Goal: Communication & Community: Participate in discussion

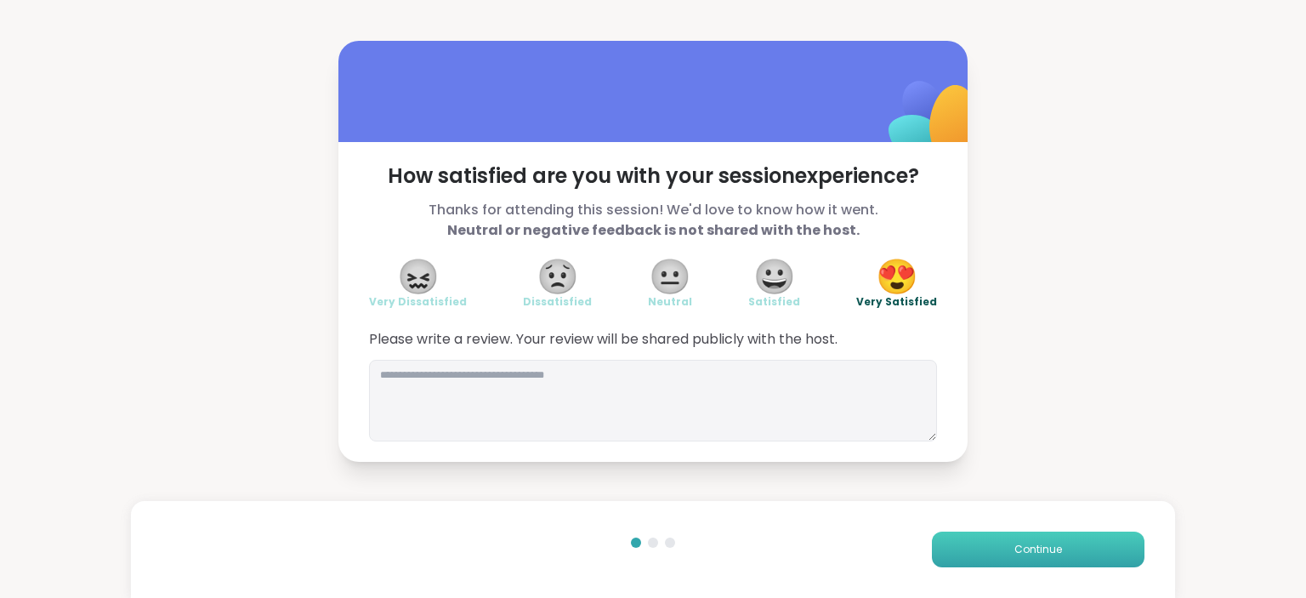
click at [988, 536] on button "Continue" at bounding box center [1038, 550] width 213 height 36
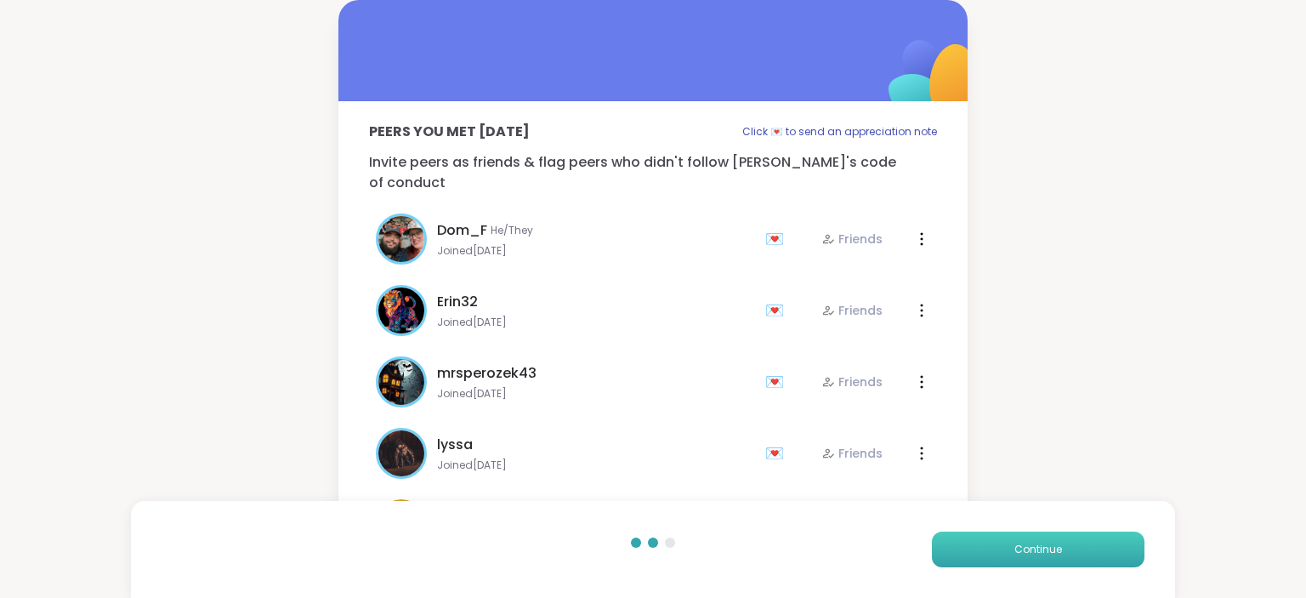
click at [988, 536] on button "Continue" at bounding box center [1038, 550] width 213 height 36
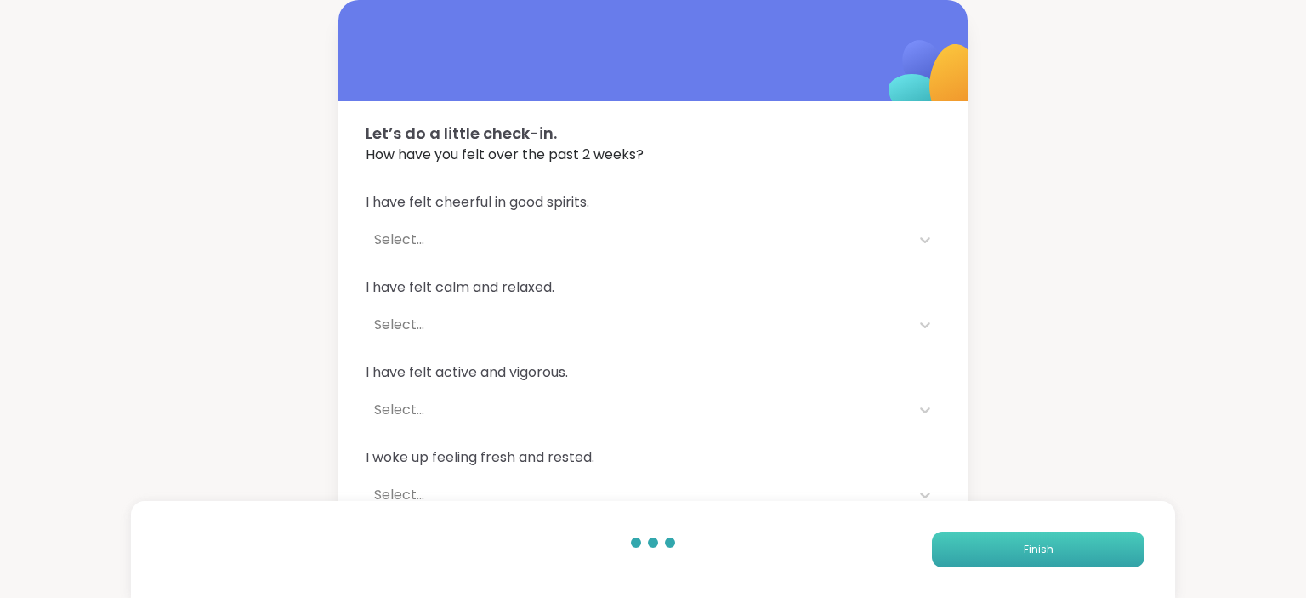
click at [988, 536] on button "Finish" at bounding box center [1038, 550] width 213 height 36
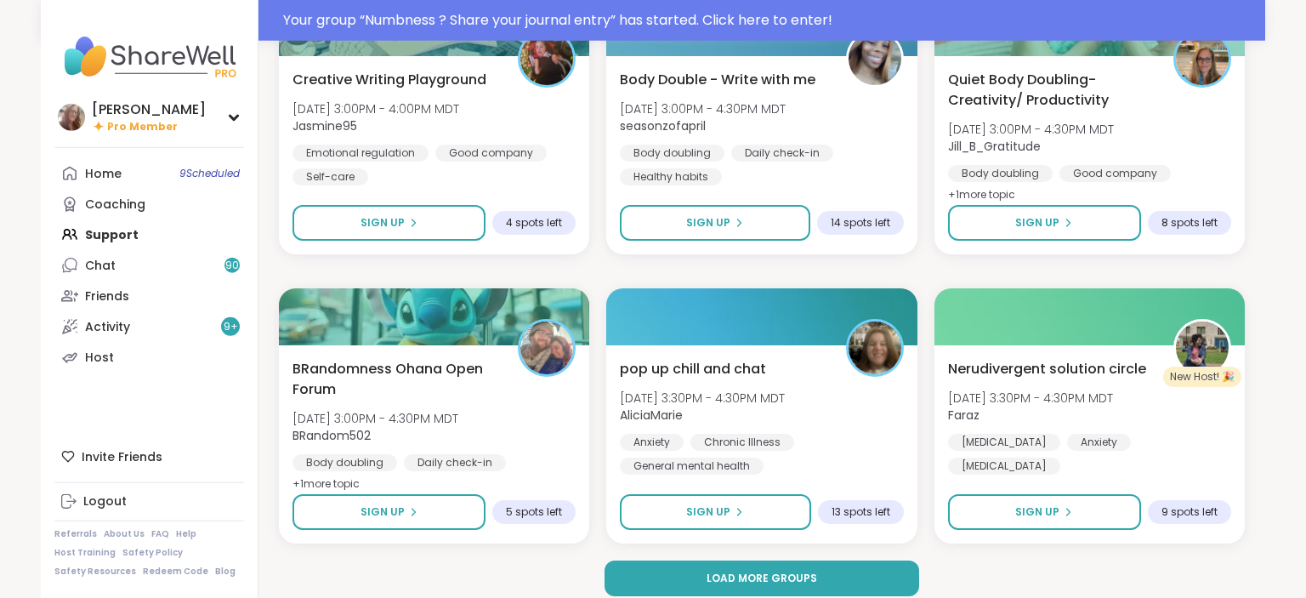
scroll to position [3189, 0]
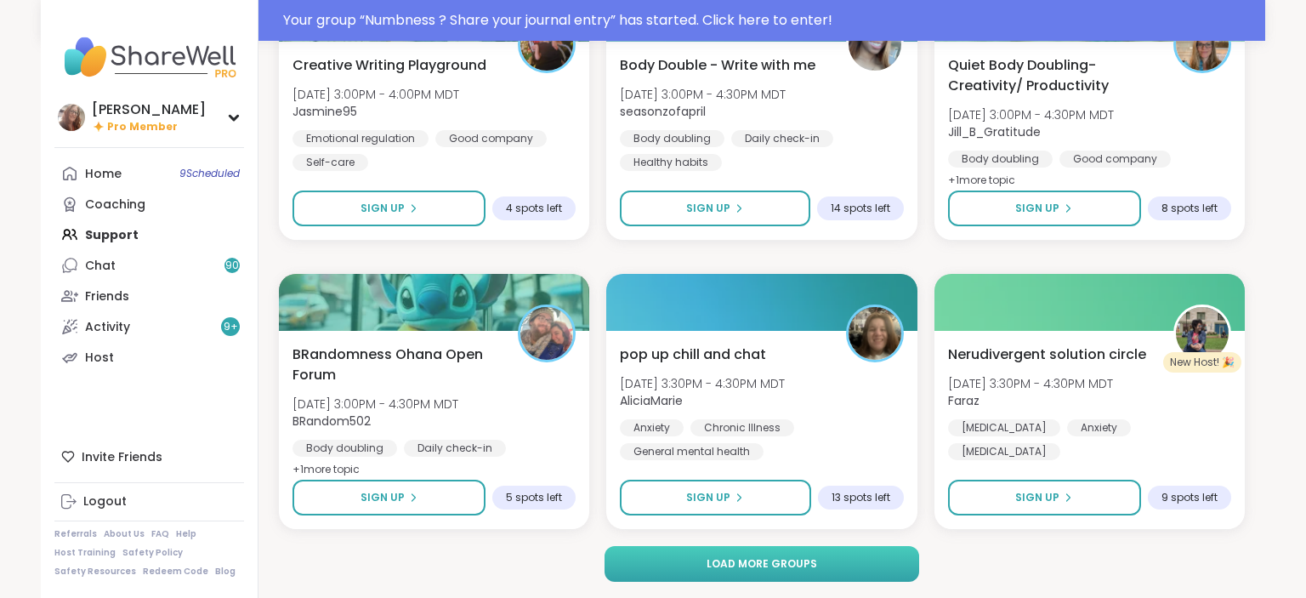
click at [876, 556] on button "Load more groups" at bounding box center [763, 564] width 316 height 36
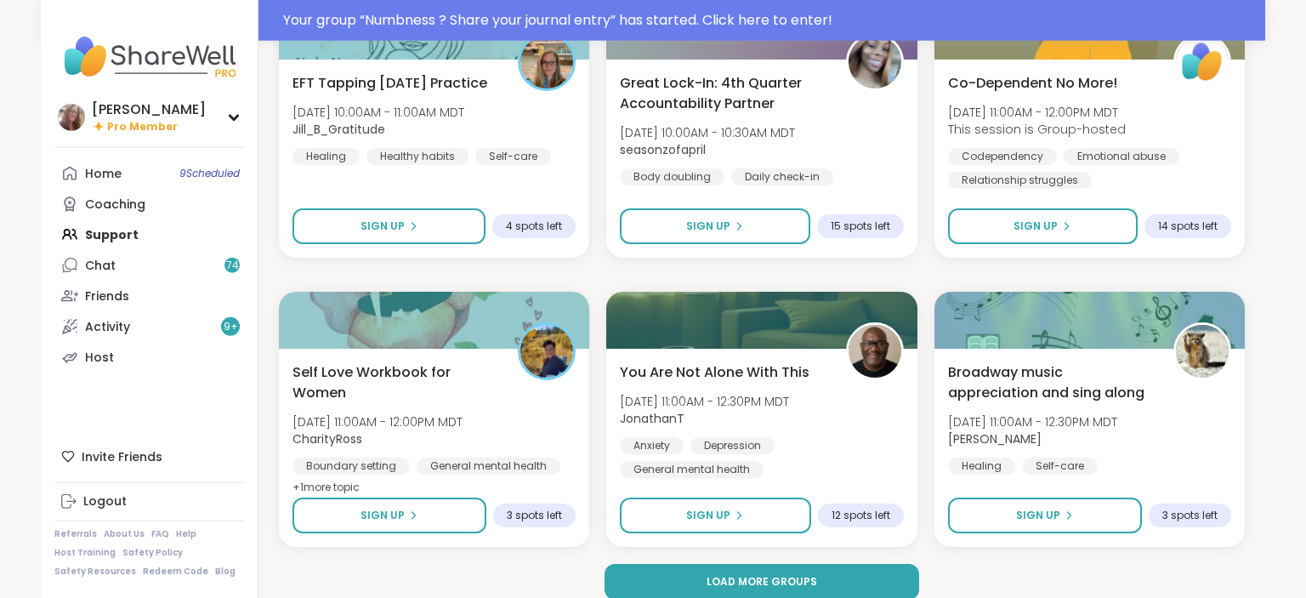
scroll to position [6659, 0]
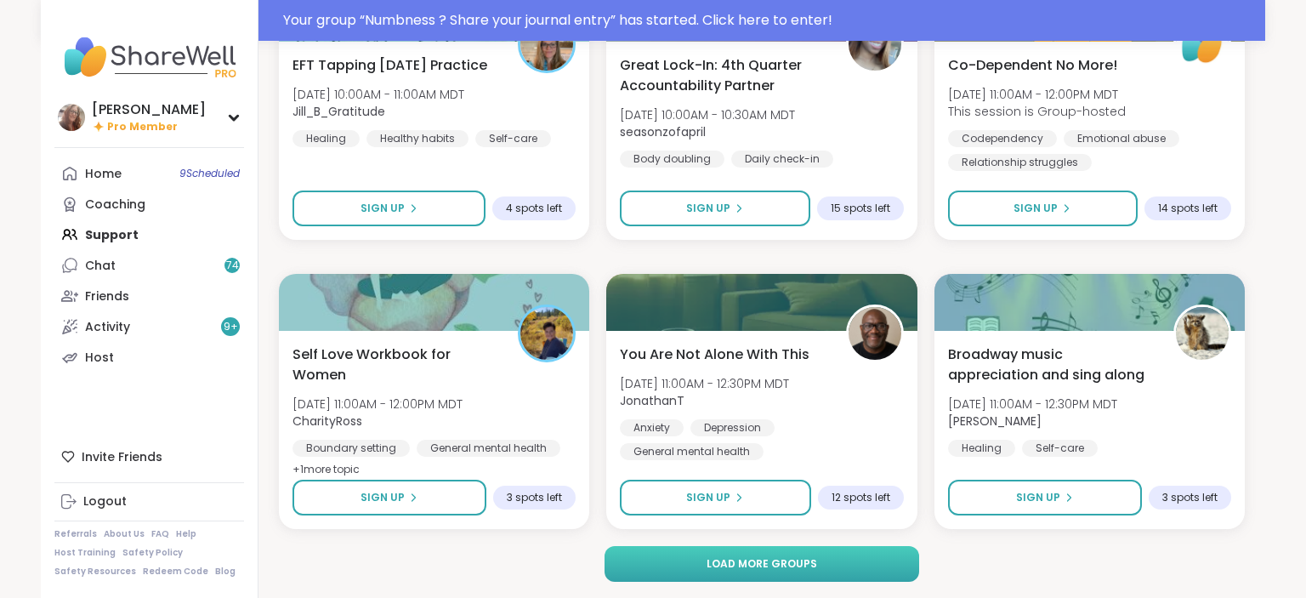
click at [844, 556] on button "Load more groups" at bounding box center [763, 564] width 316 height 36
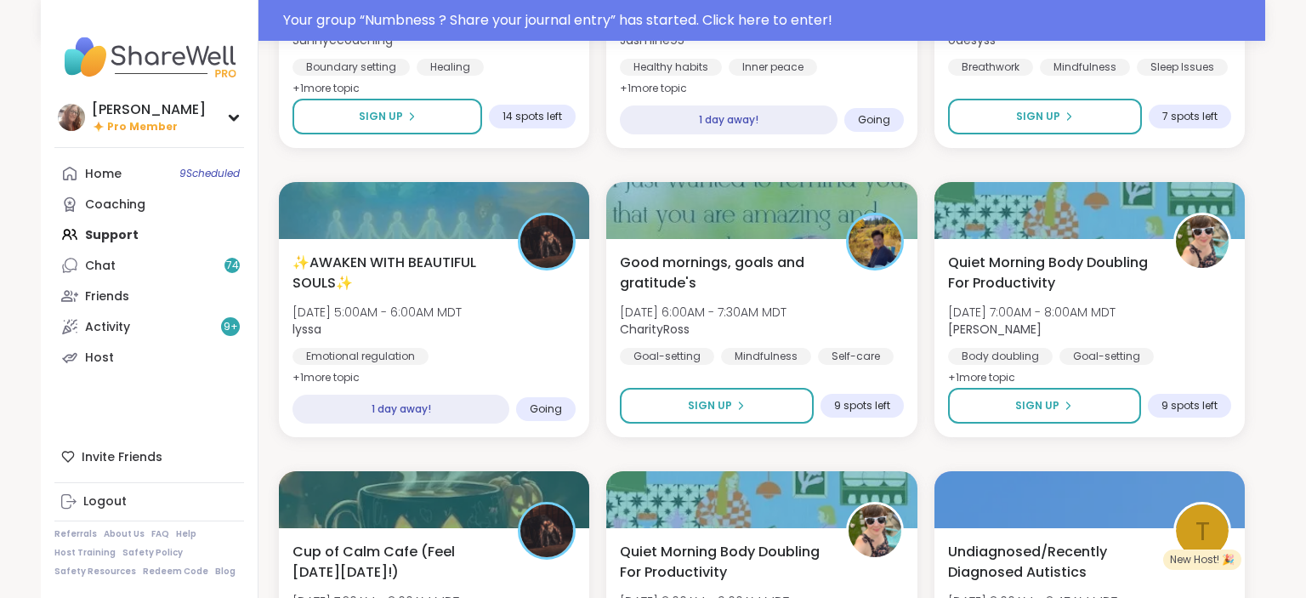
scroll to position [9444, 0]
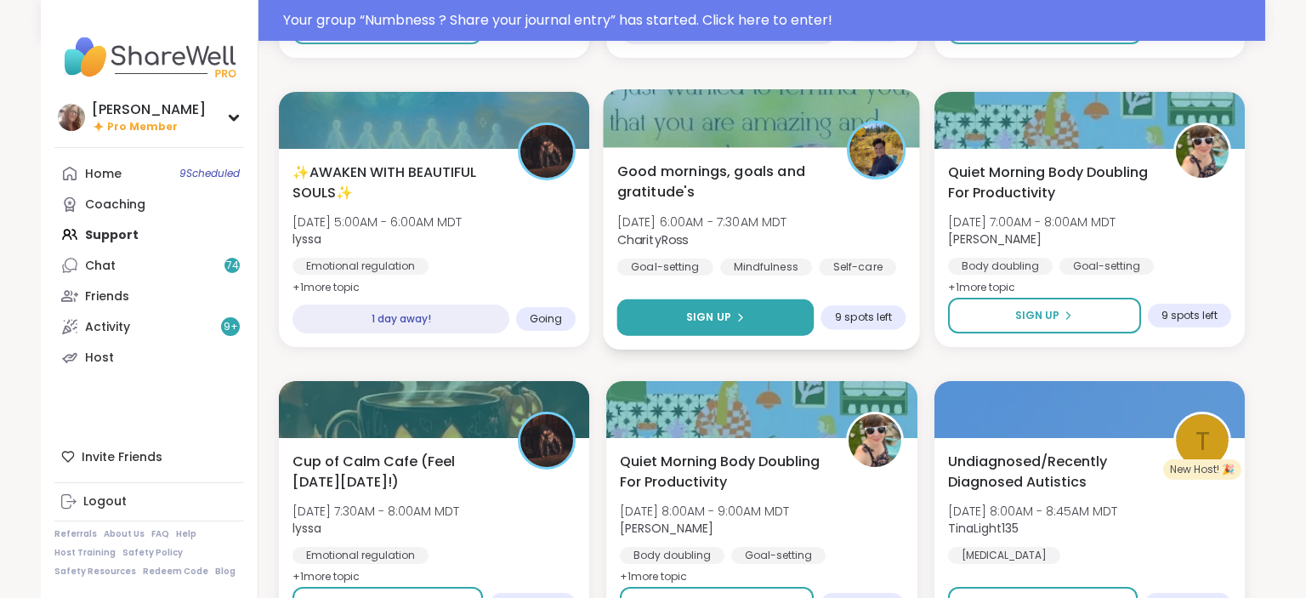
click at [709, 318] on span "Sign Up" at bounding box center [708, 317] width 45 height 15
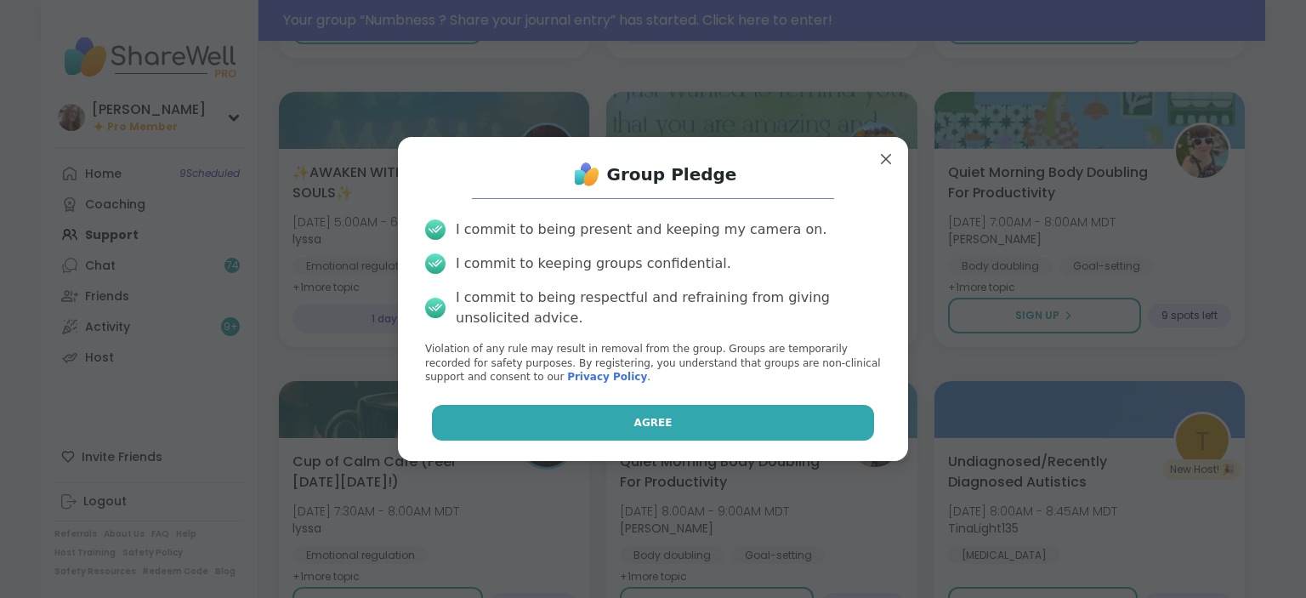
click at [670, 417] on button "Agree" at bounding box center [653, 423] width 443 height 36
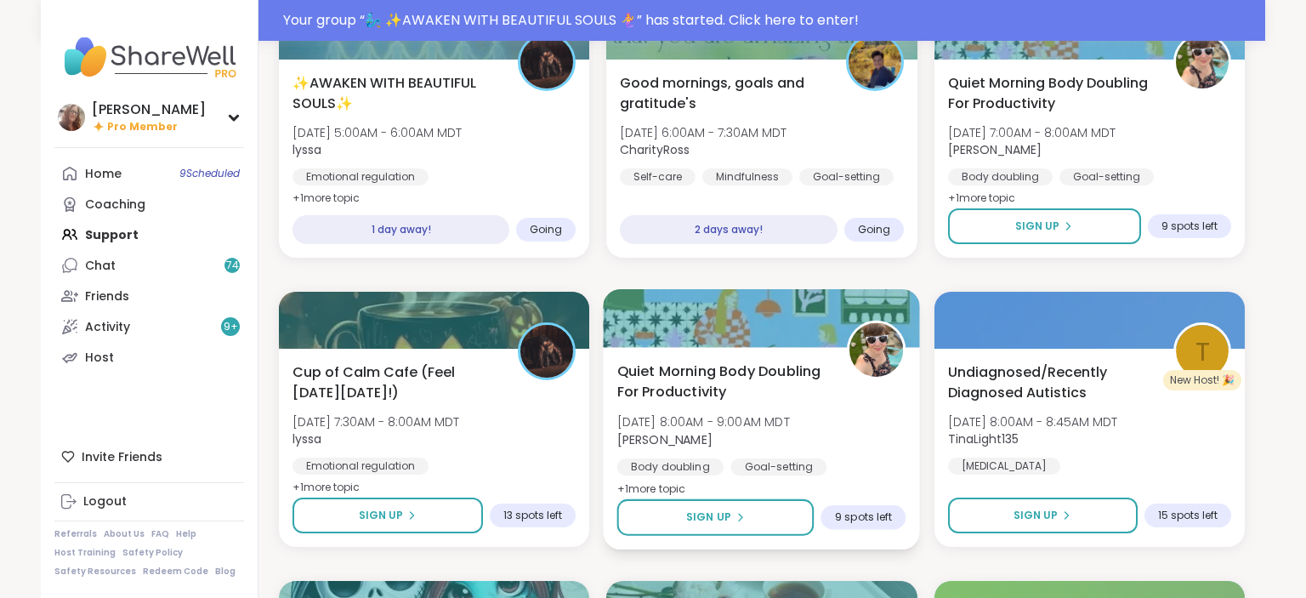
scroll to position [9623, 0]
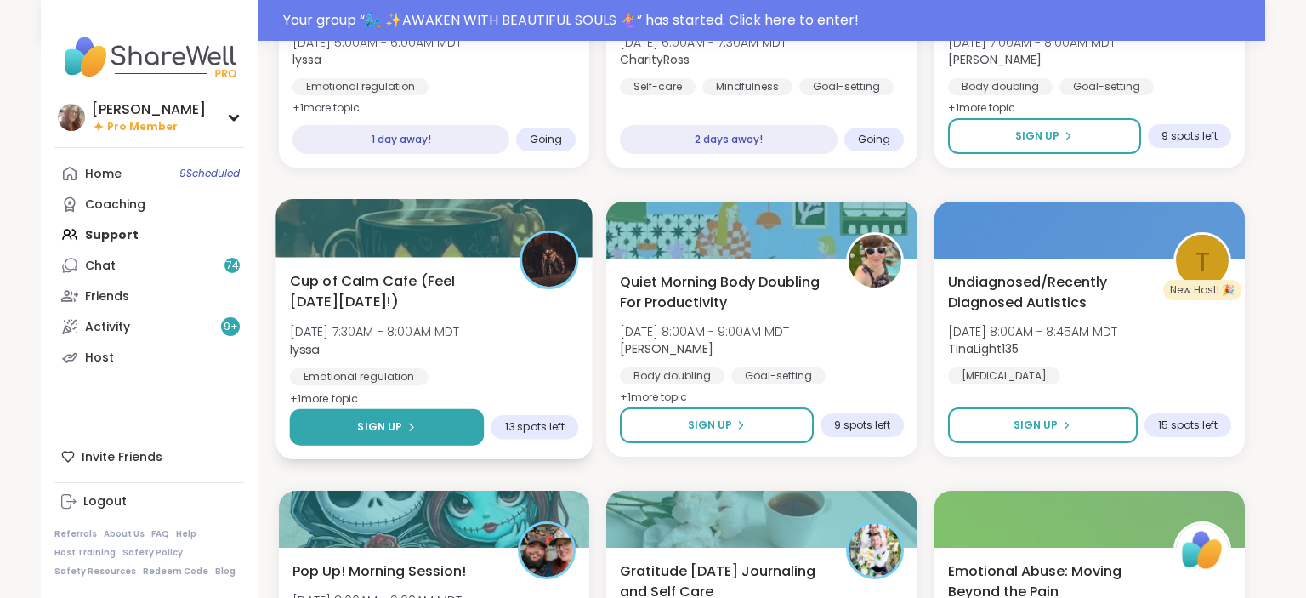
click at [422, 420] on button "Sign Up" at bounding box center [387, 427] width 195 height 37
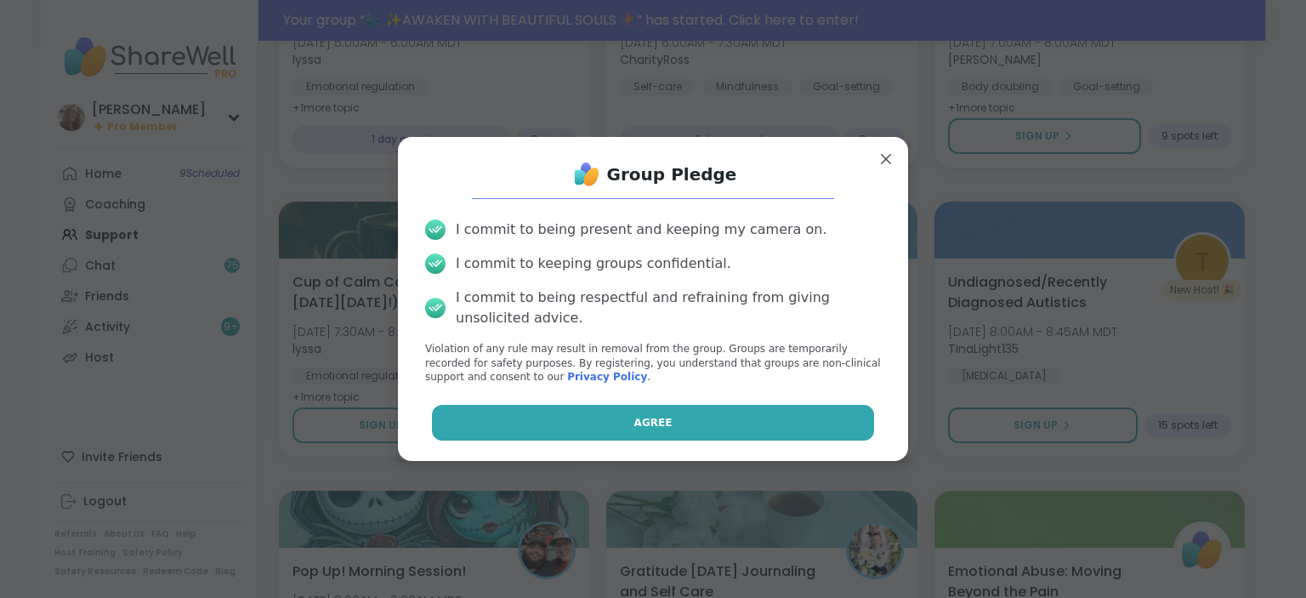
click at [592, 420] on button "Agree" at bounding box center [653, 423] width 443 height 36
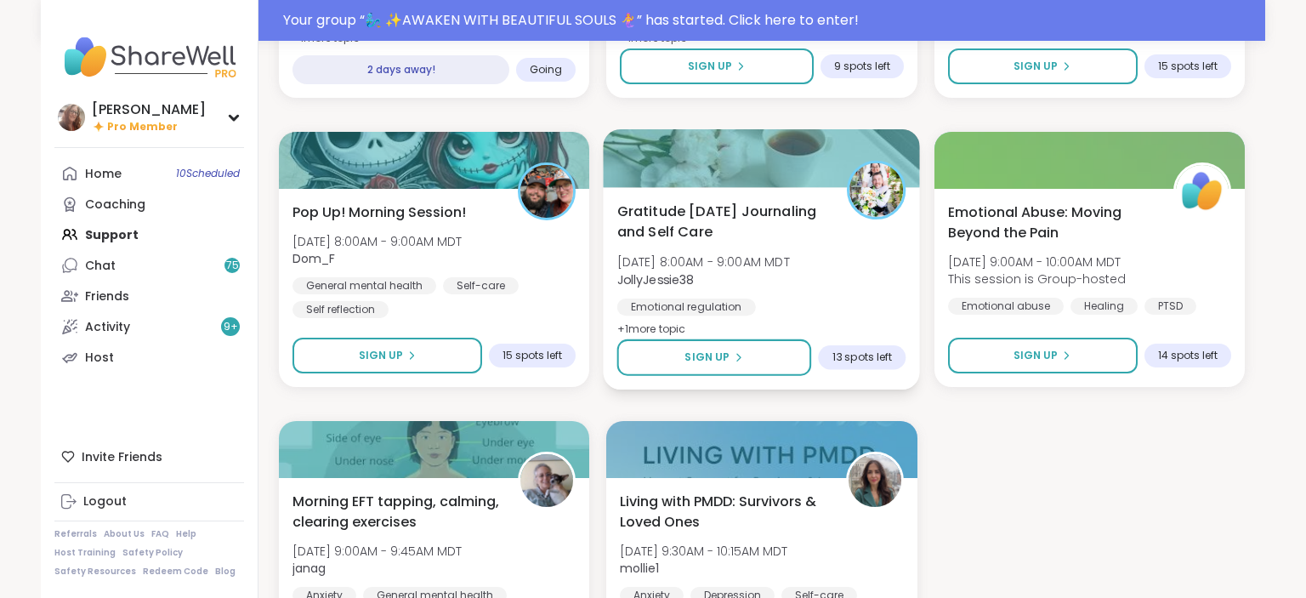
scroll to position [10130, 0]
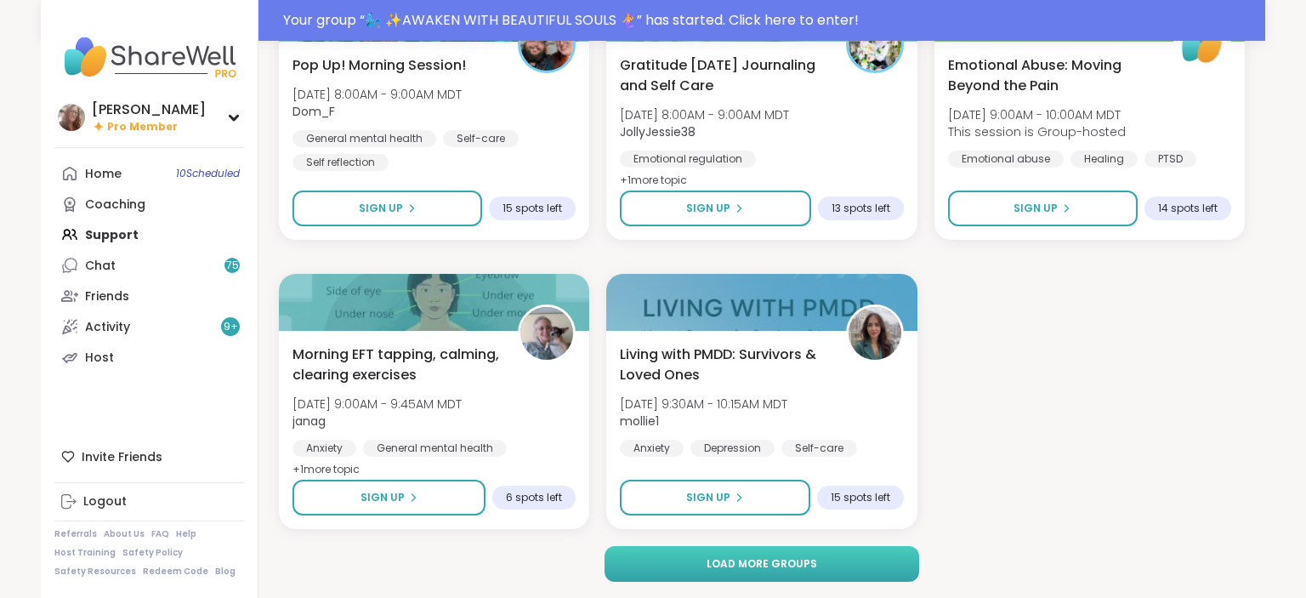
click at [825, 555] on button "Load more groups" at bounding box center [763, 564] width 316 height 36
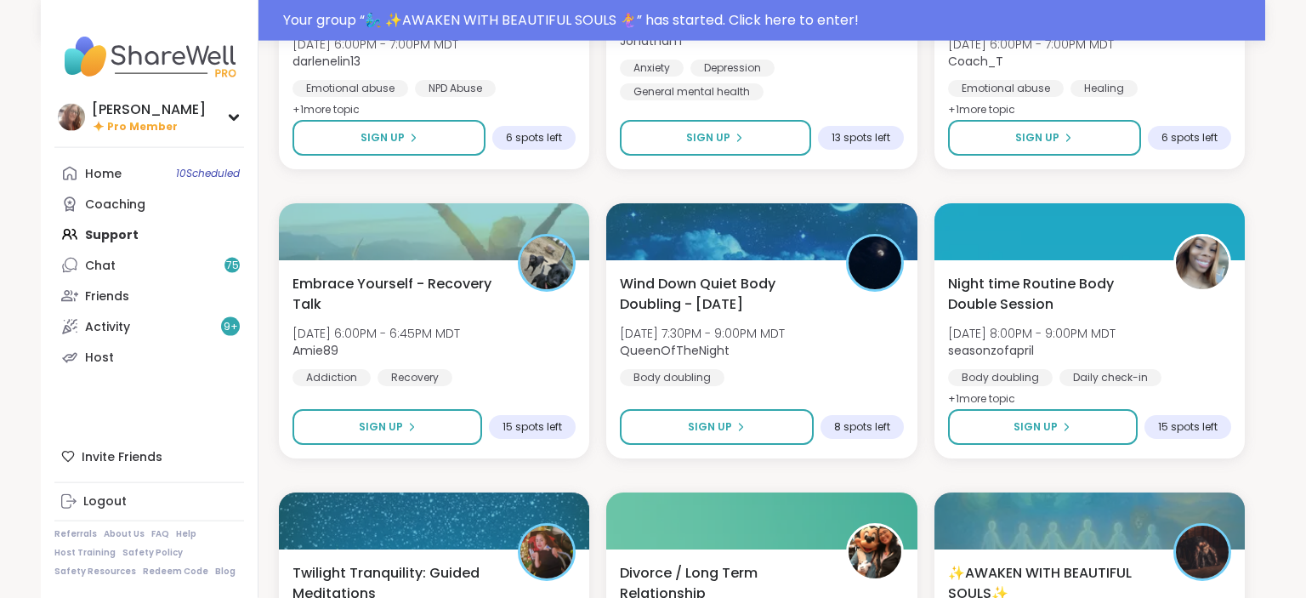
scroll to position [12555, 0]
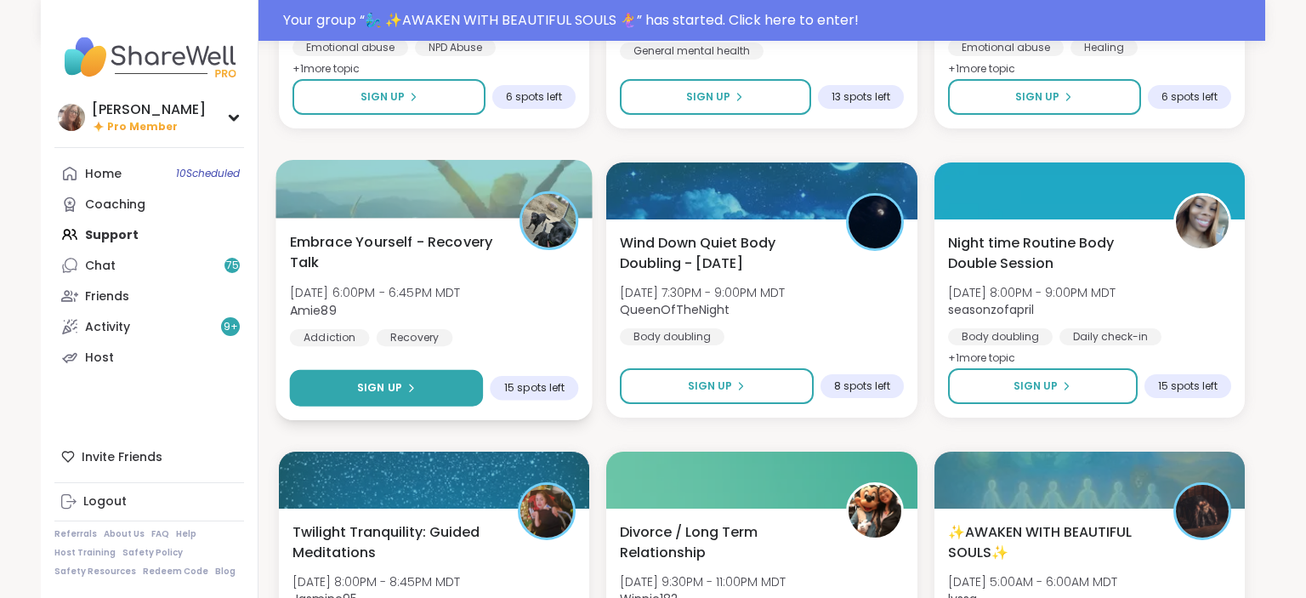
click at [440, 401] on button "Sign Up" at bounding box center [387, 388] width 194 height 37
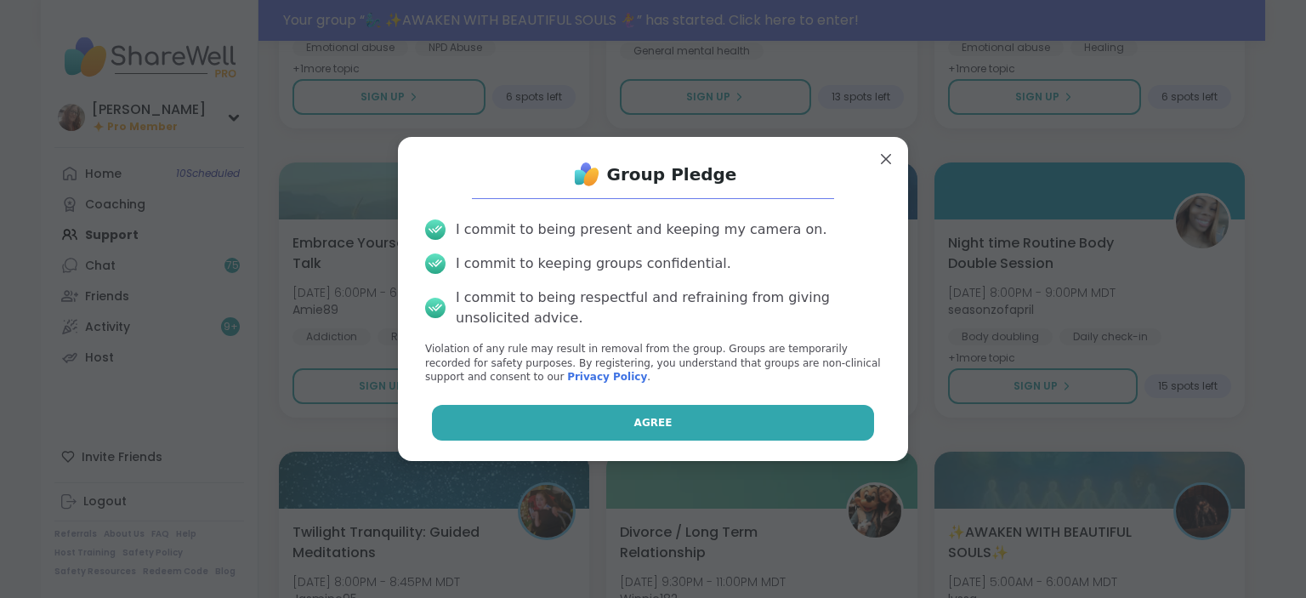
click at [553, 431] on button "Agree" at bounding box center [653, 423] width 443 height 36
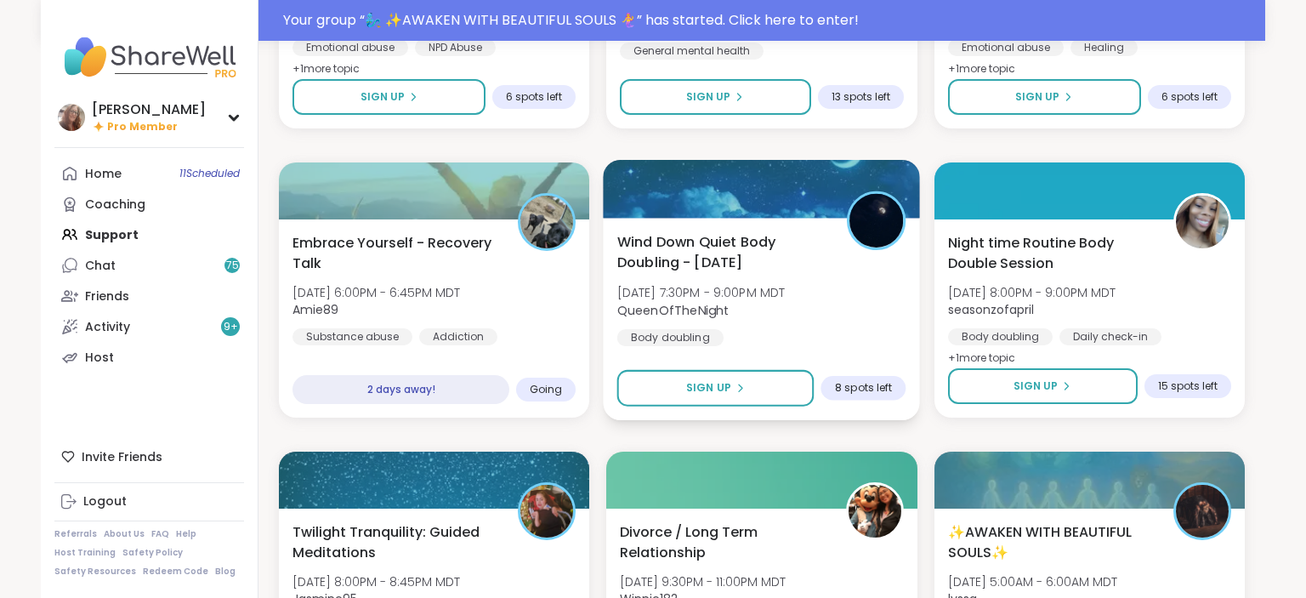
type textarea "*"
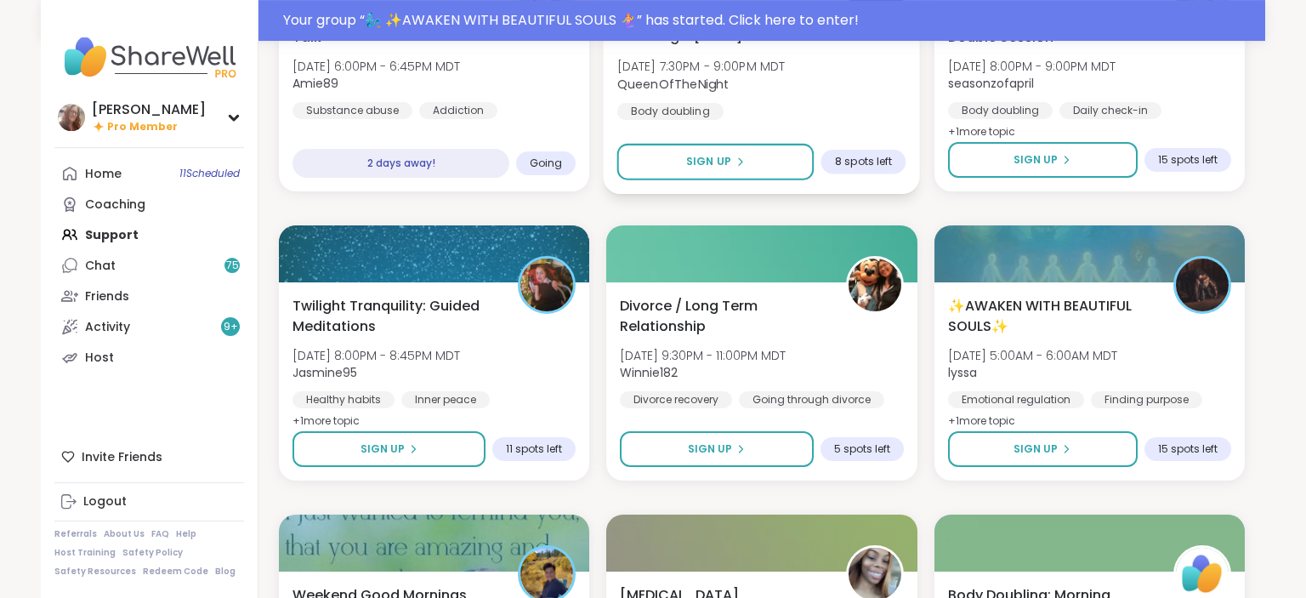
scroll to position [12824, 0]
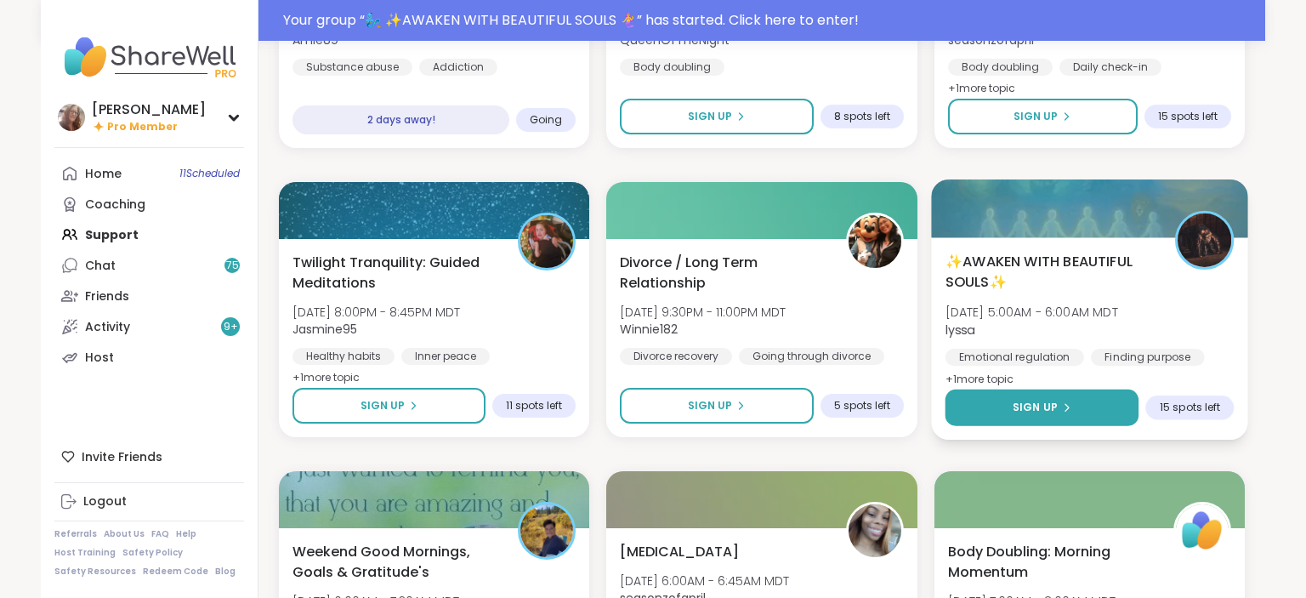
click at [1077, 418] on button "Sign Up" at bounding box center [1042, 408] width 194 height 37
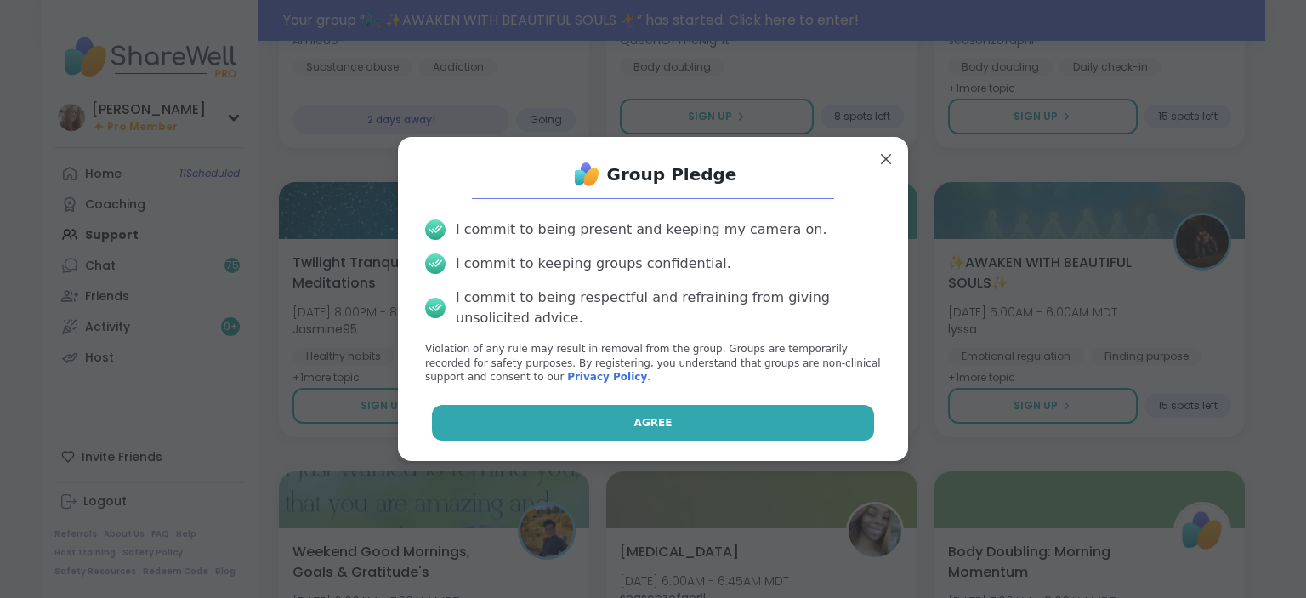
click at [828, 417] on button "Agree" at bounding box center [653, 423] width 443 height 36
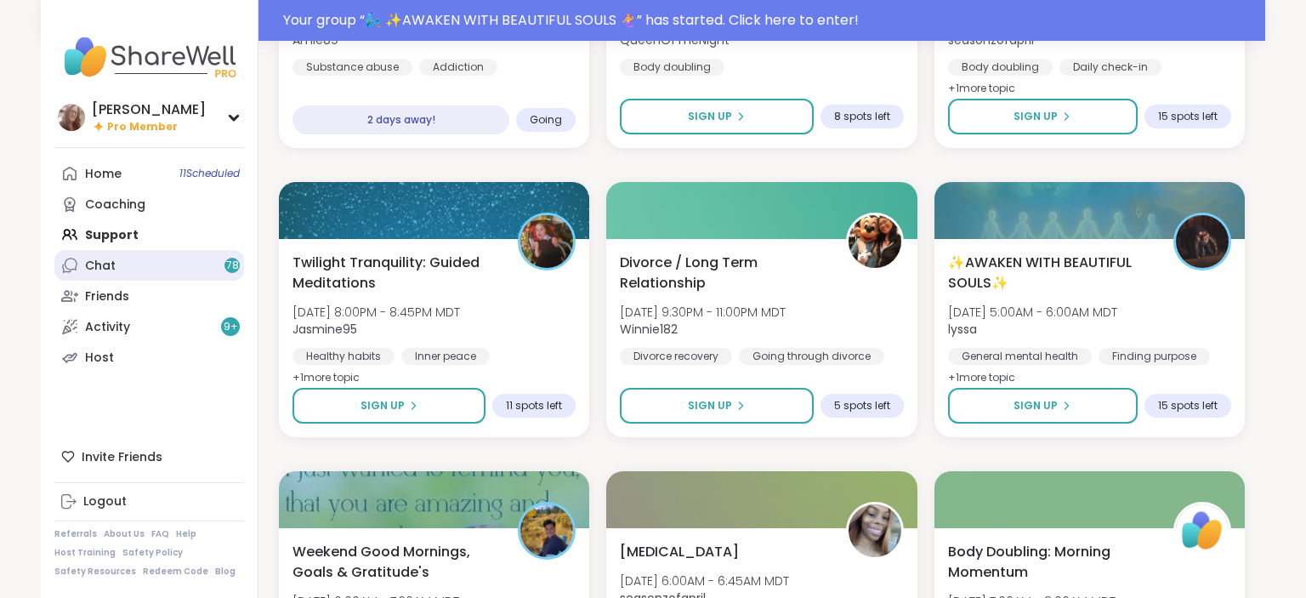
click at [196, 269] on link "Chat 78" at bounding box center [149, 265] width 190 height 31
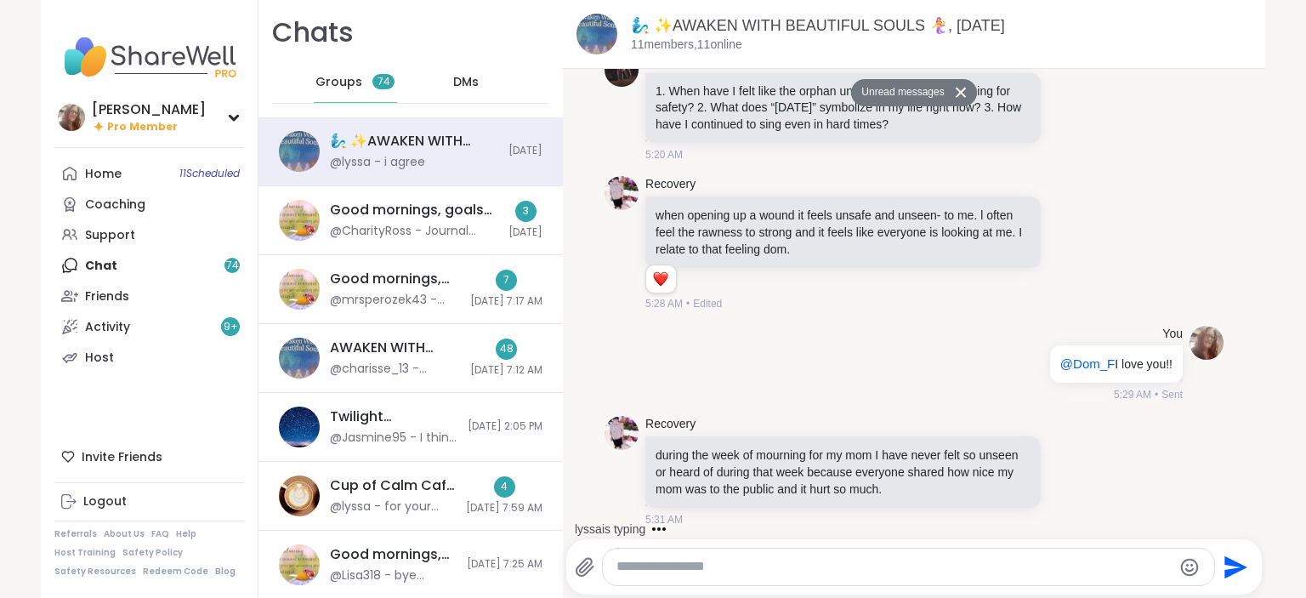
scroll to position [2115, 0]
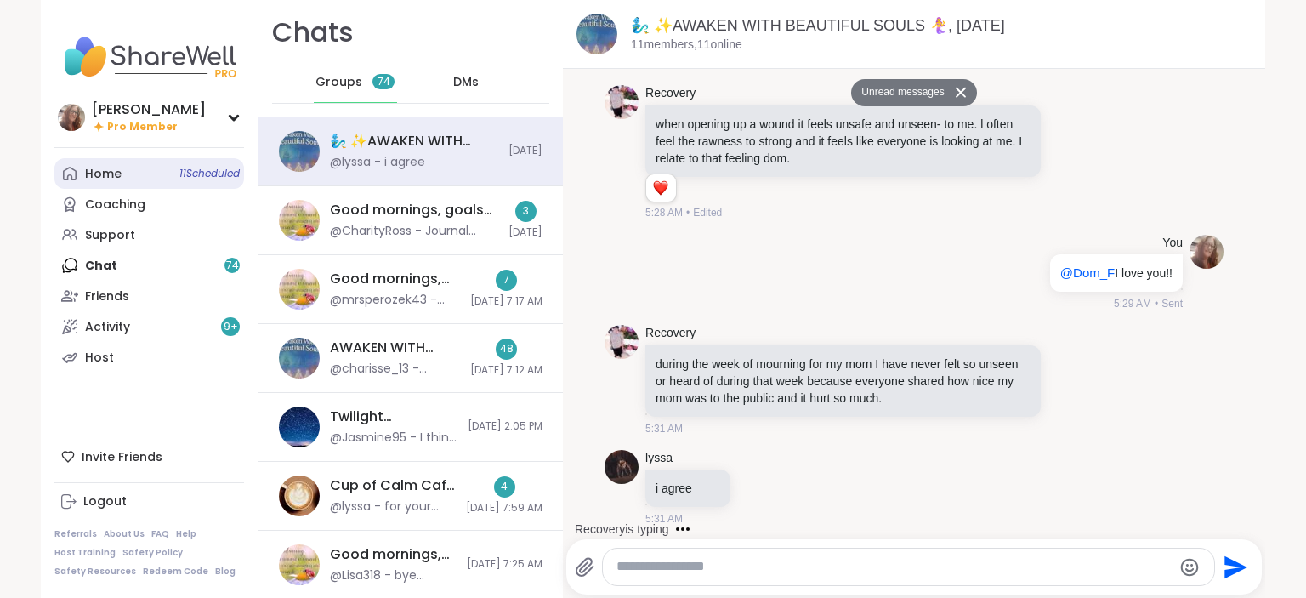
click at [110, 168] on div "Home 11 Scheduled" at bounding box center [103, 174] width 37 height 17
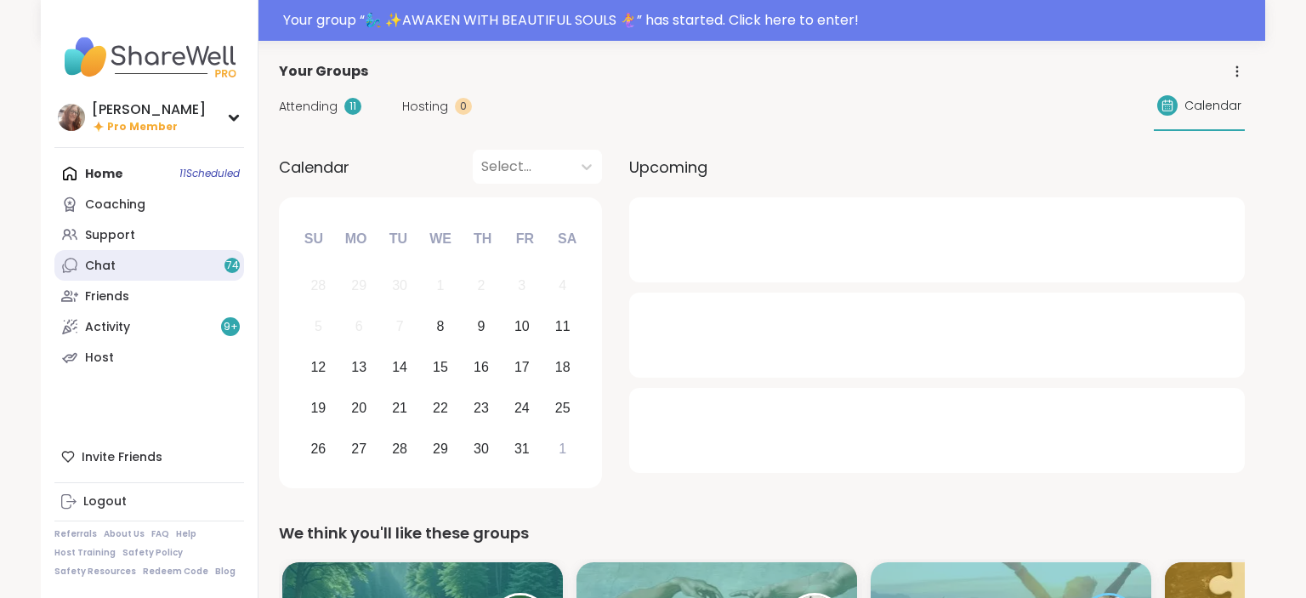
click at [117, 270] on link "Chat 74" at bounding box center [149, 265] width 190 height 31
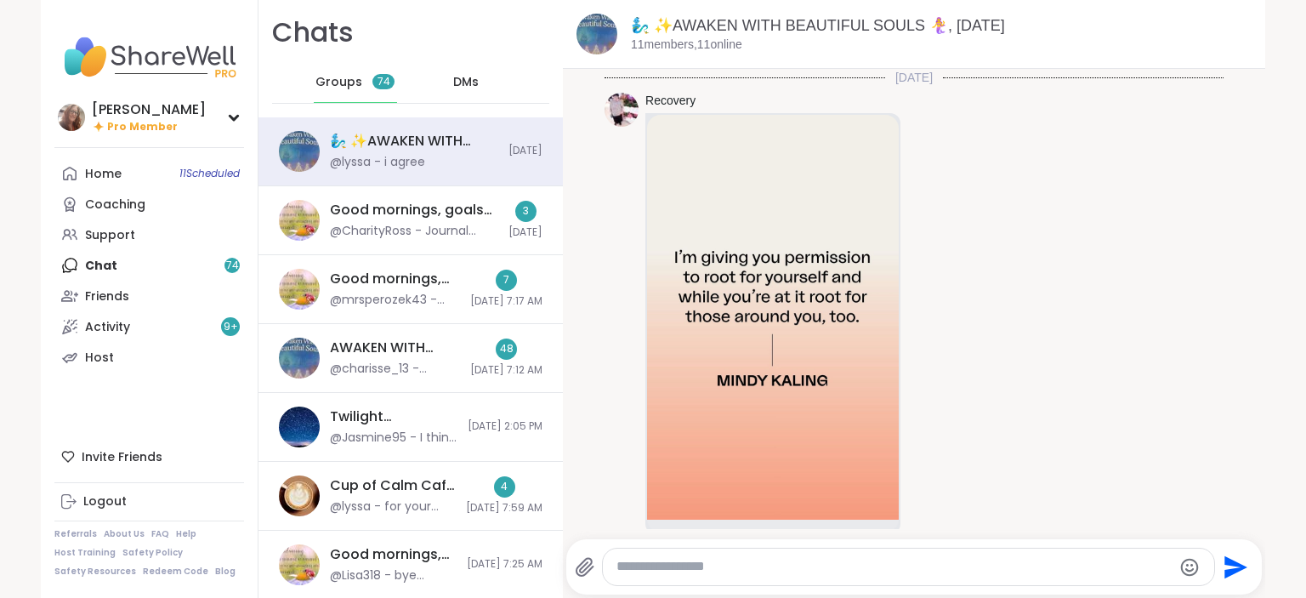
scroll to position [2058, 0]
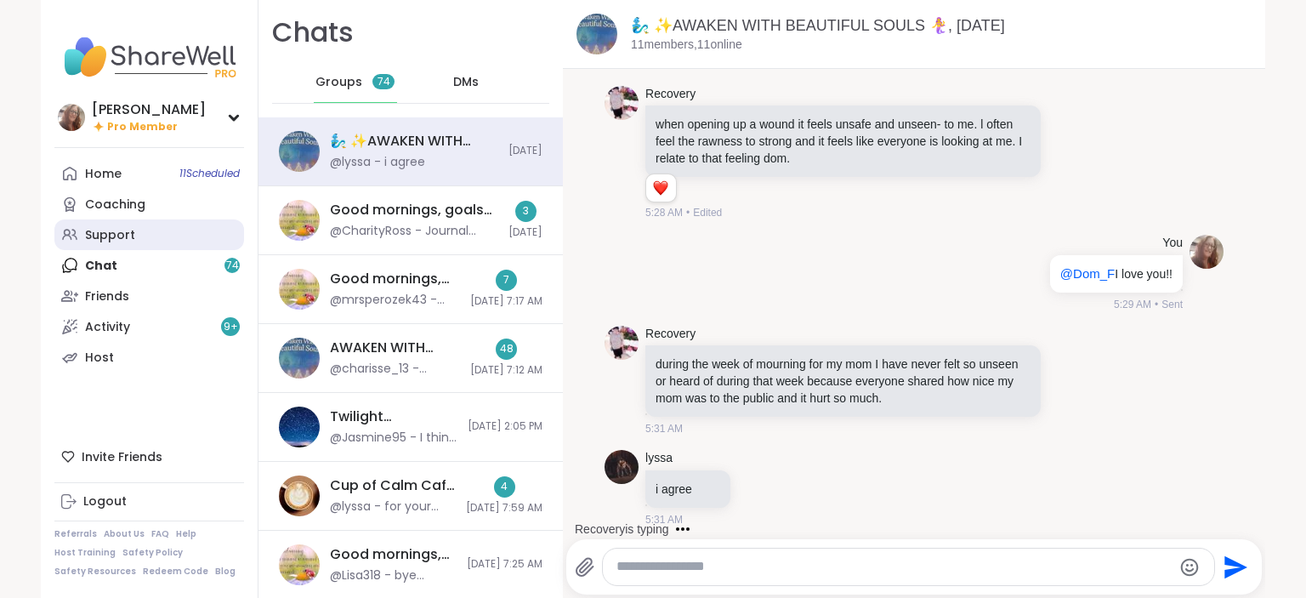
click at [160, 235] on link "Support" at bounding box center [149, 234] width 190 height 31
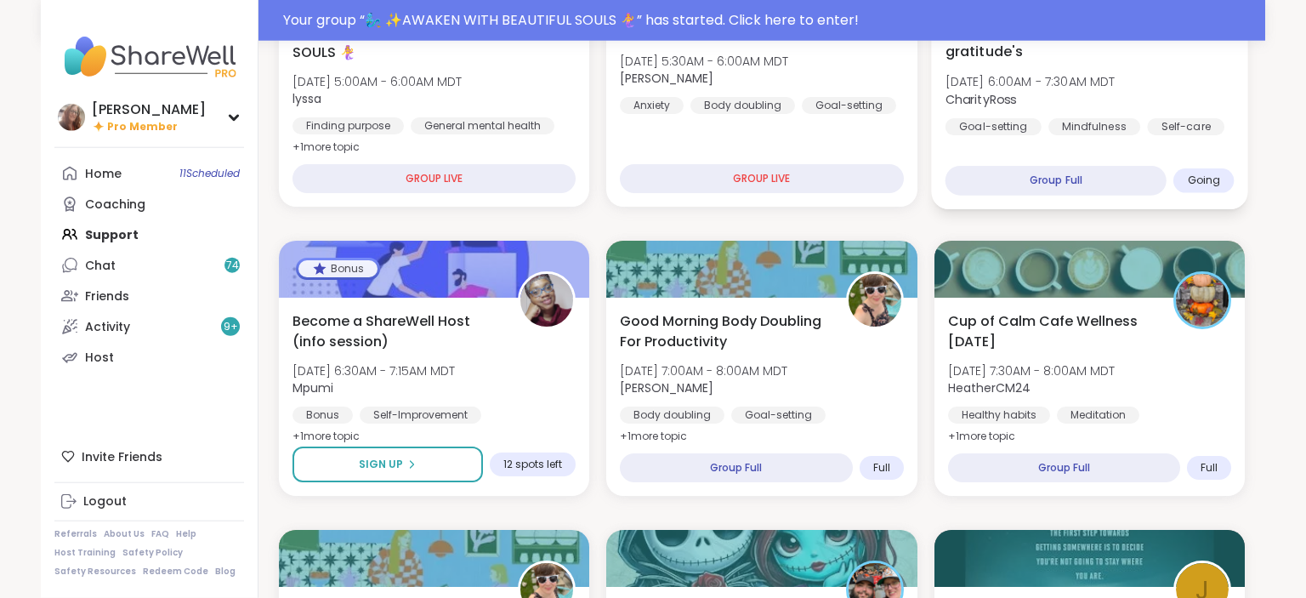
scroll to position [359, 0]
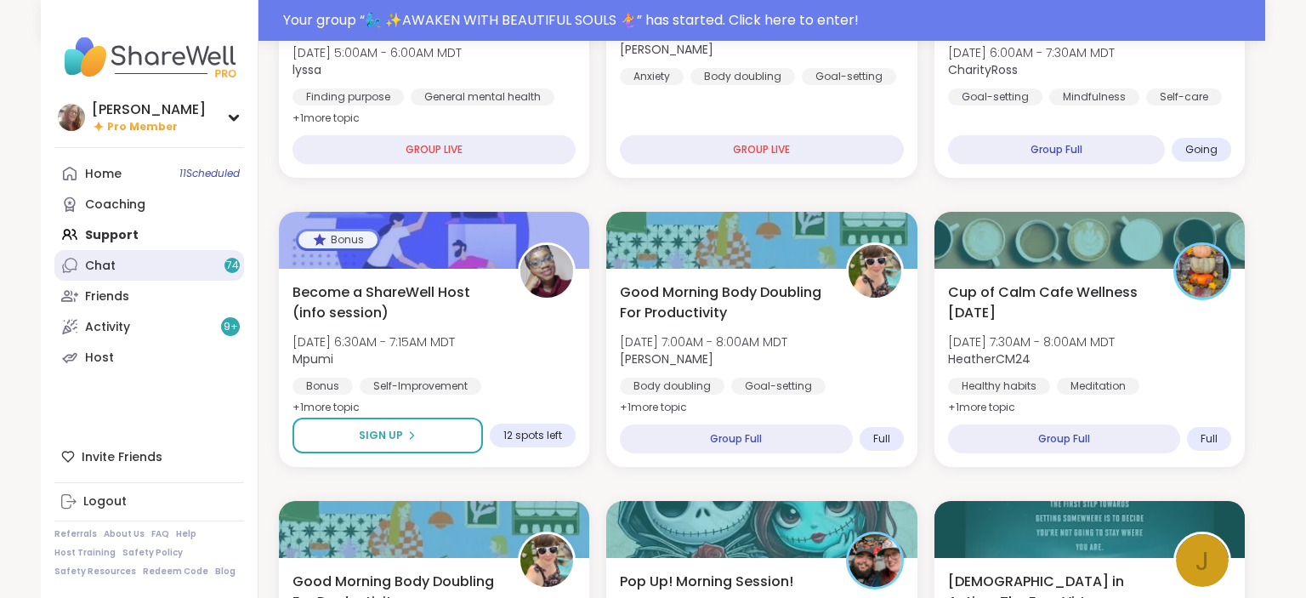
click at [157, 259] on link "Chat 74" at bounding box center [149, 265] width 190 height 31
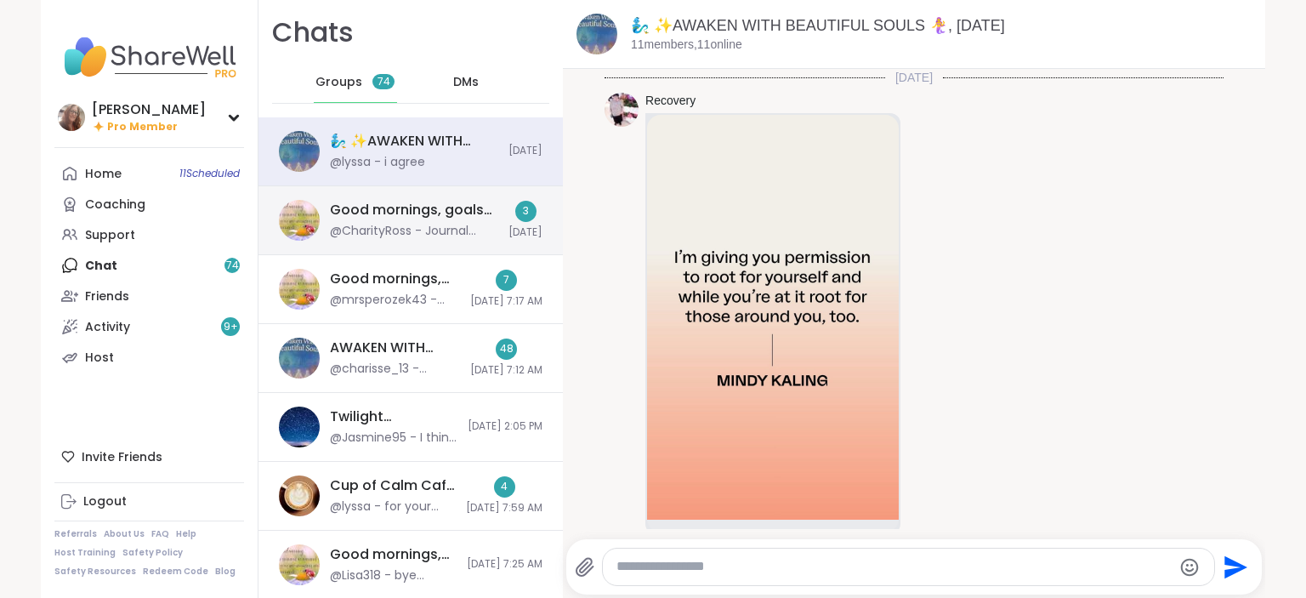
scroll to position [2058, 0]
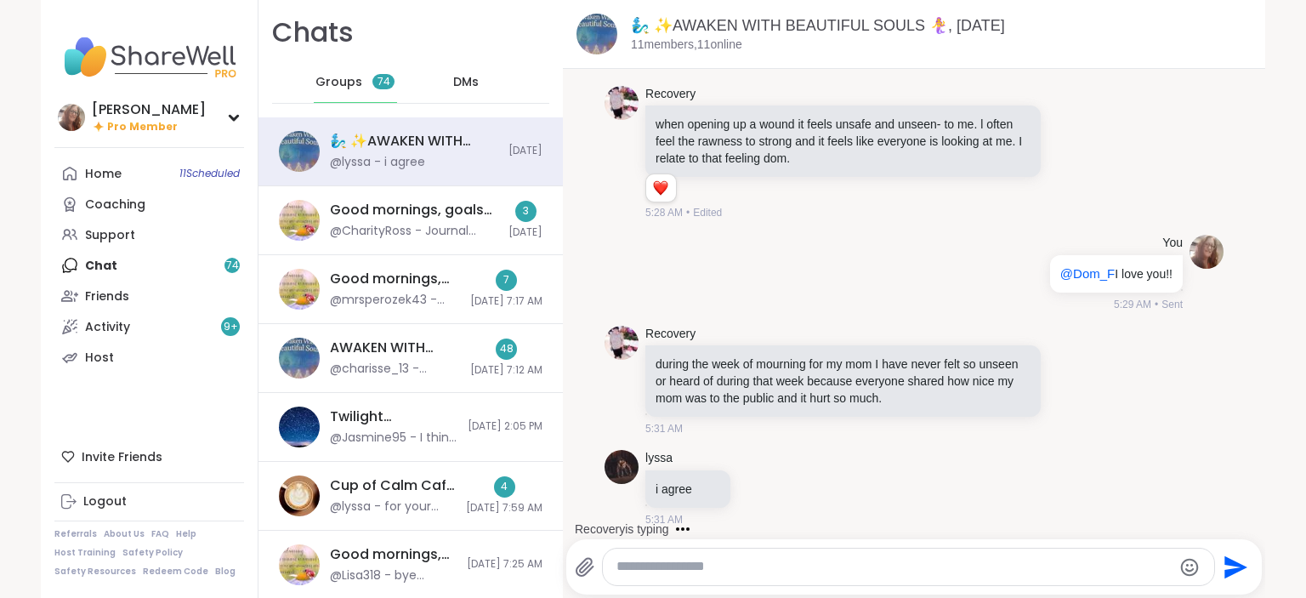
click at [464, 73] on div "DMs" at bounding box center [466, 82] width 83 height 41
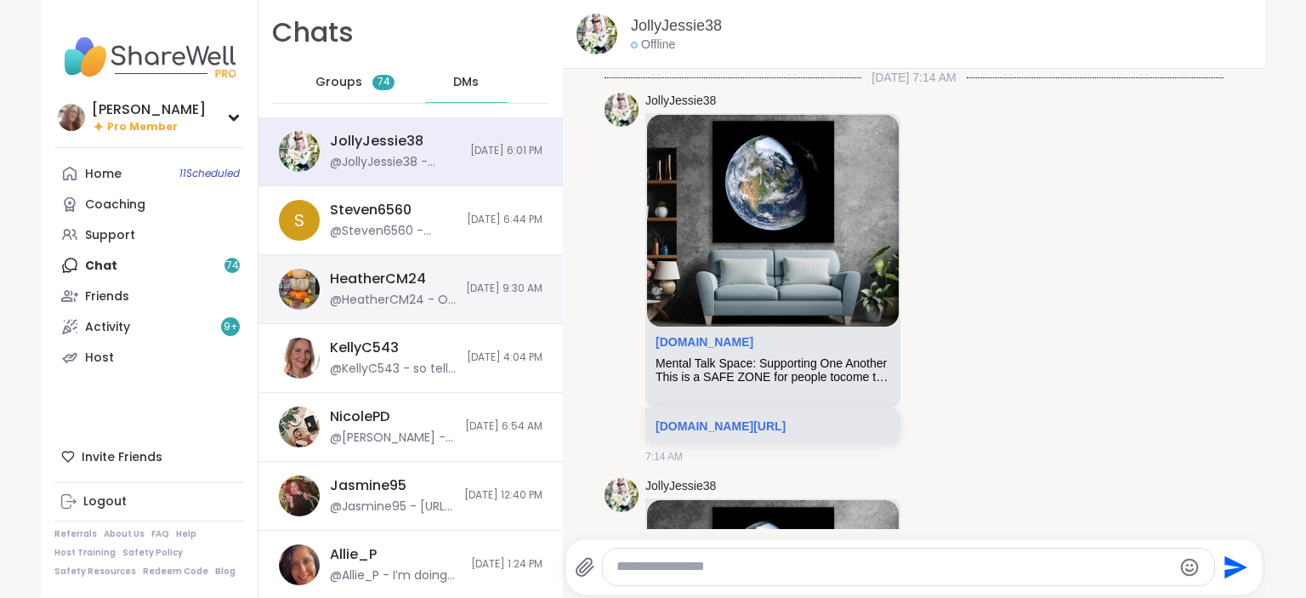
scroll to position [6869, 0]
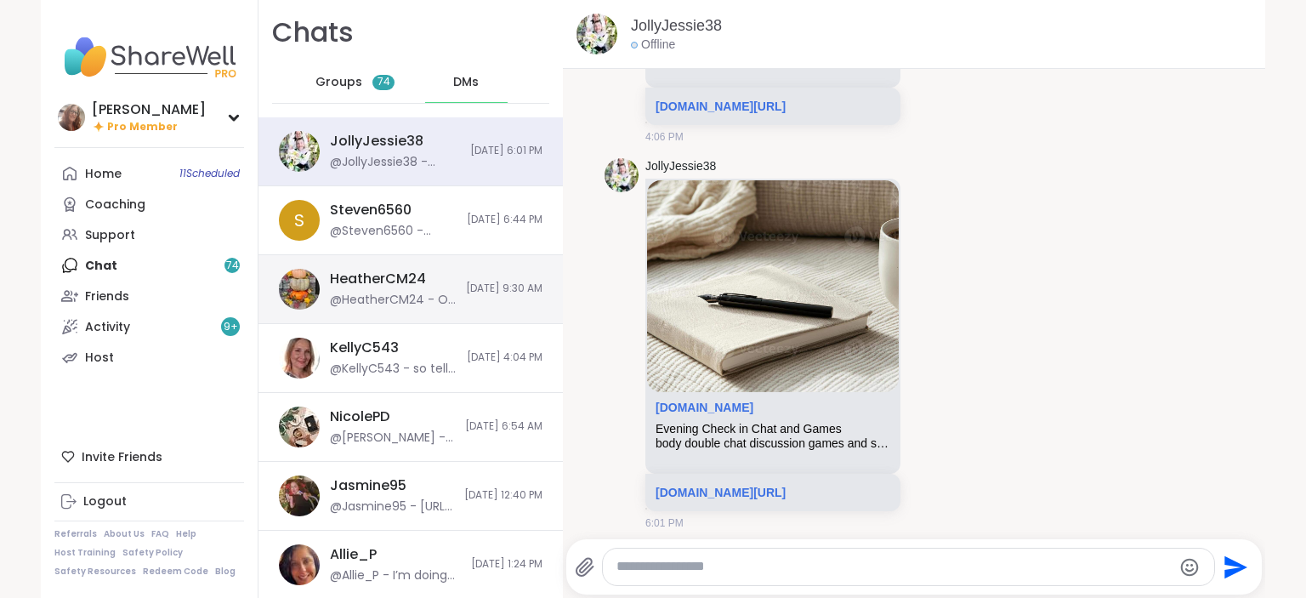
click at [466, 291] on span "10/3/2025, 9:30 AM" at bounding box center [504, 289] width 77 height 14
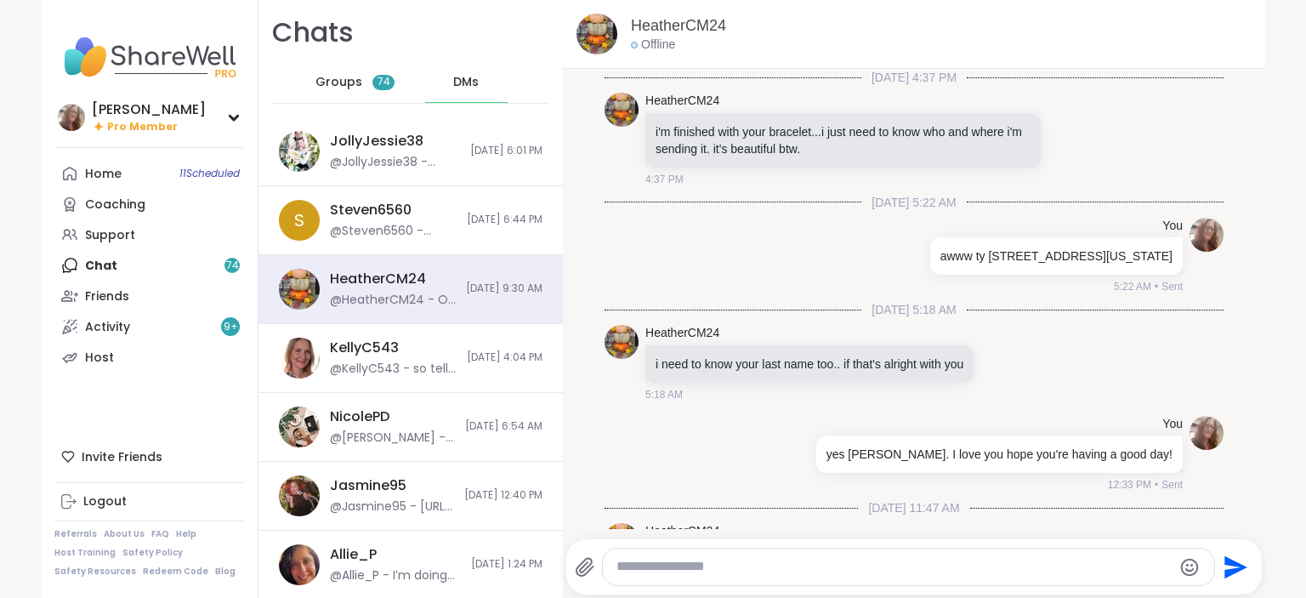
scroll to position [1202, 0]
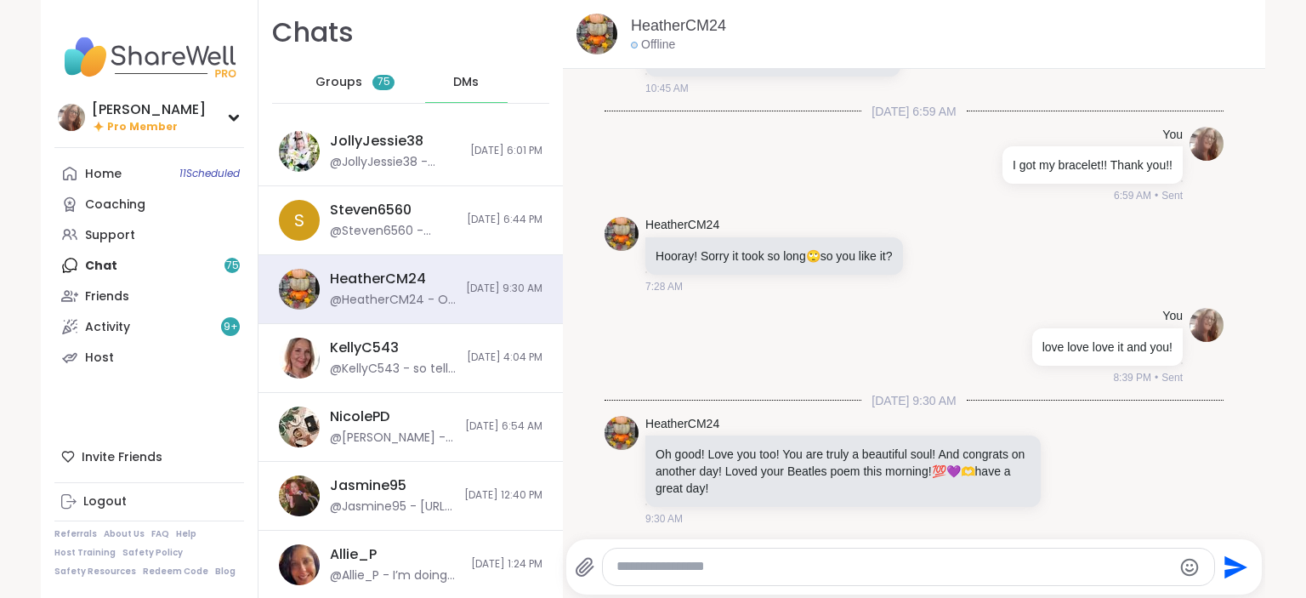
click at [726, 570] on textarea "Type your message" at bounding box center [894, 567] width 555 height 18
type textarea "**********"
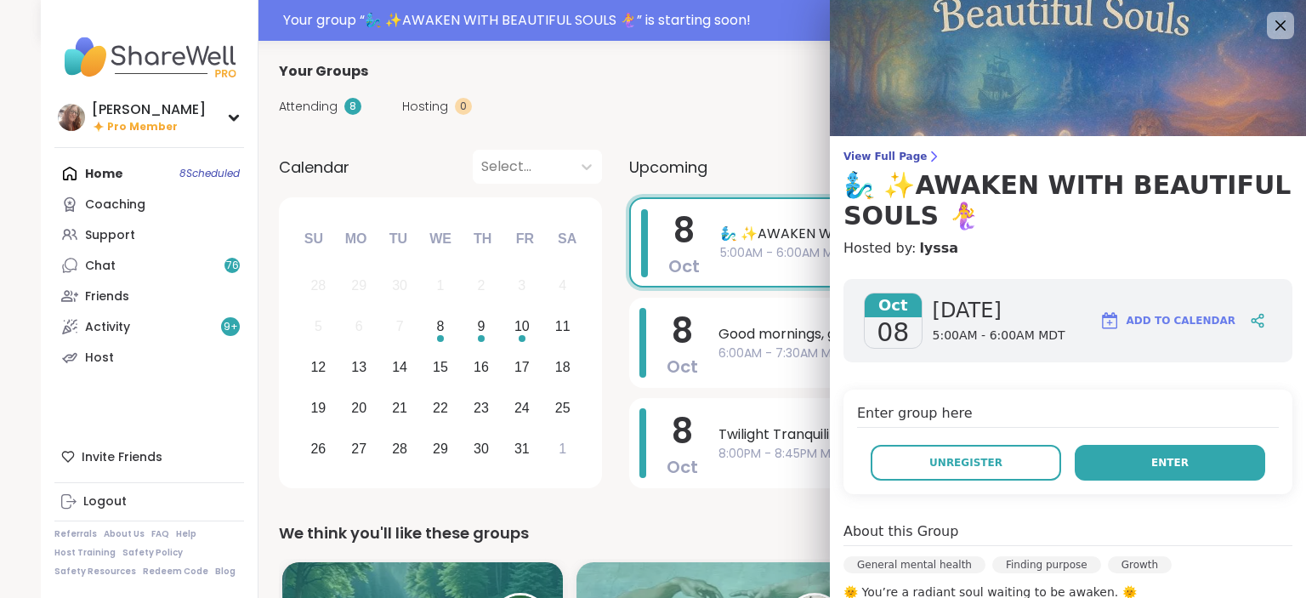
click at [1212, 460] on button "Enter" at bounding box center [1170, 463] width 191 height 36
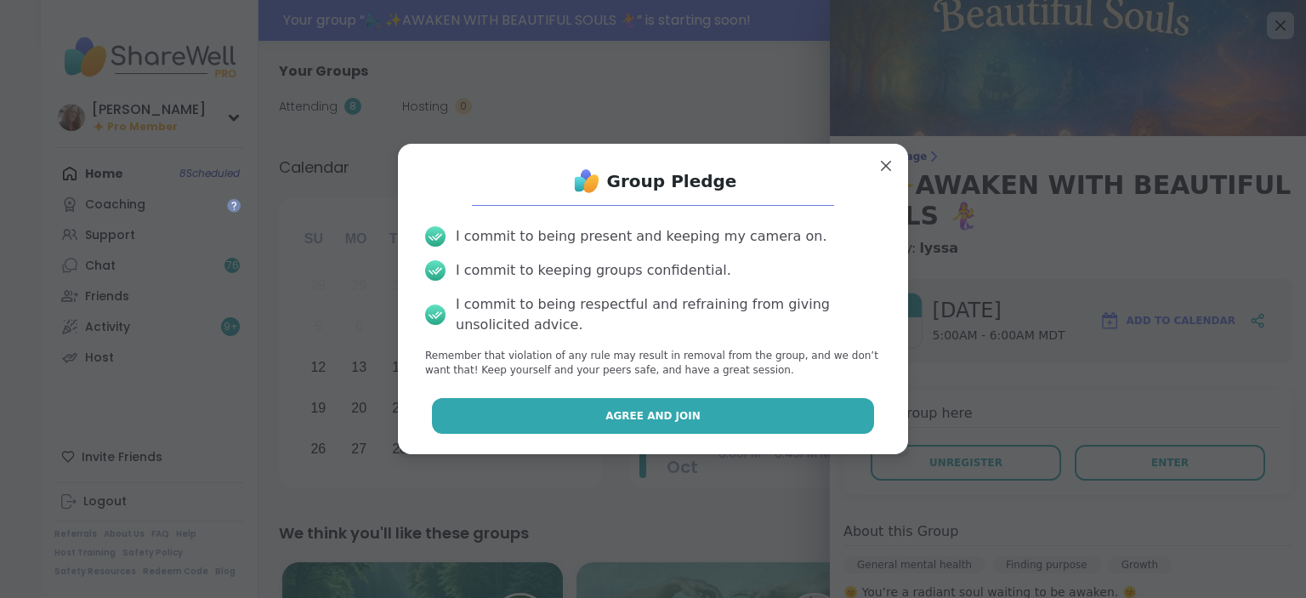
click at [829, 430] on button "Agree and Join" at bounding box center [653, 416] width 443 height 36
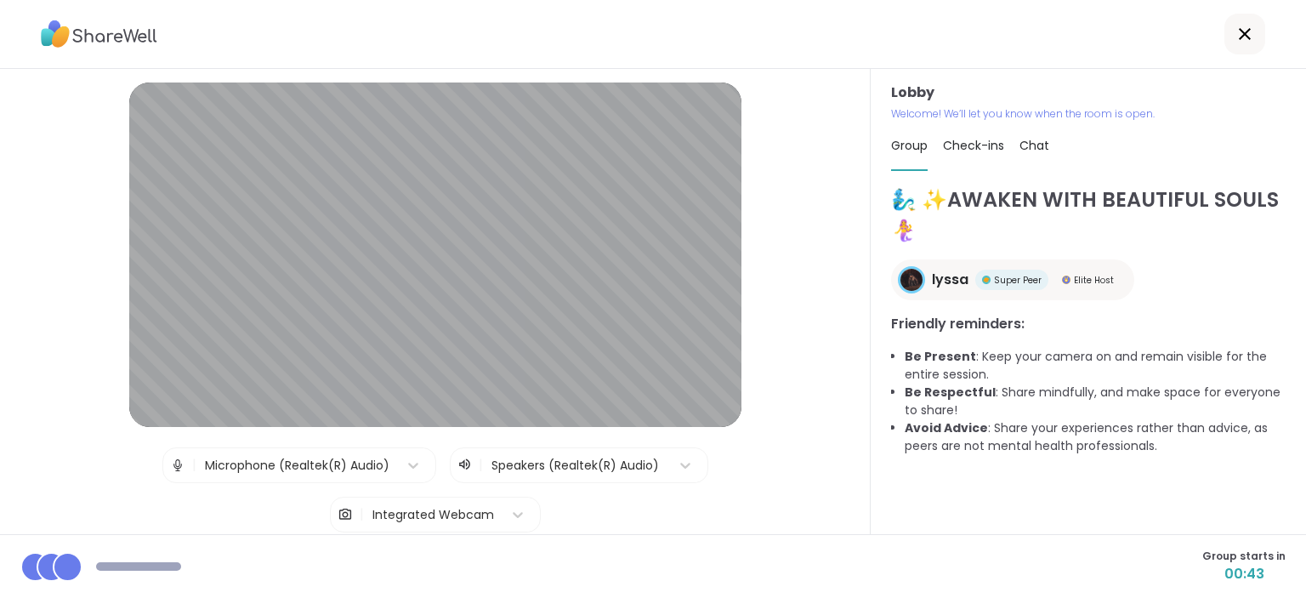
click at [1031, 140] on span "Chat" at bounding box center [1035, 145] width 30 height 17
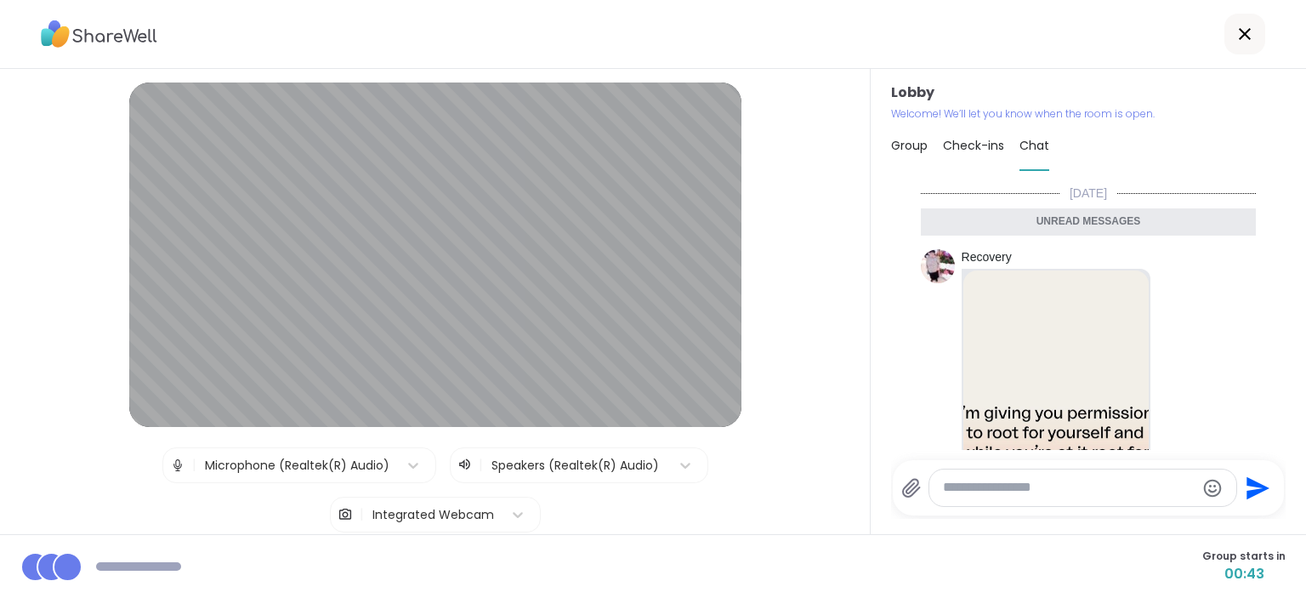
scroll to position [739, 0]
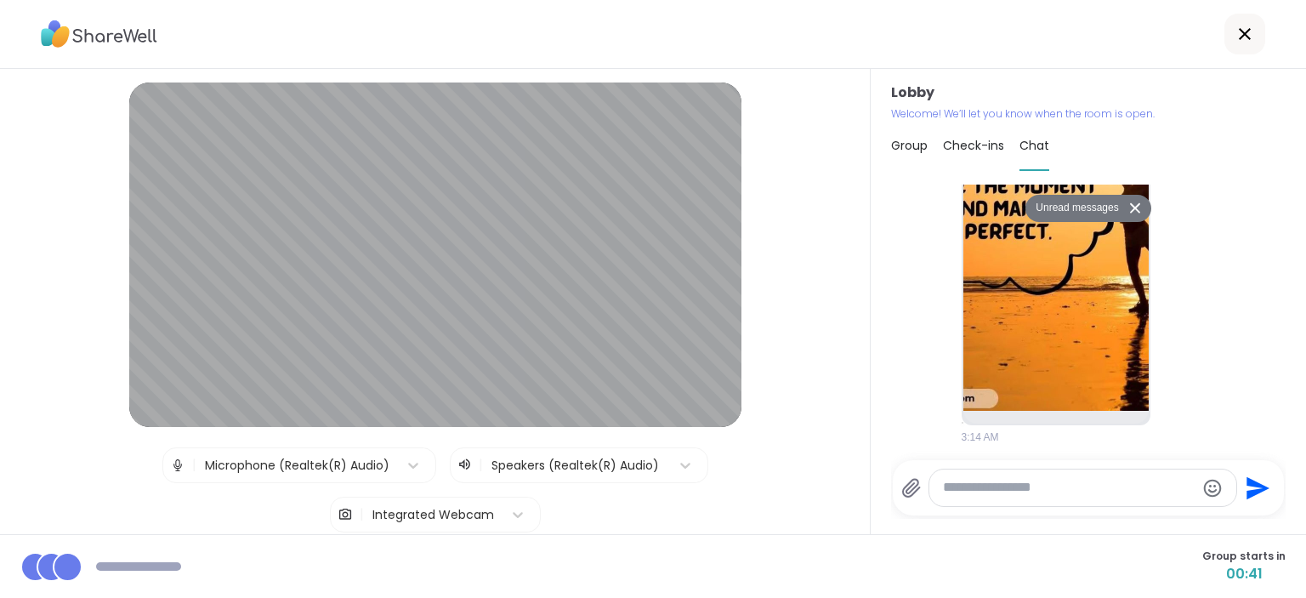
click at [1037, 500] on div at bounding box center [1083, 488] width 306 height 37
click at [1029, 487] on textarea "Type your message" at bounding box center [1069, 488] width 252 height 18
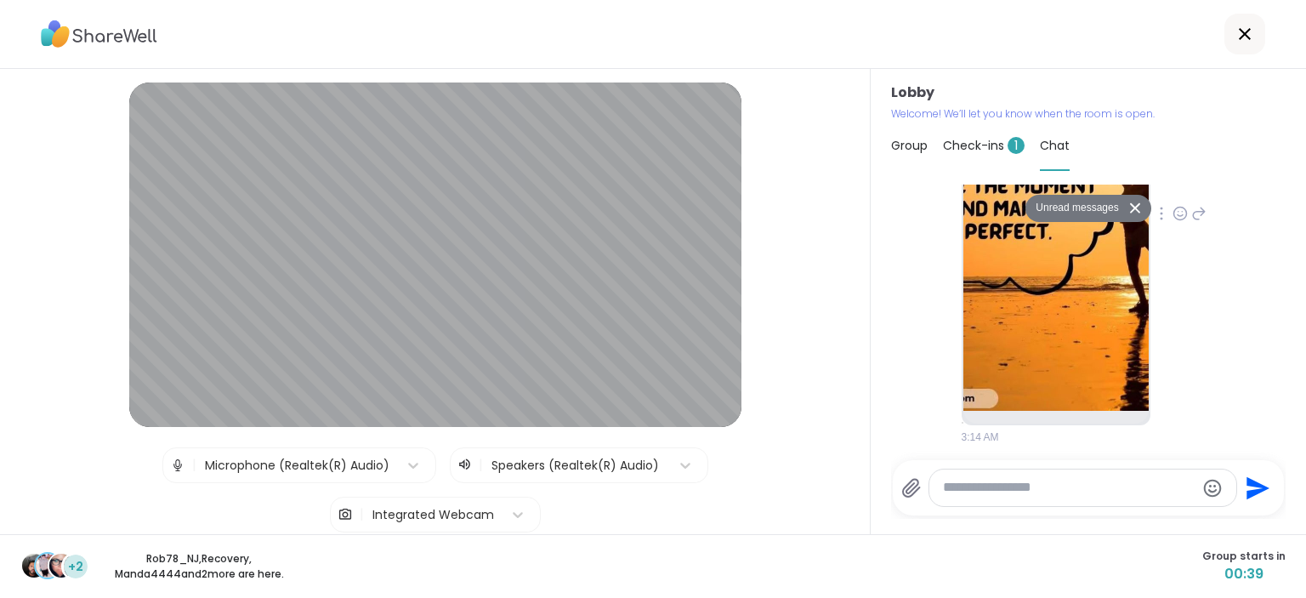
paste textarea "**********"
type textarea "**********"
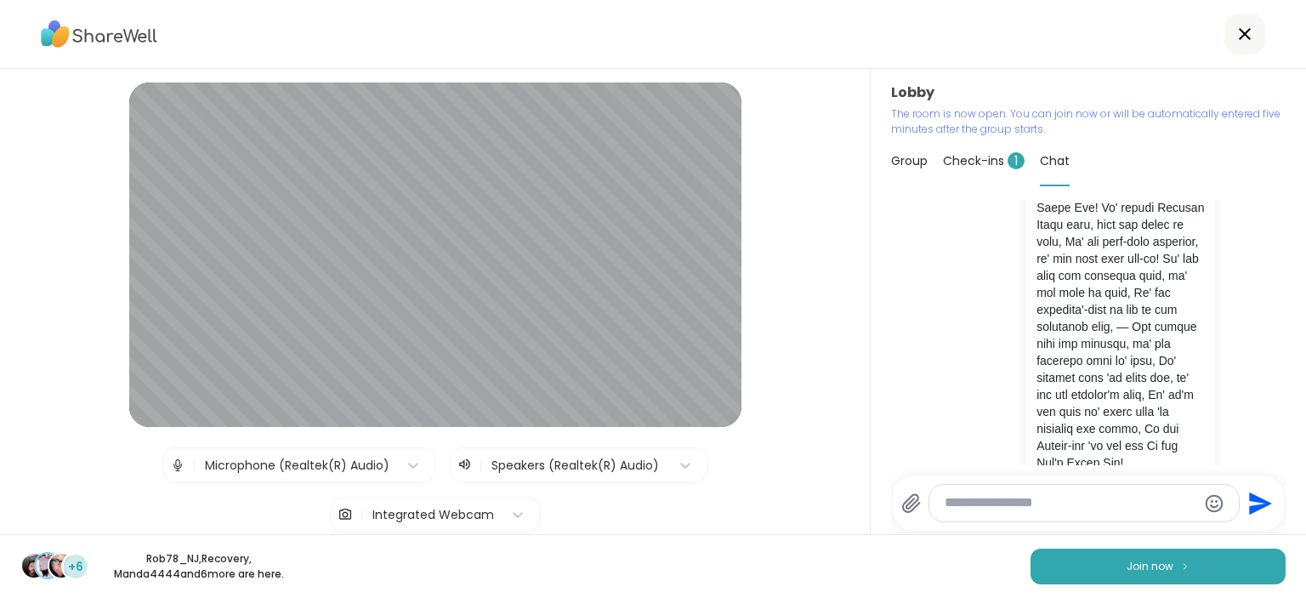
scroll to position [1868, 0]
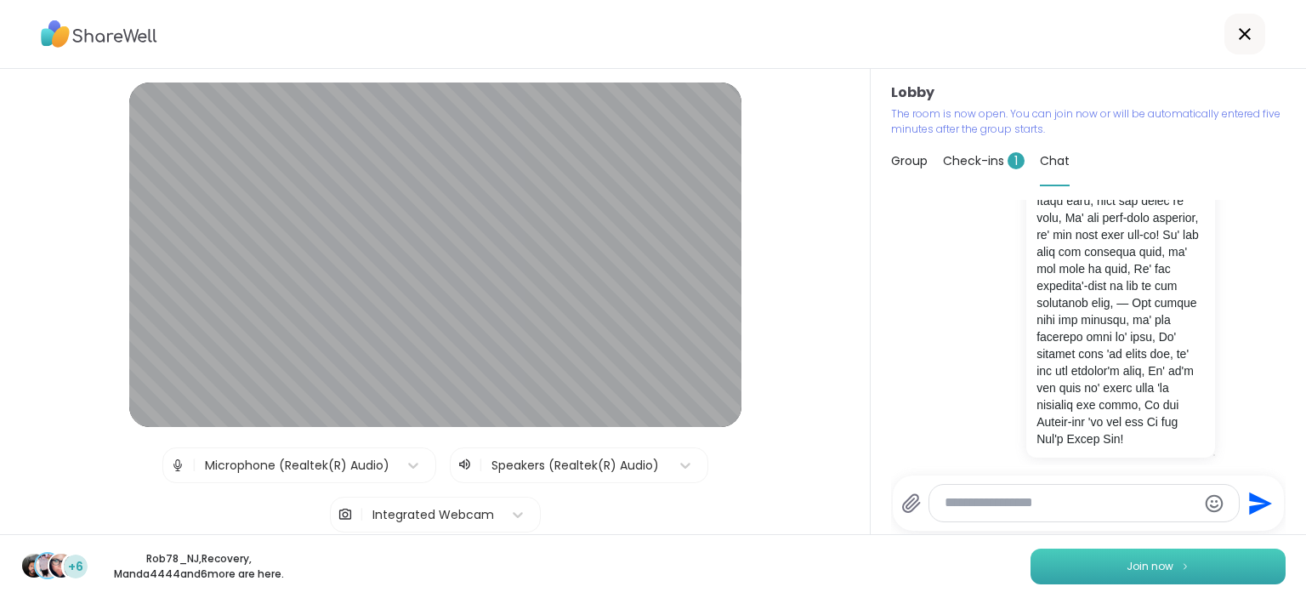
click at [1162, 572] on span "Join now" at bounding box center [1150, 566] width 47 height 15
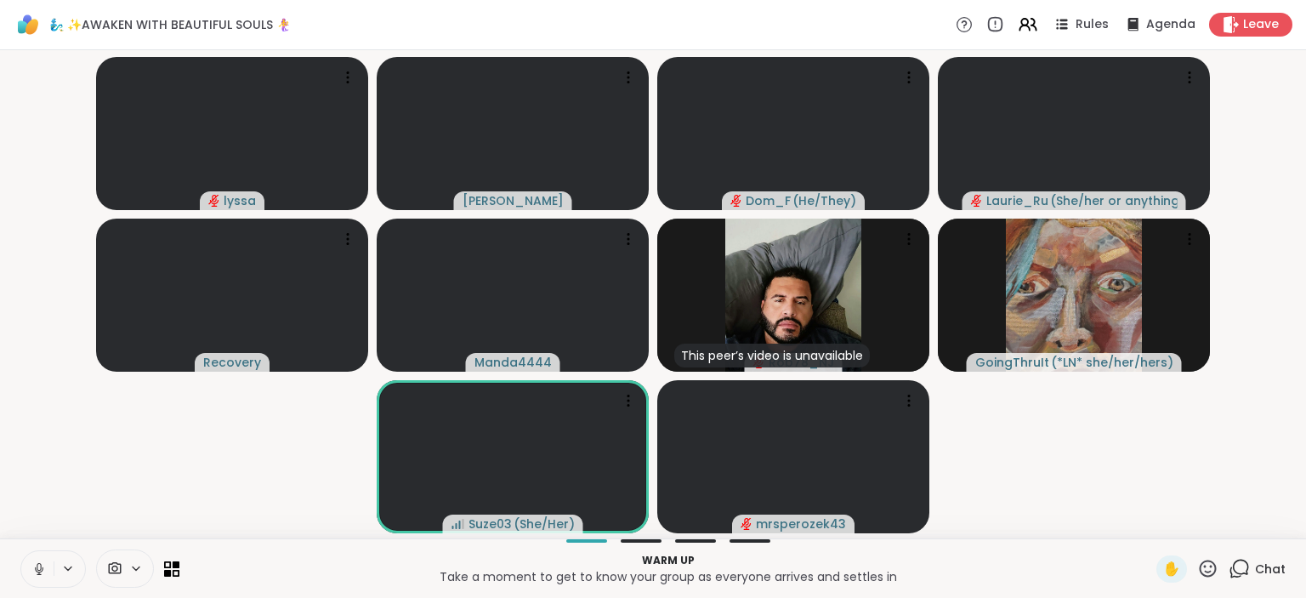
click at [37, 566] on icon at bounding box center [39, 567] width 4 height 8
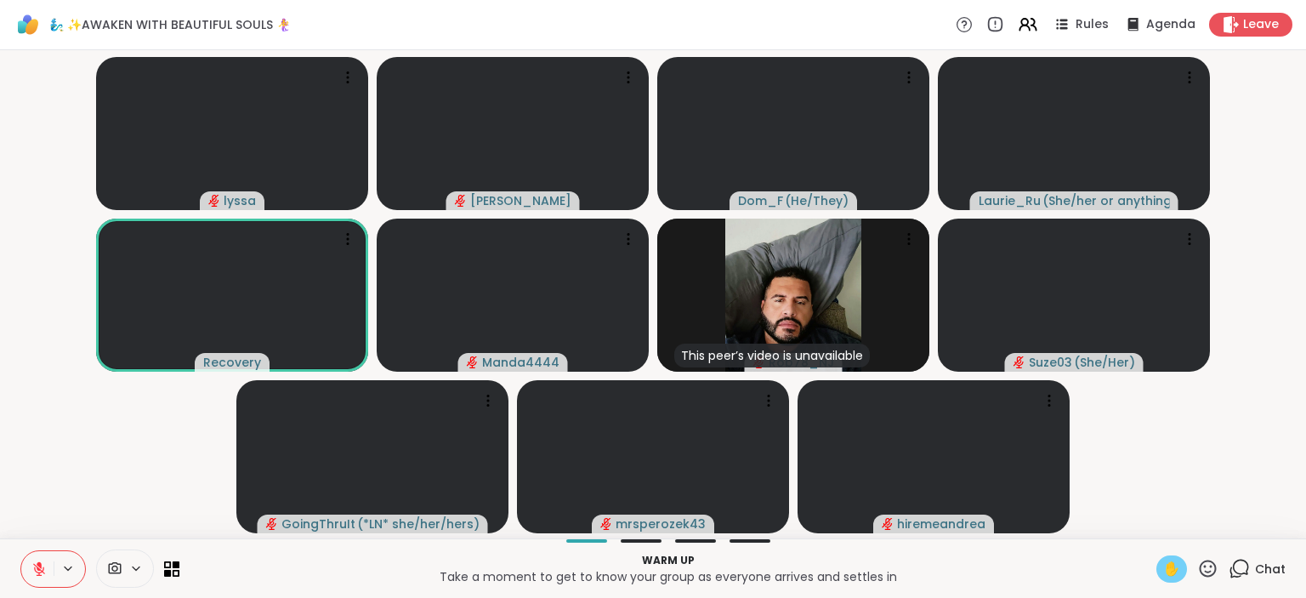
click at [1174, 570] on span "✋" at bounding box center [1172, 569] width 17 height 20
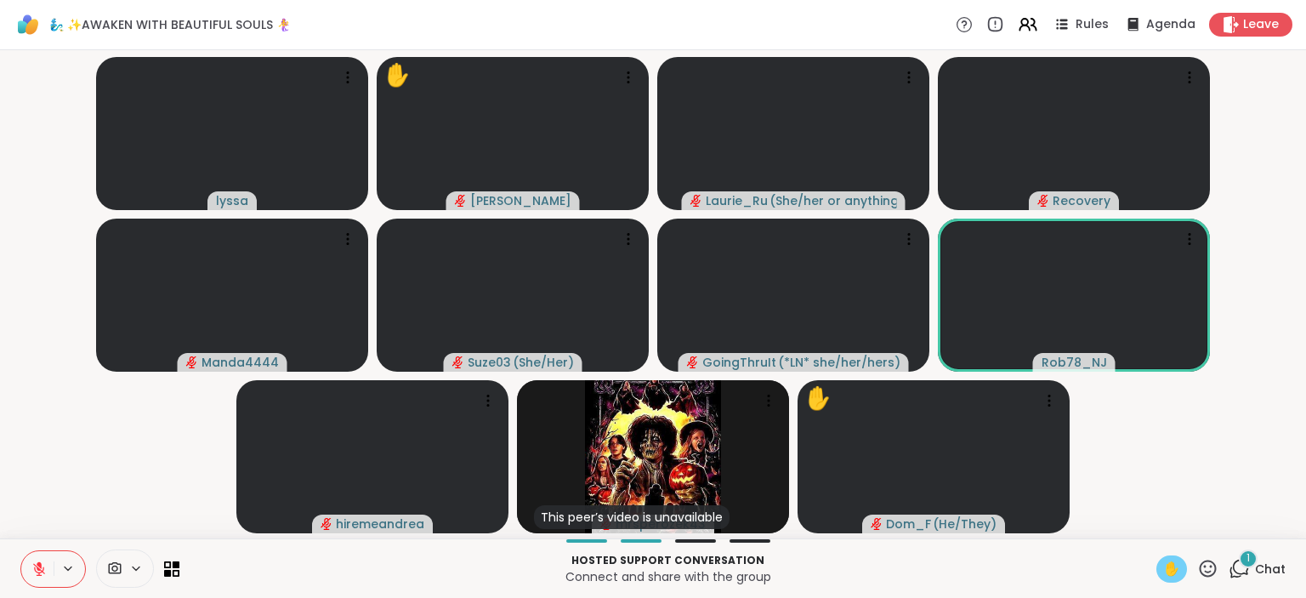
click at [1179, 560] on span "✋" at bounding box center [1172, 569] width 17 height 20
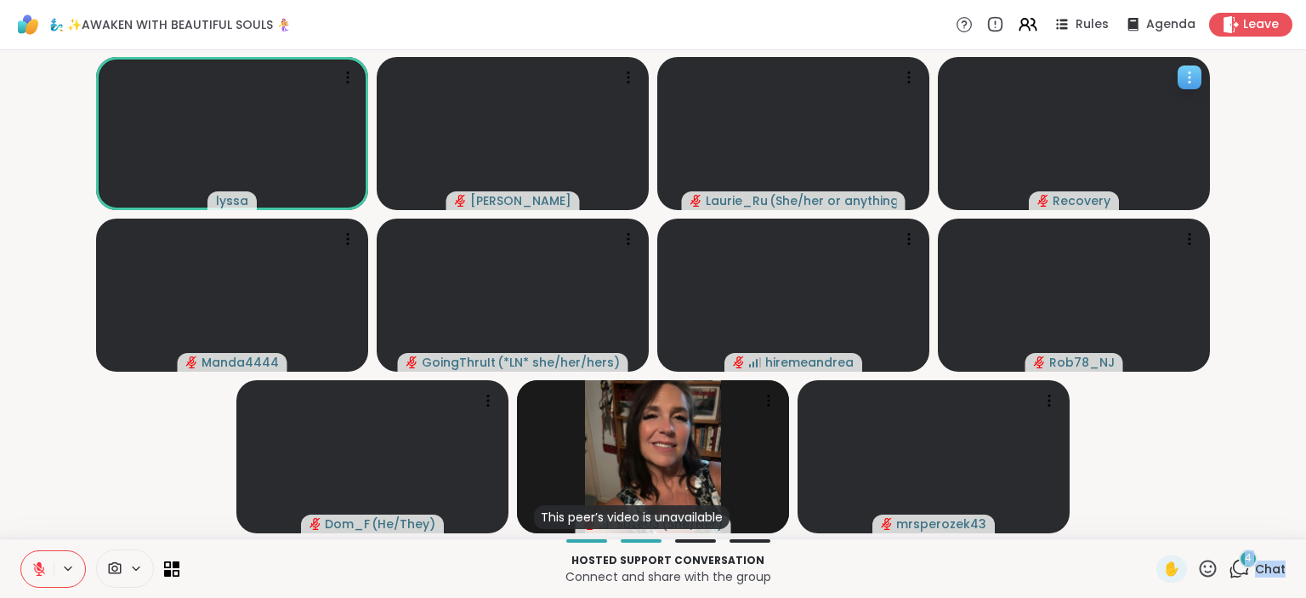
drag, startPoint x: 1106, startPoint y: 142, endPoint x: 1306, endPoint y: 638, distance: 534.7
click at [1210, 210] on div "Recovery" at bounding box center [1074, 133] width 272 height 153
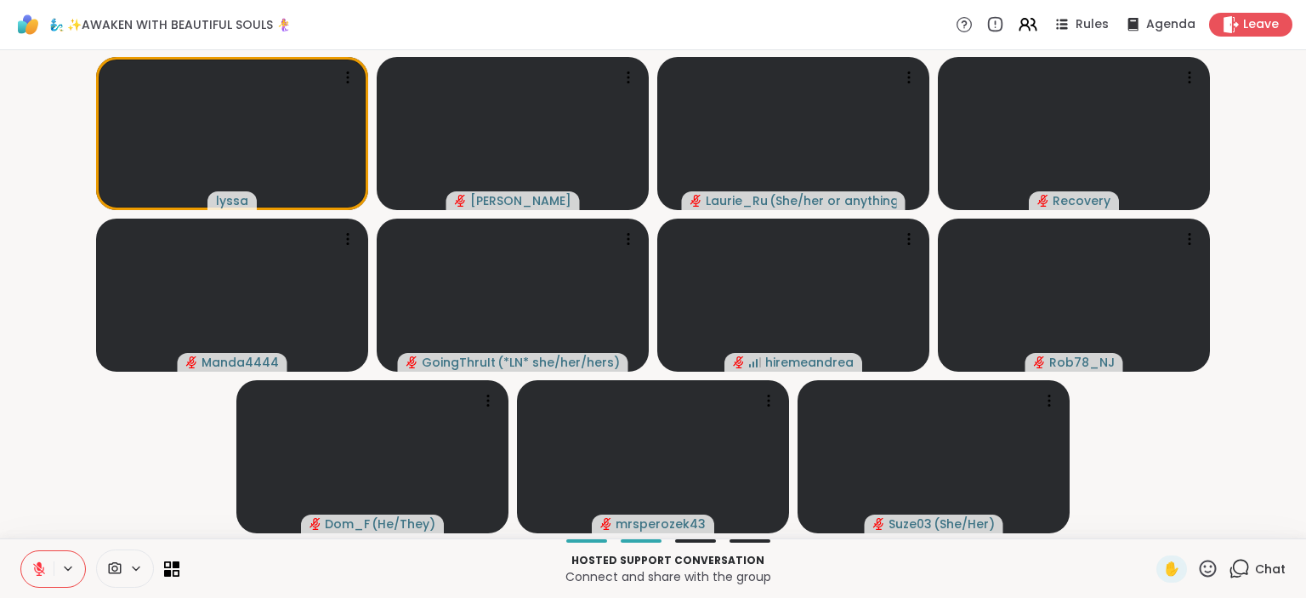
click at [1244, 566] on icon at bounding box center [1239, 568] width 21 height 21
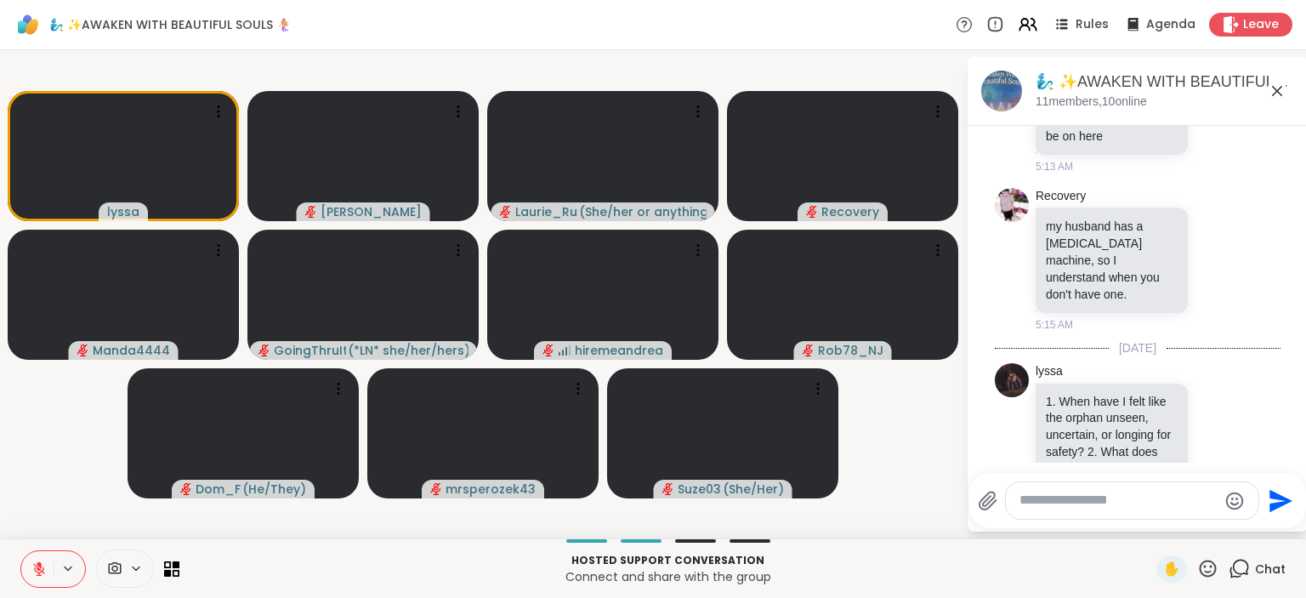
scroll to position [2848, 0]
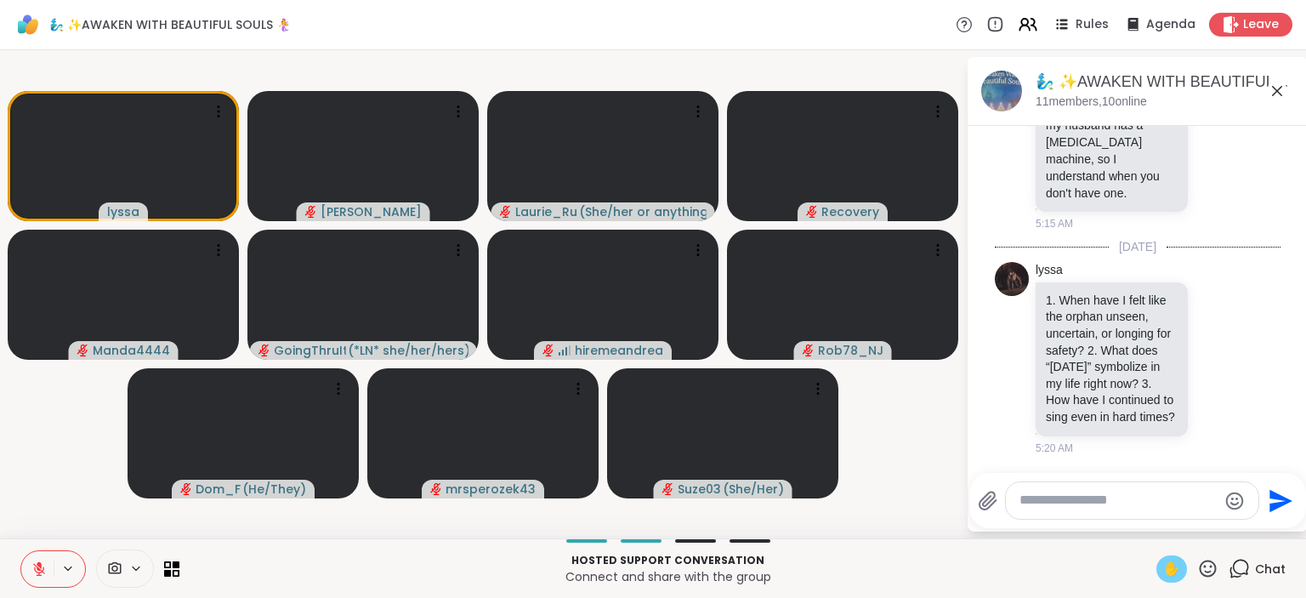
click at [1178, 568] on span "✋" at bounding box center [1172, 569] width 17 height 20
click at [32, 566] on icon at bounding box center [38, 568] width 15 height 15
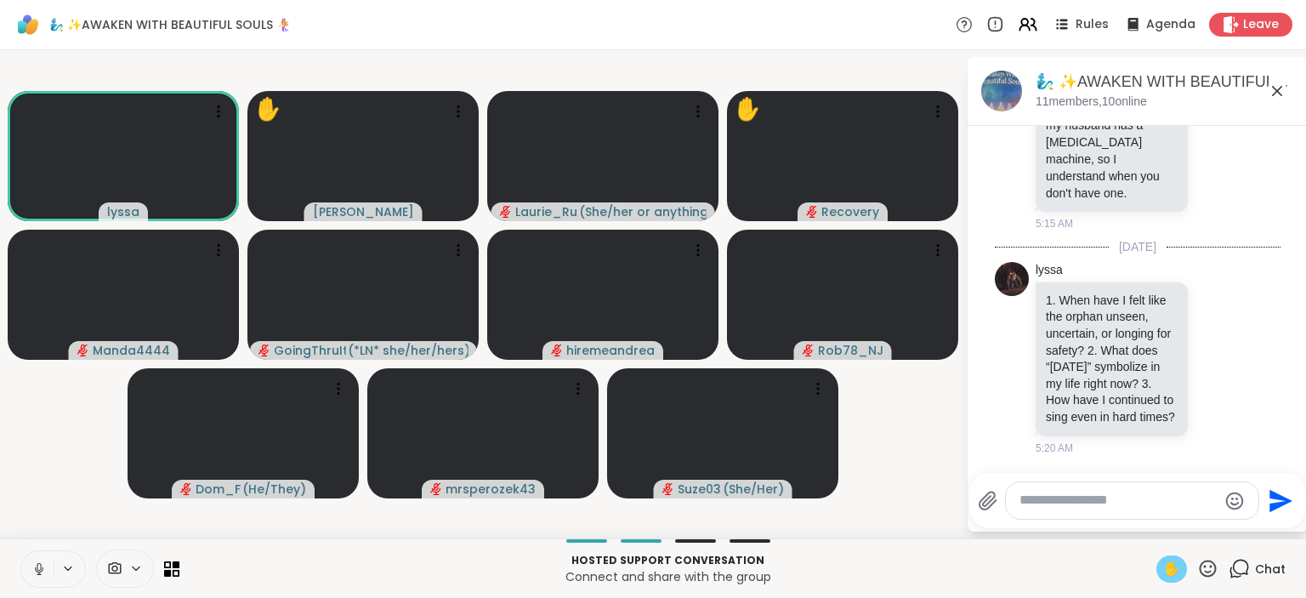
click at [41, 568] on icon at bounding box center [39, 567] width 4 height 8
click at [41, 568] on icon at bounding box center [39, 564] width 5 height 7
click at [1180, 566] on span "✋" at bounding box center [1172, 569] width 17 height 20
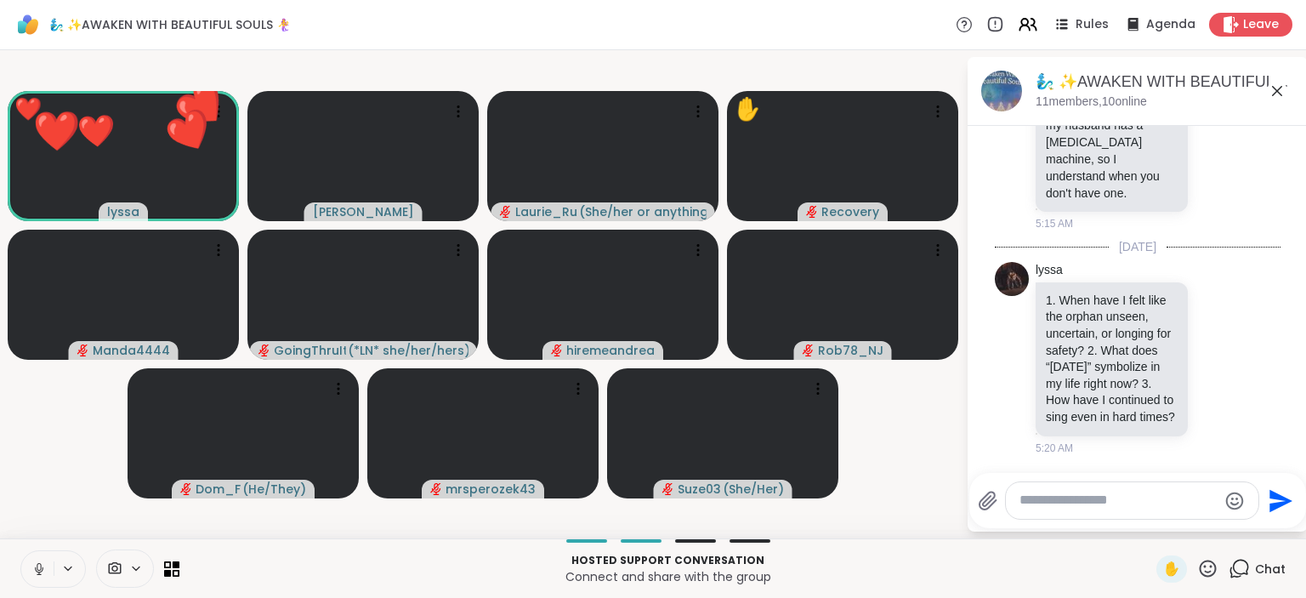
click at [36, 568] on icon at bounding box center [39, 568] width 9 height 5
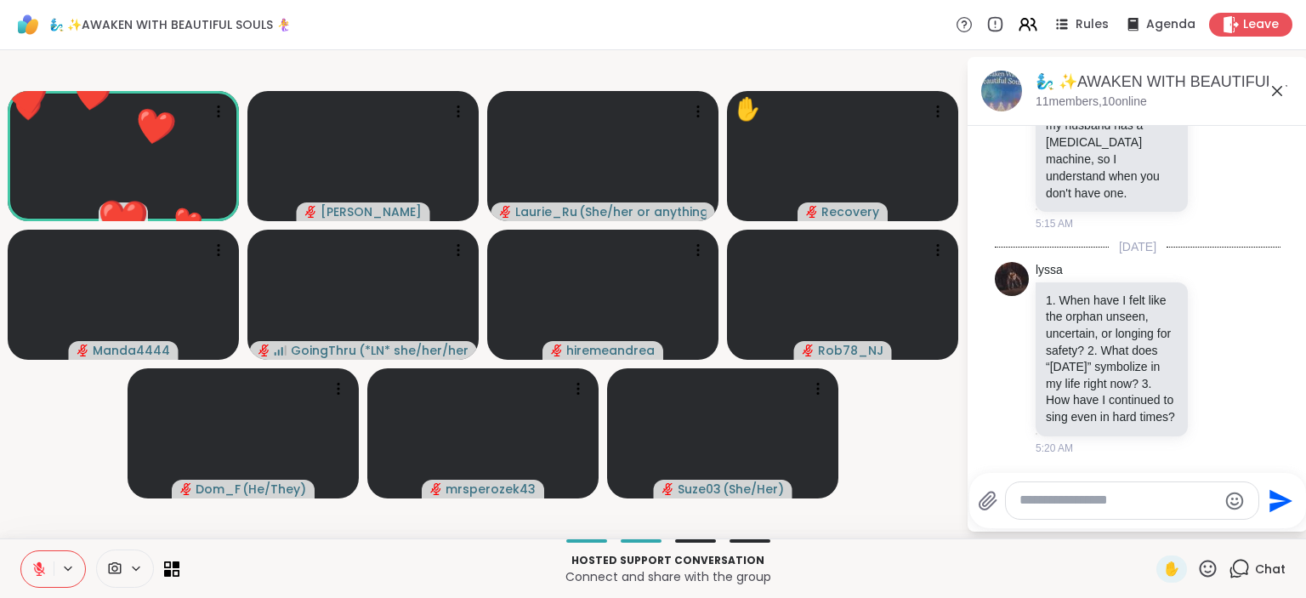
click at [36, 568] on icon at bounding box center [38, 568] width 15 height 15
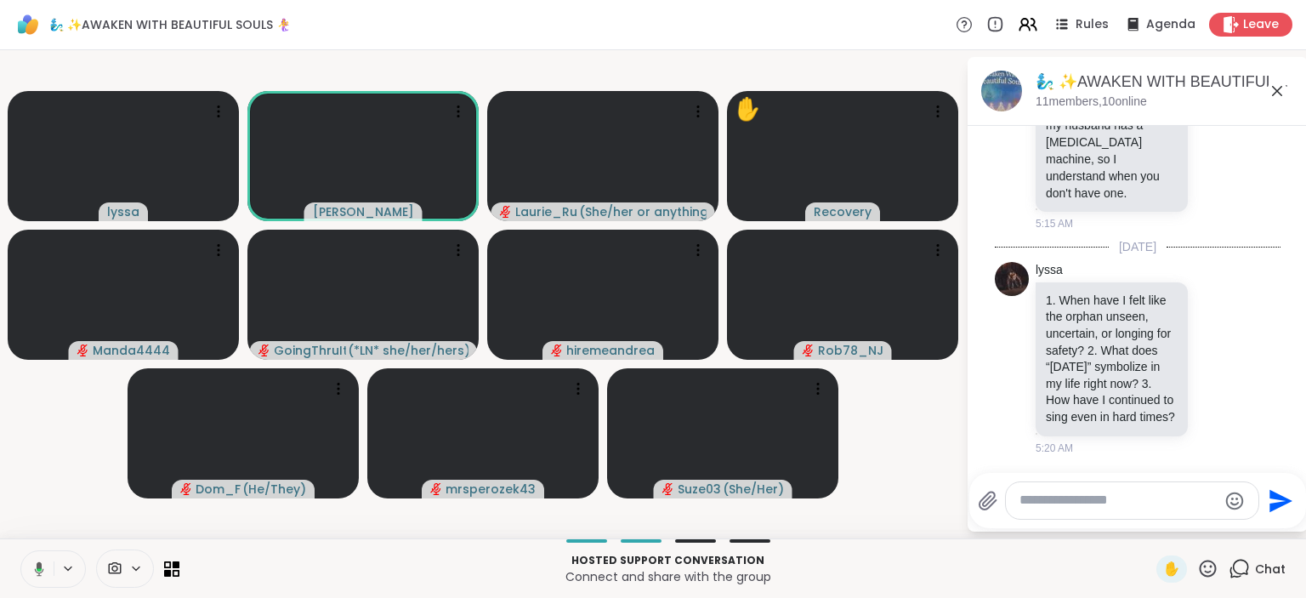
click at [37, 566] on icon at bounding box center [39, 568] width 9 height 14
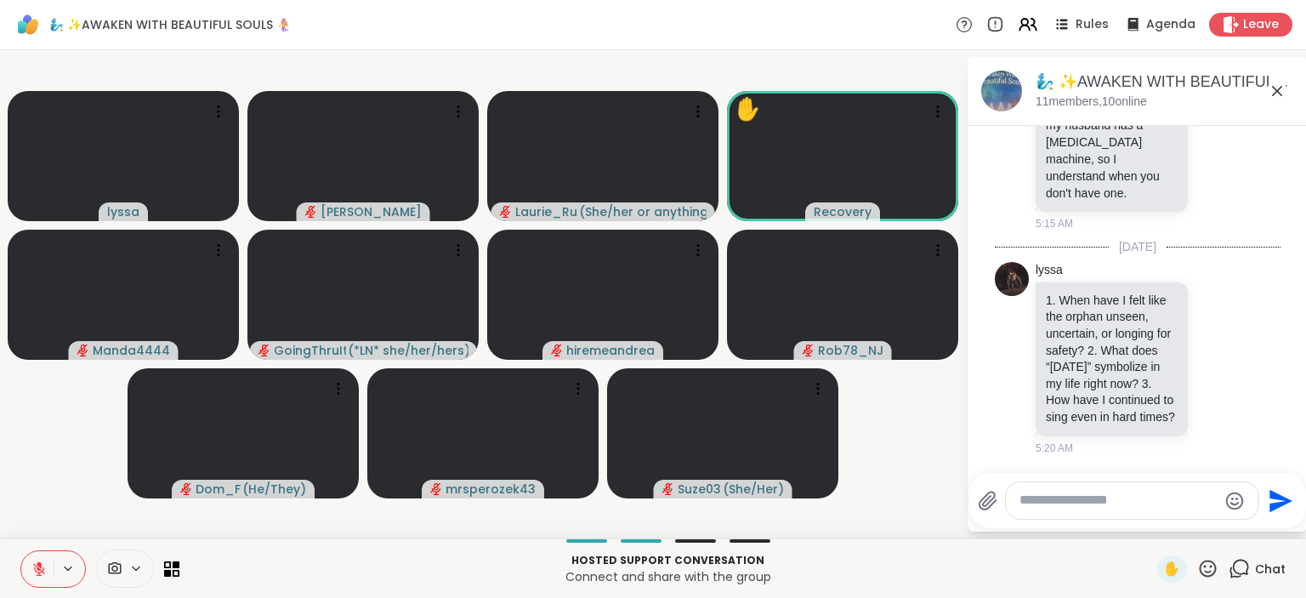
click at [1210, 570] on icon at bounding box center [1208, 568] width 21 height 21
click at [1154, 522] on span "❤️" at bounding box center [1158, 524] width 17 height 20
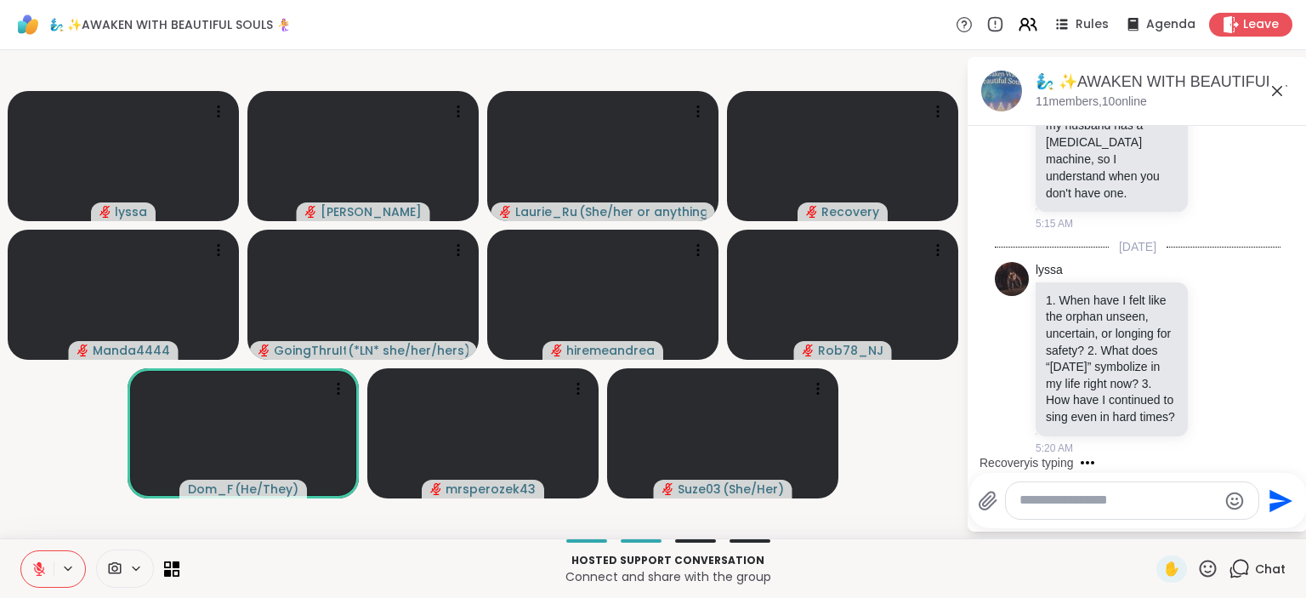
click at [1208, 566] on icon at bounding box center [1208, 568] width 21 height 21
click at [1152, 525] on span "❤️" at bounding box center [1158, 524] width 17 height 20
click at [1212, 574] on icon at bounding box center [1208, 568] width 21 height 21
click at [1159, 526] on span "❤️" at bounding box center [1158, 524] width 17 height 20
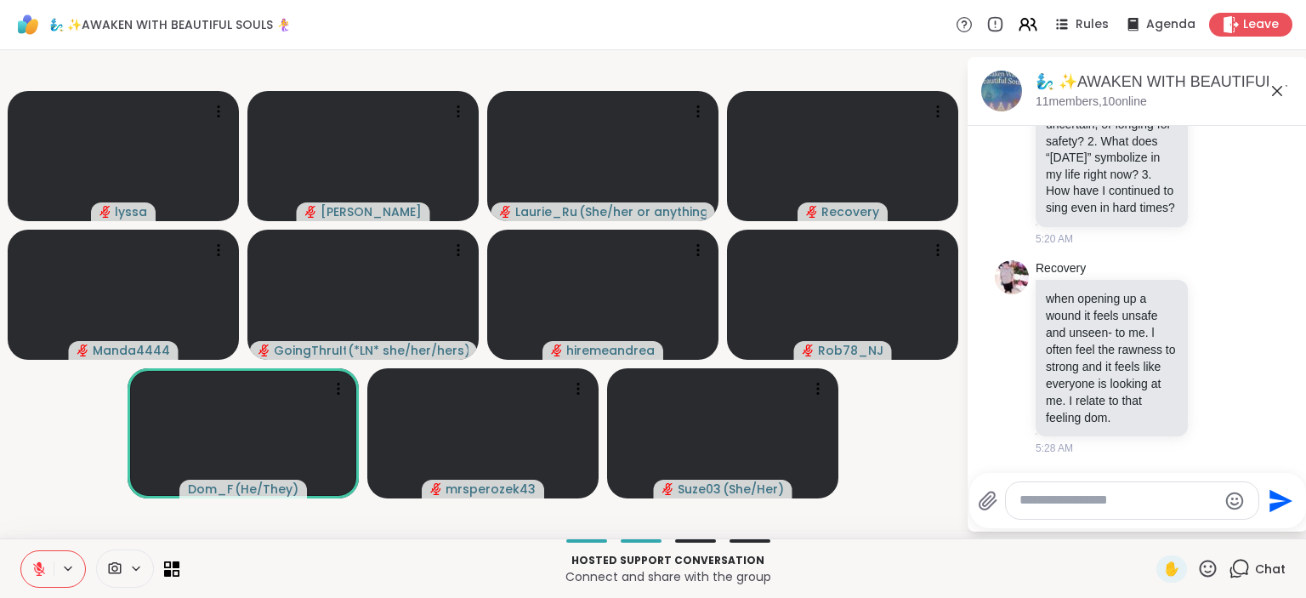
scroll to position [3082, 0]
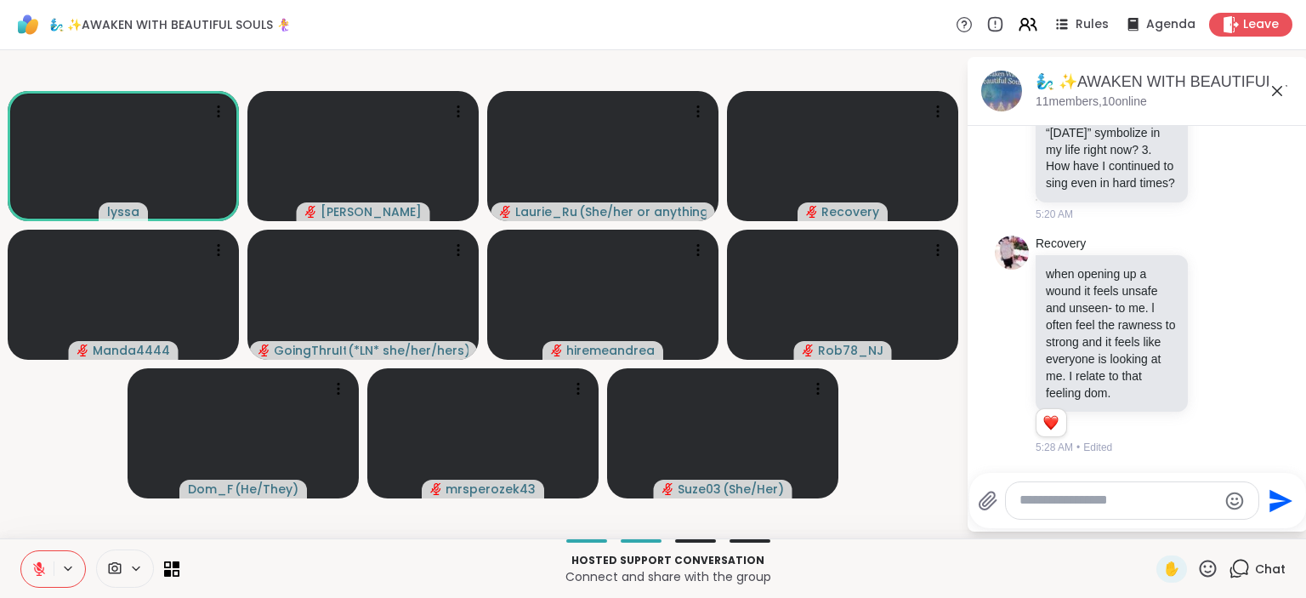
click at [1215, 571] on icon at bounding box center [1208, 568] width 21 height 21
click at [1150, 521] on span "❤️" at bounding box center [1158, 524] width 17 height 20
click at [1204, 566] on icon at bounding box center [1208, 568] width 21 height 21
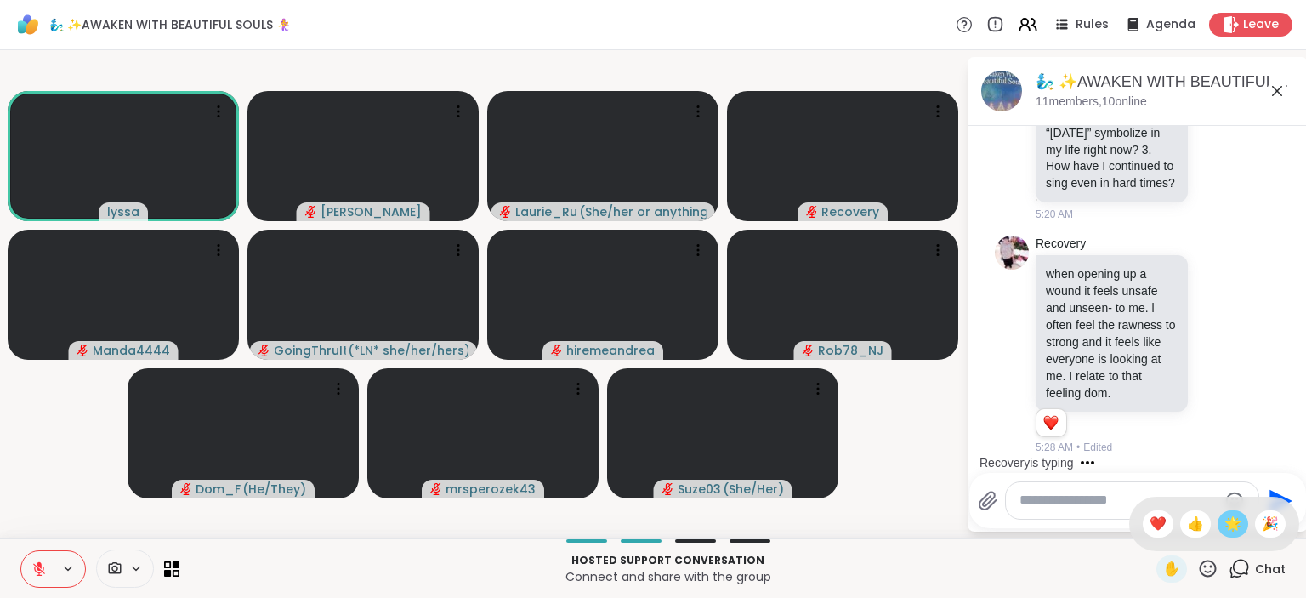
click at [1240, 523] on div "🌟" at bounding box center [1233, 523] width 31 height 27
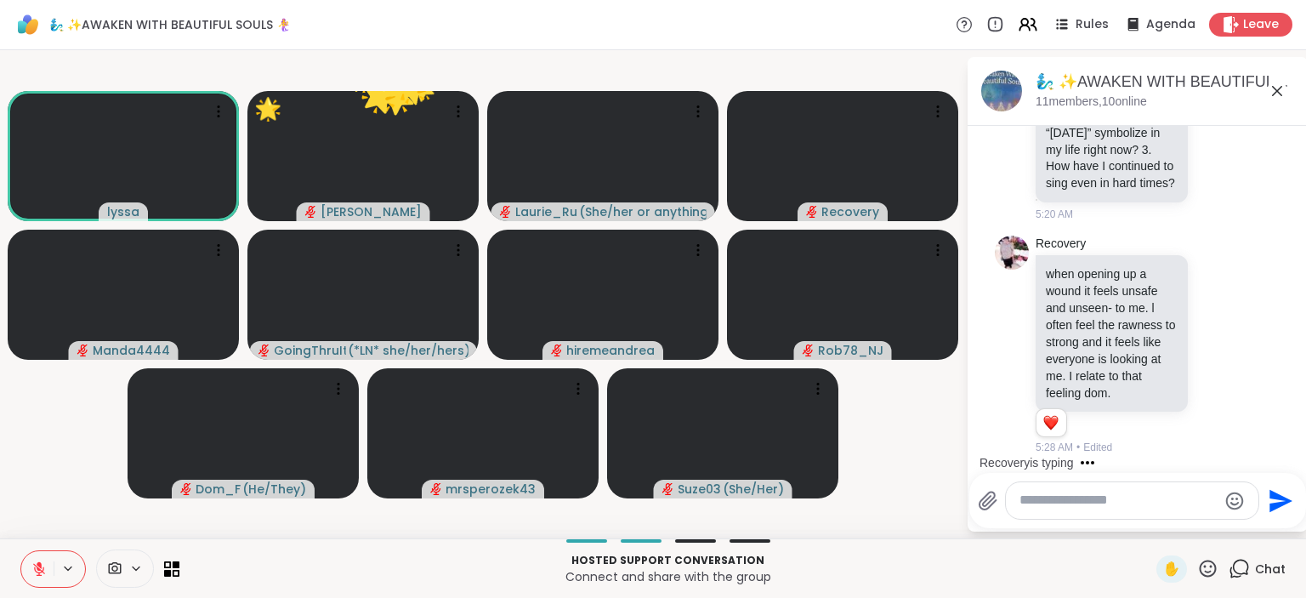
click at [1213, 571] on icon at bounding box center [1208, 568] width 21 height 21
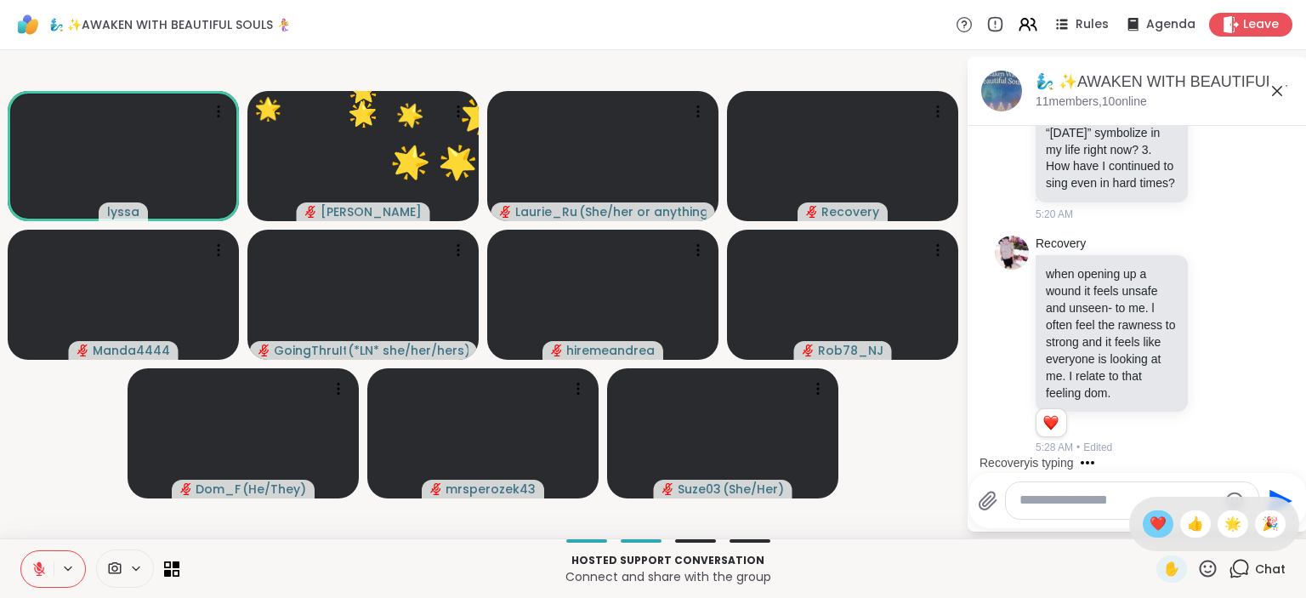
click at [1163, 524] on div "❤️" at bounding box center [1158, 523] width 31 height 27
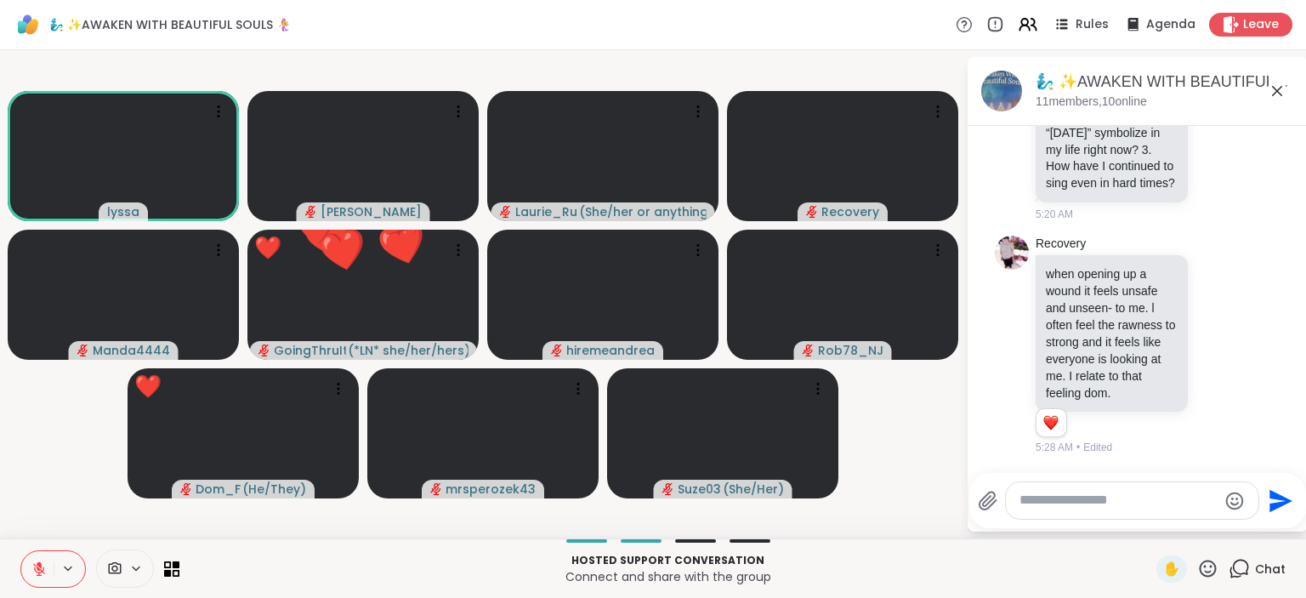
click at [1210, 567] on icon at bounding box center [1208, 568] width 21 height 21
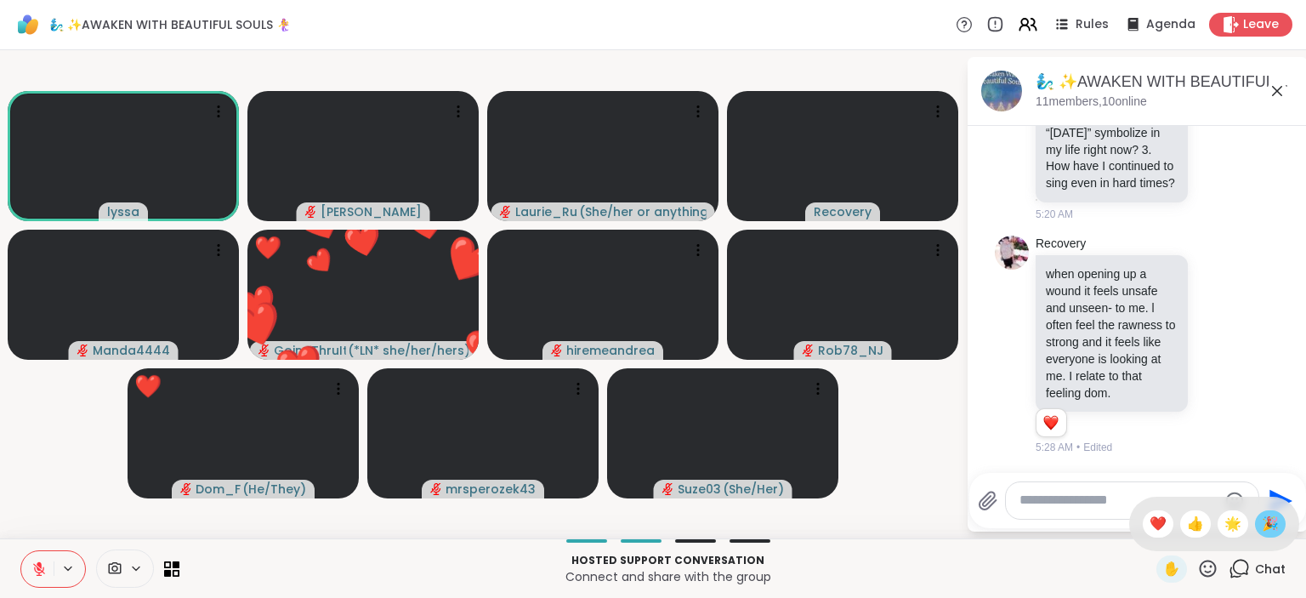
click at [1269, 518] on span "🎉" at bounding box center [1270, 524] width 17 height 20
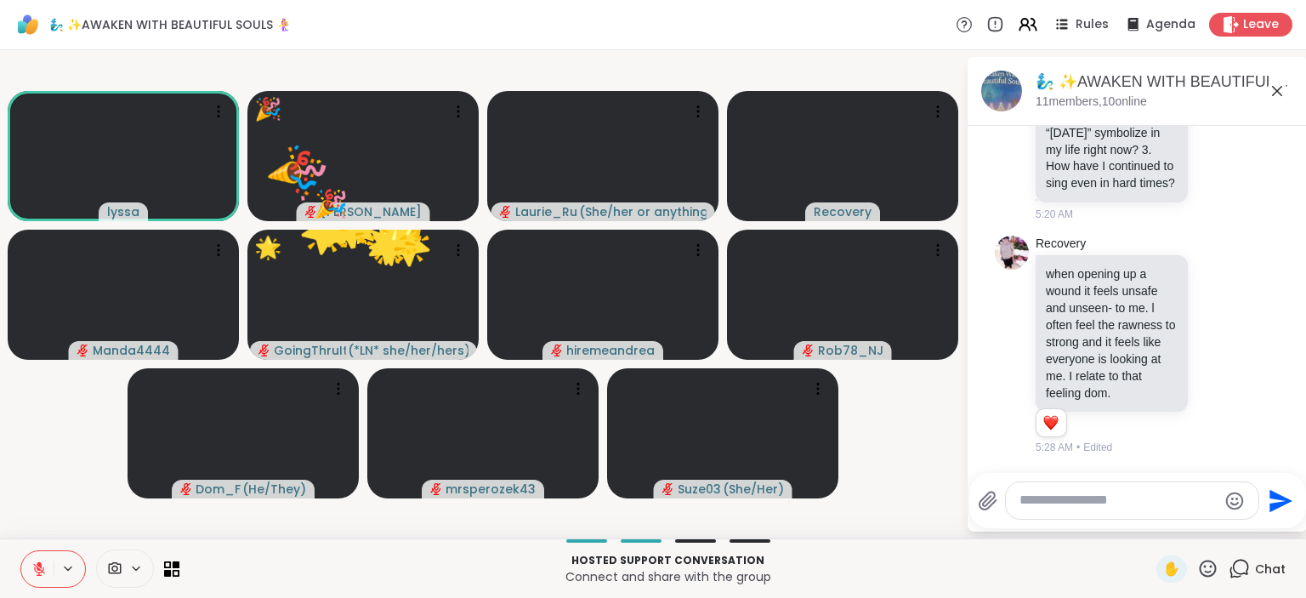
click at [1090, 500] on textarea "Type your message" at bounding box center [1119, 501] width 198 height 18
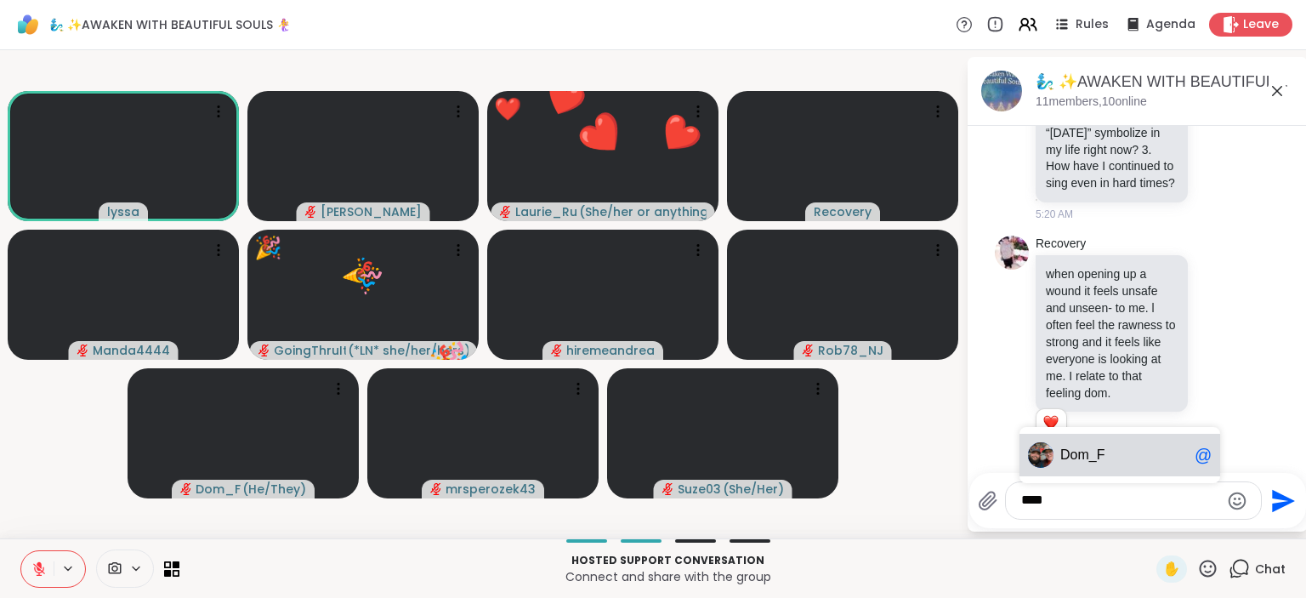
click at [1107, 451] on span "Dom _F" at bounding box center [1125, 455] width 128 height 17
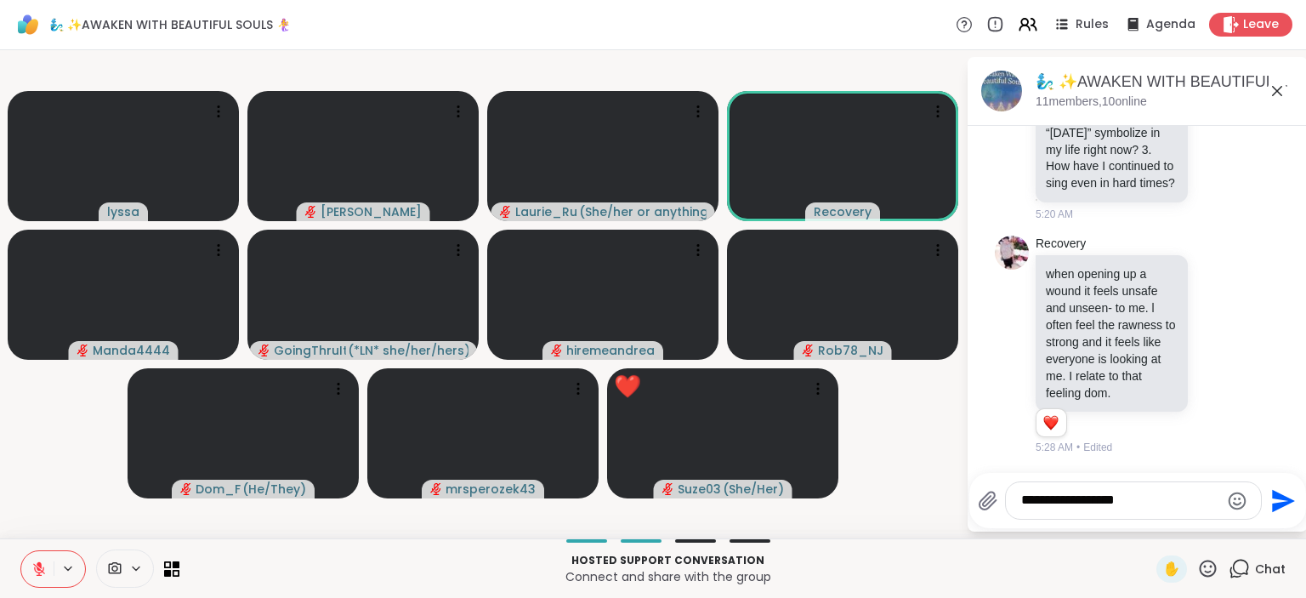
type textarea "**********"
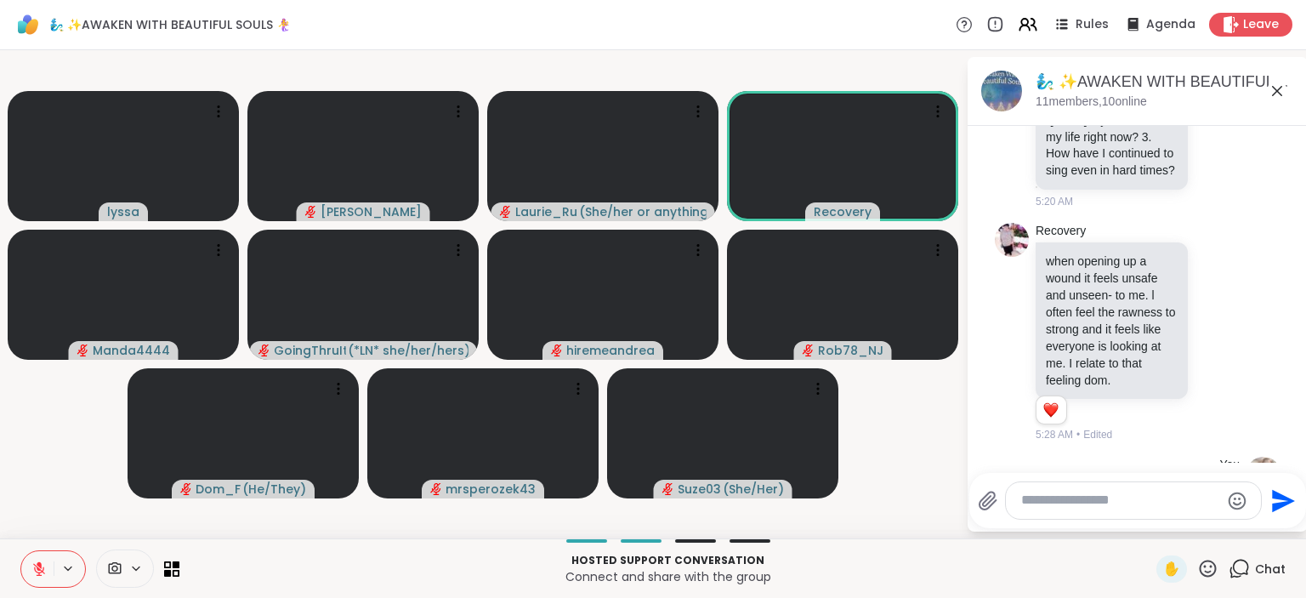
scroll to position [3171, 0]
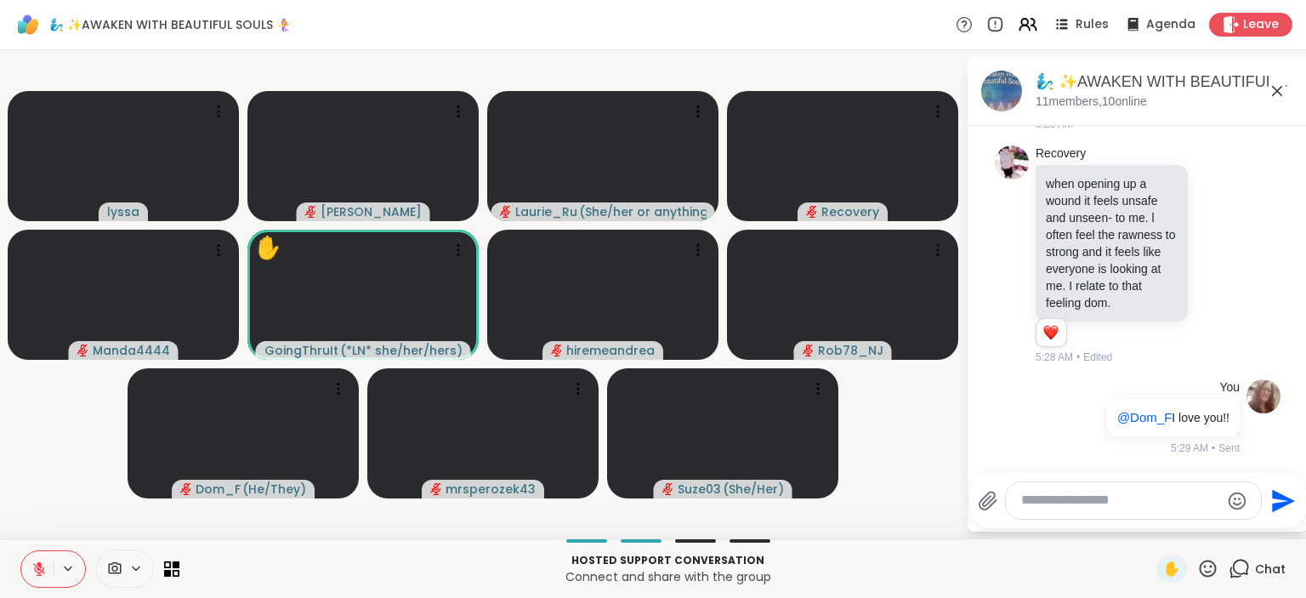
click at [1214, 577] on icon at bounding box center [1208, 568] width 17 height 17
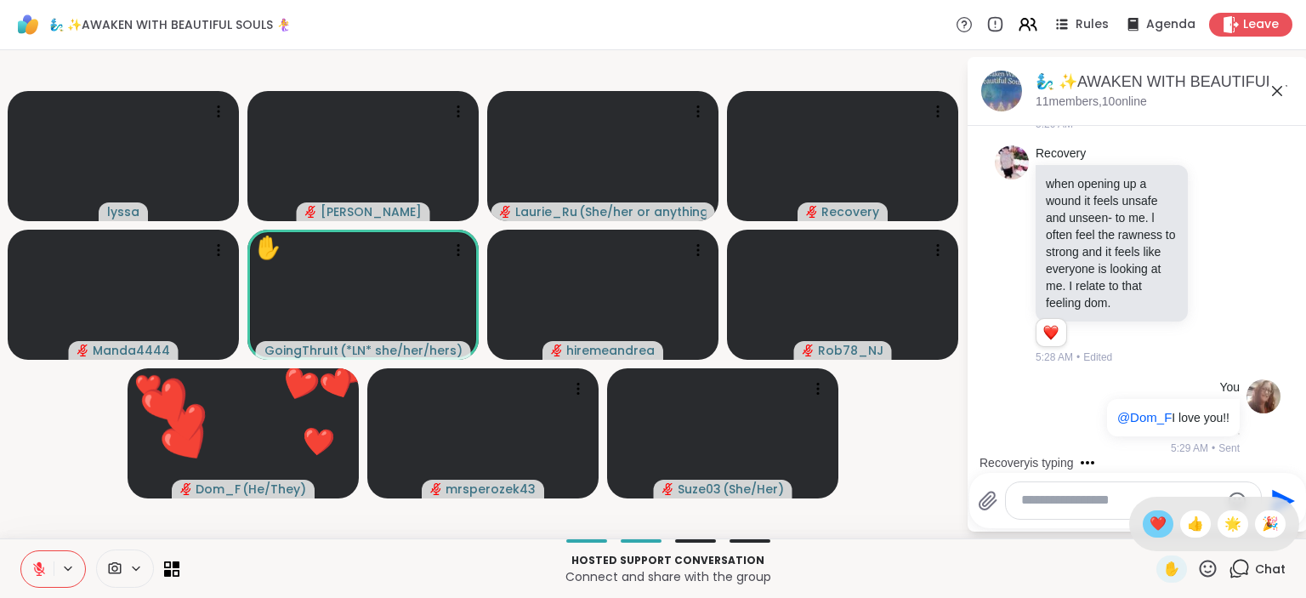
click at [1143, 521] on div "❤️" at bounding box center [1158, 523] width 31 height 27
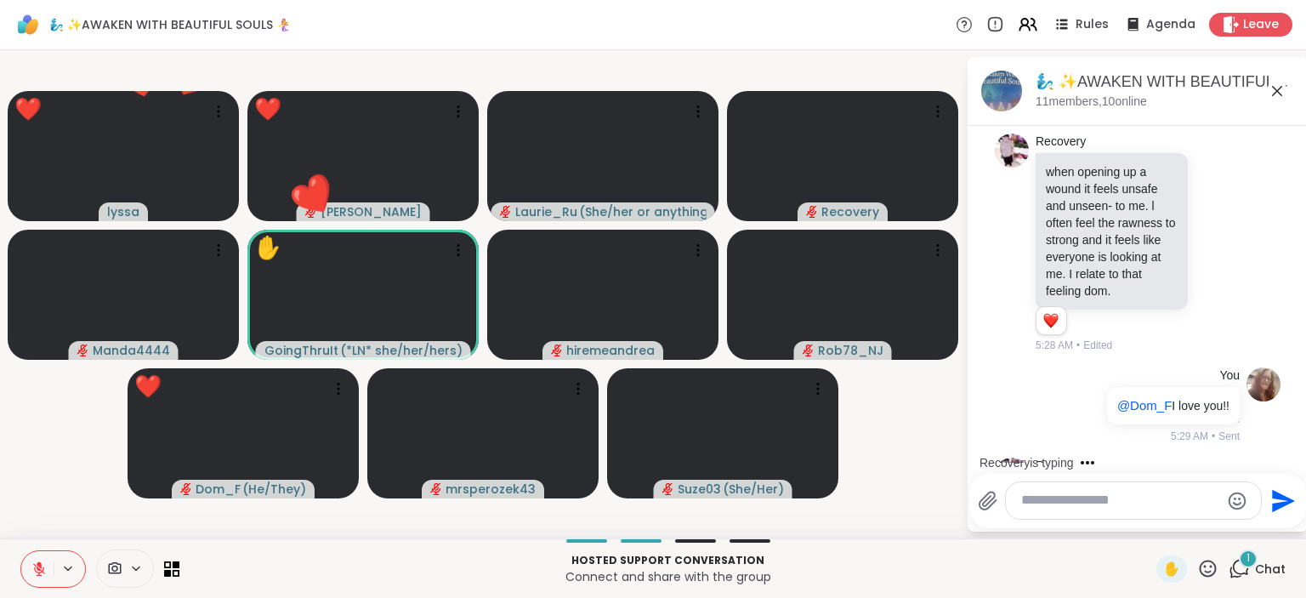
scroll to position [3398, 0]
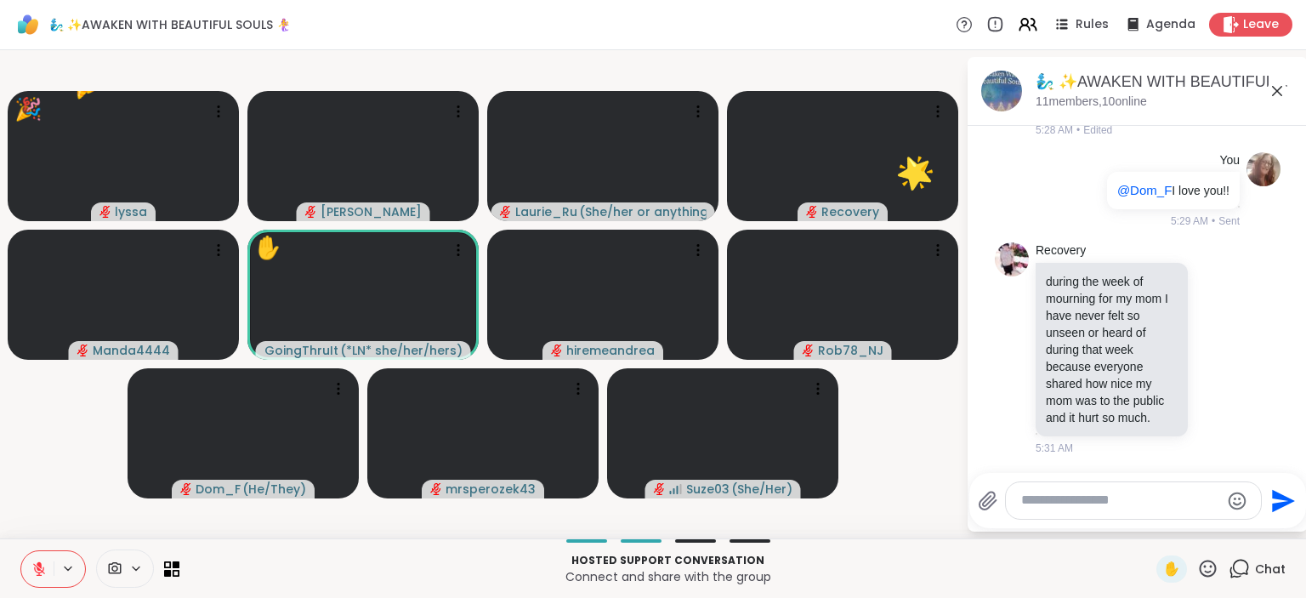
click at [1204, 559] on icon at bounding box center [1208, 568] width 21 height 21
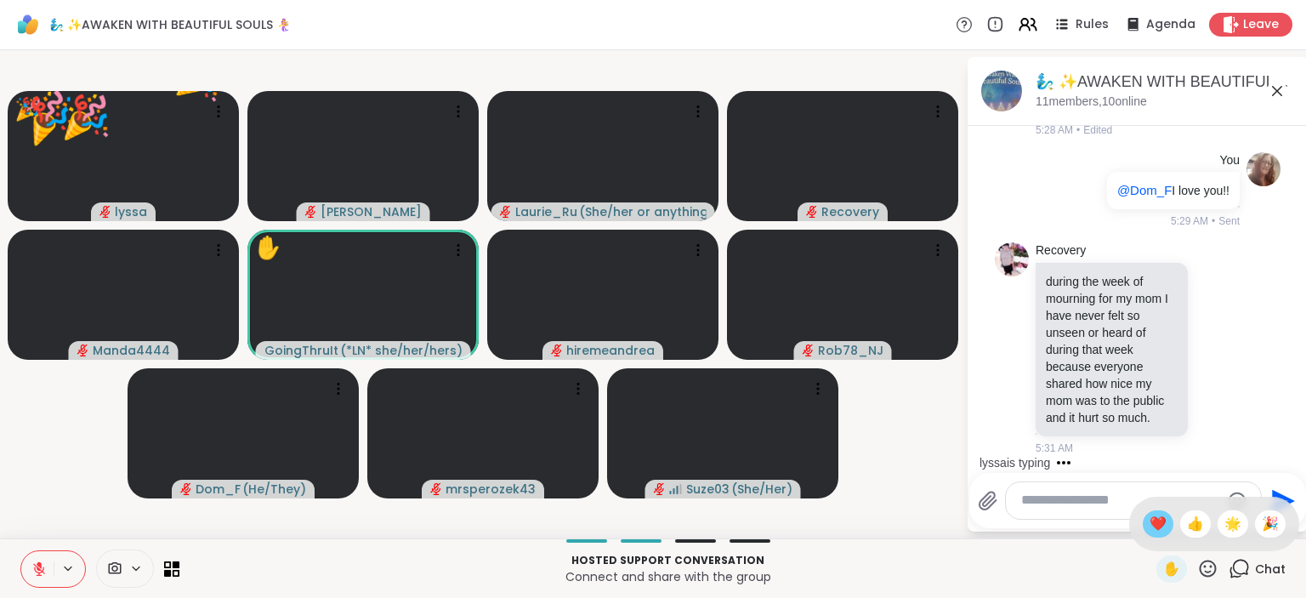
click at [1158, 520] on span "❤️" at bounding box center [1158, 524] width 17 height 20
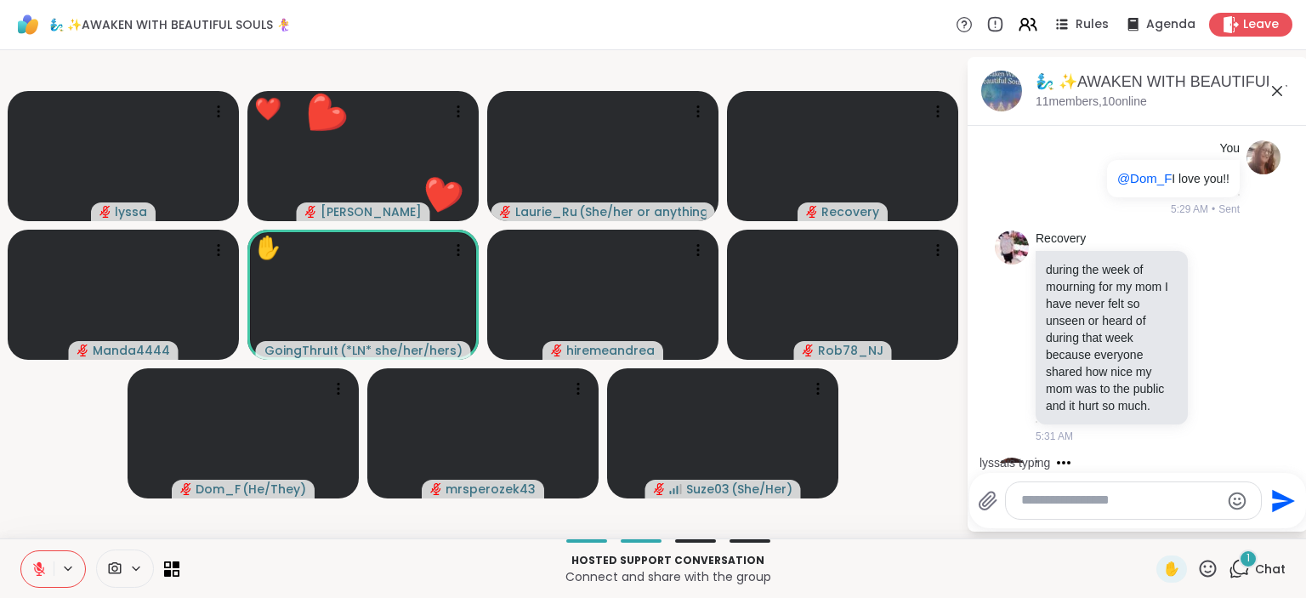
scroll to position [3488, 0]
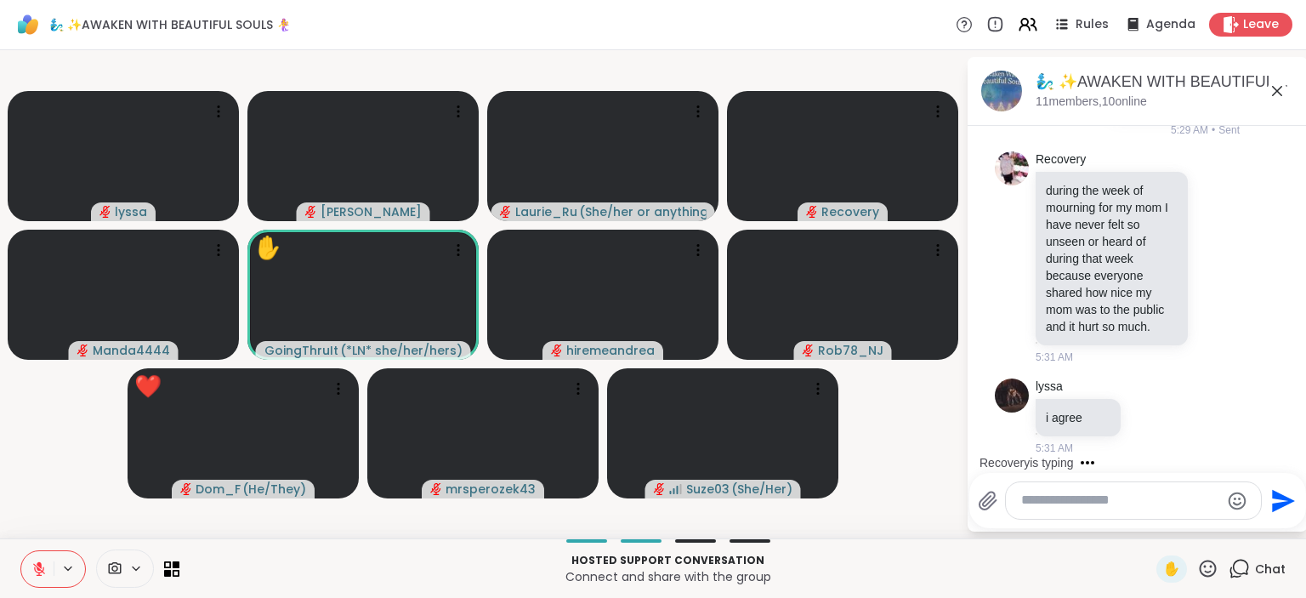
click at [1207, 566] on icon at bounding box center [1208, 568] width 17 height 17
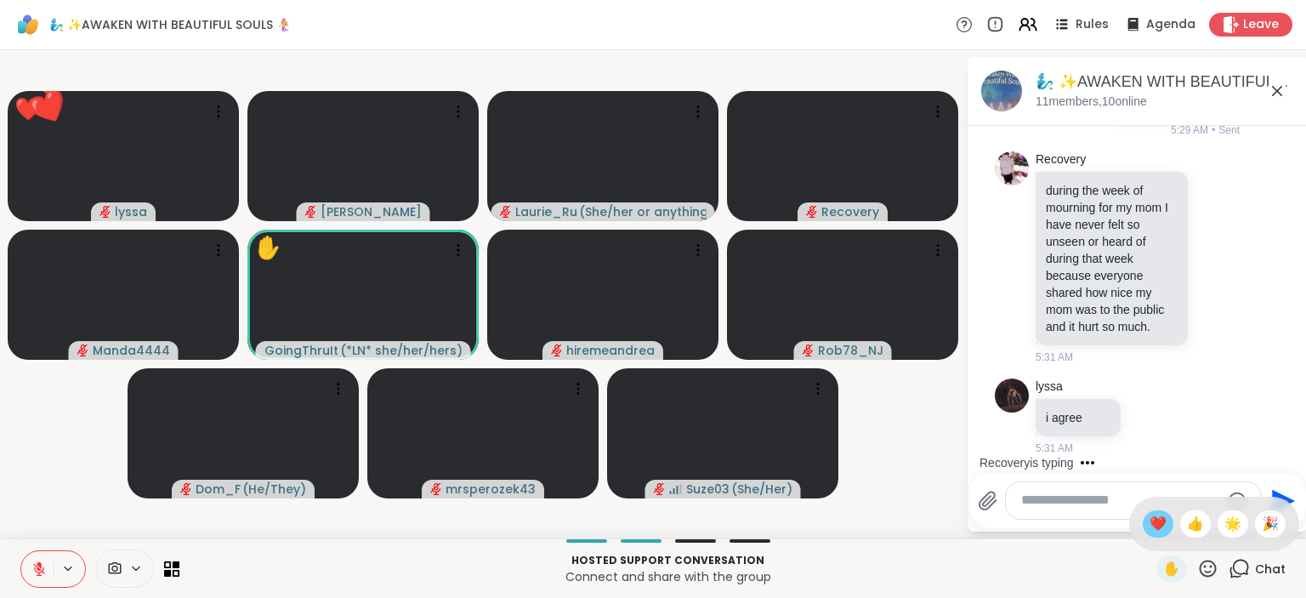
click at [1155, 527] on span "❤️" at bounding box center [1158, 524] width 17 height 20
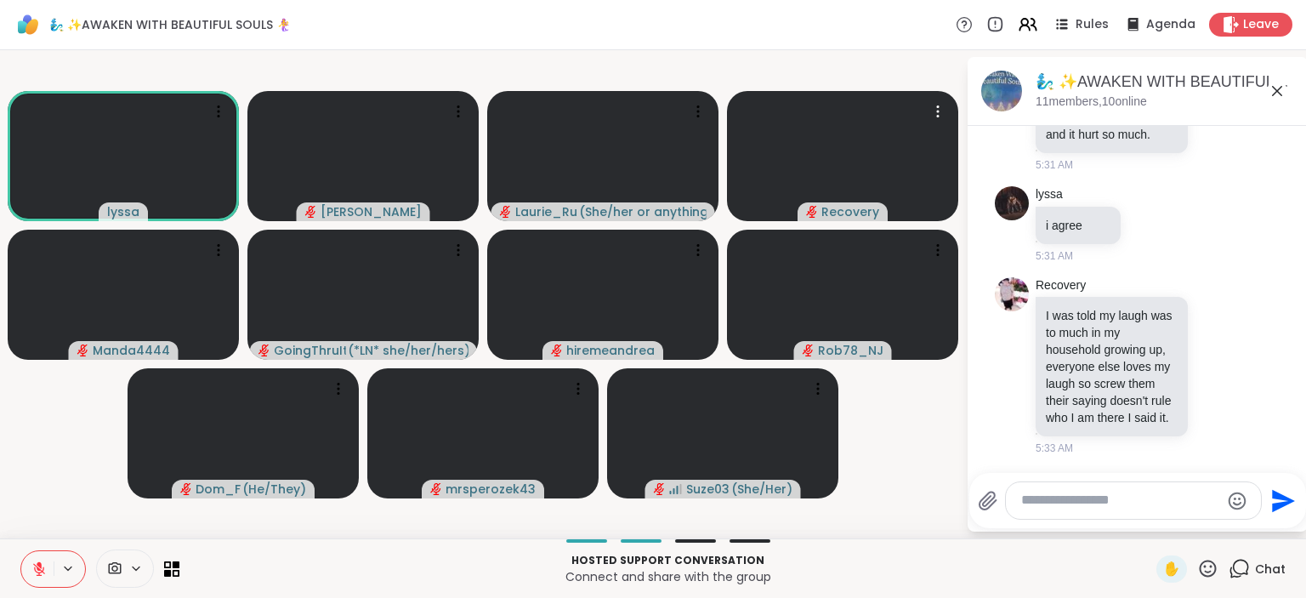
scroll to position [3681, 0]
click at [1210, 571] on icon at bounding box center [1208, 568] width 21 height 21
click at [1229, 526] on span "🌟" at bounding box center [1233, 524] width 17 height 20
click at [1204, 570] on icon at bounding box center [1208, 568] width 21 height 21
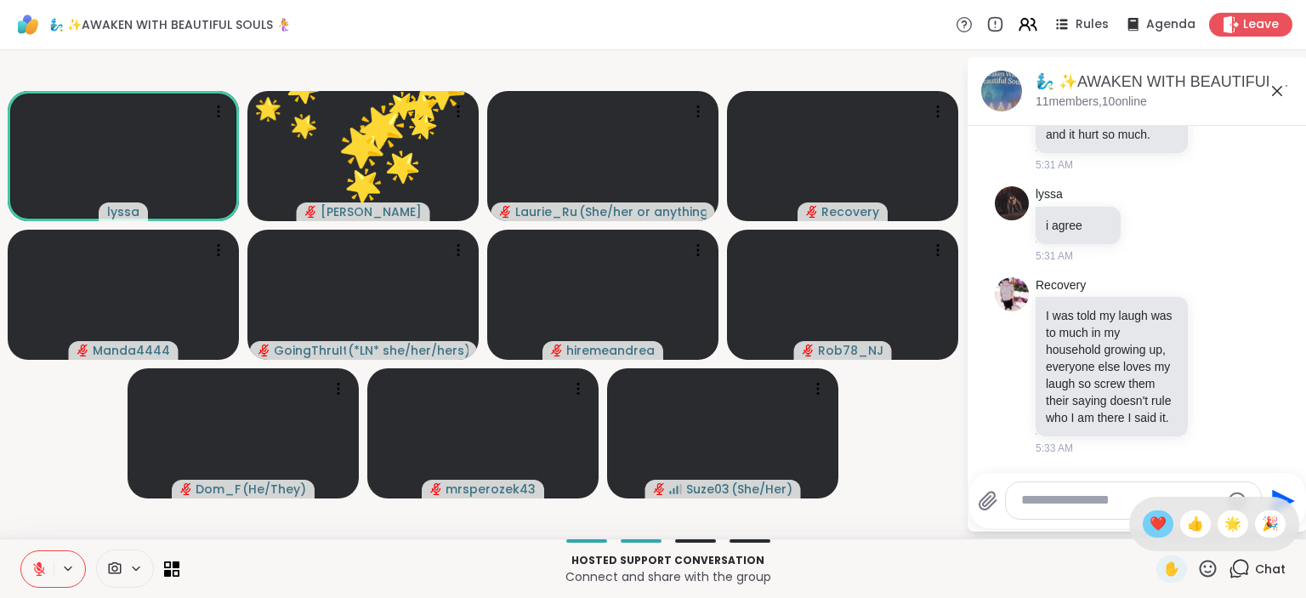
click at [1150, 526] on span "❤️" at bounding box center [1158, 524] width 17 height 20
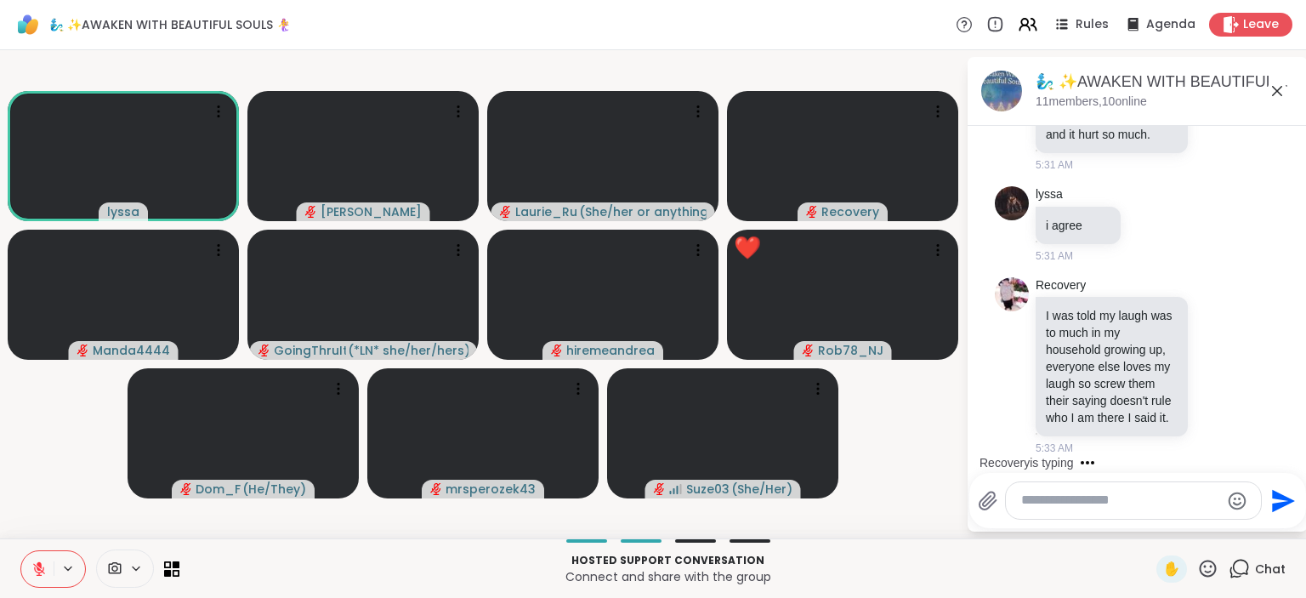
click at [1218, 563] on icon at bounding box center [1208, 568] width 21 height 21
click at [1153, 515] on span "❤️" at bounding box center [1158, 524] width 17 height 20
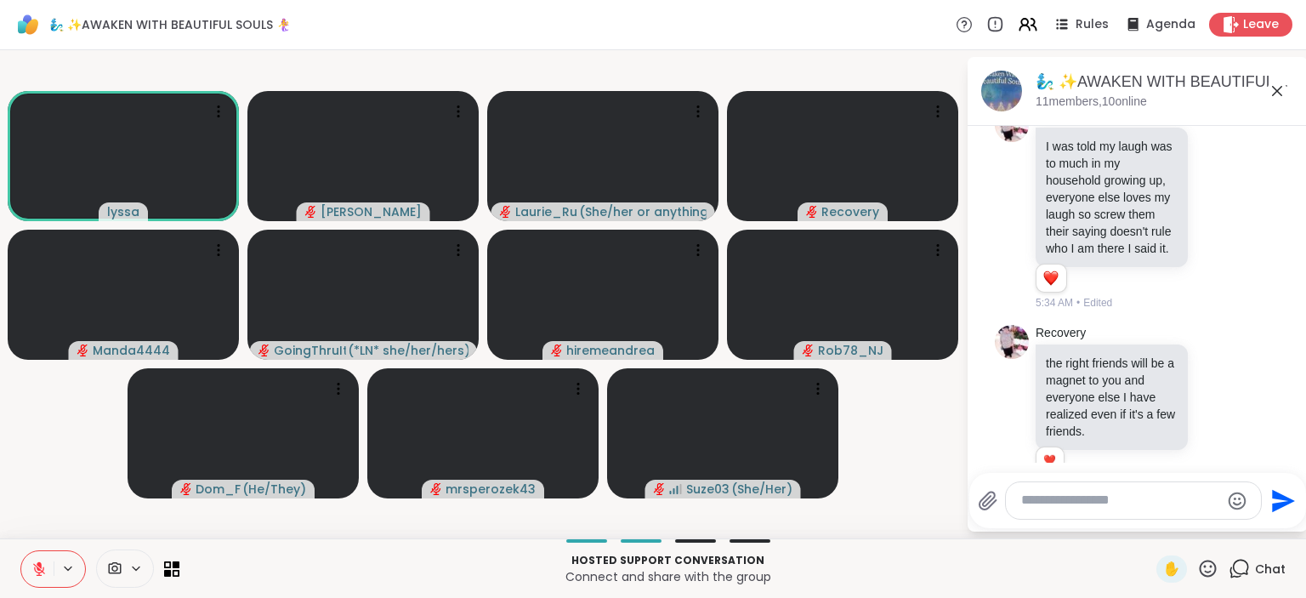
scroll to position [3888, 0]
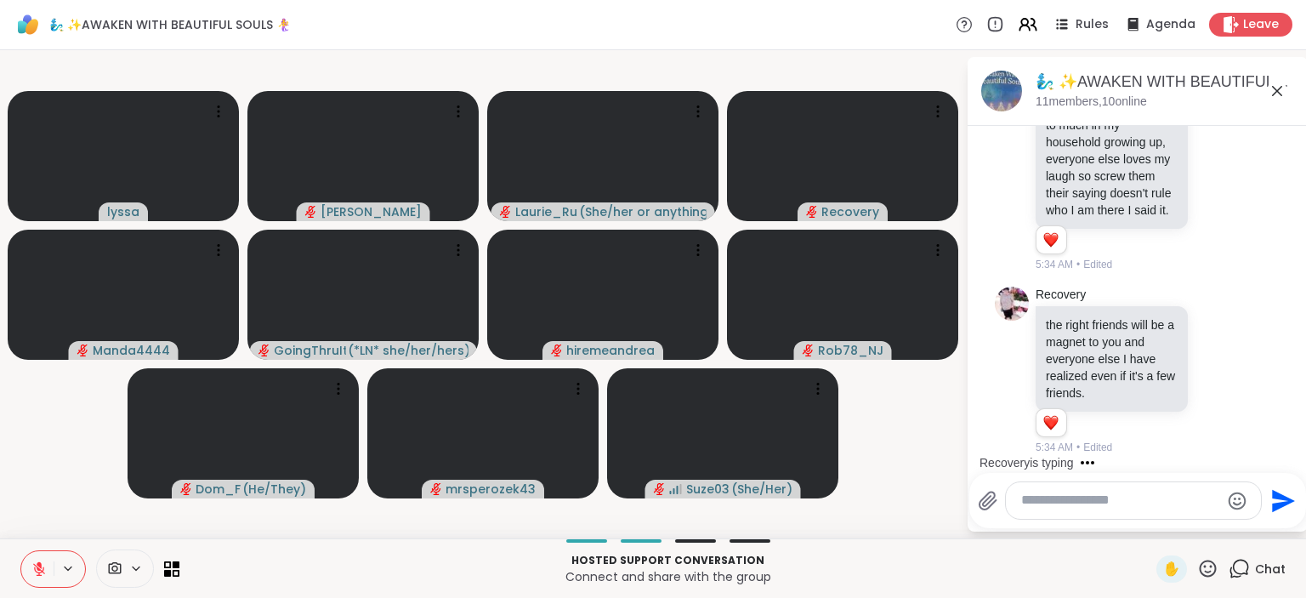
click at [1206, 566] on icon at bounding box center [1208, 568] width 17 height 17
click at [1156, 527] on span "❤️" at bounding box center [1158, 524] width 17 height 20
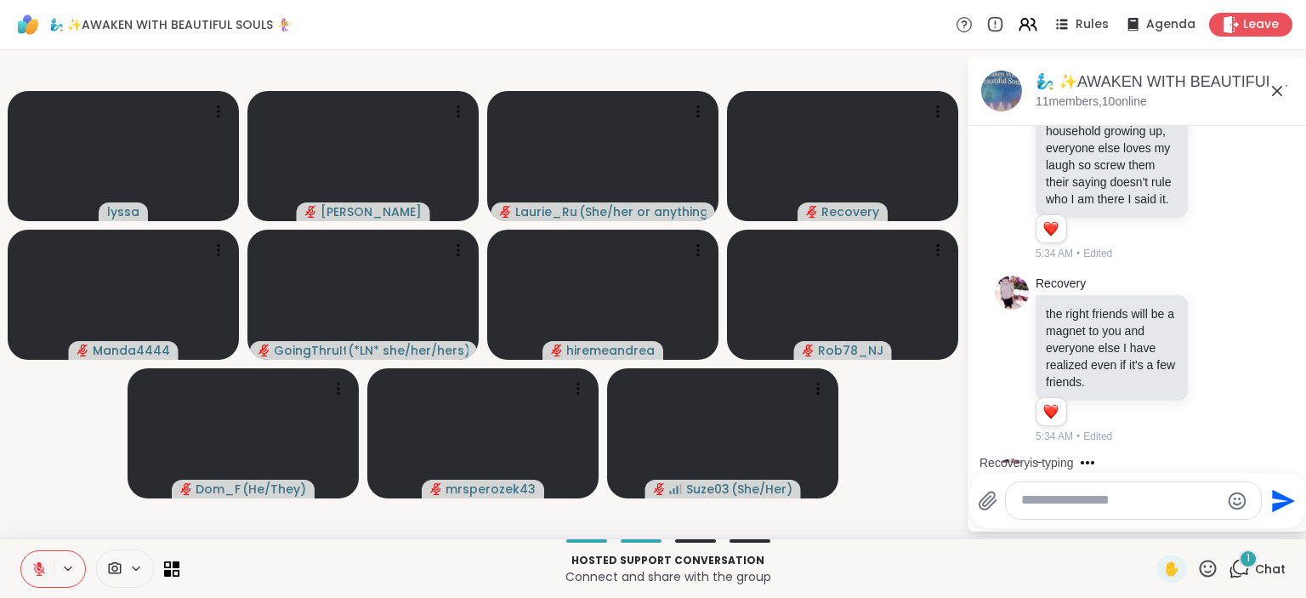
scroll to position [4097, 0]
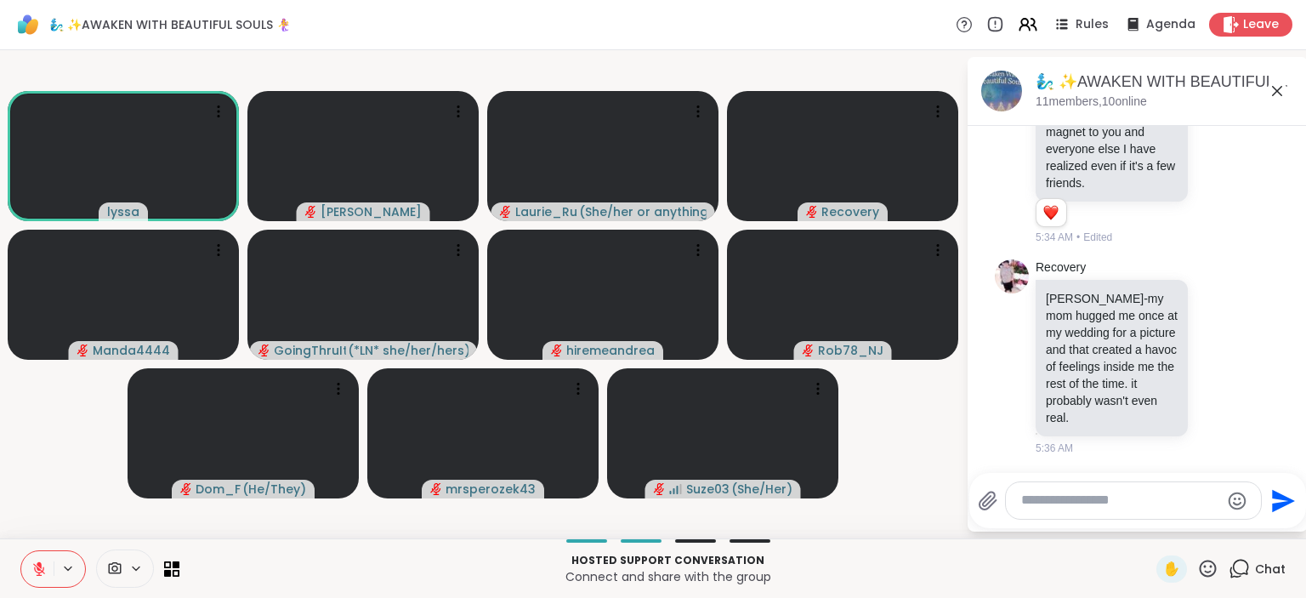
click at [1206, 563] on icon at bounding box center [1208, 568] width 17 height 17
click at [1233, 520] on span "🌟" at bounding box center [1233, 524] width 17 height 20
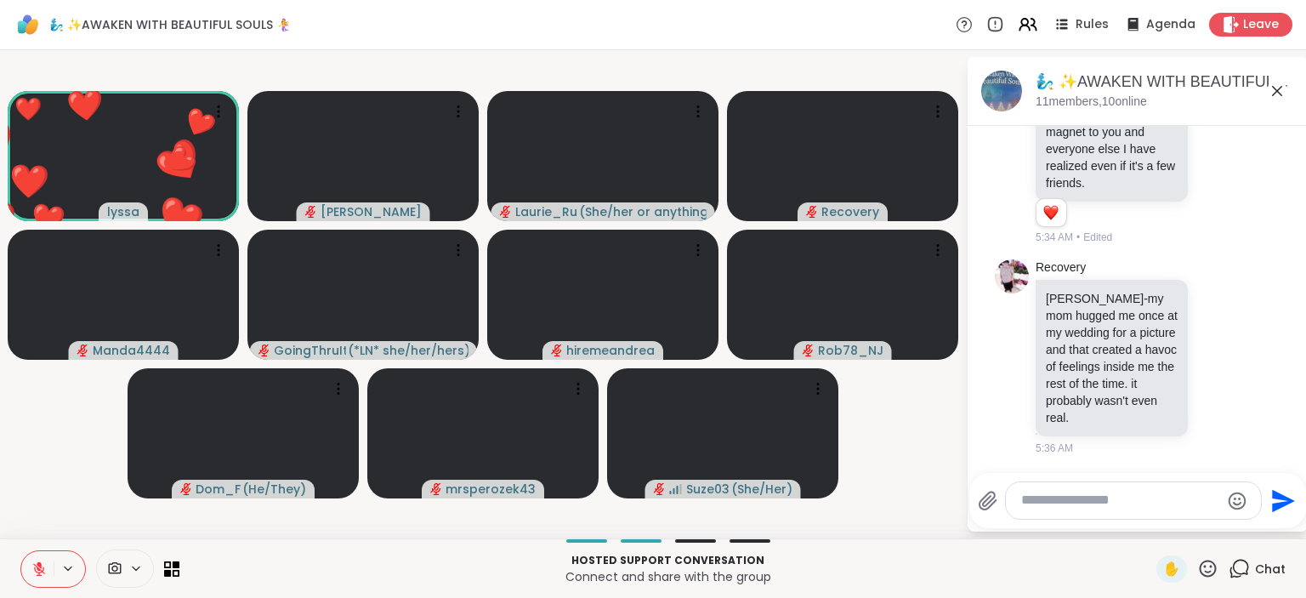
click at [1208, 566] on icon at bounding box center [1208, 568] width 21 height 21
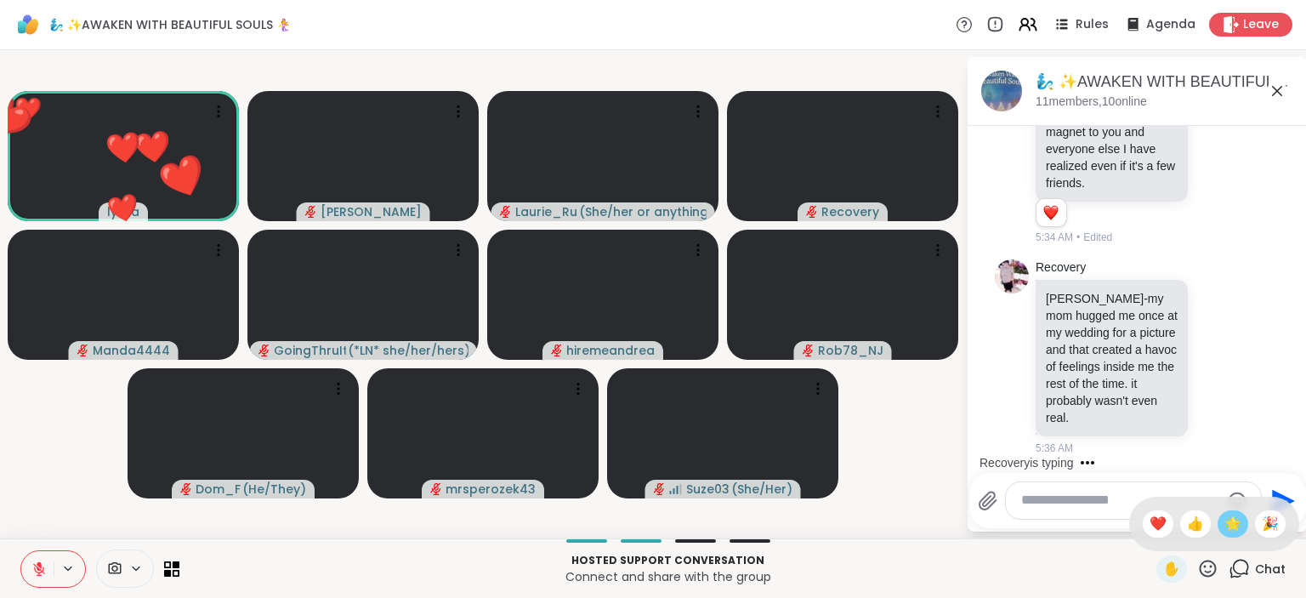
click at [1227, 522] on span "🌟" at bounding box center [1233, 524] width 17 height 20
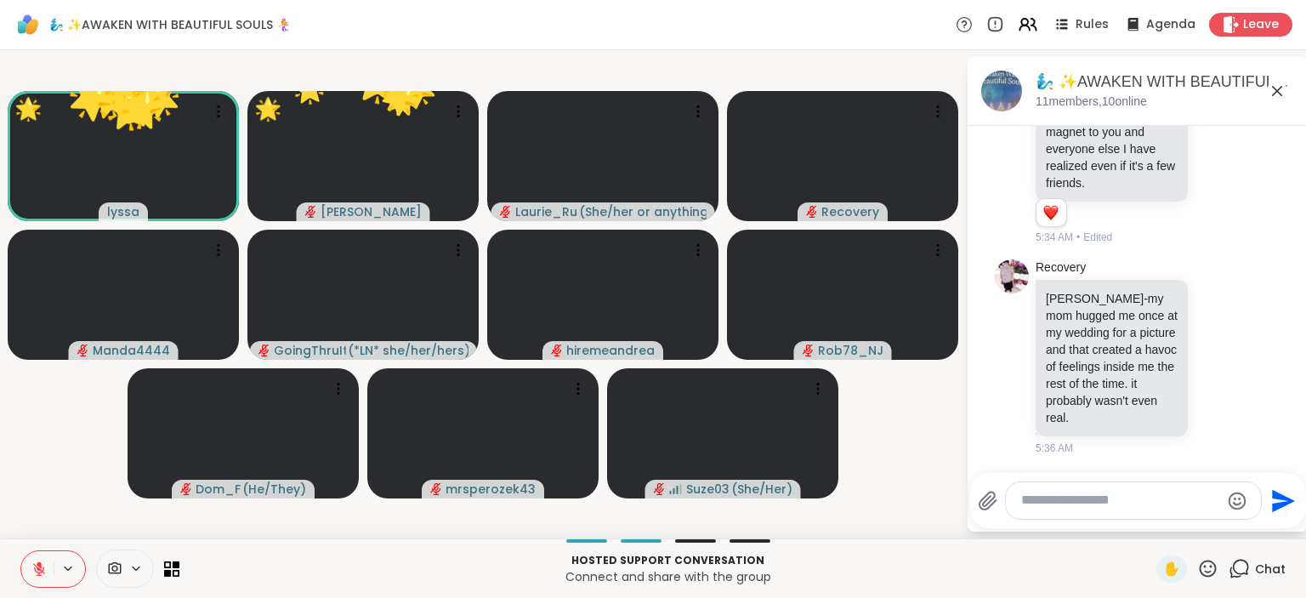
click at [1203, 566] on icon at bounding box center [1208, 568] width 17 height 17
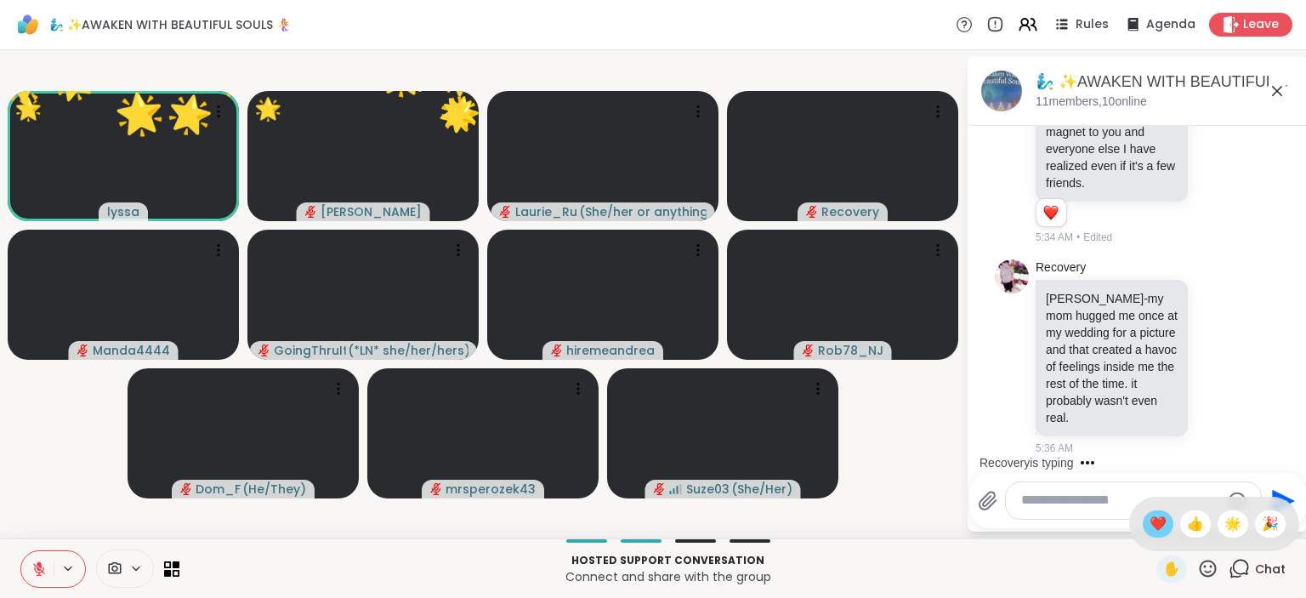
click at [1151, 525] on span "❤️" at bounding box center [1158, 524] width 17 height 20
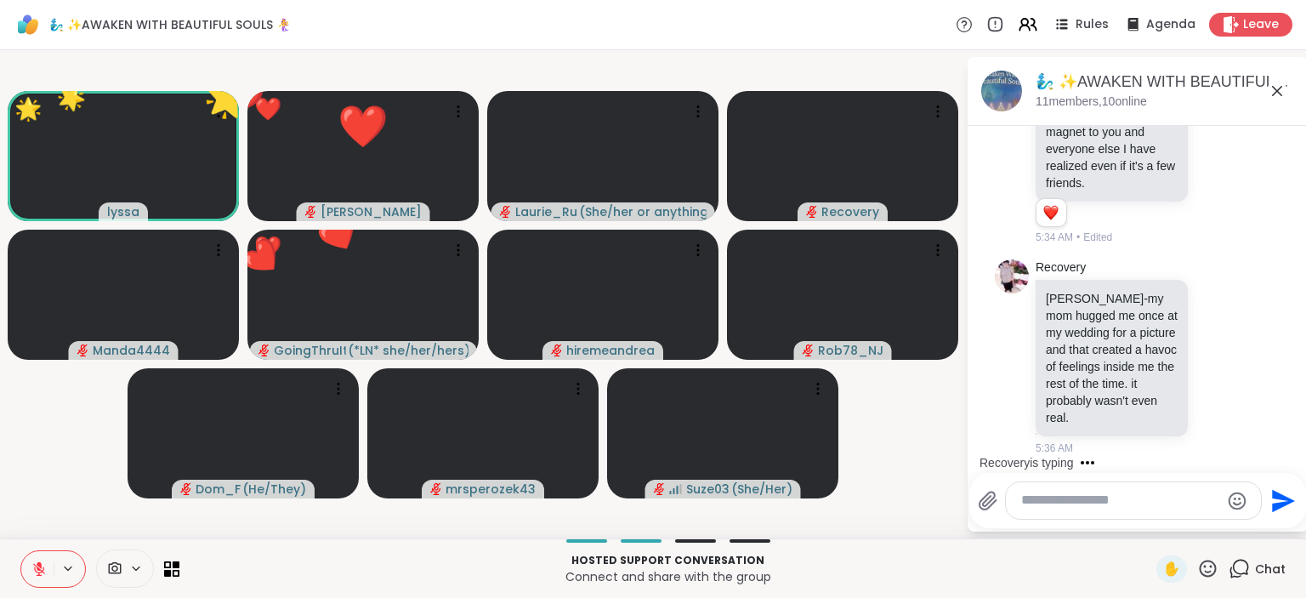
click at [1203, 564] on icon at bounding box center [1208, 568] width 21 height 21
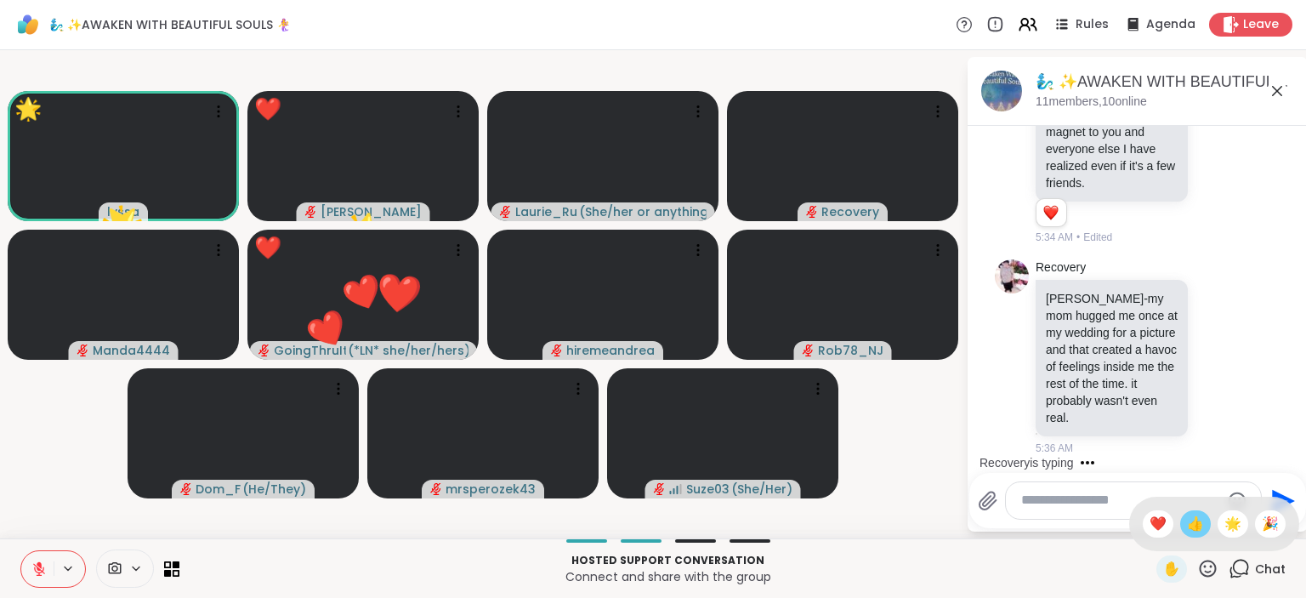
click at [1190, 532] on span "👍" at bounding box center [1195, 524] width 17 height 20
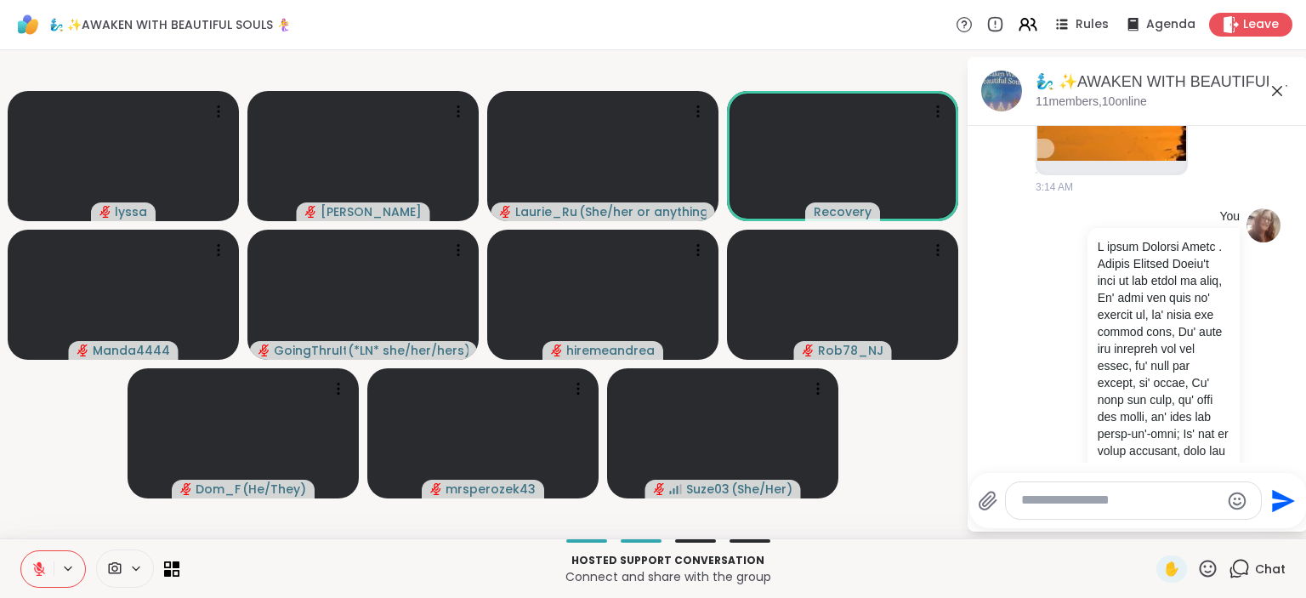
scroll to position [1024, 0]
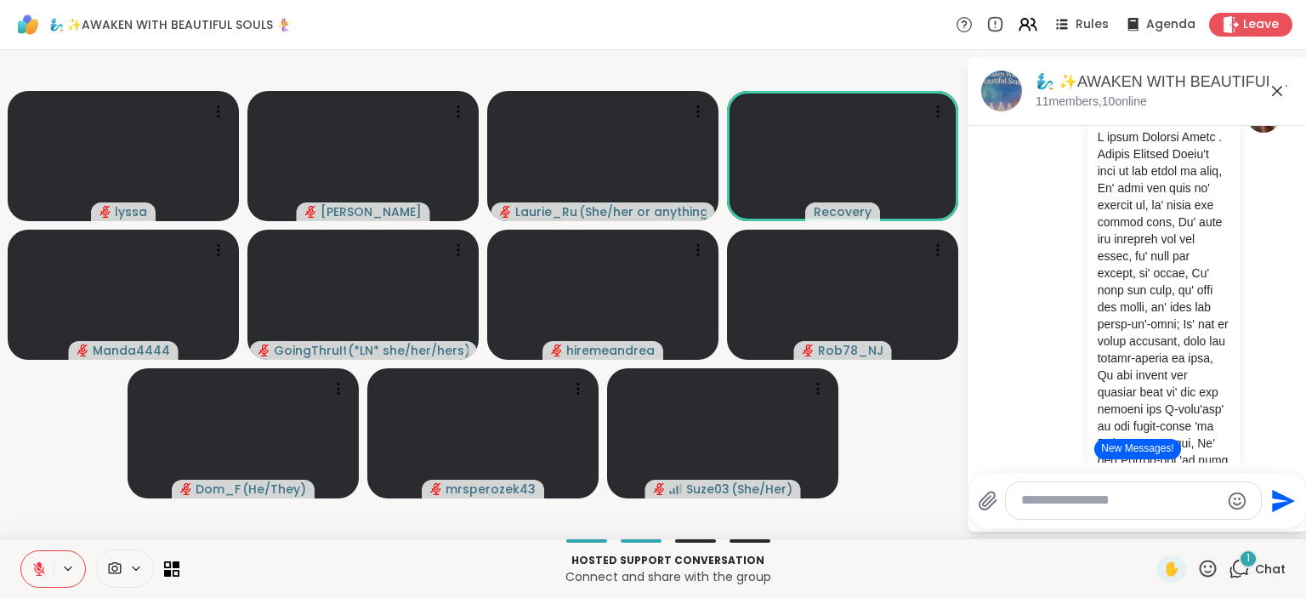
click at [1210, 566] on icon at bounding box center [1208, 568] width 21 height 21
click at [1234, 524] on span "🌟" at bounding box center [1233, 524] width 17 height 20
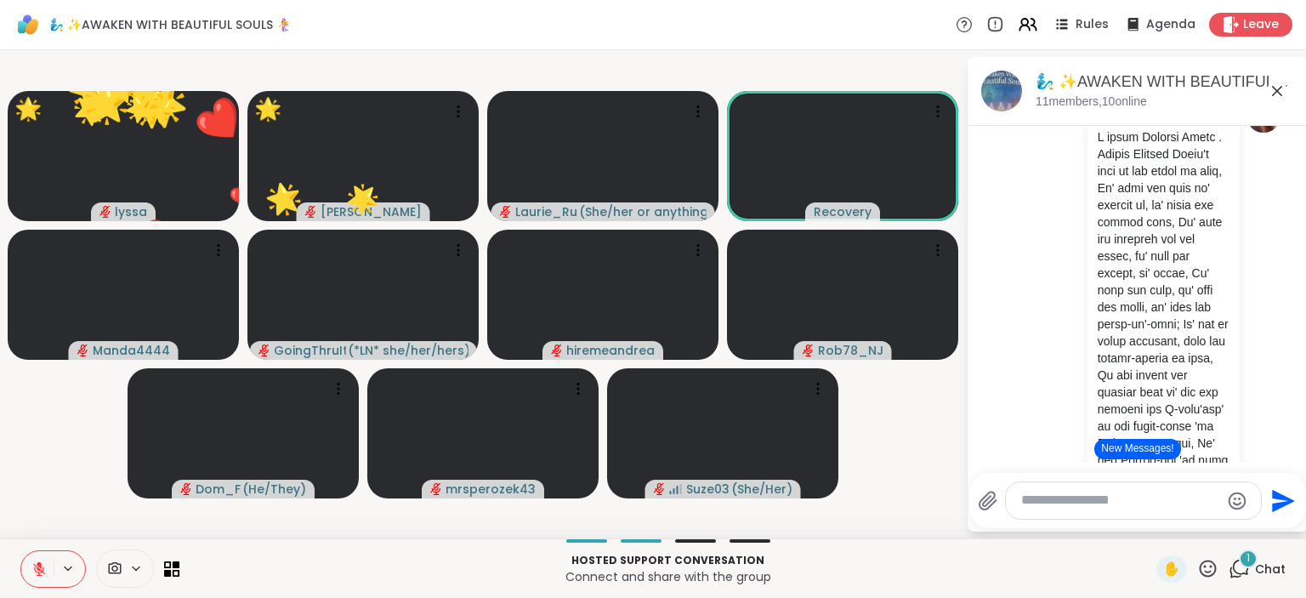
click at [1214, 570] on icon at bounding box center [1208, 568] width 21 height 21
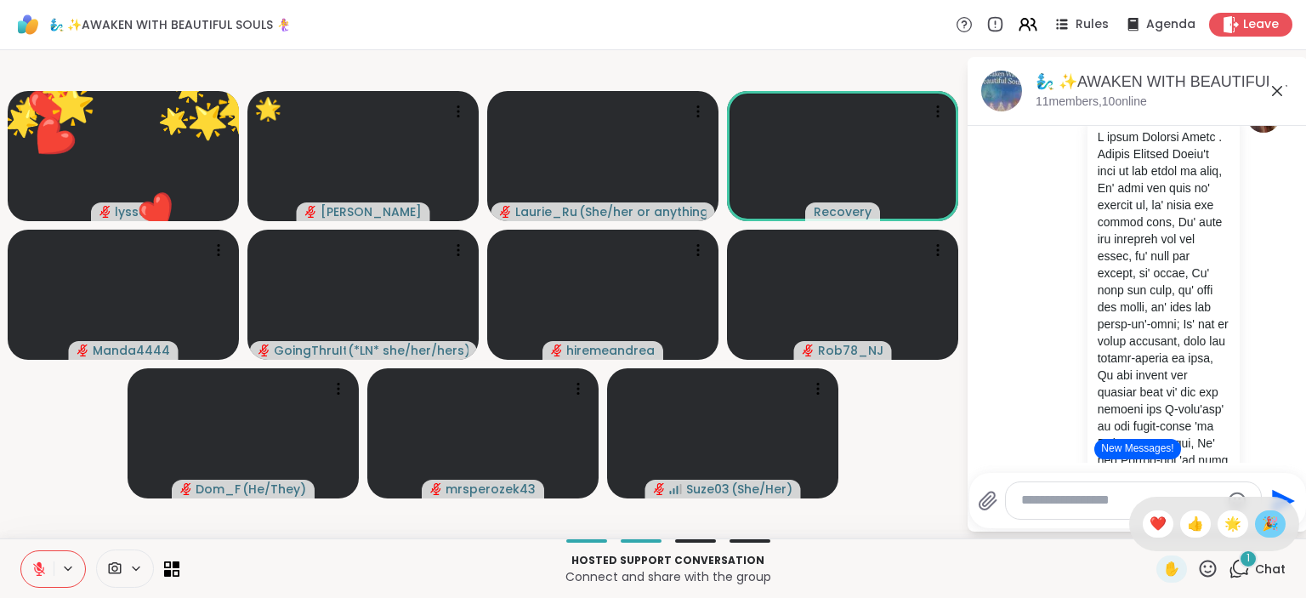
click at [1275, 527] on span "🎉" at bounding box center [1270, 524] width 17 height 20
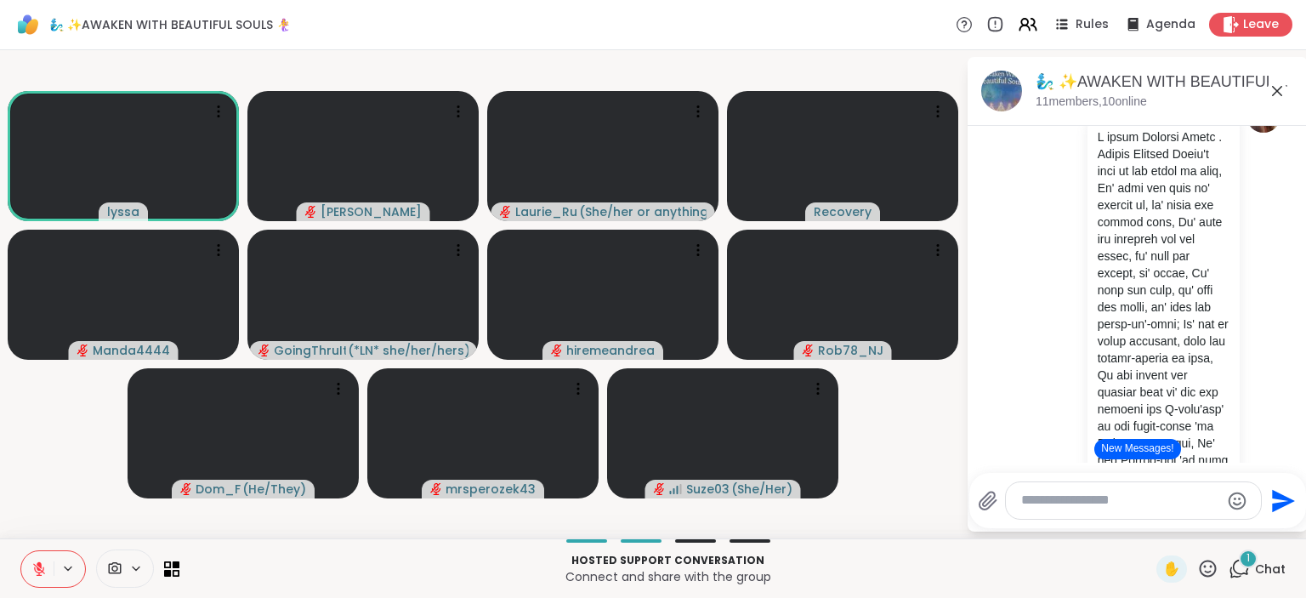
click at [35, 561] on icon at bounding box center [38, 568] width 15 height 15
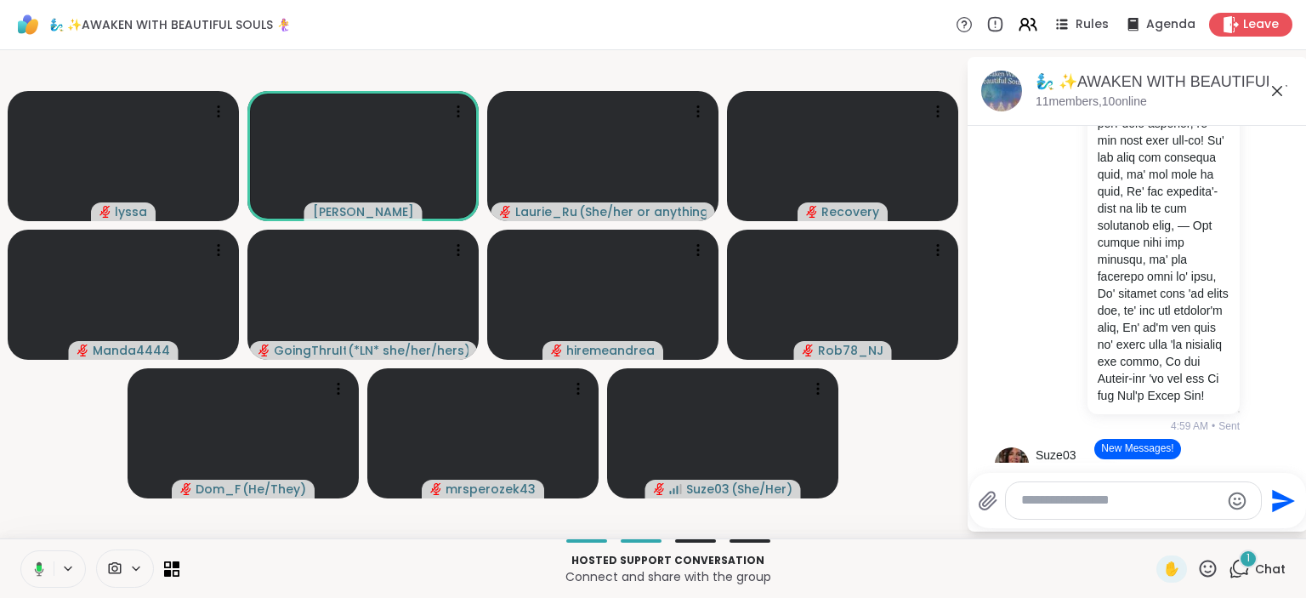
scroll to position [2237, 0]
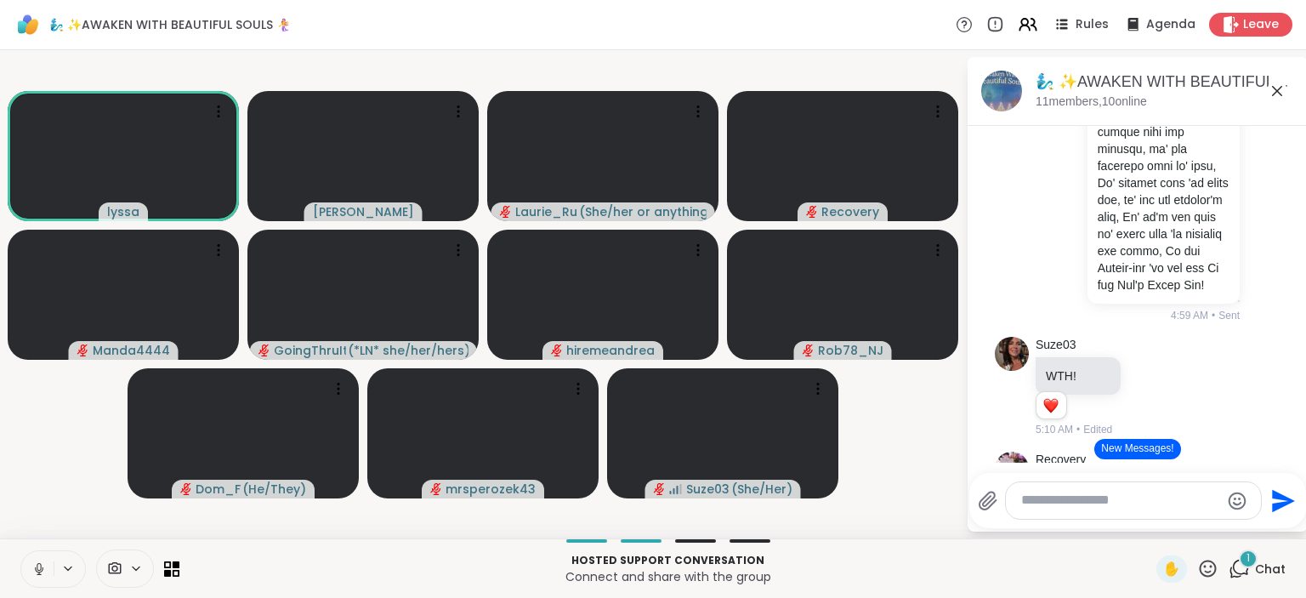
click at [42, 568] on icon at bounding box center [38, 568] width 15 height 15
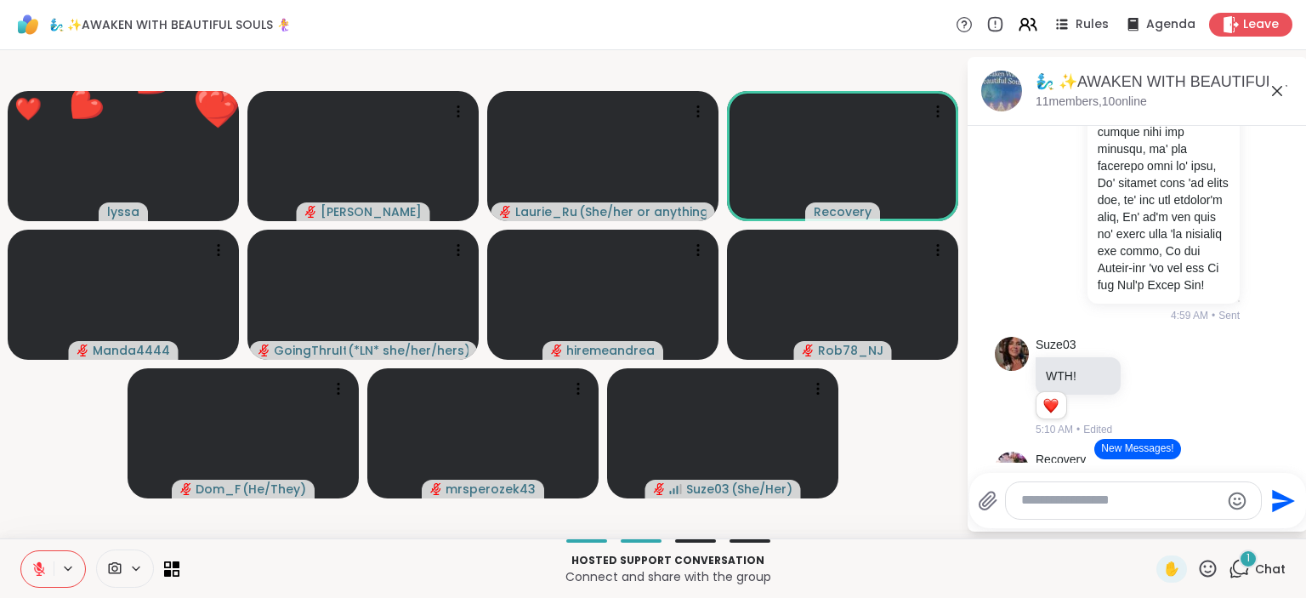
click at [1207, 563] on icon at bounding box center [1208, 568] width 17 height 17
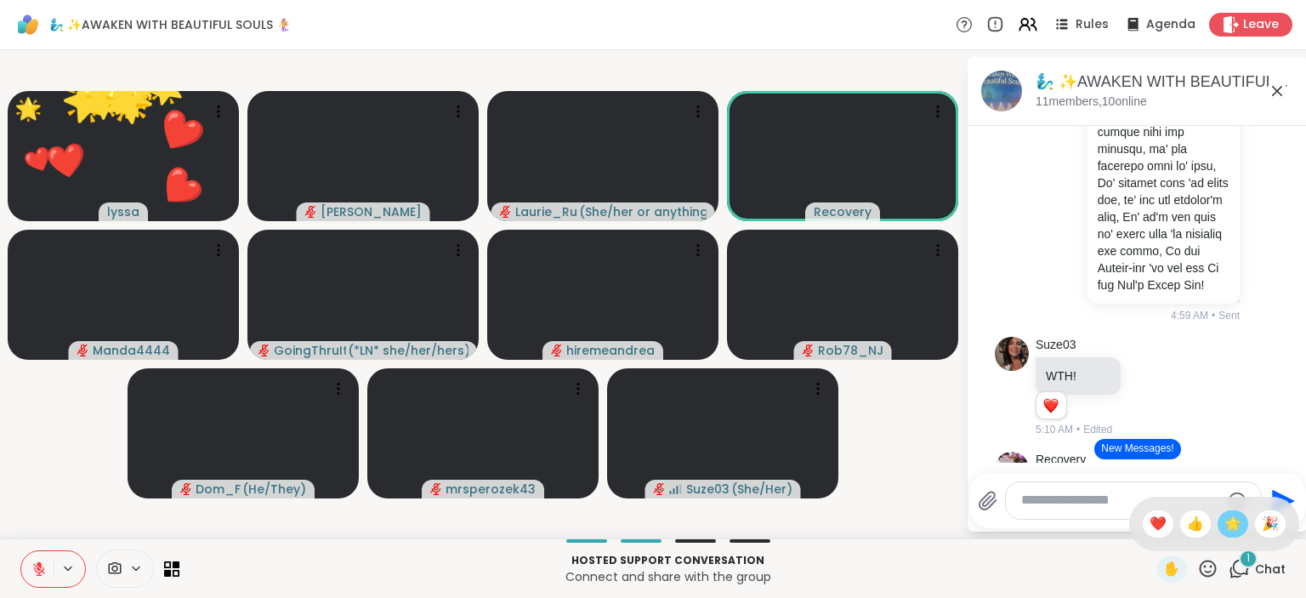
click at [1227, 515] on span "🌟" at bounding box center [1233, 524] width 17 height 20
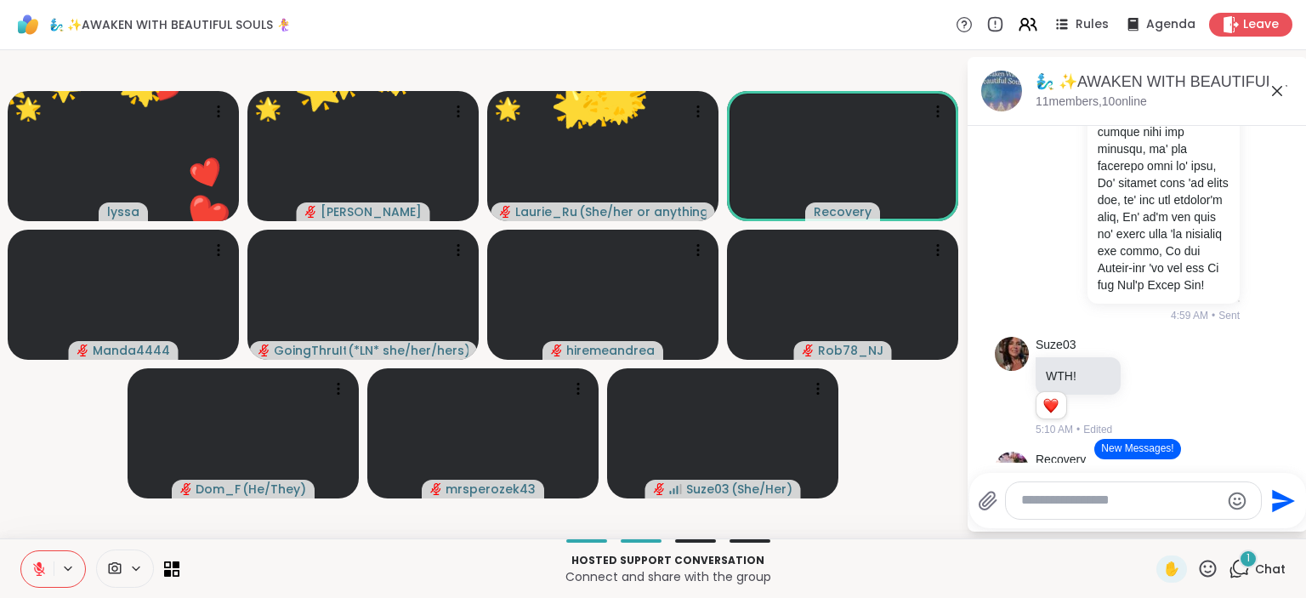
click at [1206, 573] on icon at bounding box center [1208, 568] width 21 height 21
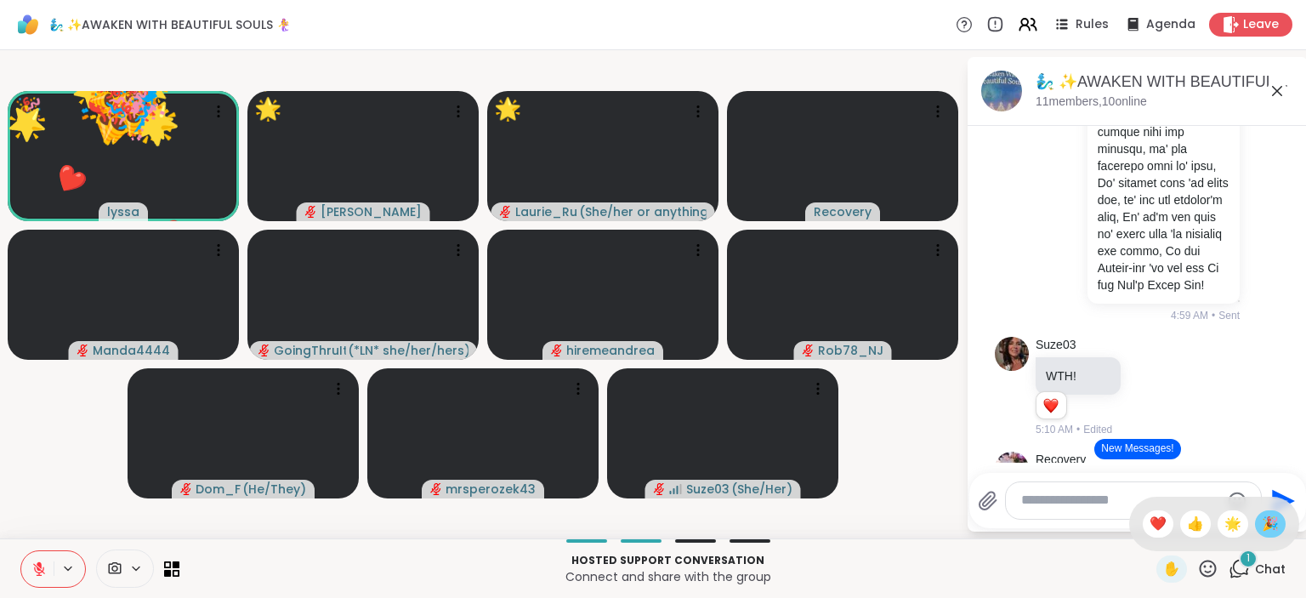
click at [1278, 516] on span "🎉" at bounding box center [1270, 524] width 17 height 20
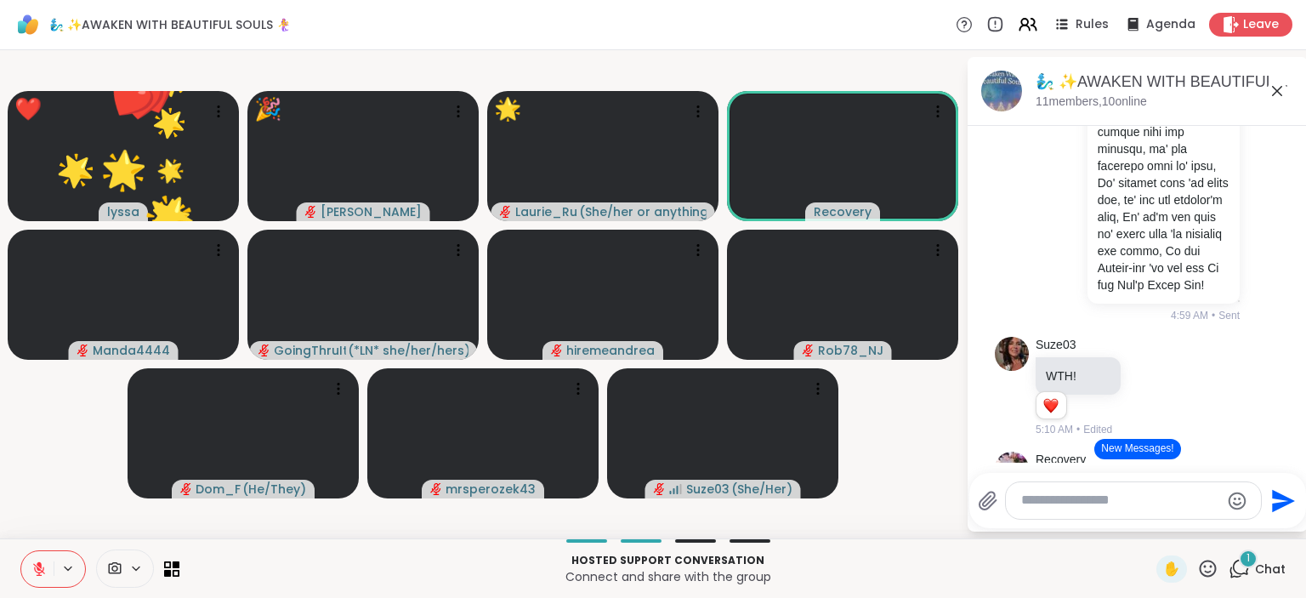
click at [1211, 564] on icon at bounding box center [1208, 568] width 21 height 21
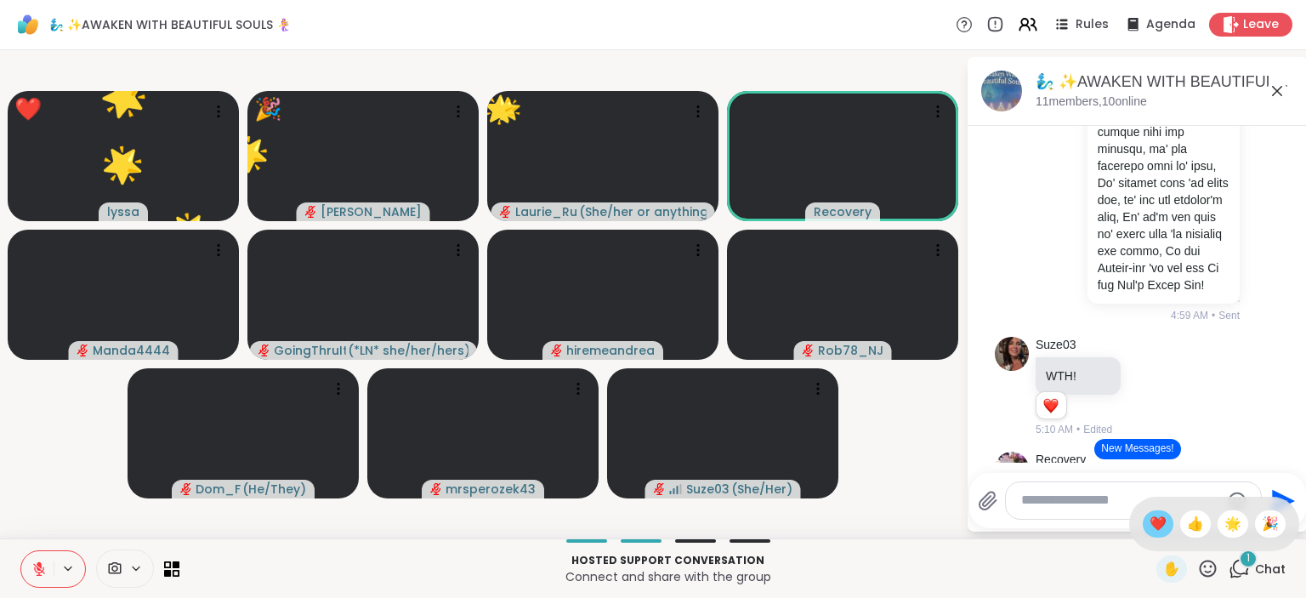
click at [1150, 515] on span "❤️" at bounding box center [1158, 524] width 17 height 20
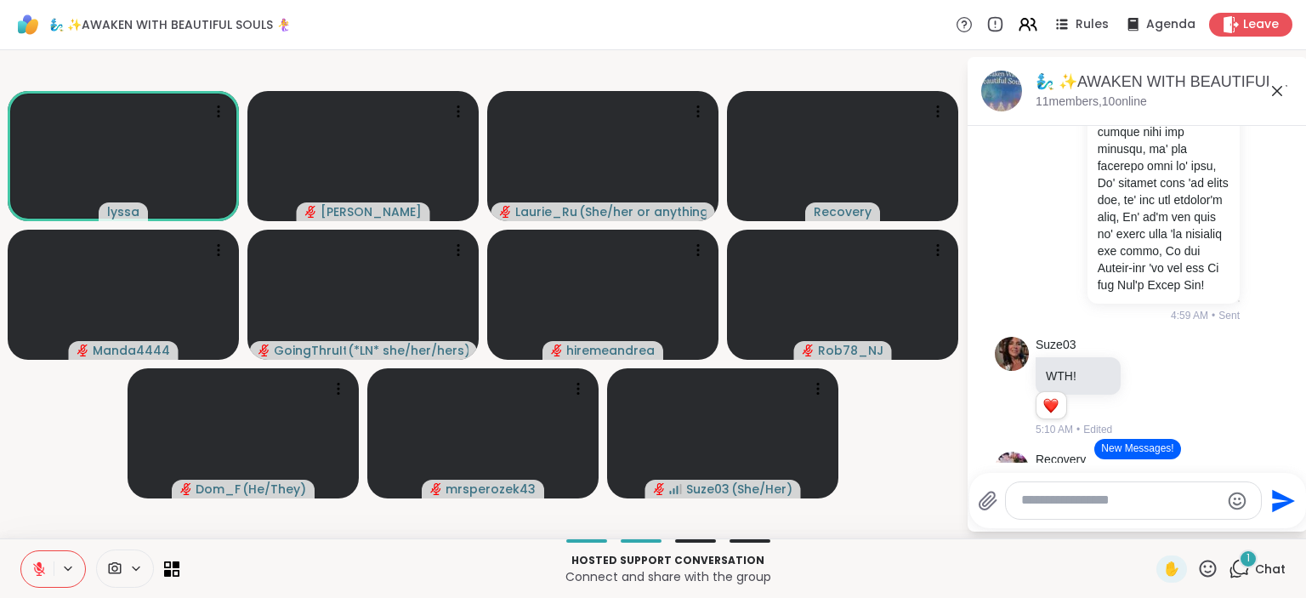
click at [41, 560] on button at bounding box center [37, 569] width 32 height 36
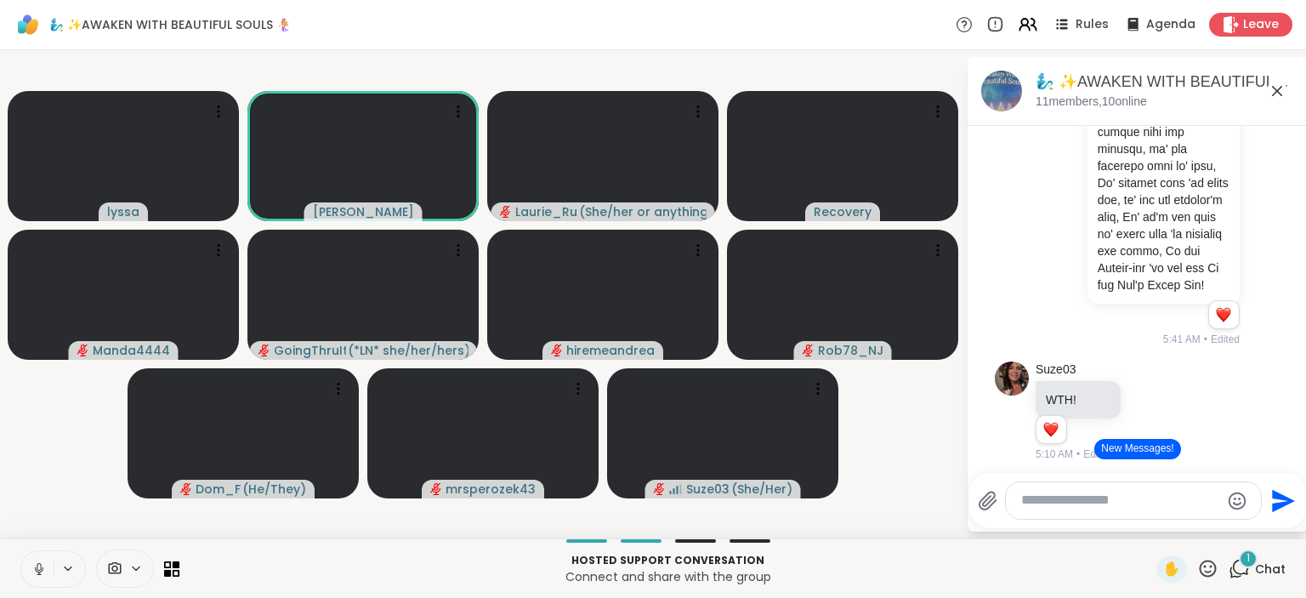
click at [39, 561] on button at bounding box center [37, 569] width 32 height 36
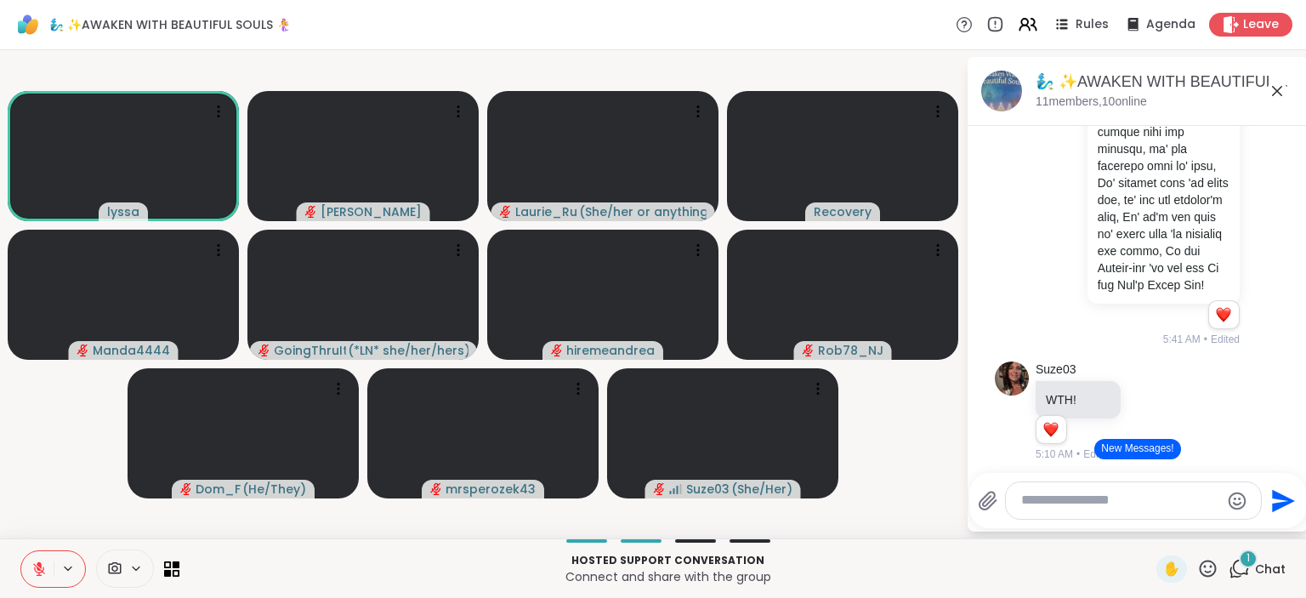
click at [39, 561] on button at bounding box center [37, 569] width 32 height 36
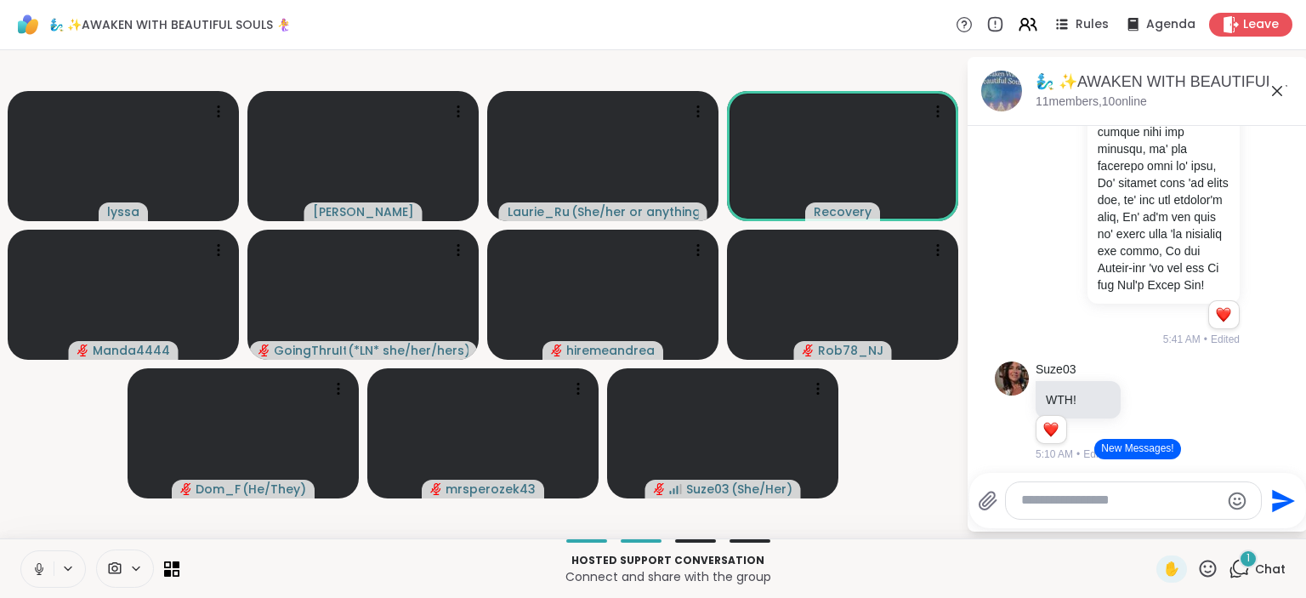
click at [39, 561] on button at bounding box center [37, 569] width 32 height 36
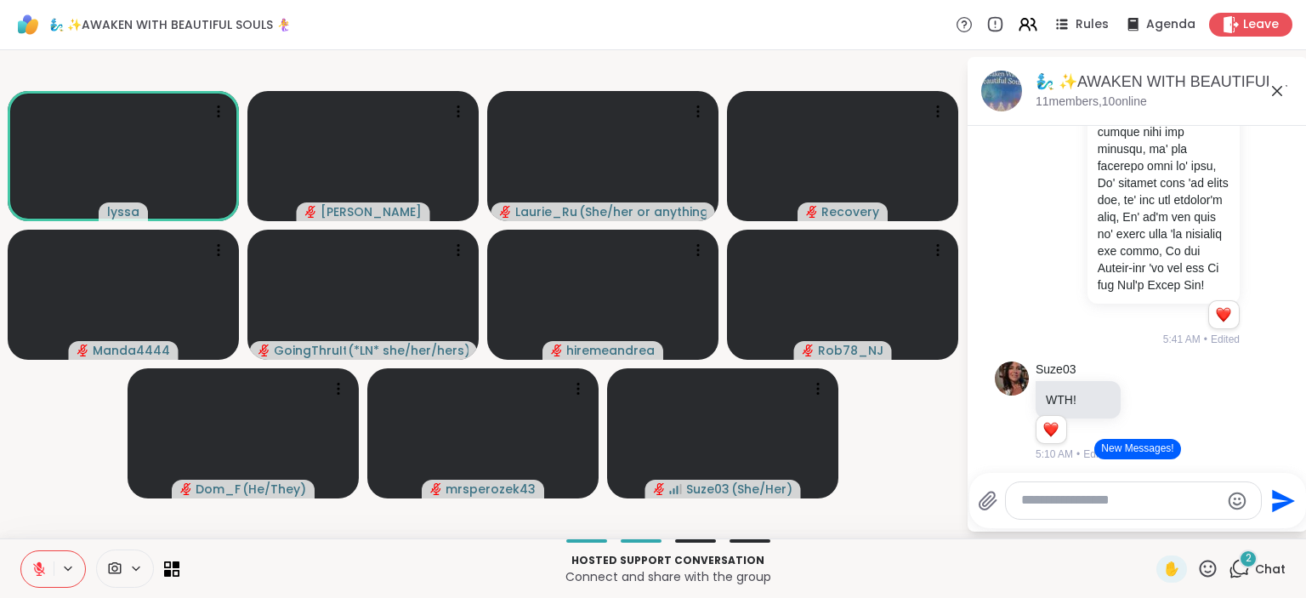
click at [39, 561] on button at bounding box center [37, 569] width 32 height 36
click at [39, 561] on button at bounding box center [36, 569] width 35 height 36
click at [1179, 561] on span "✋" at bounding box center [1172, 569] width 17 height 20
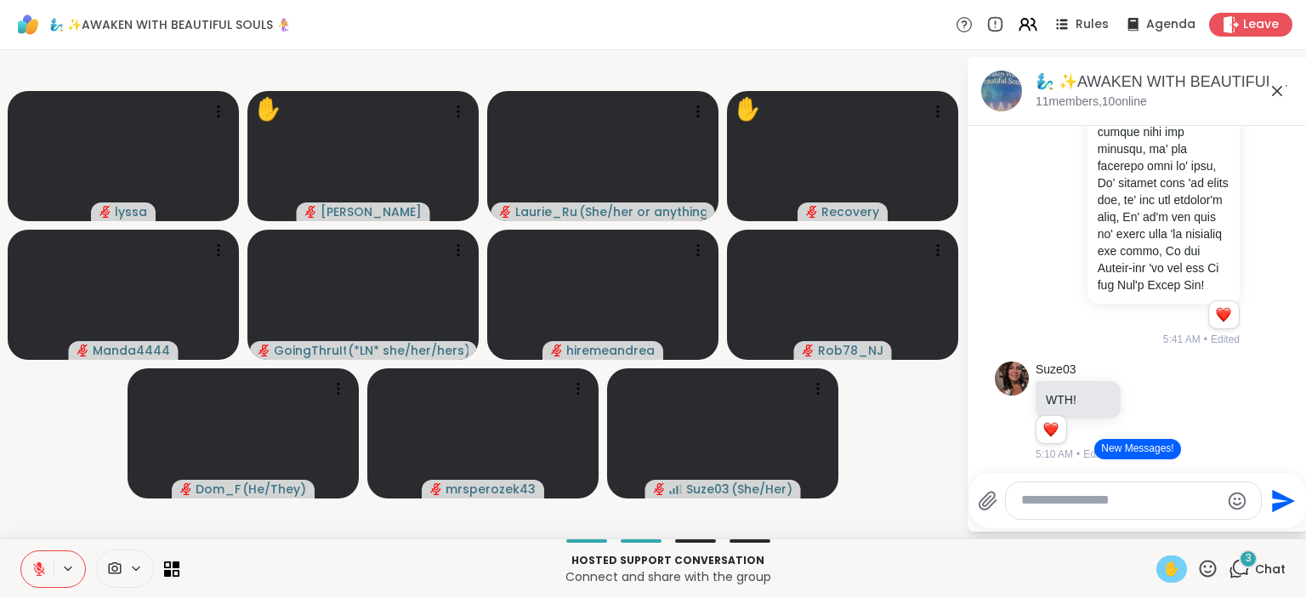
click at [43, 577] on button at bounding box center [37, 569] width 32 height 36
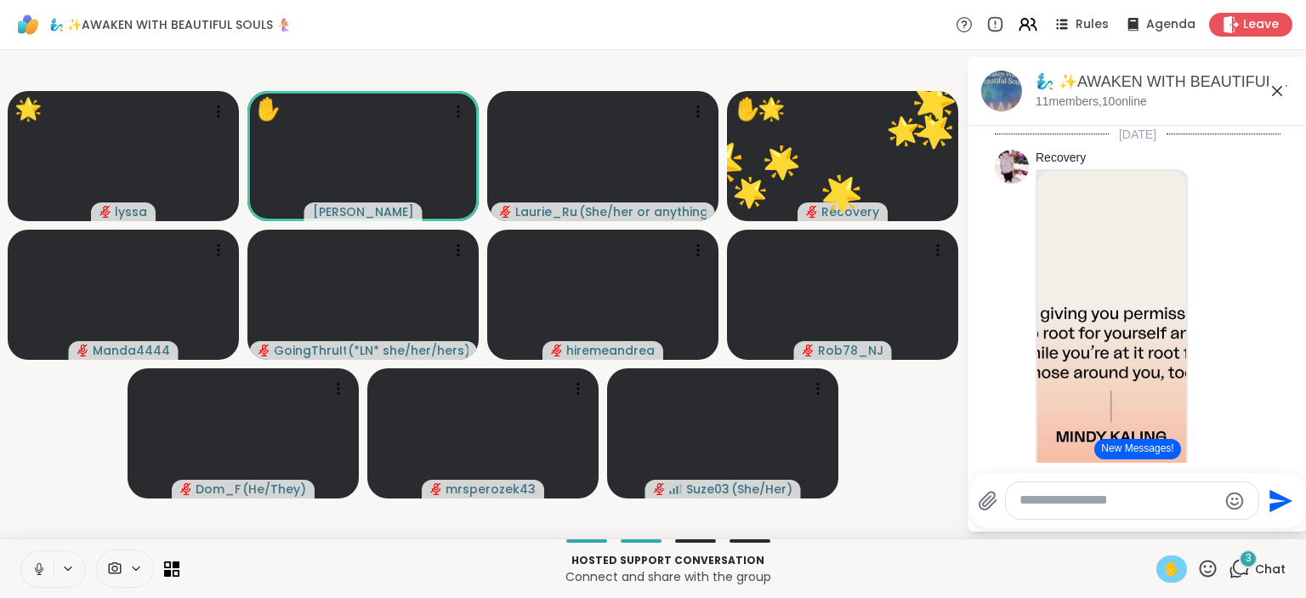
scroll to position [2237, 0]
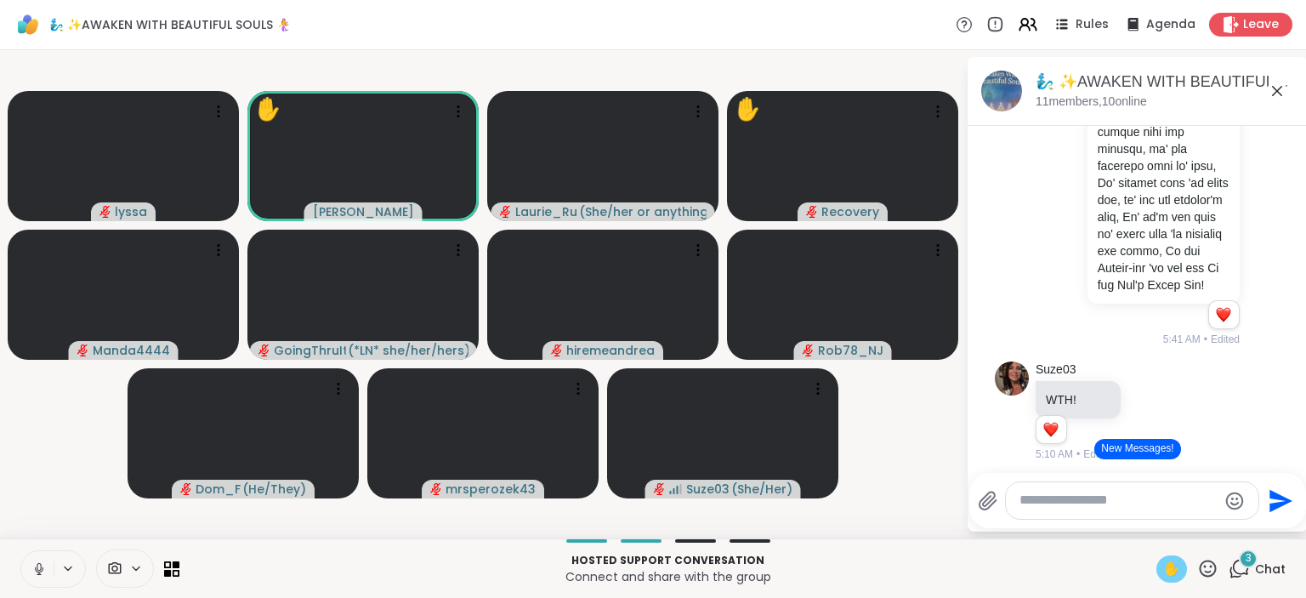
click at [37, 564] on icon at bounding box center [39, 567] width 4 height 8
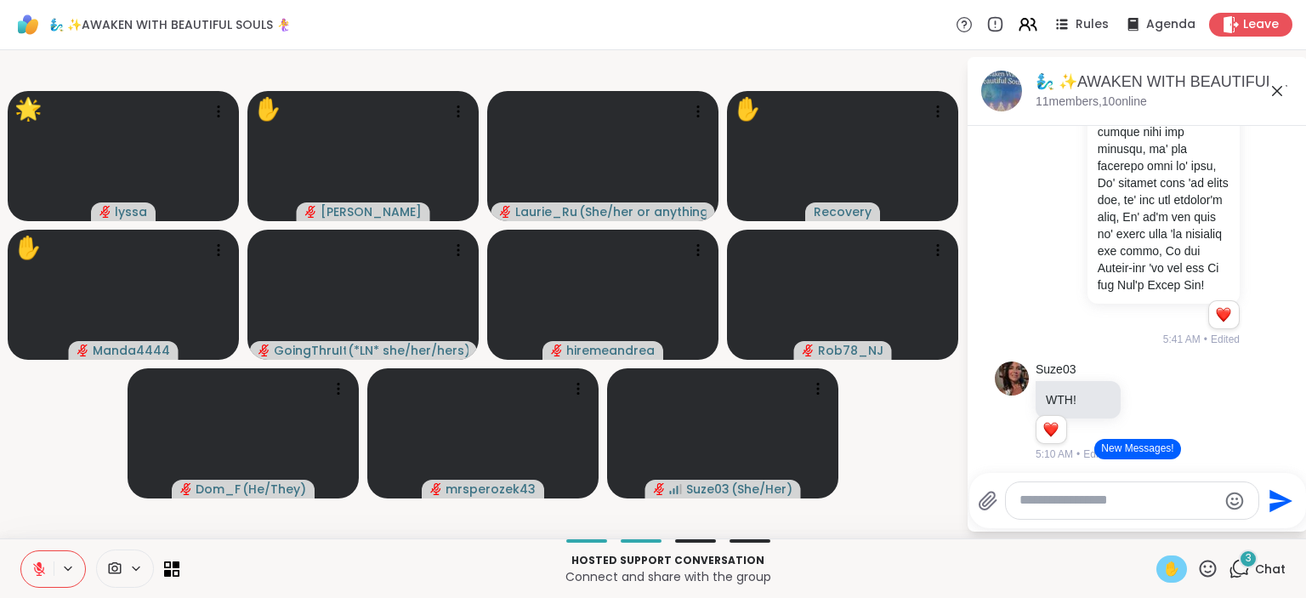
click at [1221, 563] on div "✋ 3 Chat" at bounding box center [1221, 568] width 129 height 27
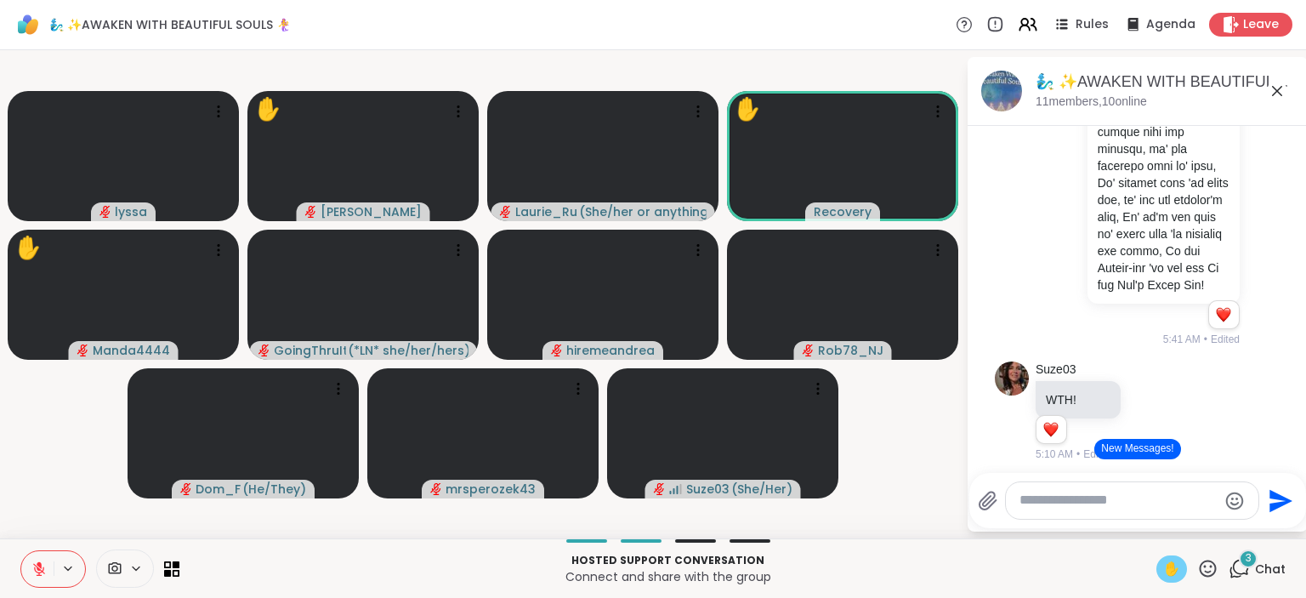
click at [1210, 570] on icon at bounding box center [1208, 568] width 21 height 21
click at [1157, 524] on span "❤️" at bounding box center [1158, 524] width 17 height 20
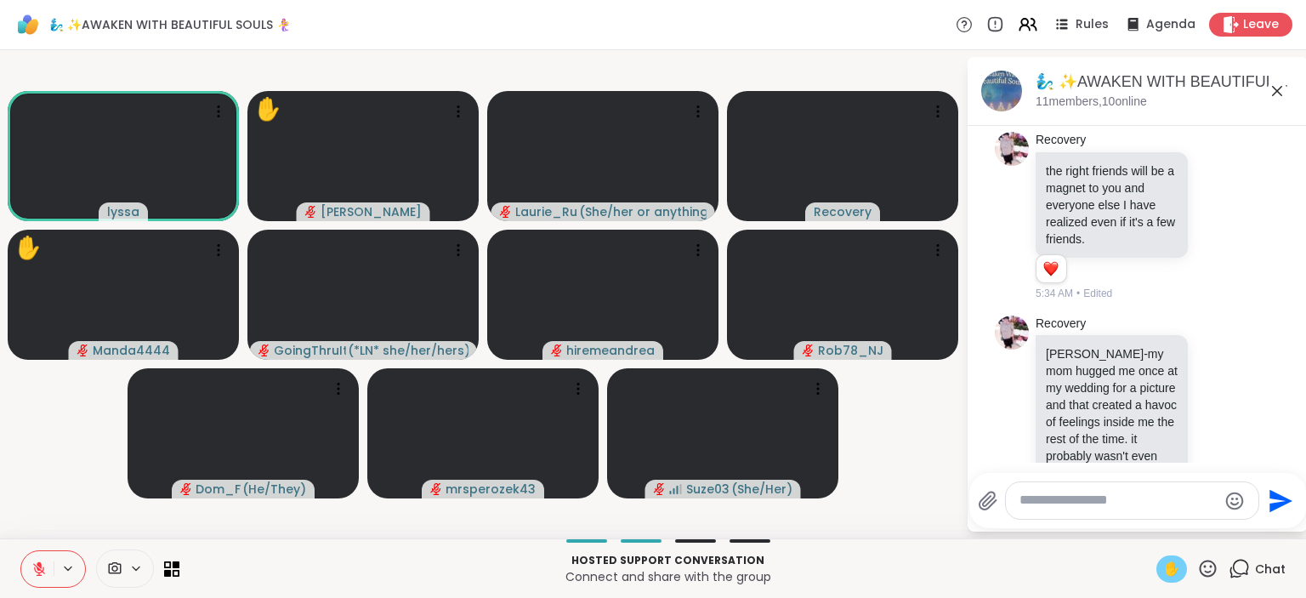
scroll to position [4021, 0]
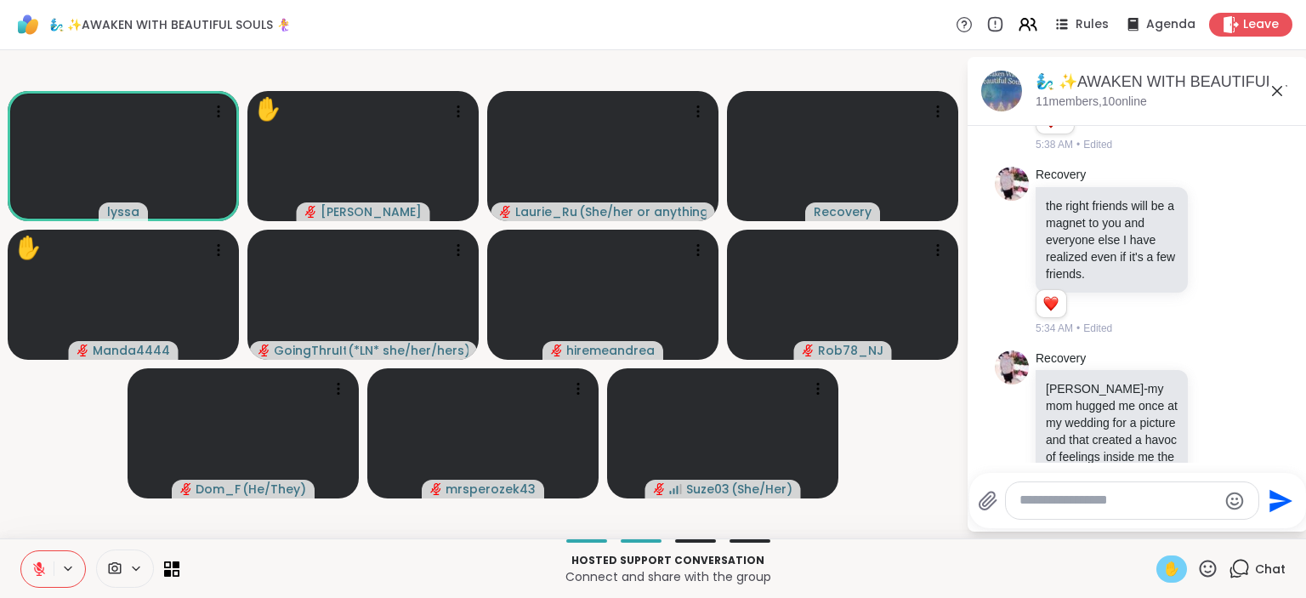
click at [1179, 567] on span "✋" at bounding box center [1172, 569] width 17 height 20
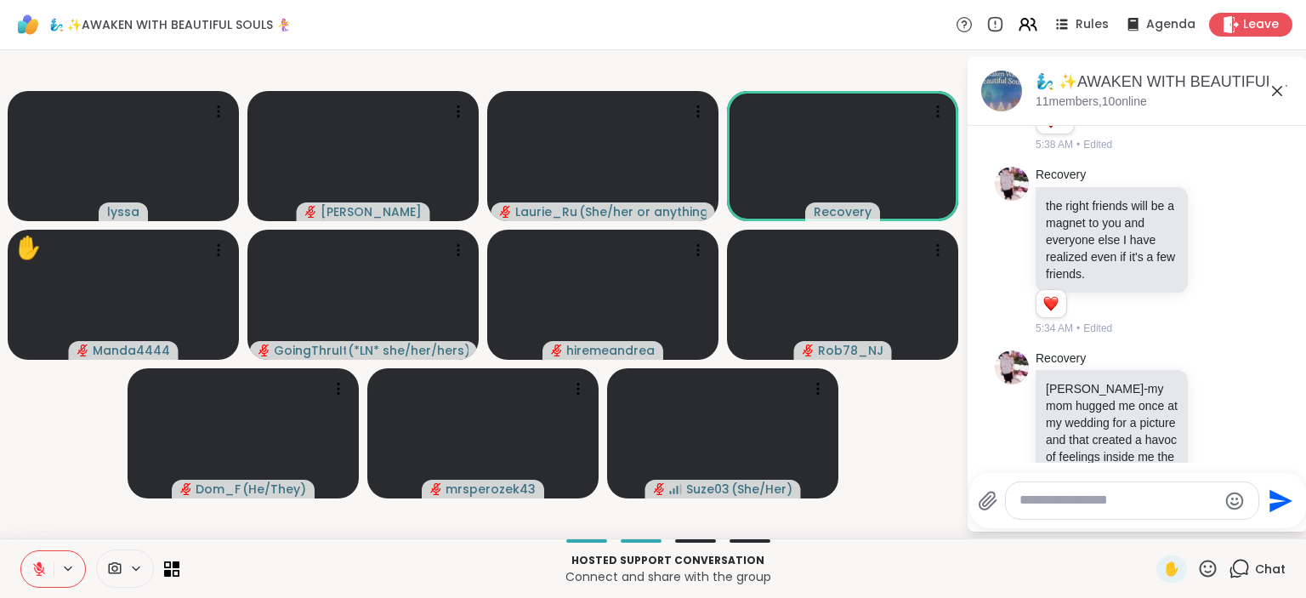
click at [1204, 565] on icon at bounding box center [1208, 568] width 17 height 17
click at [1231, 523] on span "🌟" at bounding box center [1233, 524] width 17 height 20
click at [1206, 570] on icon at bounding box center [1208, 568] width 21 height 21
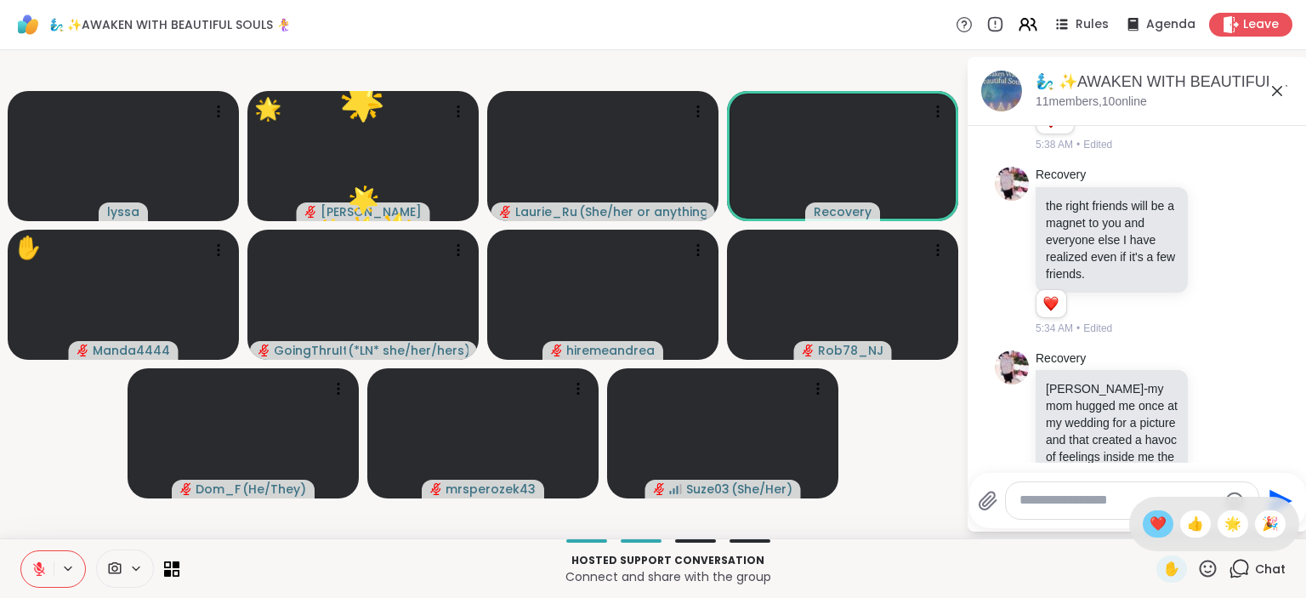
click at [1158, 522] on span "❤️" at bounding box center [1158, 524] width 17 height 20
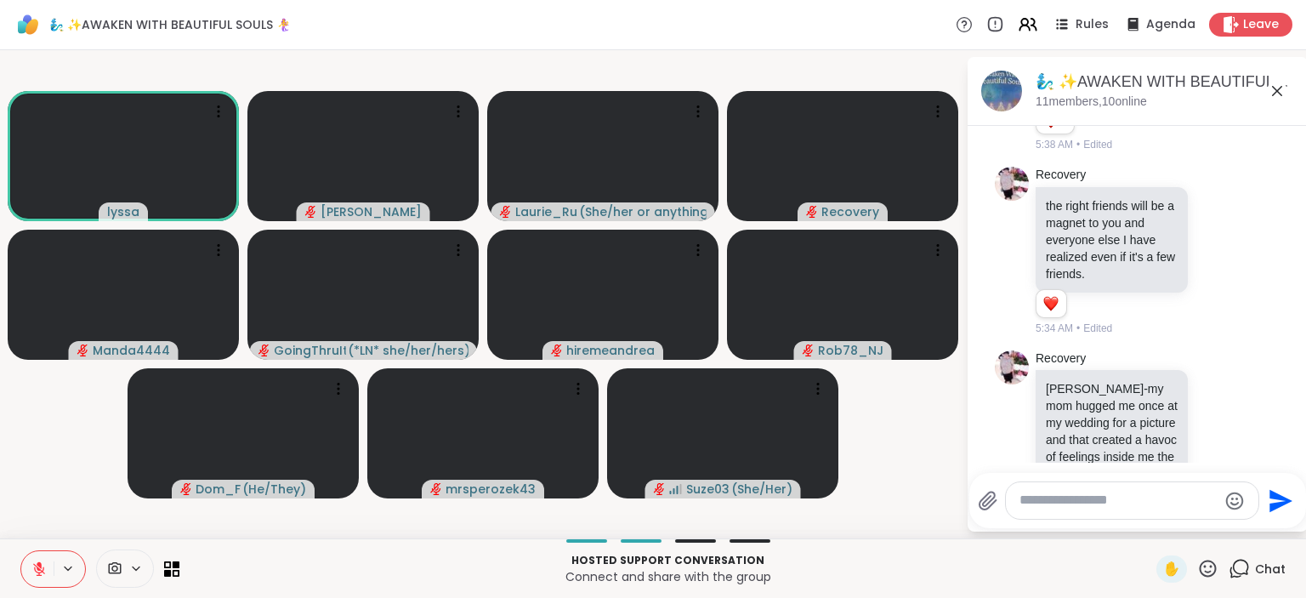
click at [1212, 564] on icon at bounding box center [1208, 568] width 21 height 21
click at [1227, 526] on span "🌟" at bounding box center [1233, 524] width 17 height 20
click at [1203, 574] on icon at bounding box center [1208, 568] width 17 height 17
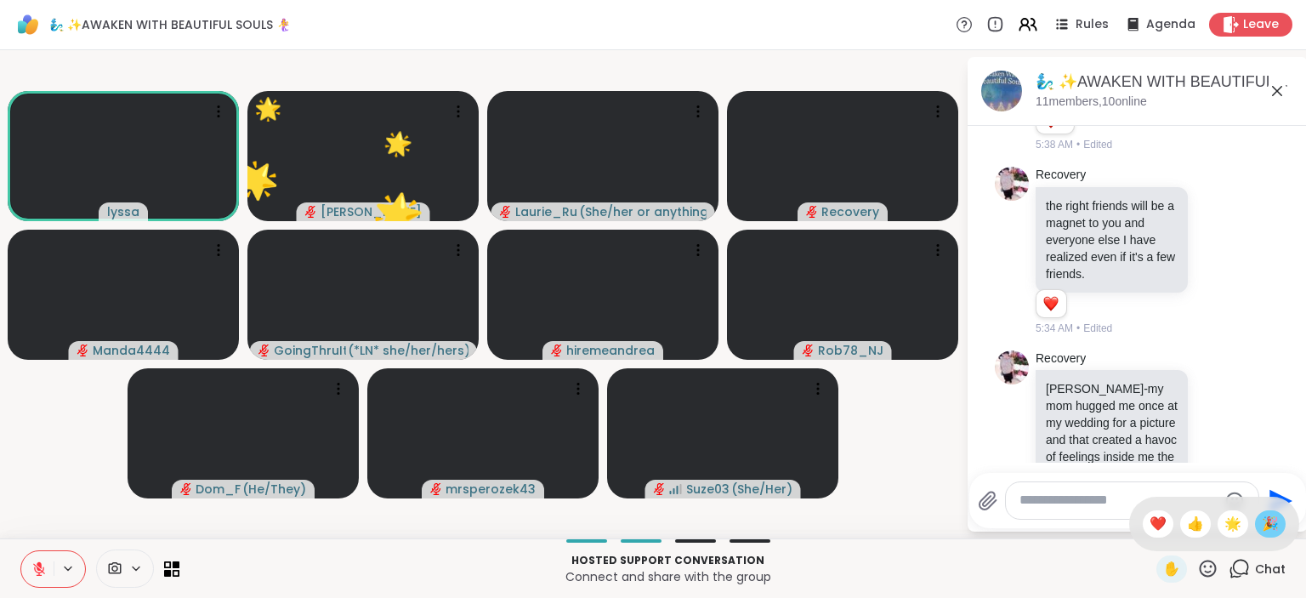
click at [1262, 524] on span "🎉" at bounding box center [1270, 524] width 17 height 20
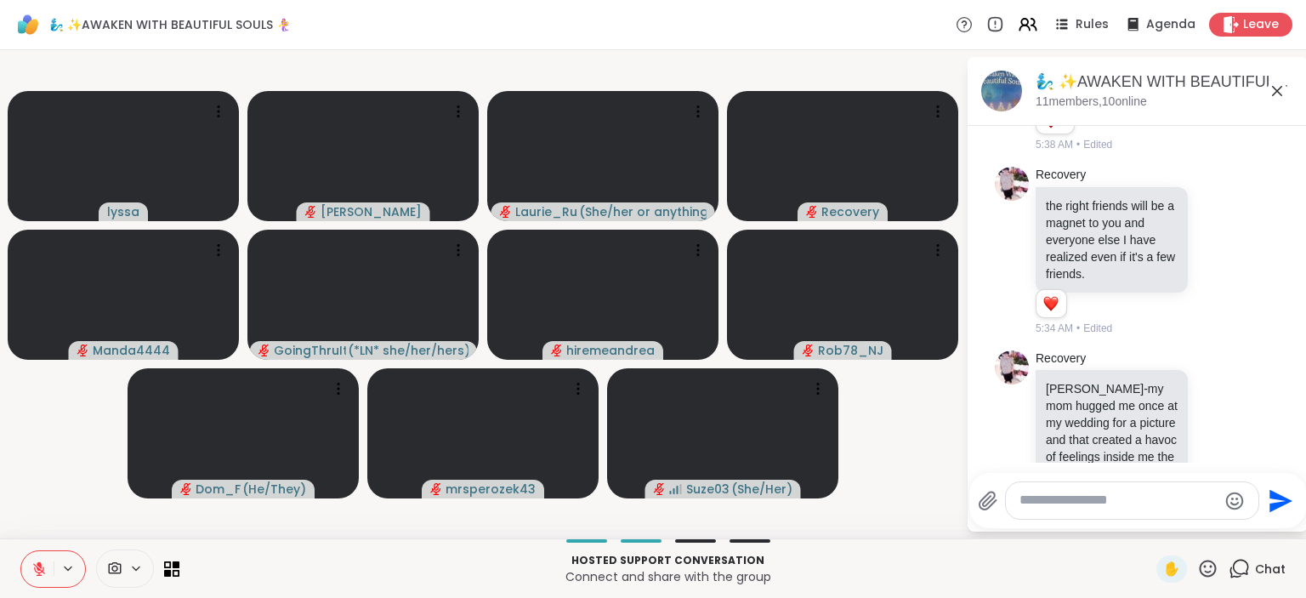
click at [1210, 569] on icon at bounding box center [1208, 568] width 21 height 21
click at [1264, 528] on span "🎉" at bounding box center [1270, 524] width 17 height 20
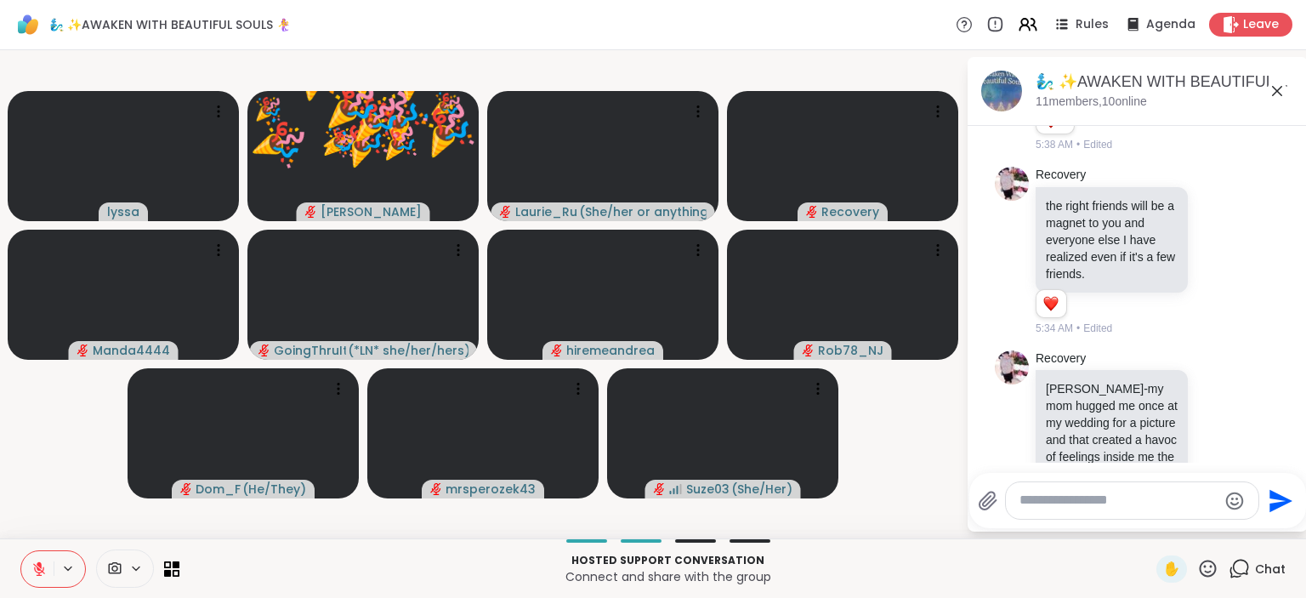
click at [1206, 568] on icon at bounding box center [1208, 568] width 21 height 21
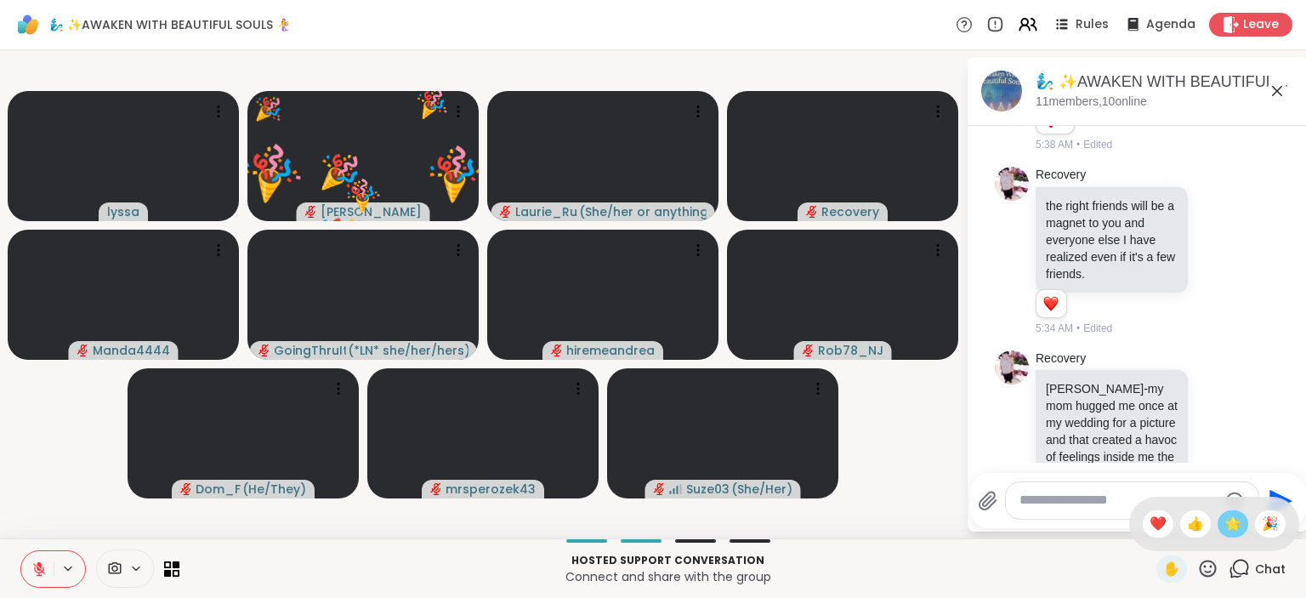
click at [1233, 526] on span "🌟" at bounding box center [1233, 524] width 17 height 20
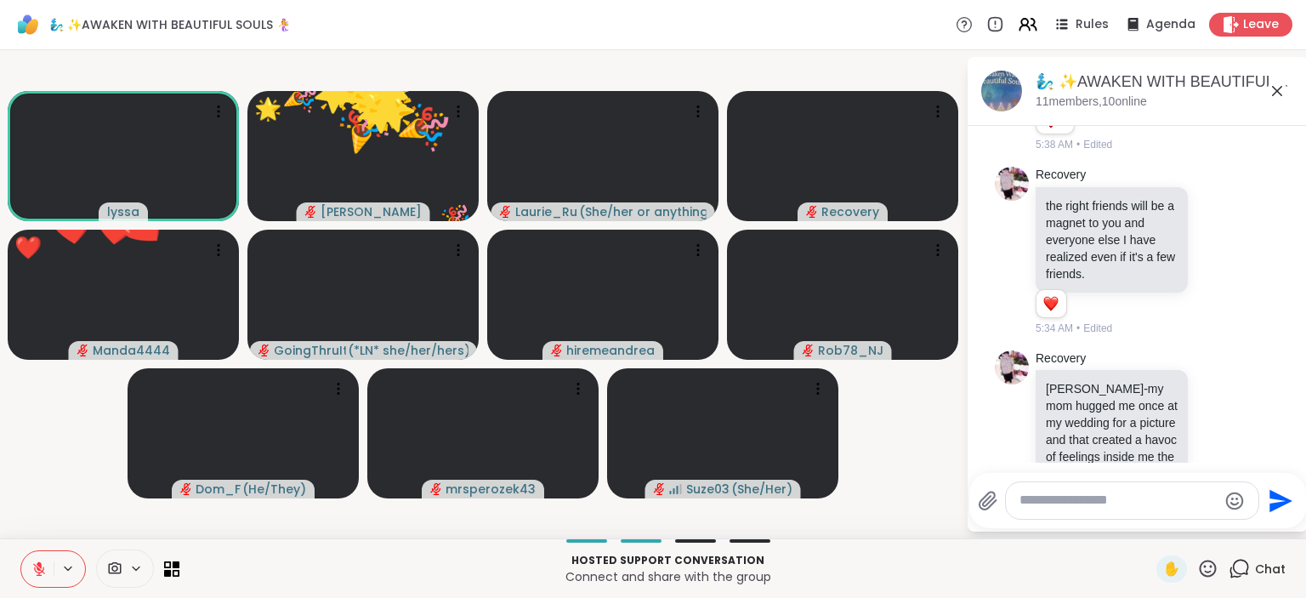
click at [1204, 566] on icon at bounding box center [1208, 568] width 21 height 21
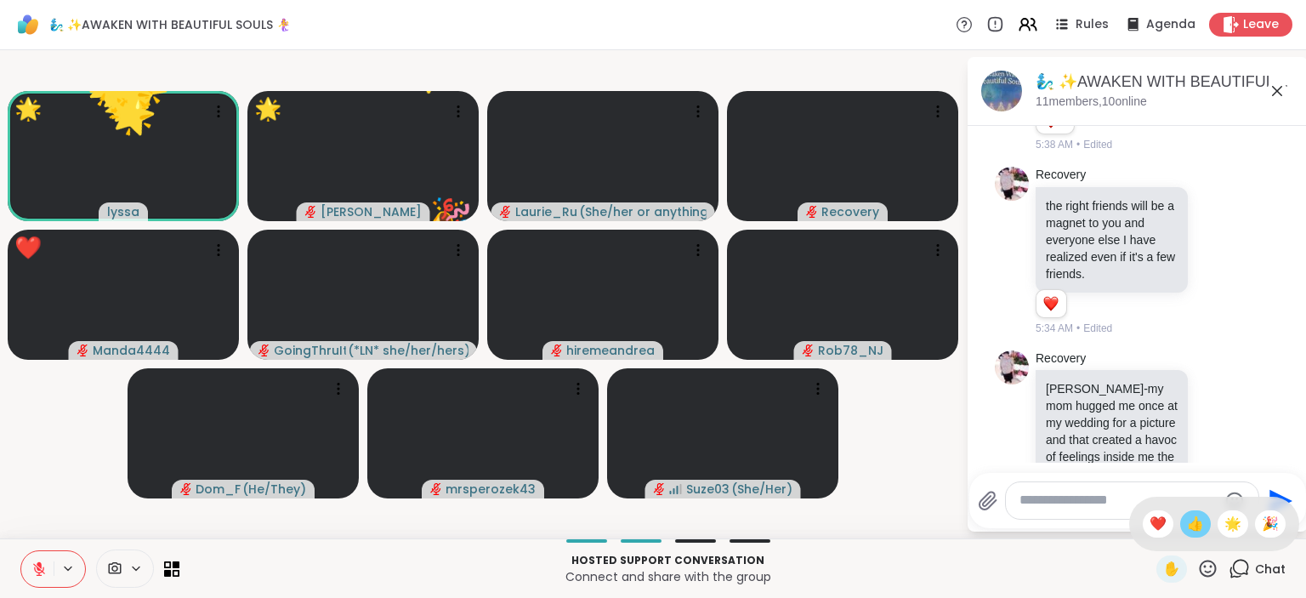
click at [1187, 517] on span "👍" at bounding box center [1195, 524] width 17 height 20
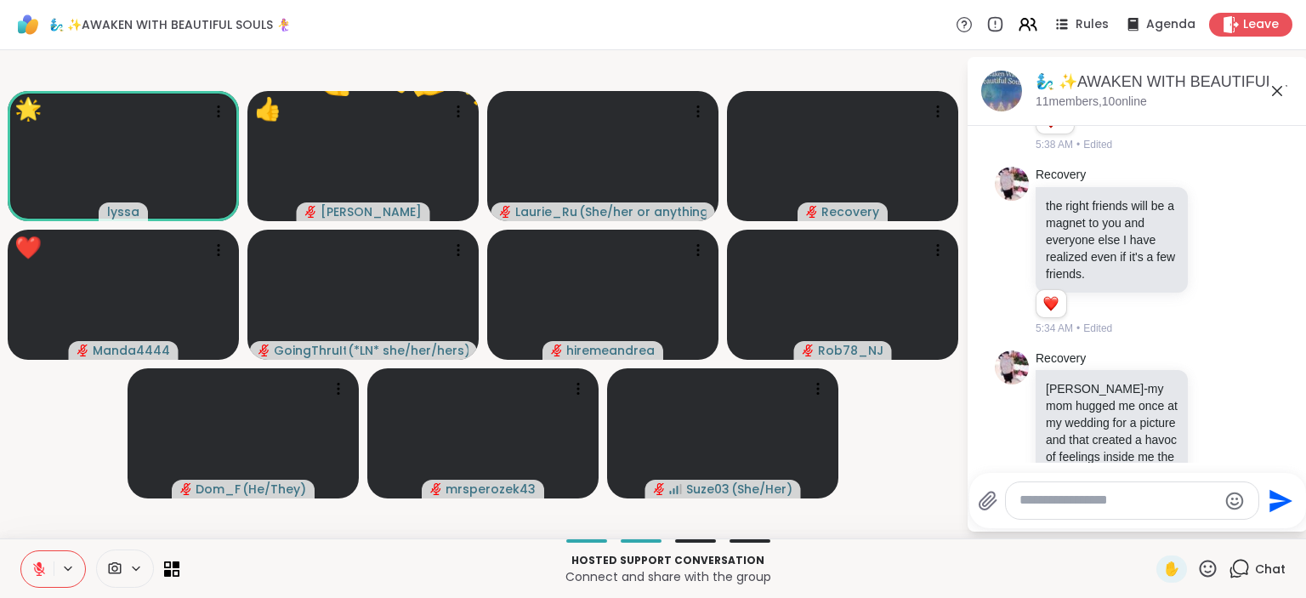
click at [1210, 570] on icon at bounding box center [1208, 568] width 21 height 21
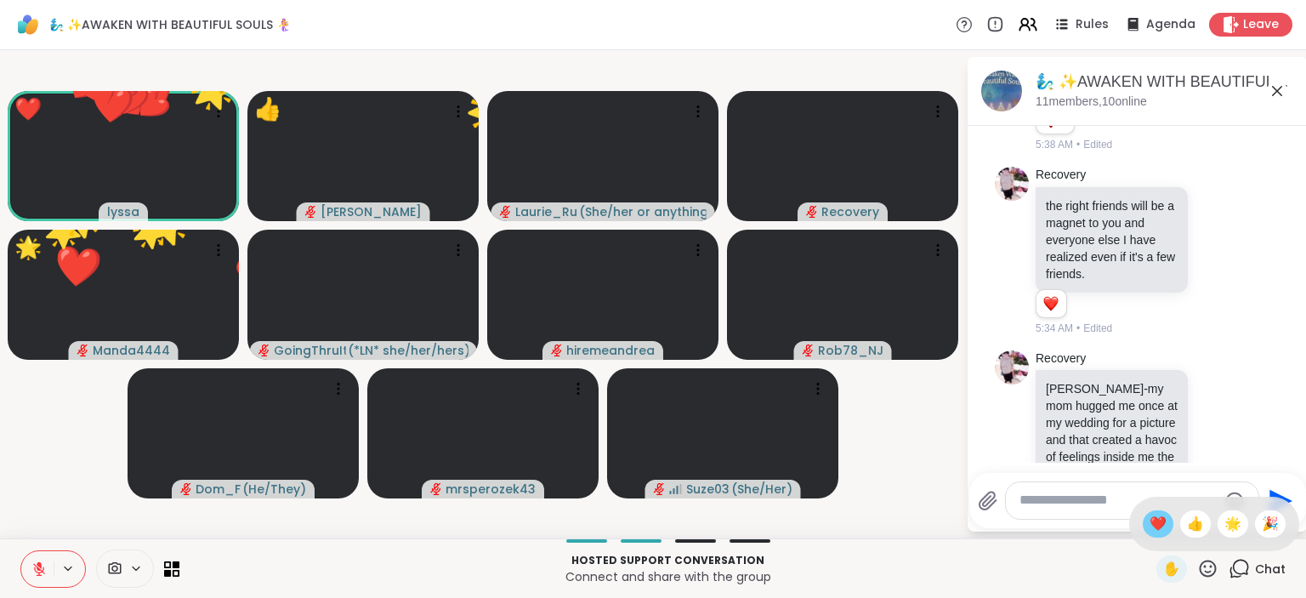
click at [1158, 522] on span "❤️" at bounding box center [1158, 524] width 17 height 20
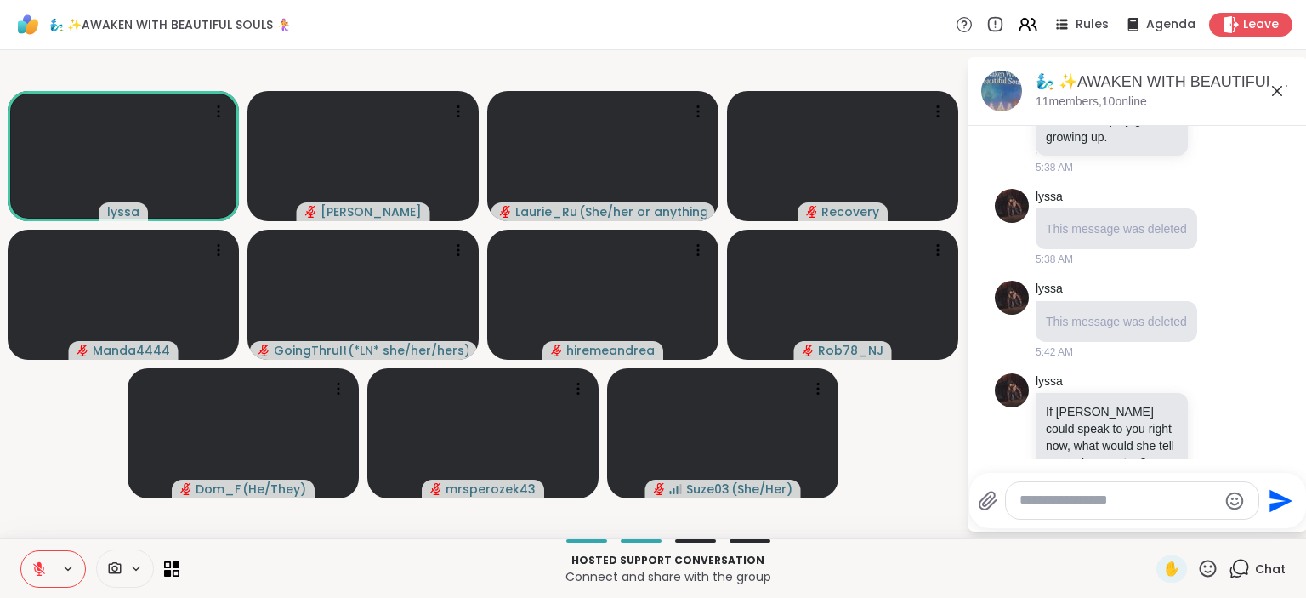
scroll to position [4572, 0]
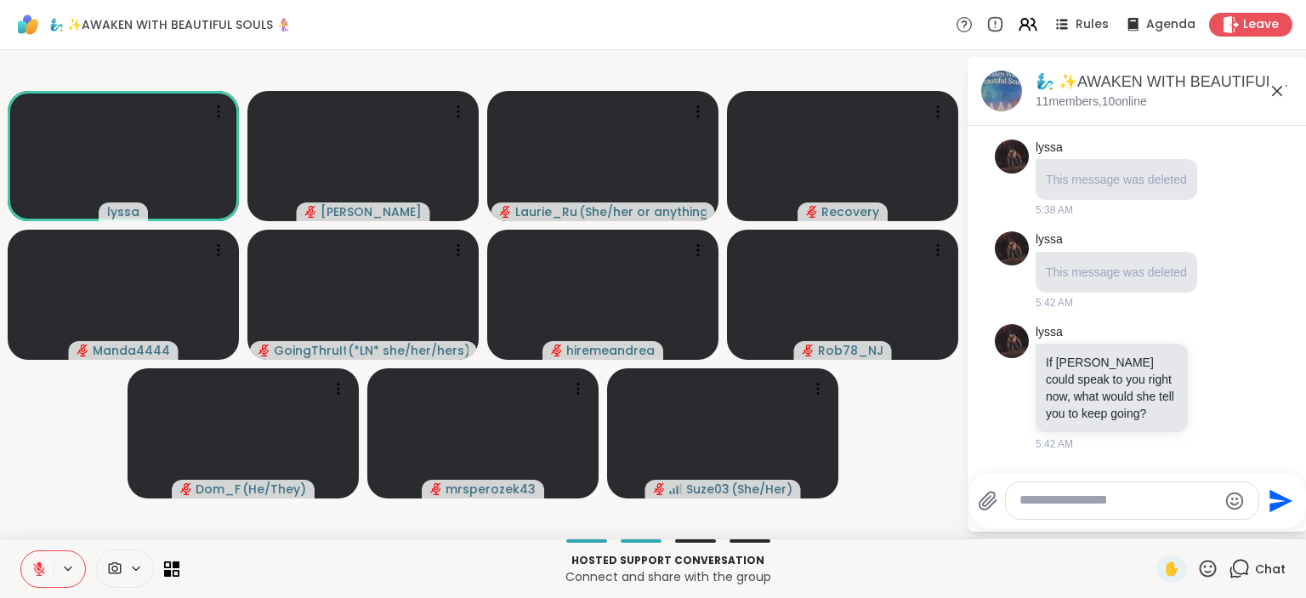
click at [1211, 571] on icon at bounding box center [1208, 568] width 21 height 21
click at [1232, 521] on span "🌟" at bounding box center [1233, 524] width 17 height 20
click at [1209, 566] on icon at bounding box center [1208, 568] width 21 height 21
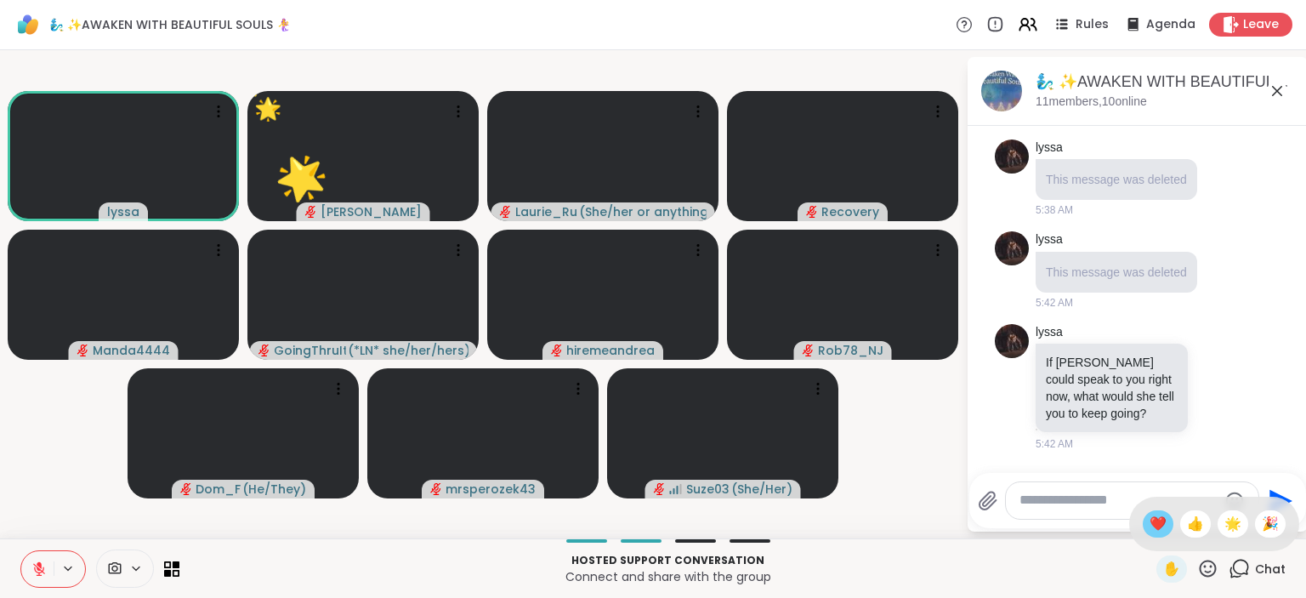
click at [1143, 521] on div "❤️" at bounding box center [1158, 523] width 31 height 27
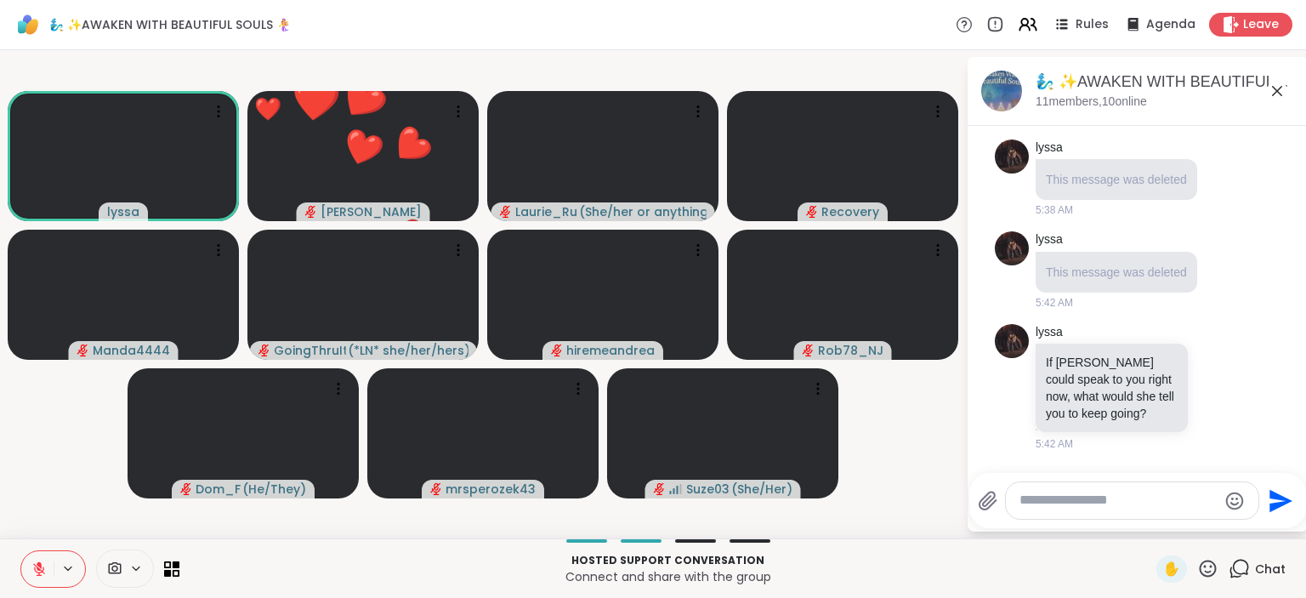
click at [1210, 573] on icon at bounding box center [1208, 568] width 17 height 17
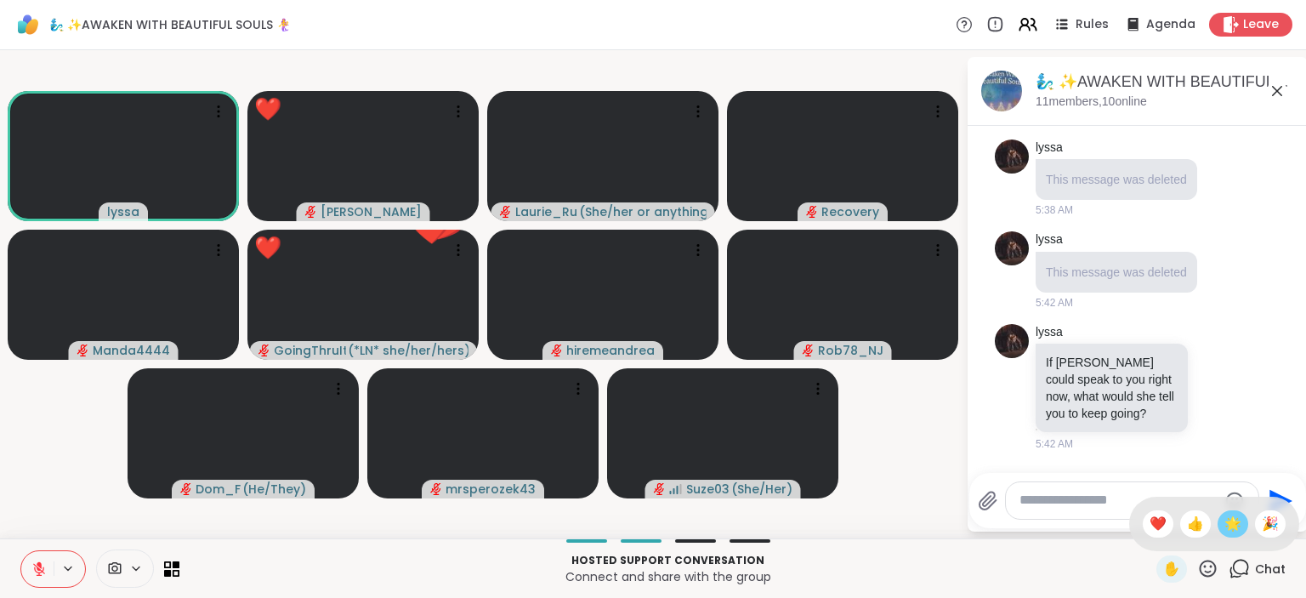
click at [1232, 521] on span "🌟" at bounding box center [1233, 524] width 17 height 20
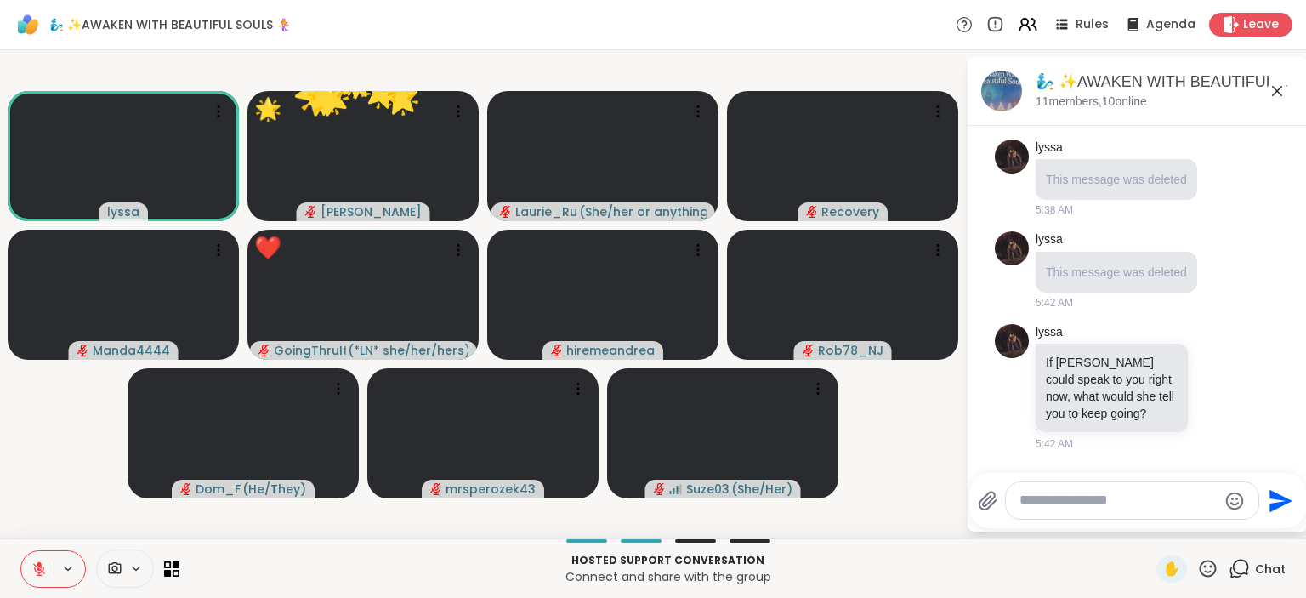
click at [1211, 563] on icon at bounding box center [1208, 568] width 21 height 21
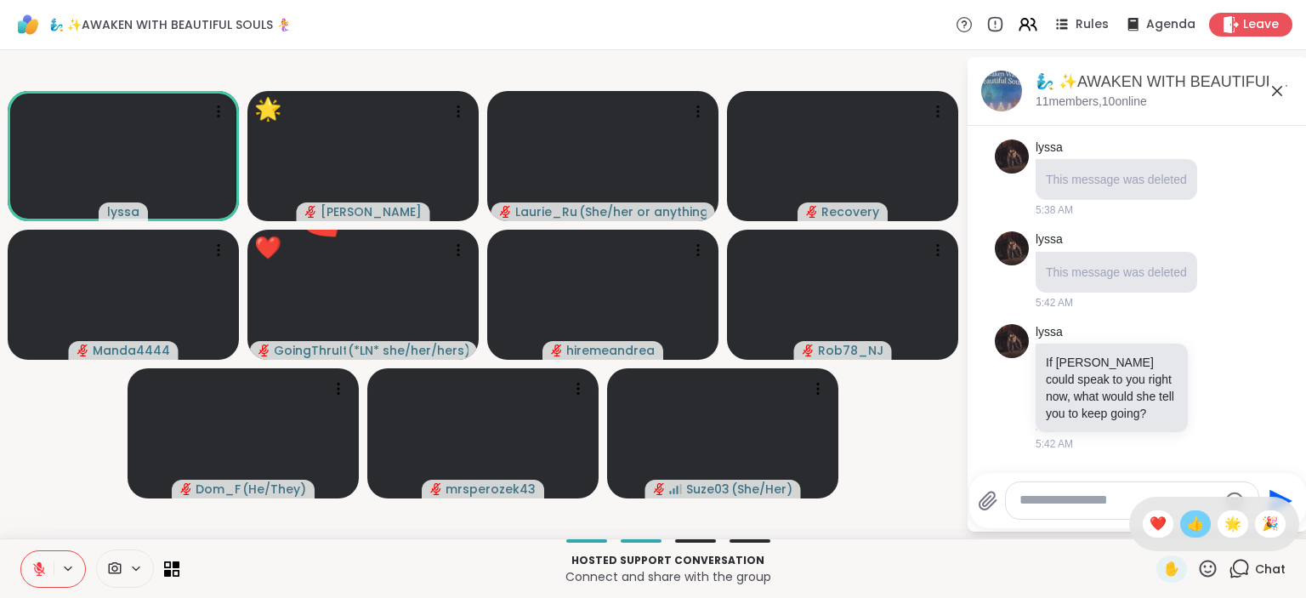
click at [1204, 521] on div "👍" at bounding box center [1196, 523] width 31 height 27
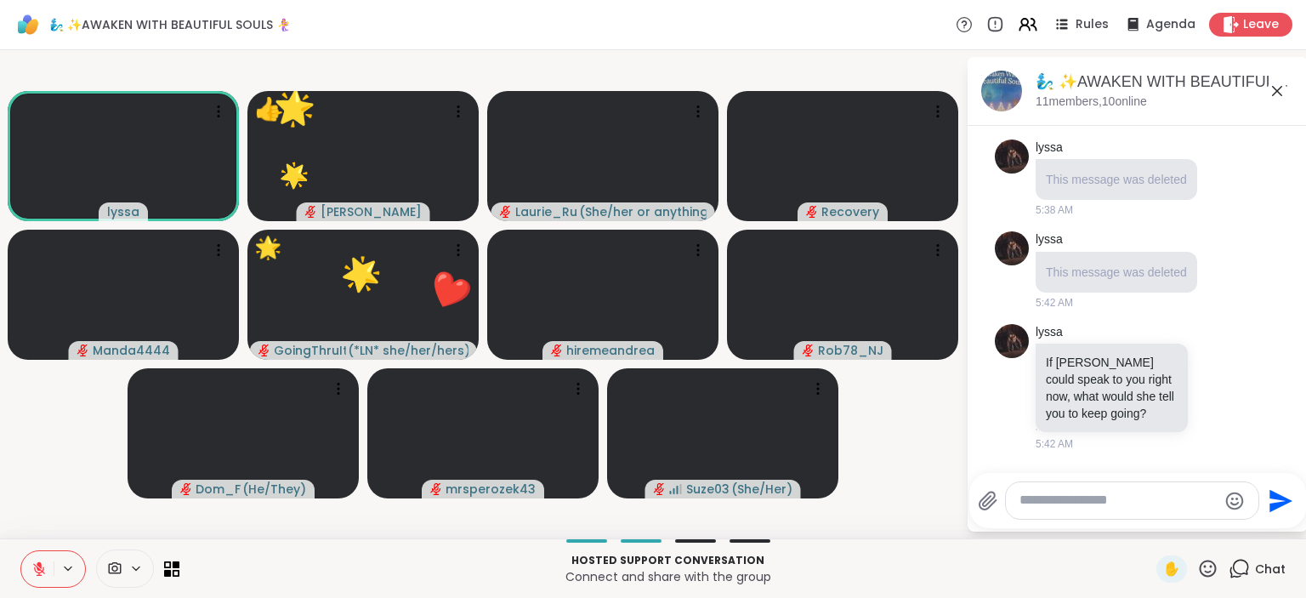
click at [1207, 564] on icon at bounding box center [1208, 568] width 21 height 21
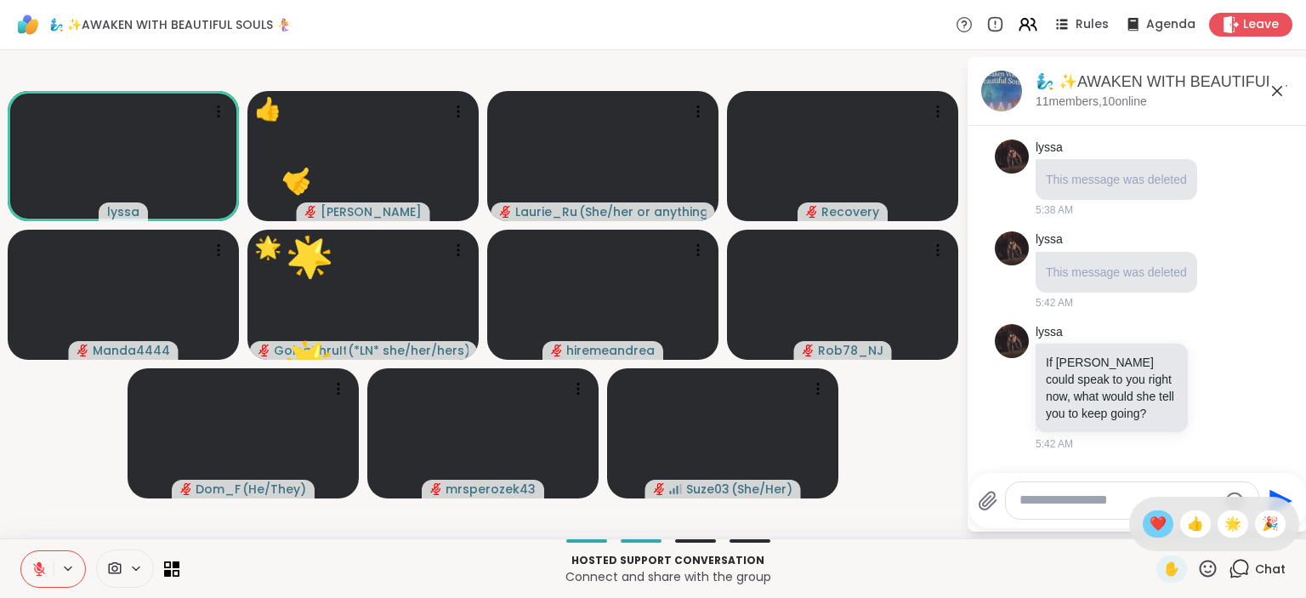
click at [1161, 521] on span "❤️" at bounding box center [1158, 524] width 17 height 20
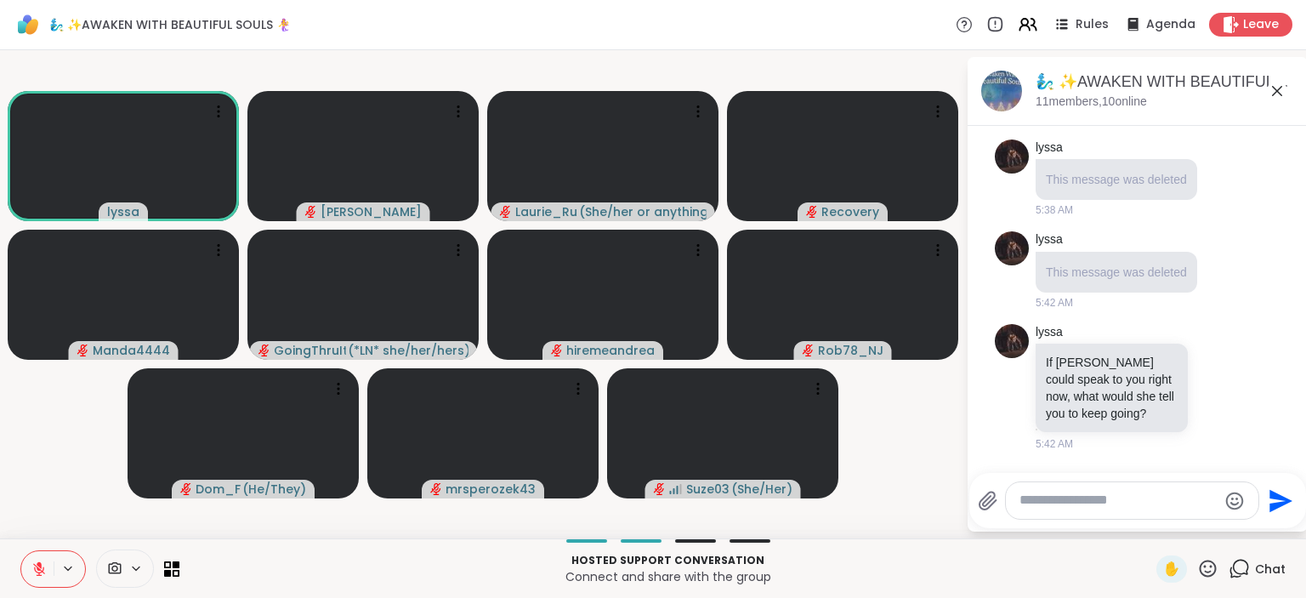
click at [1206, 560] on icon at bounding box center [1208, 568] width 21 height 21
click at [1161, 519] on span "❤️" at bounding box center [1158, 524] width 17 height 20
click at [1215, 569] on icon at bounding box center [1208, 568] width 21 height 21
click at [1227, 528] on span "🌟" at bounding box center [1233, 524] width 17 height 20
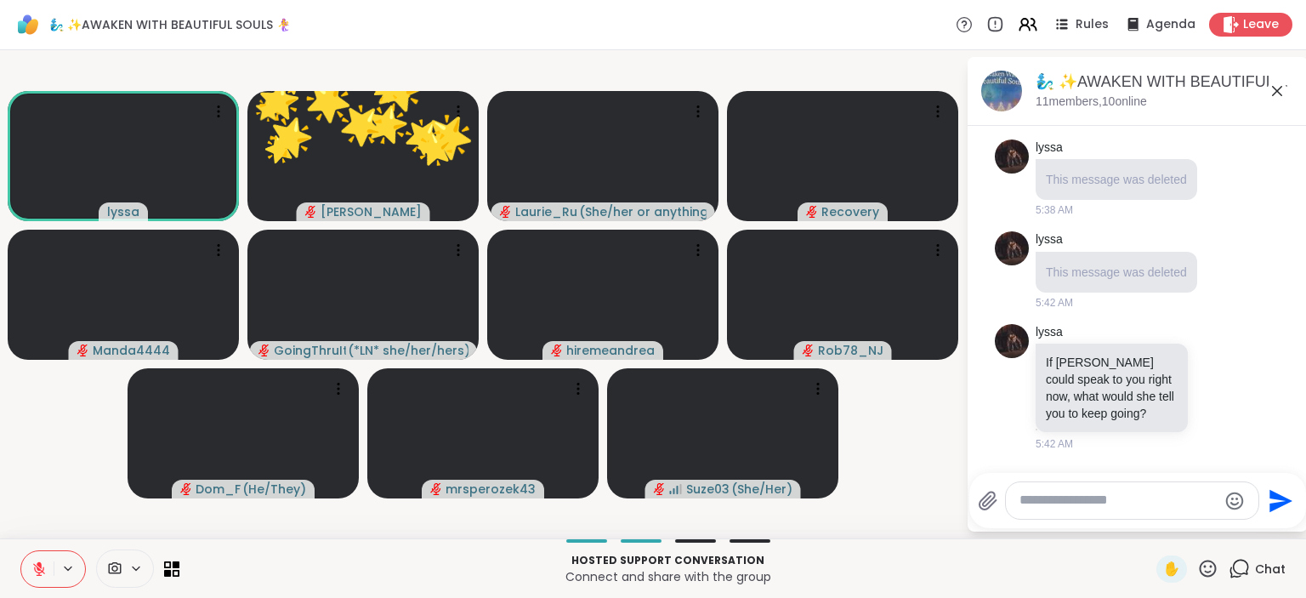
click at [1204, 567] on icon at bounding box center [1208, 568] width 21 height 21
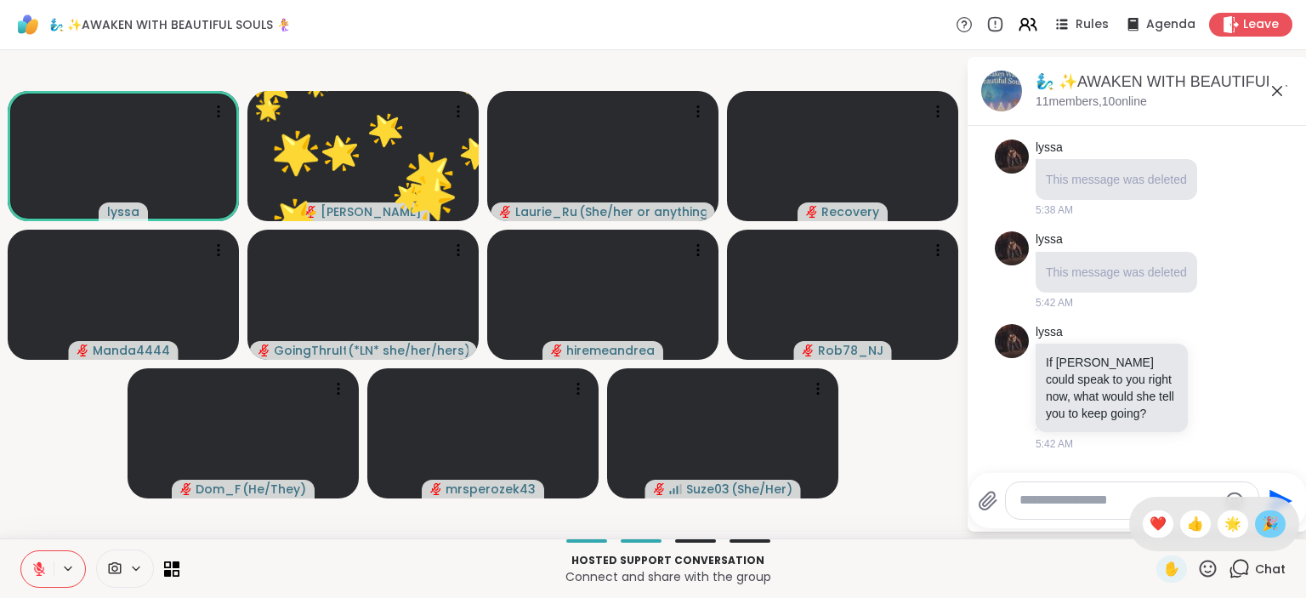
click at [1262, 517] on span "🎉" at bounding box center [1270, 524] width 17 height 20
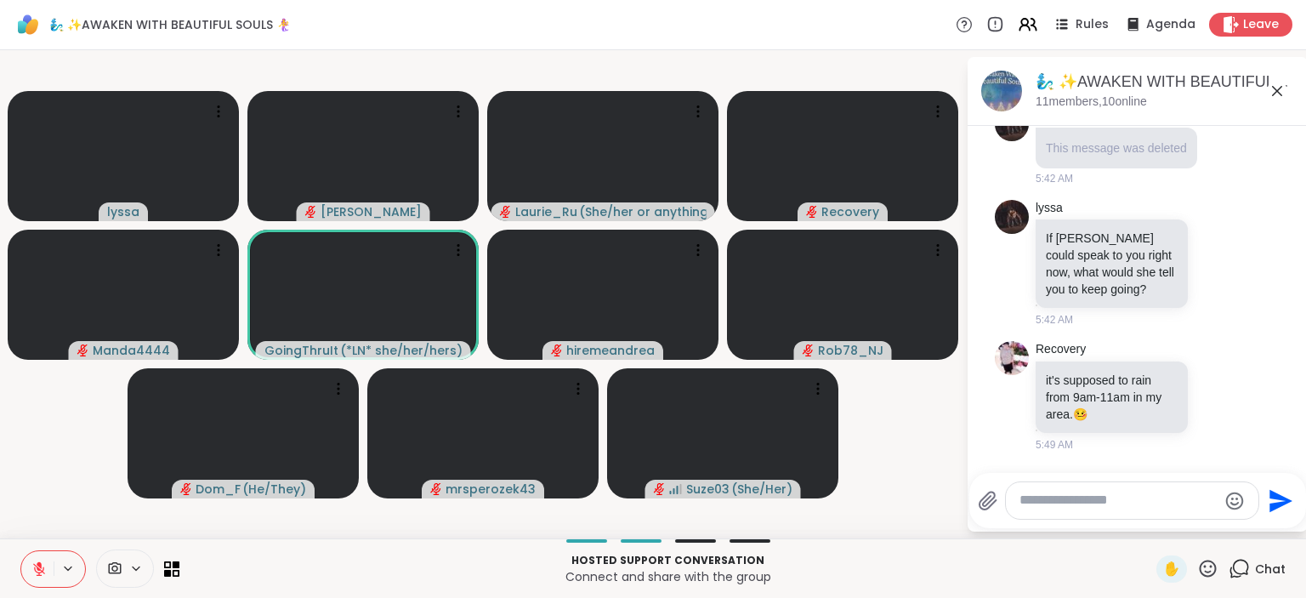
scroll to position [4721, 0]
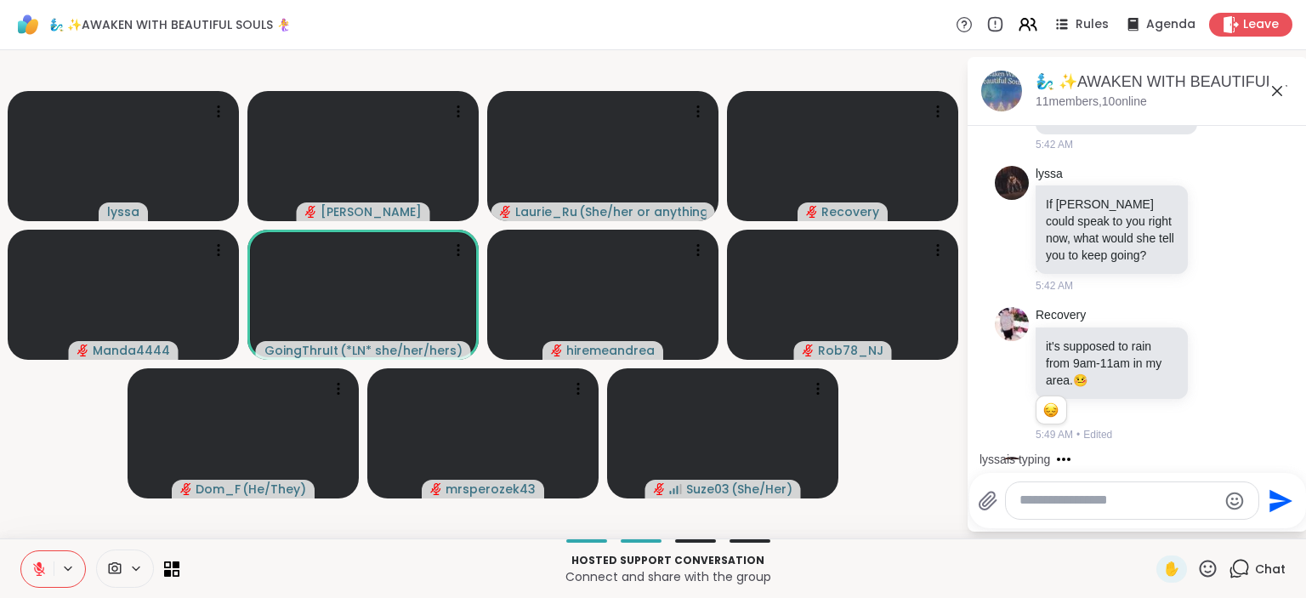
click at [1206, 567] on icon at bounding box center [1208, 568] width 17 height 17
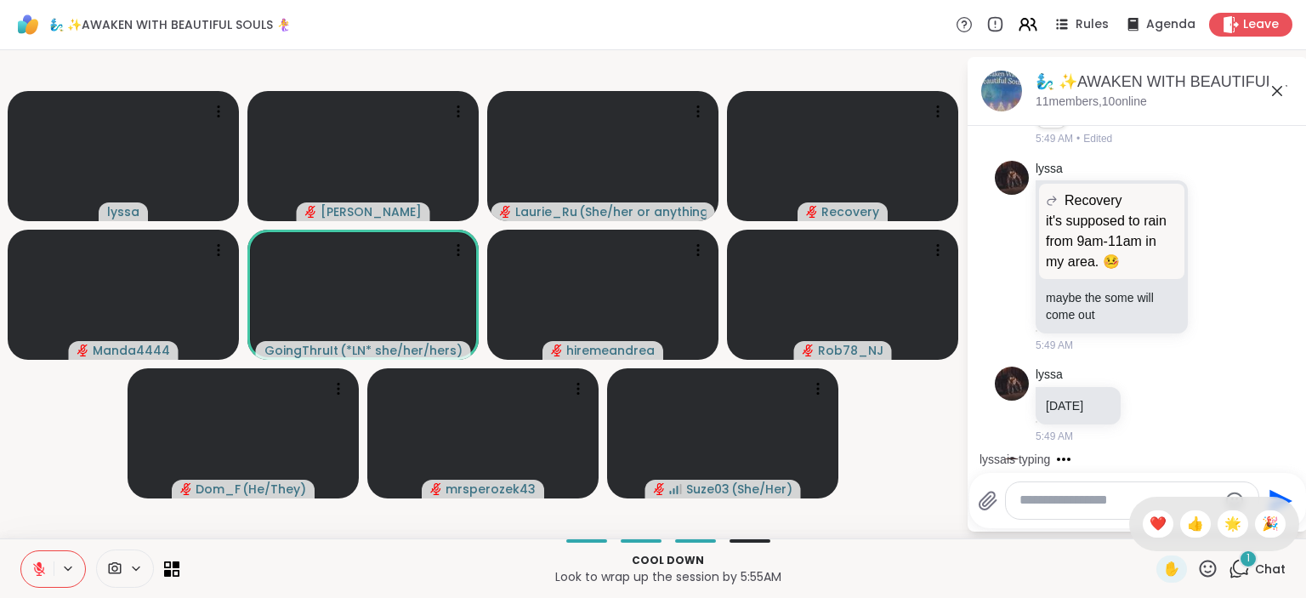
scroll to position [5107, 0]
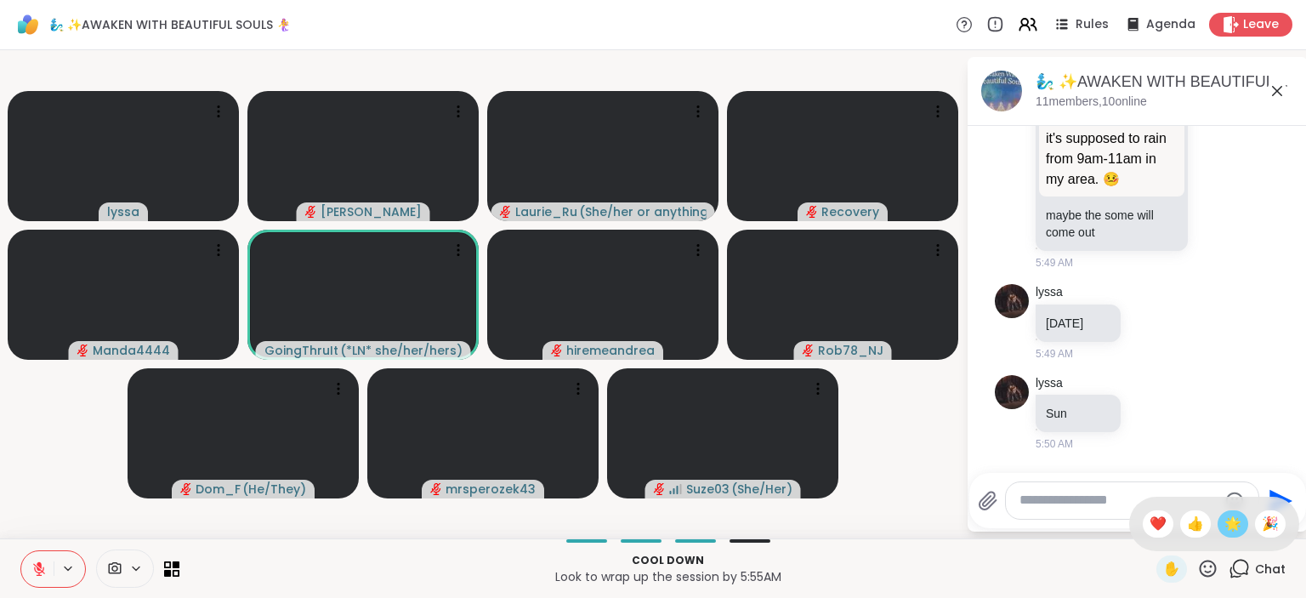
click at [1227, 522] on span "🌟" at bounding box center [1233, 524] width 17 height 20
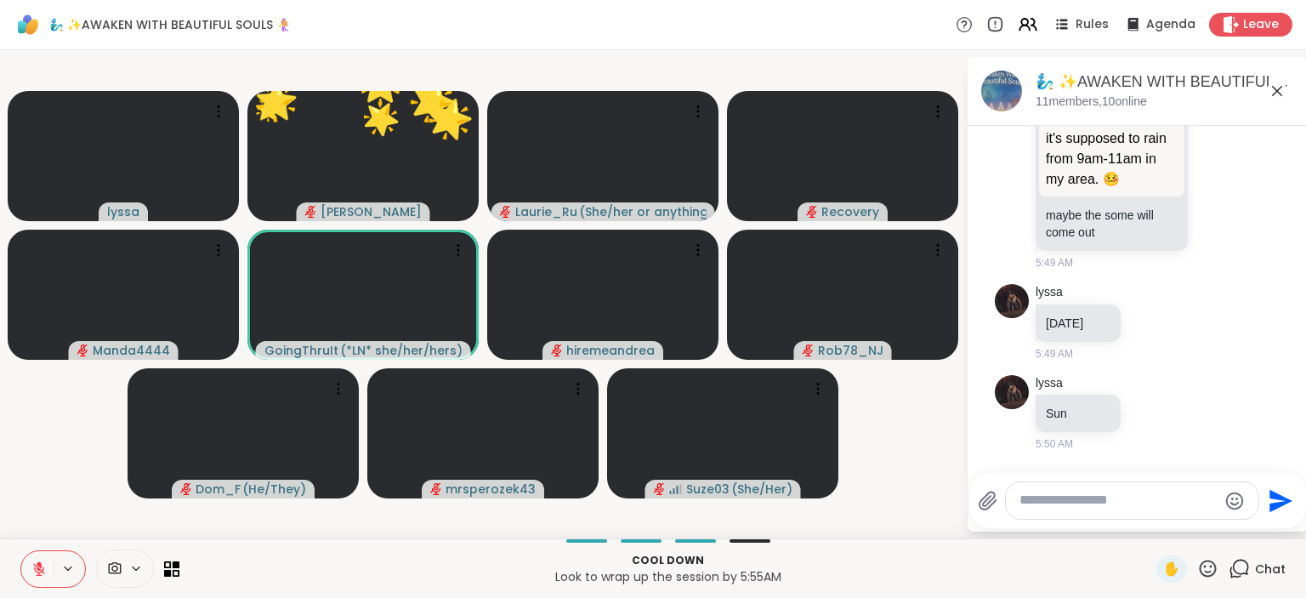
click at [1205, 563] on icon at bounding box center [1208, 568] width 17 height 17
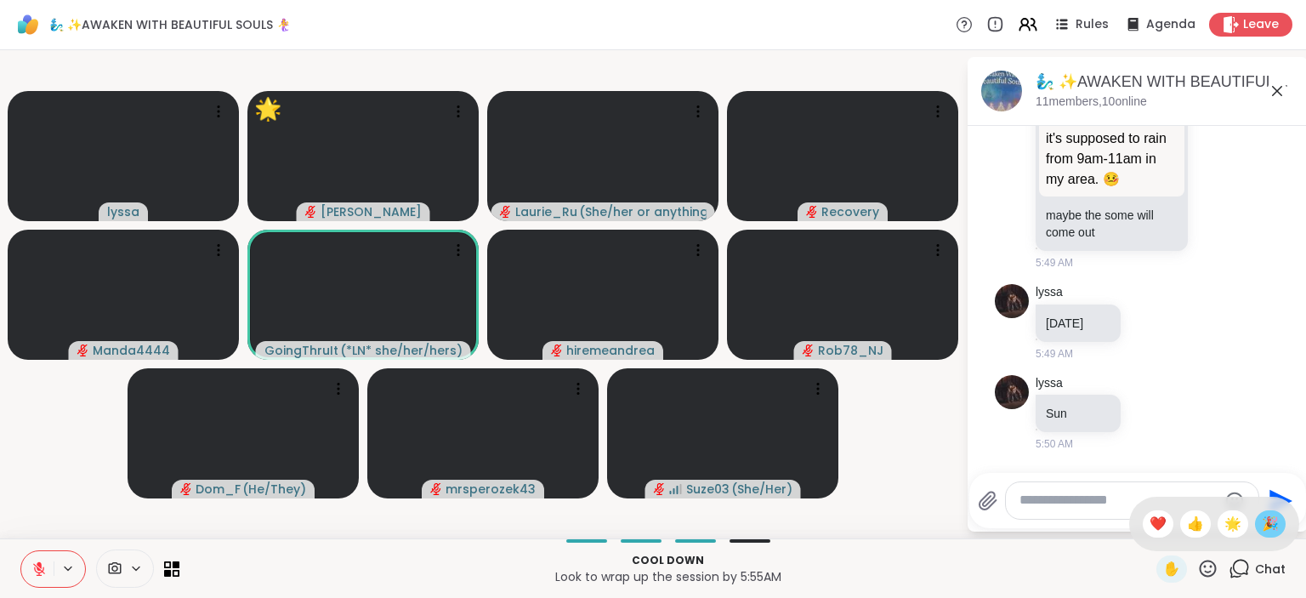
click at [1268, 524] on span "🎉" at bounding box center [1270, 524] width 17 height 20
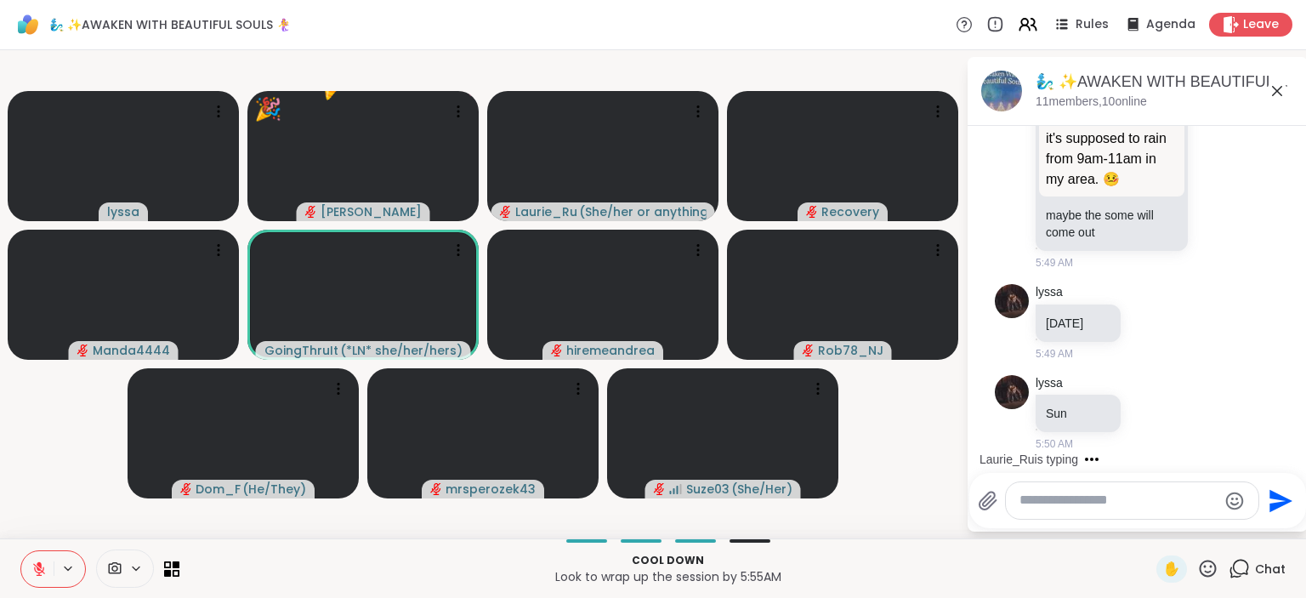
click at [1207, 567] on icon at bounding box center [1208, 568] width 17 height 17
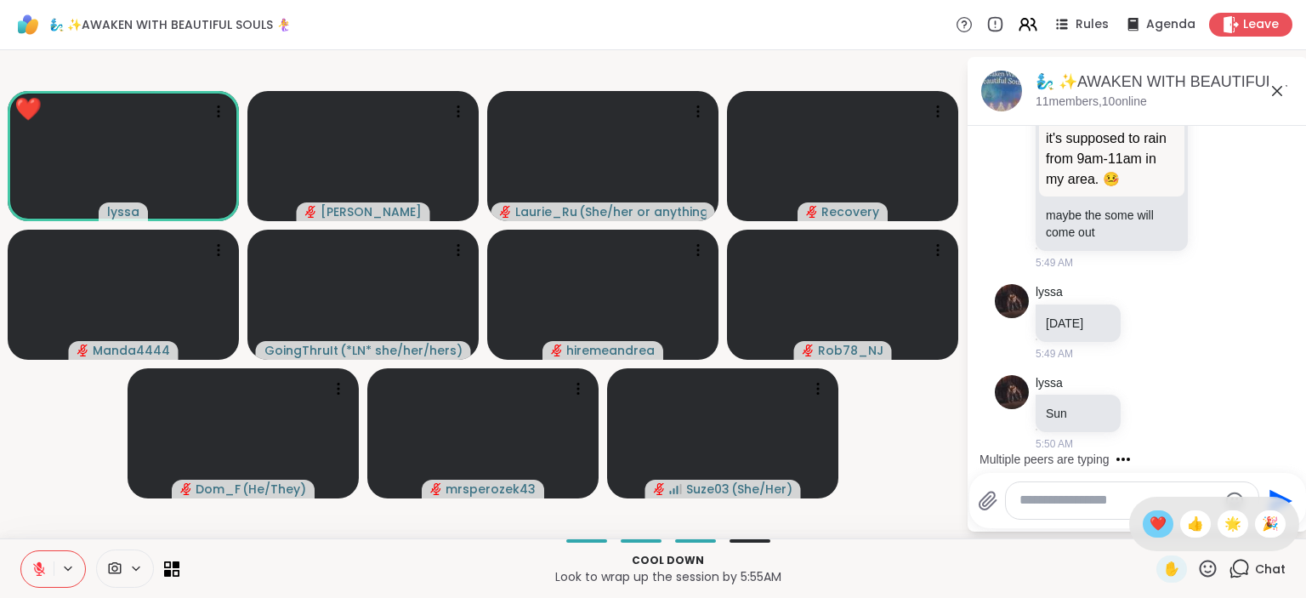
click at [1156, 523] on span "❤️" at bounding box center [1158, 524] width 17 height 20
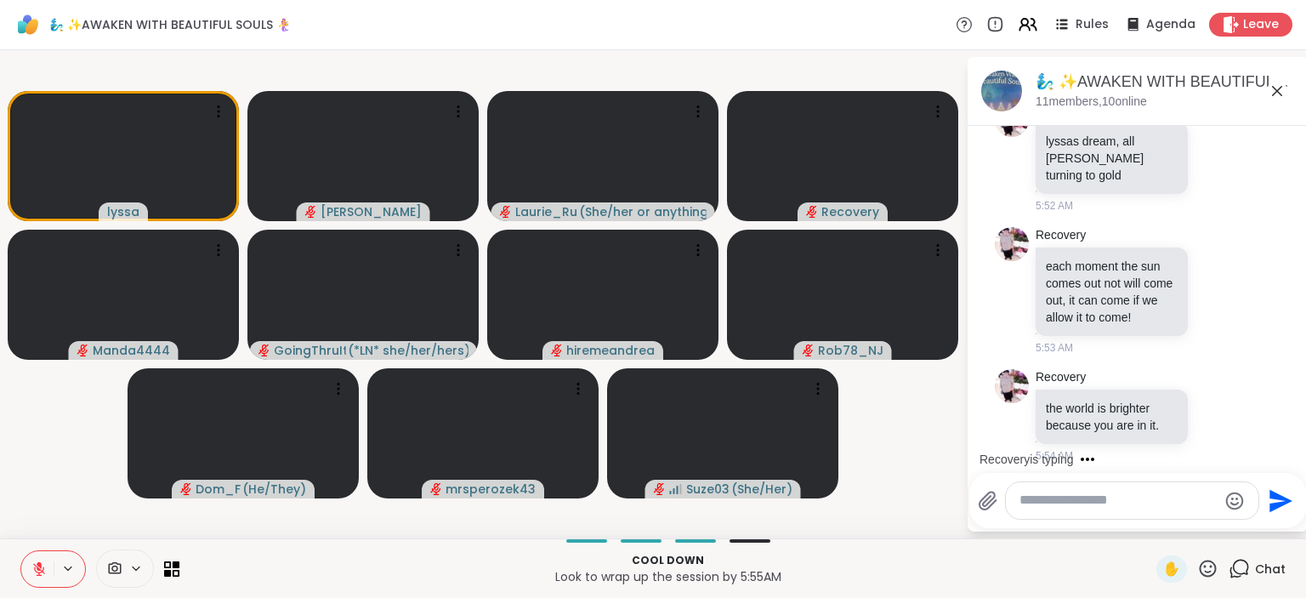
scroll to position [5917, 0]
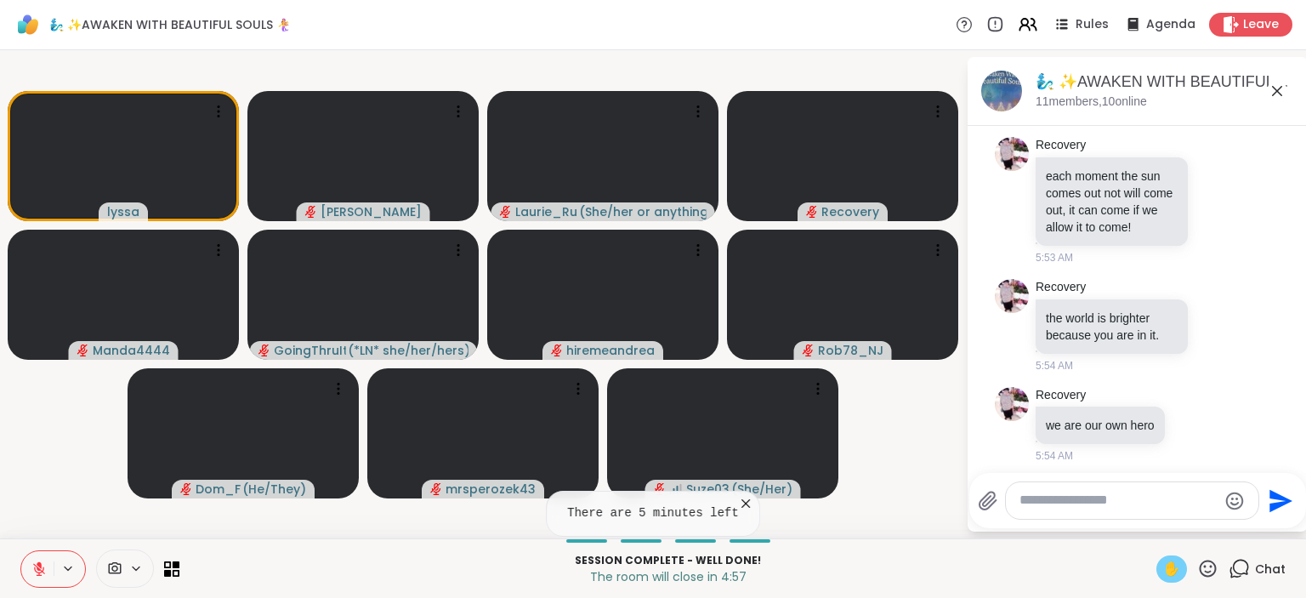
click at [1172, 567] on span "✋" at bounding box center [1172, 569] width 17 height 20
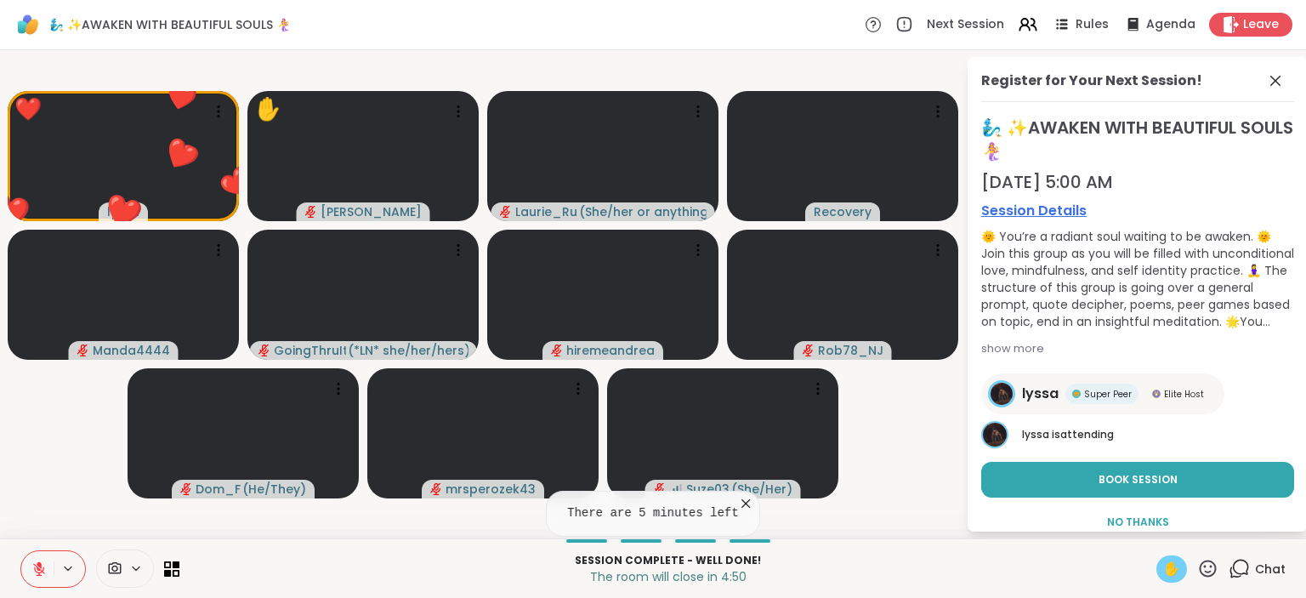
click at [32, 564] on icon at bounding box center [38, 568] width 15 height 15
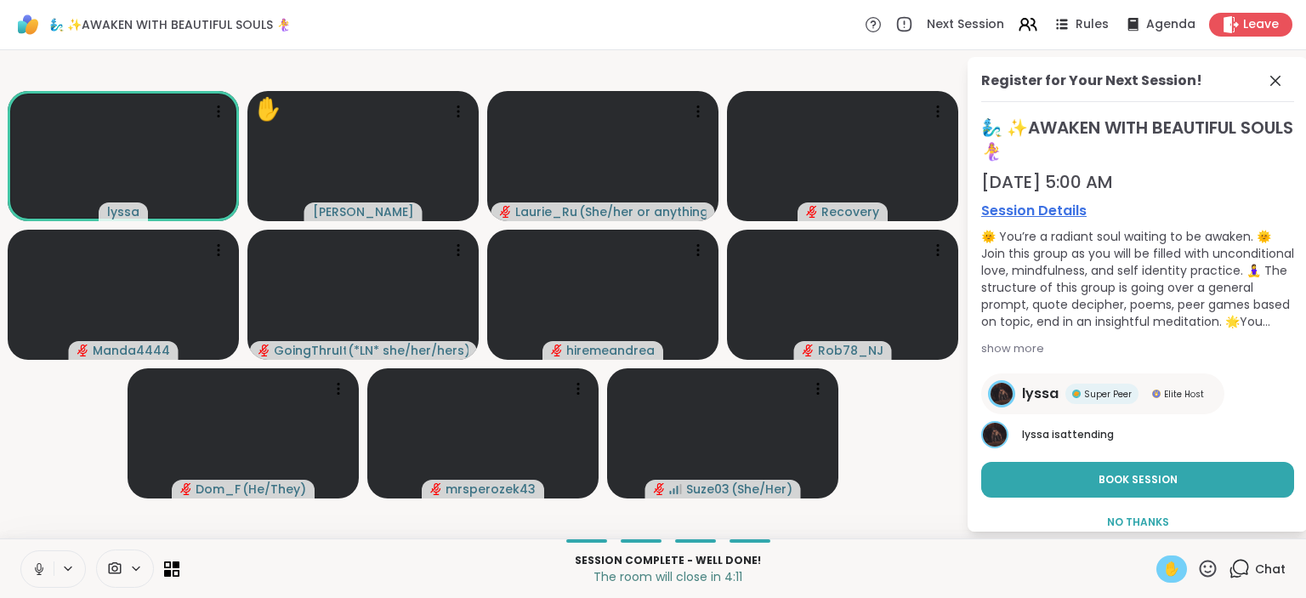
click at [36, 570] on icon at bounding box center [39, 568] width 9 height 5
click at [1167, 573] on span "✋" at bounding box center [1172, 569] width 17 height 20
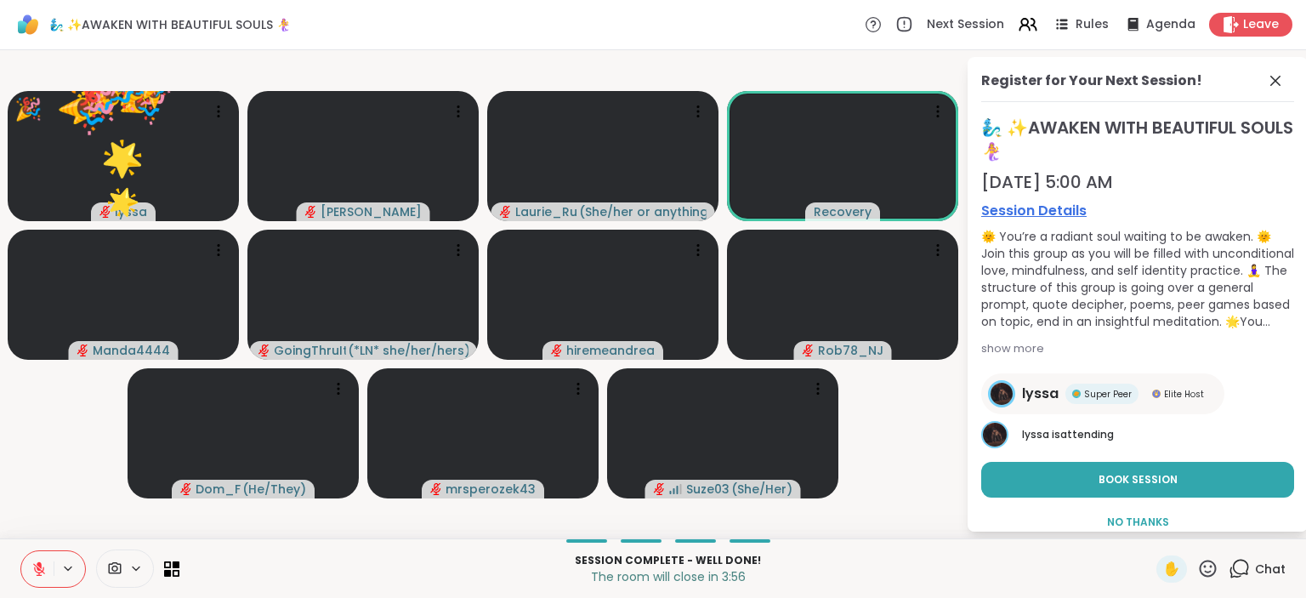
click at [1208, 560] on icon at bounding box center [1208, 568] width 21 height 21
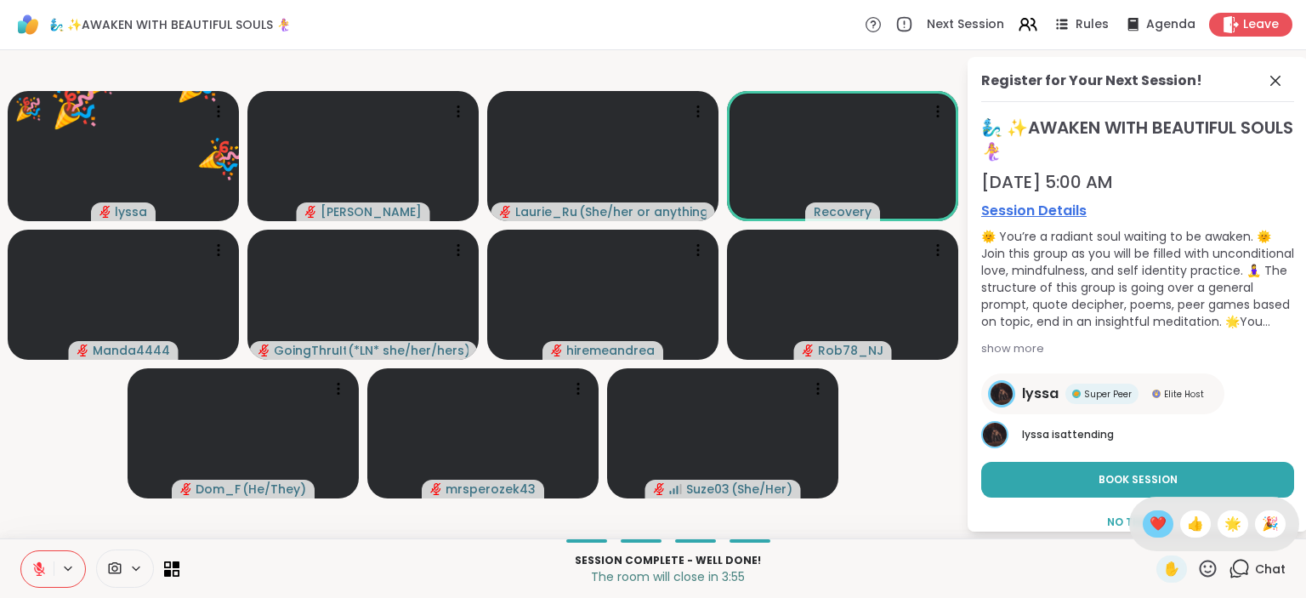
click at [1158, 518] on span "❤️" at bounding box center [1158, 524] width 17 height 20
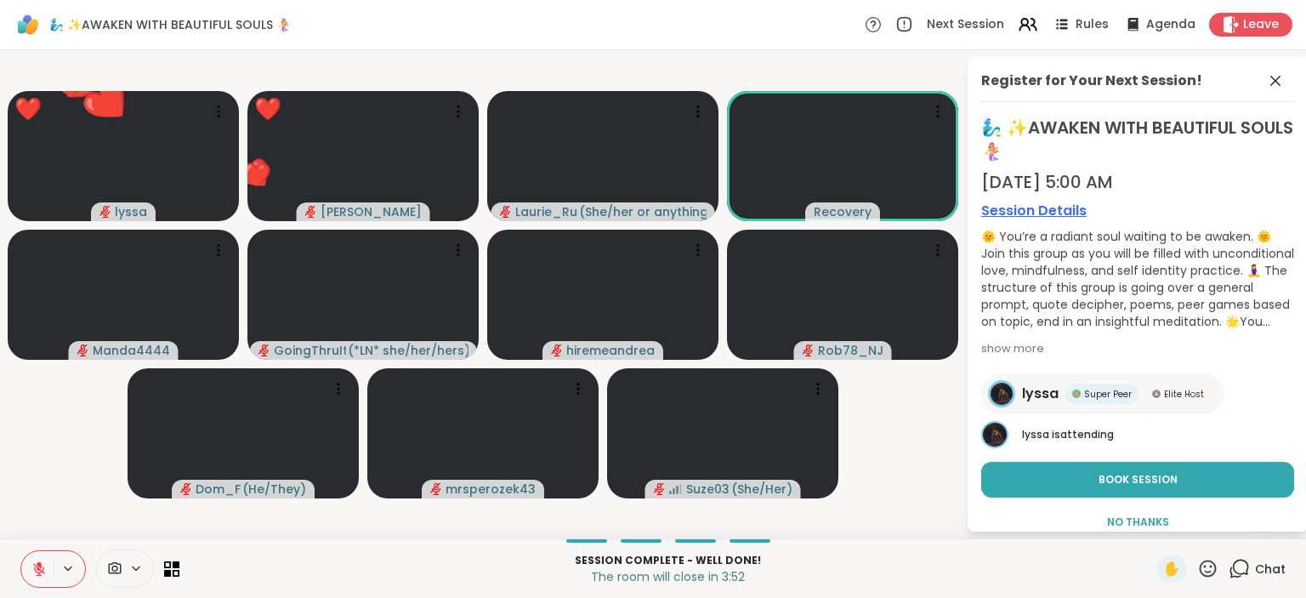
click at [1218, 569] on icon at bounding box center [1208, 568] width 21 height 21
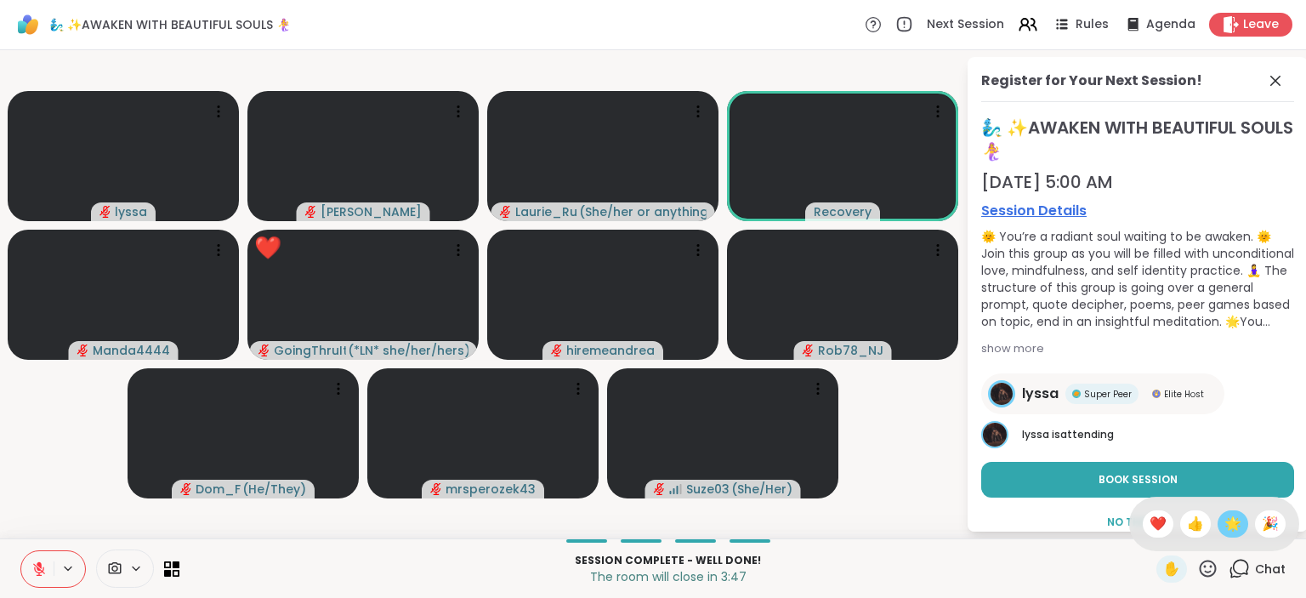
click at [1237, 526] on span "🌟" at bounding box center [1233, 524] width 17 height 20
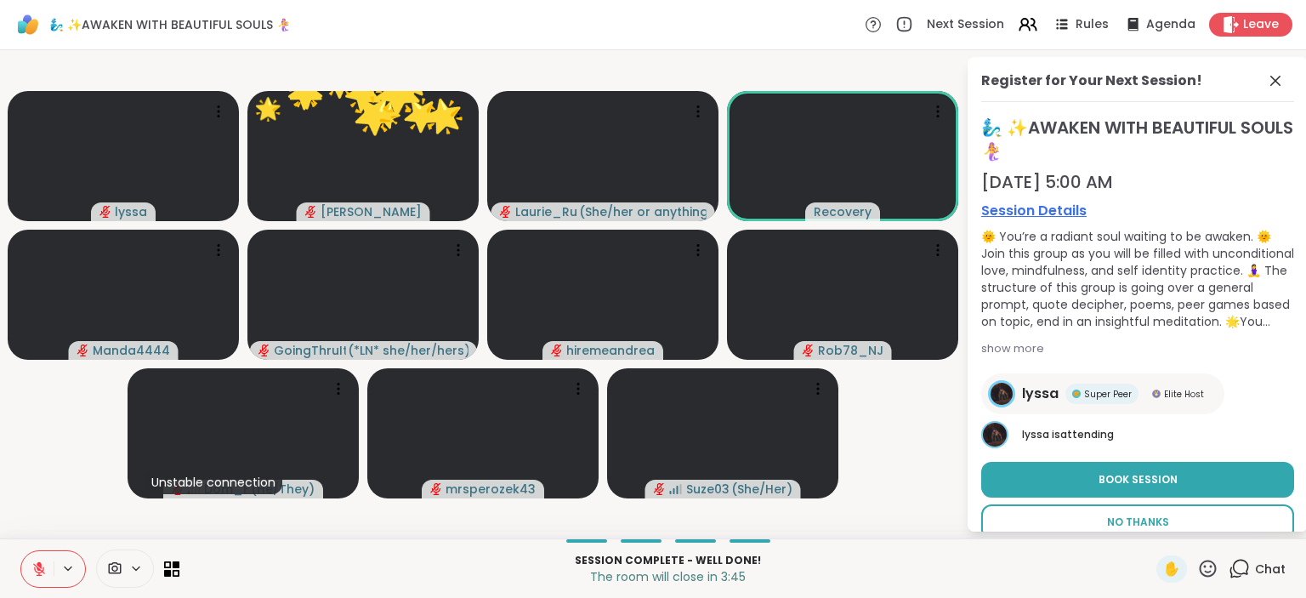
click at [1203, 512] on button "No Thanks" at bounding box center [1138, 522] width 313 height 36
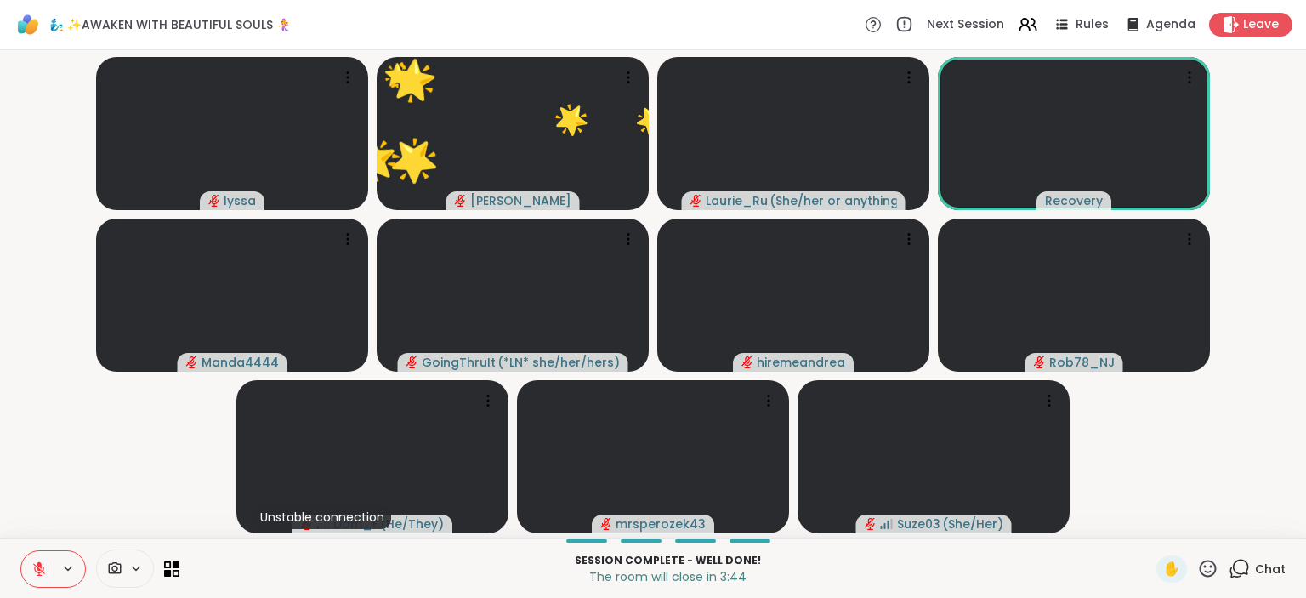
click at [1216, 566] on icon at bounding box center [1208, 568] width 17 height 17
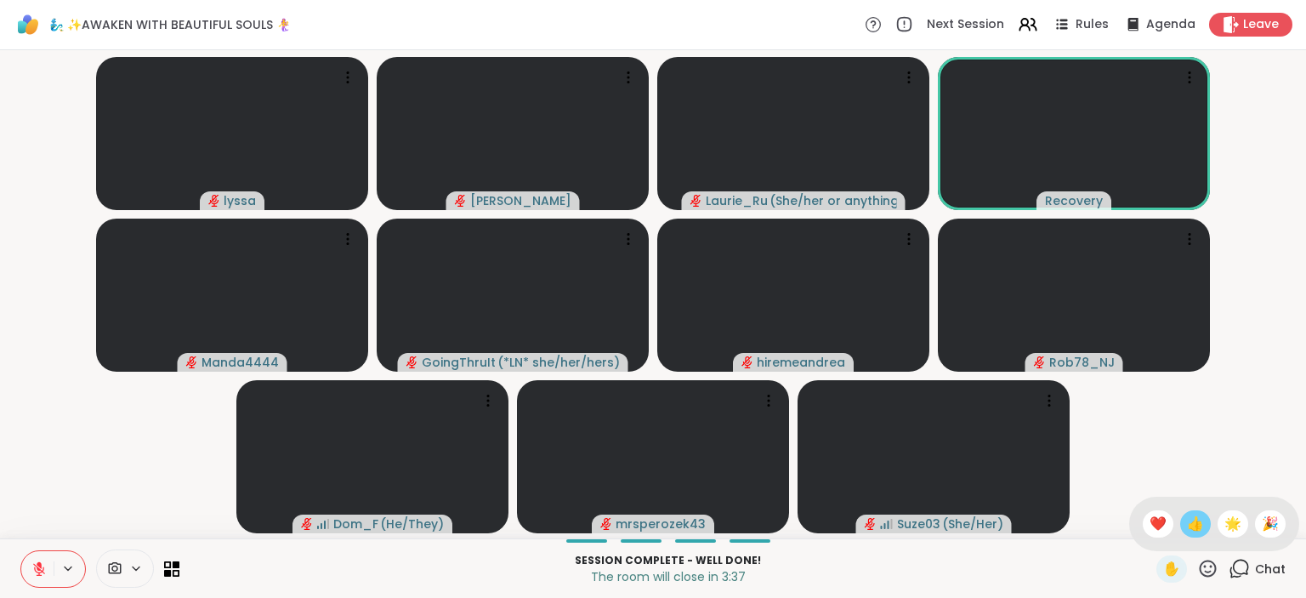
click at [1199, 529] on span "👍" at bounding box center [1195, 524] width 17 height 20
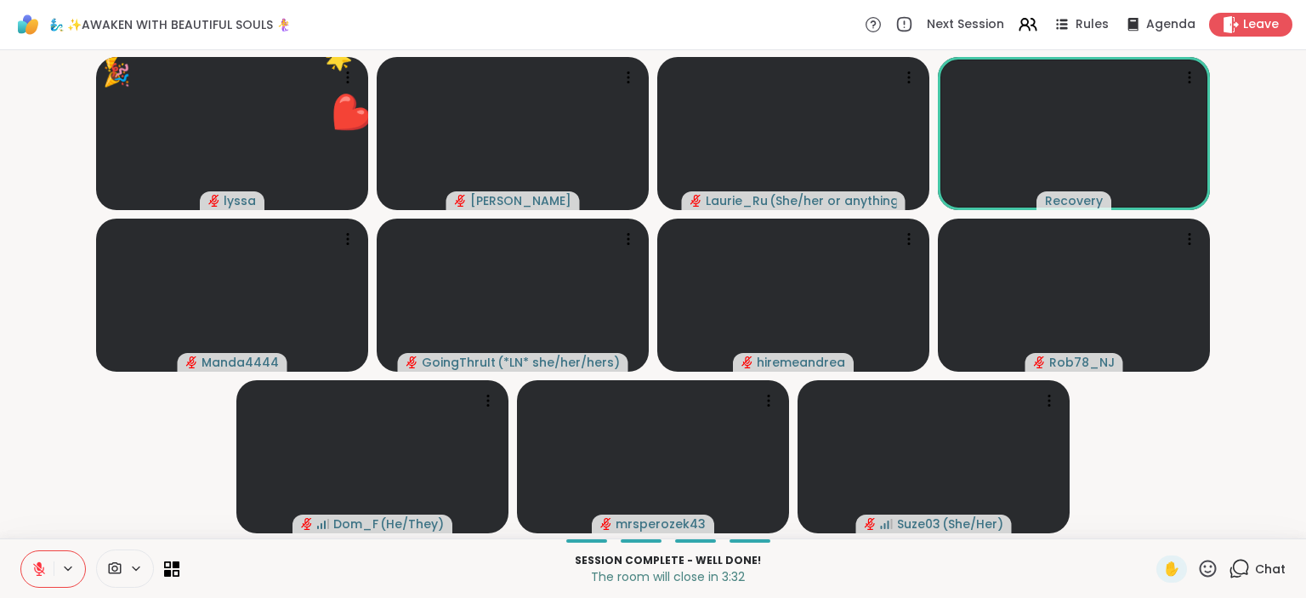
click at [1215, 562] on icon at bounding box center [1208, 568] width 21 height 21
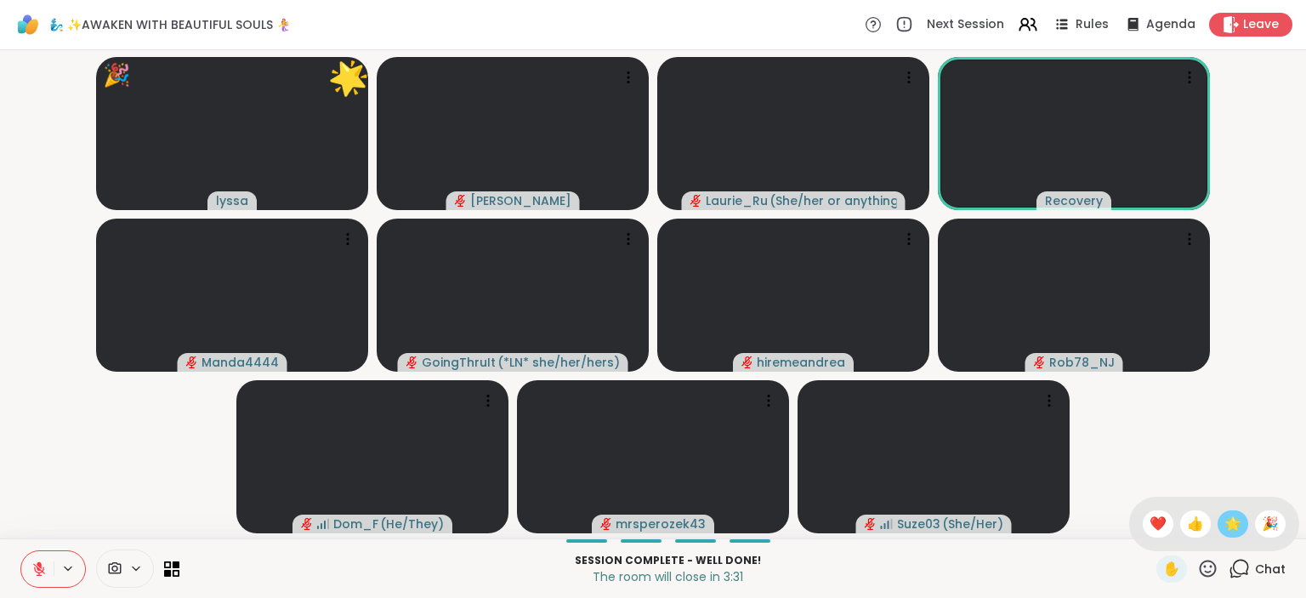
click at [1230, 526] on span "🌟" at bounding box center [1233, 524] width 17 height 20
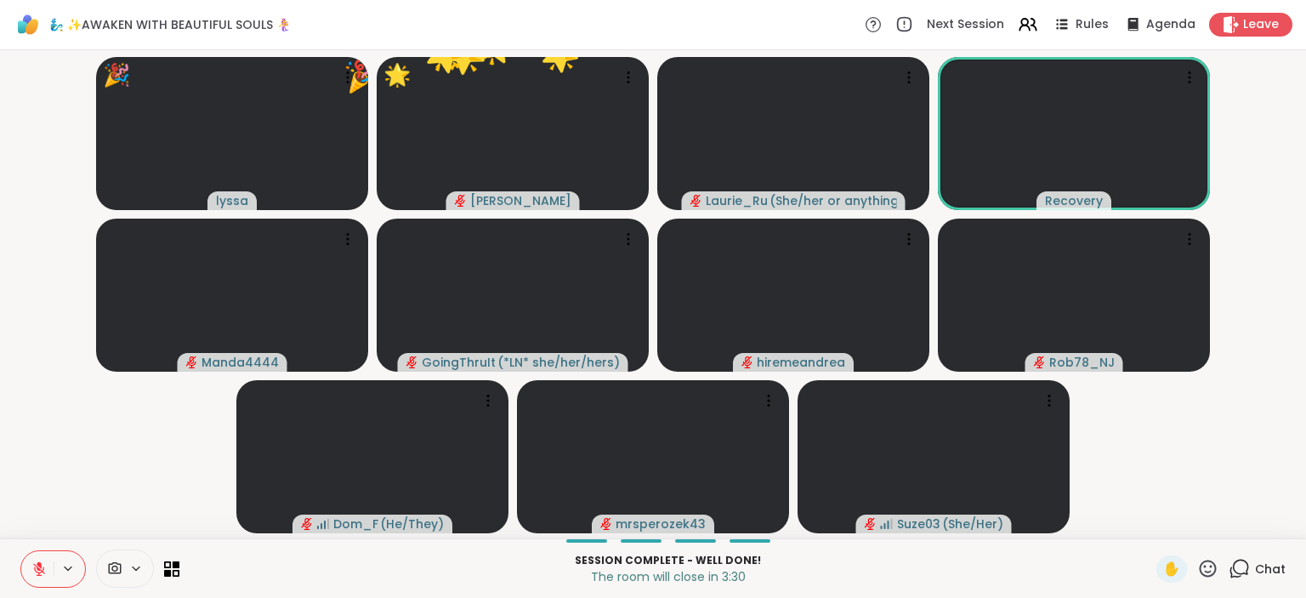
click at [1210, 566] on icon at bounding box center [1208, 568] width 21 height 21
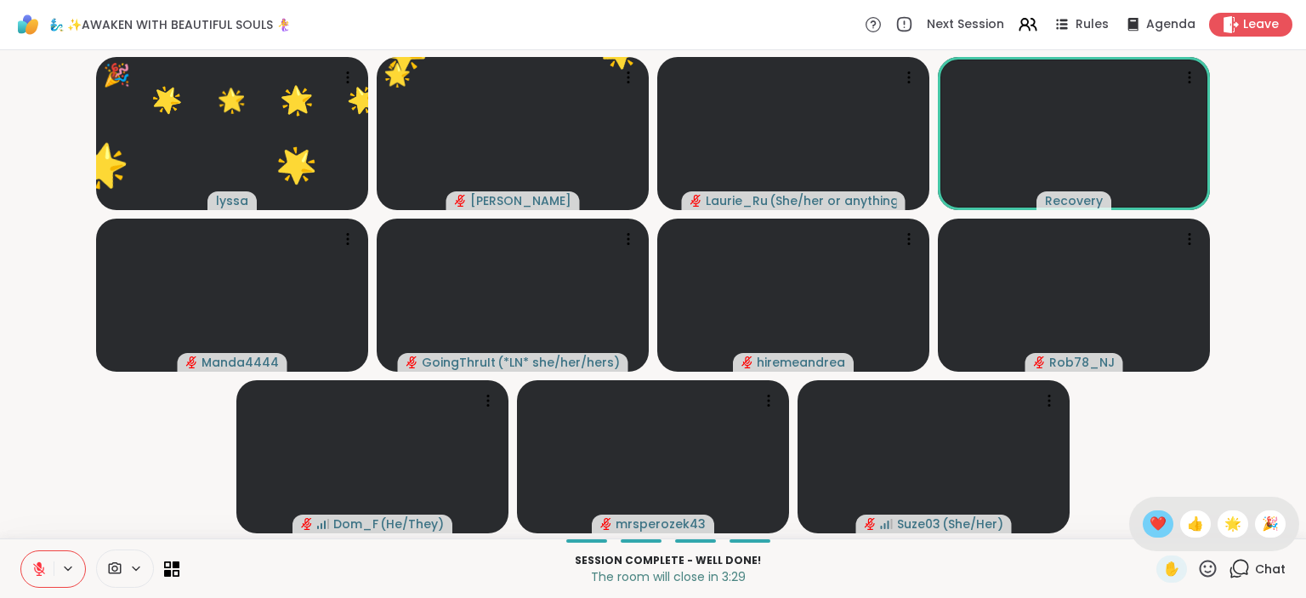
click at [1164, 527] on div "❤️" at bounding box center [1158, 523] width 31 height 27
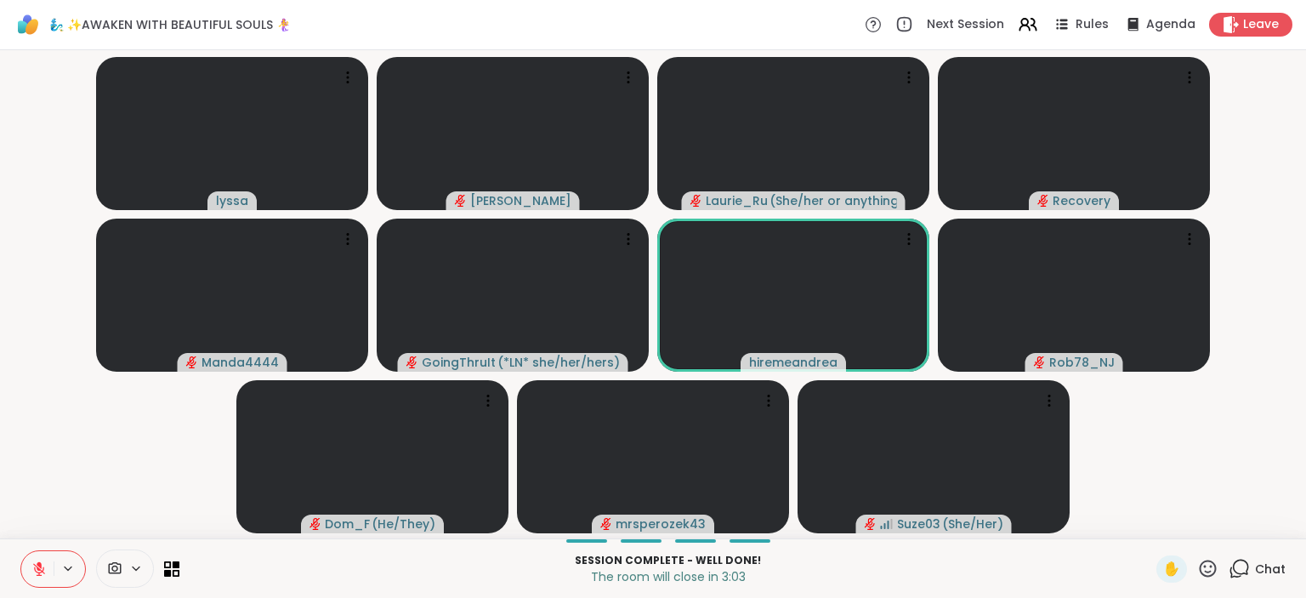
click at [1210, 561] on icon at bounding box center [1208, 568] width 17 height 17
click at [1158, 524] on span "❤️" at bounding box center [1158, 524] width 17 height 20
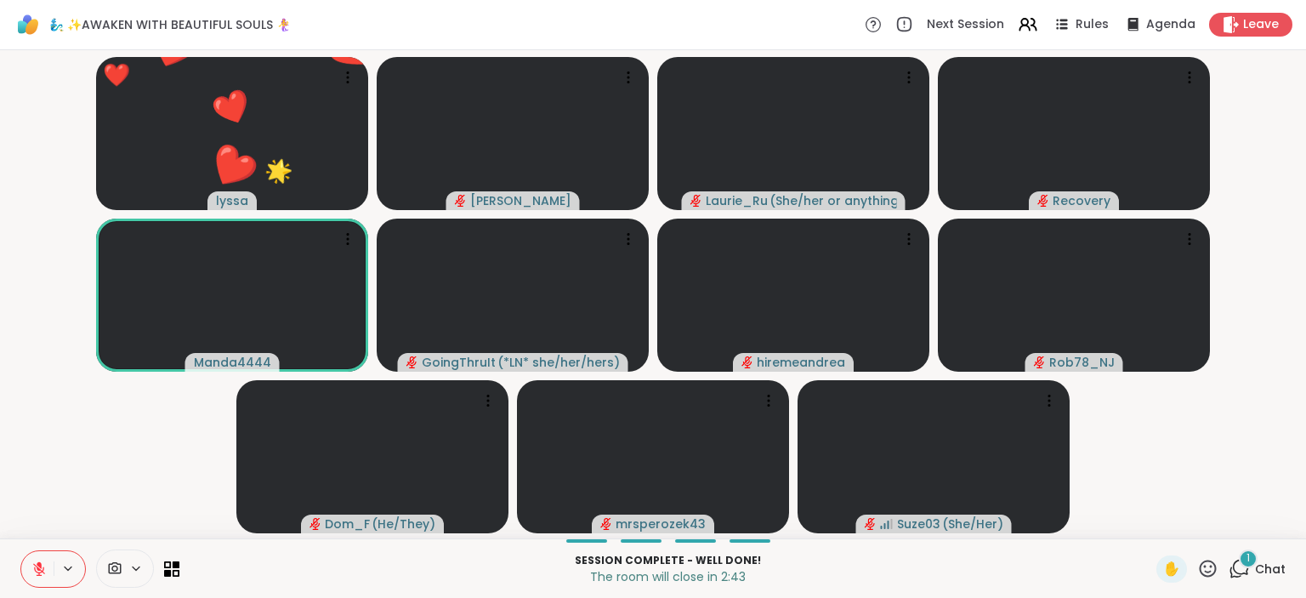
click at [1211, 564] on icon at bounding box center [1208, 568] width 21 height 21
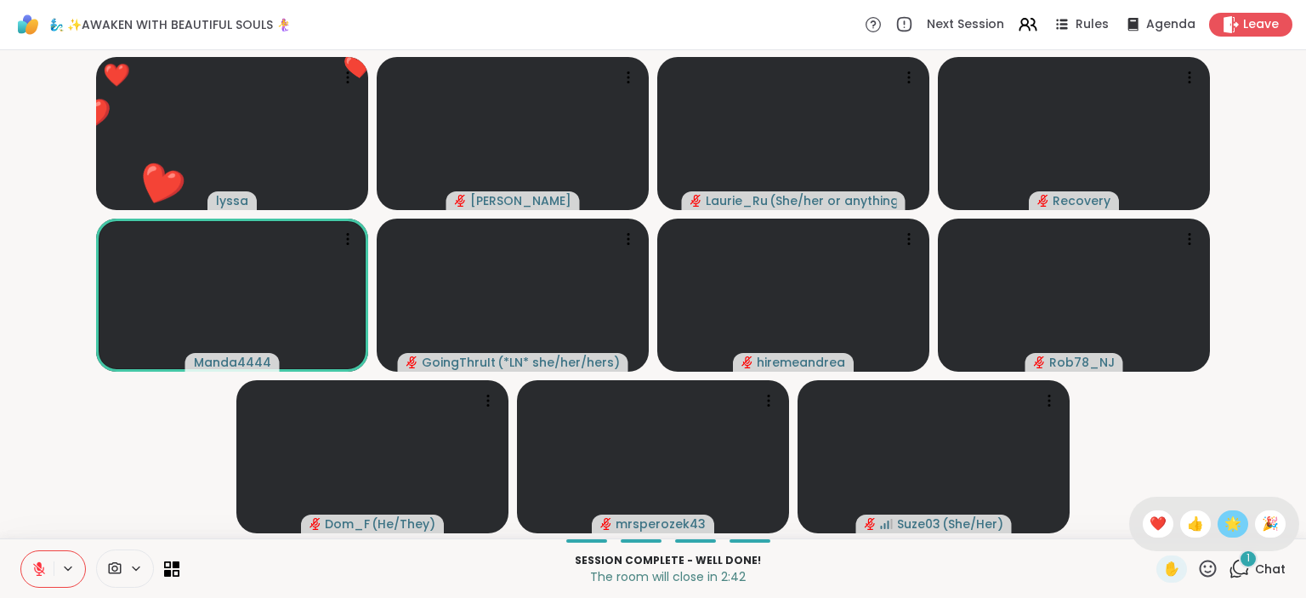
click at [1228, 523] on span "🌟" at bounding box center [1233, 524] width 17 height 20
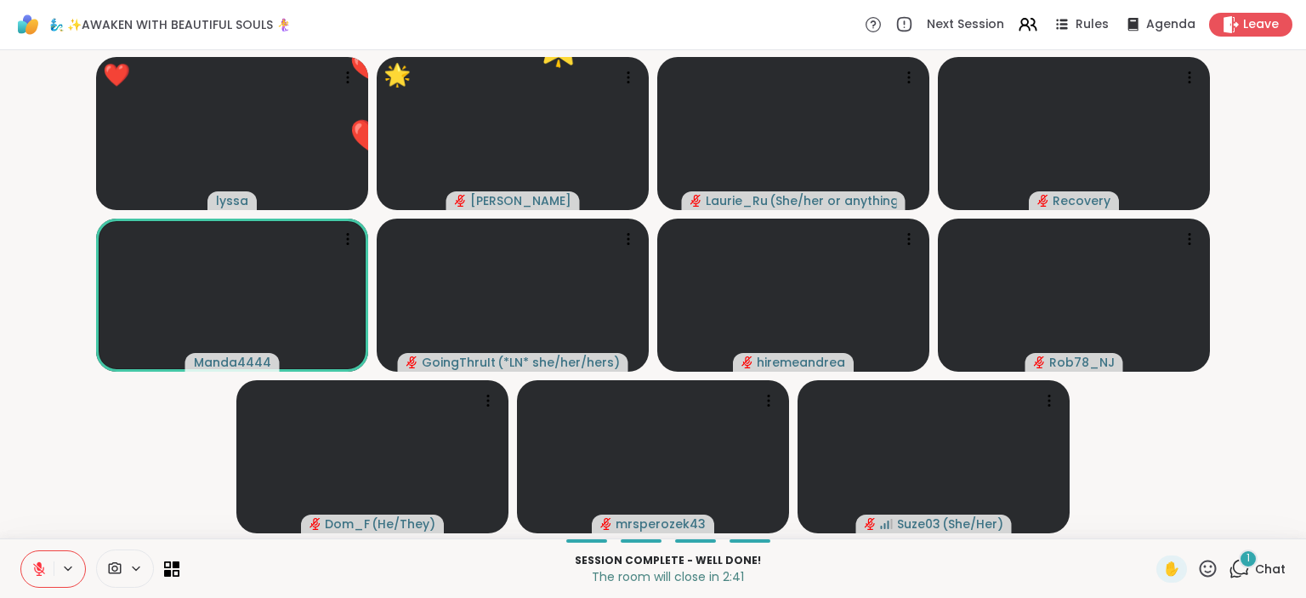
click at [1203, 566] on icon at bounding box center [1208, 568] width 17 height 17
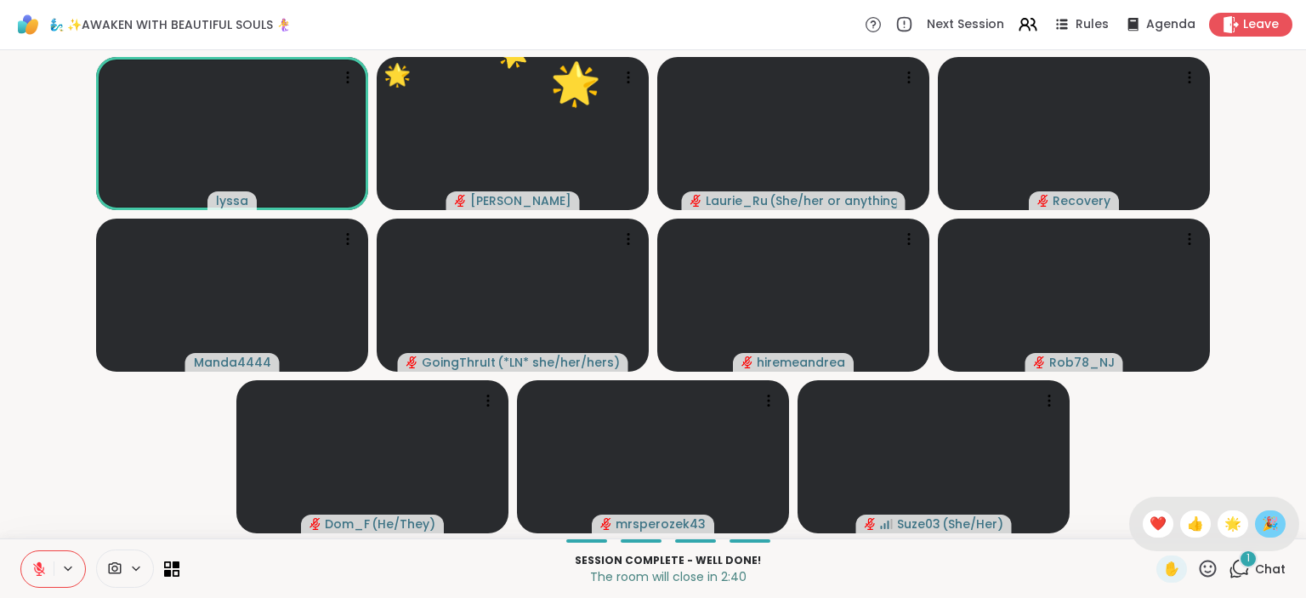
click at [1267, 515] on span "🎉" at bounding box center [1270, 524] width 17 height 20
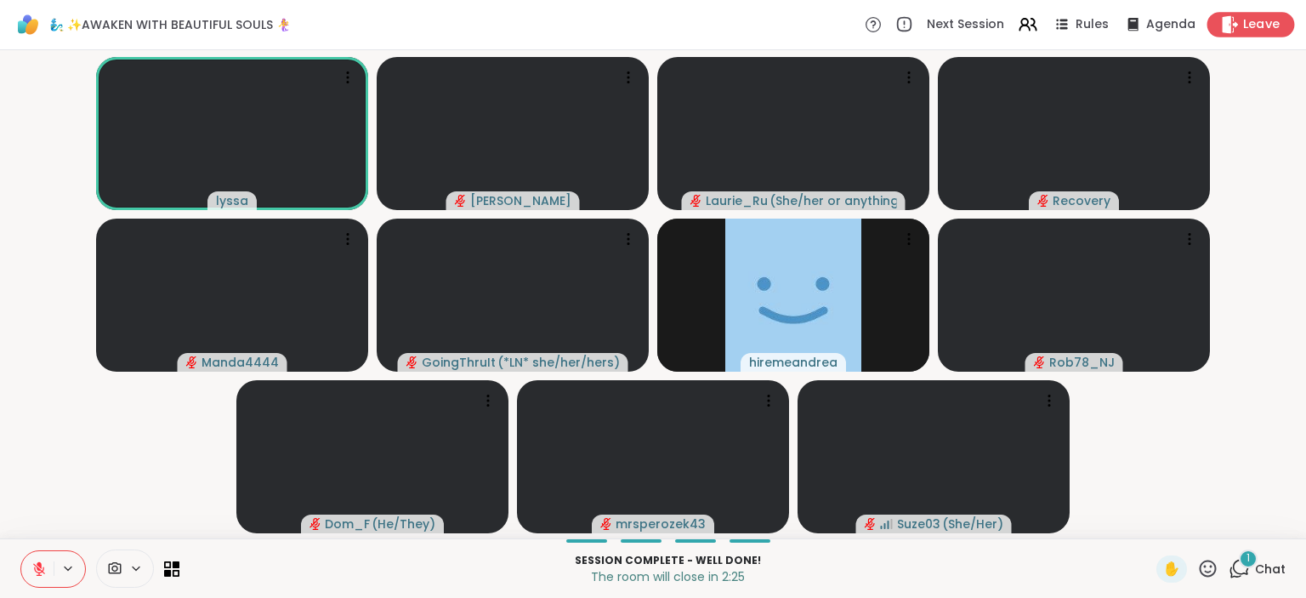
click at [1245, 21] on span "Leave" at bounding box center [1262, 25] width 37 height 18
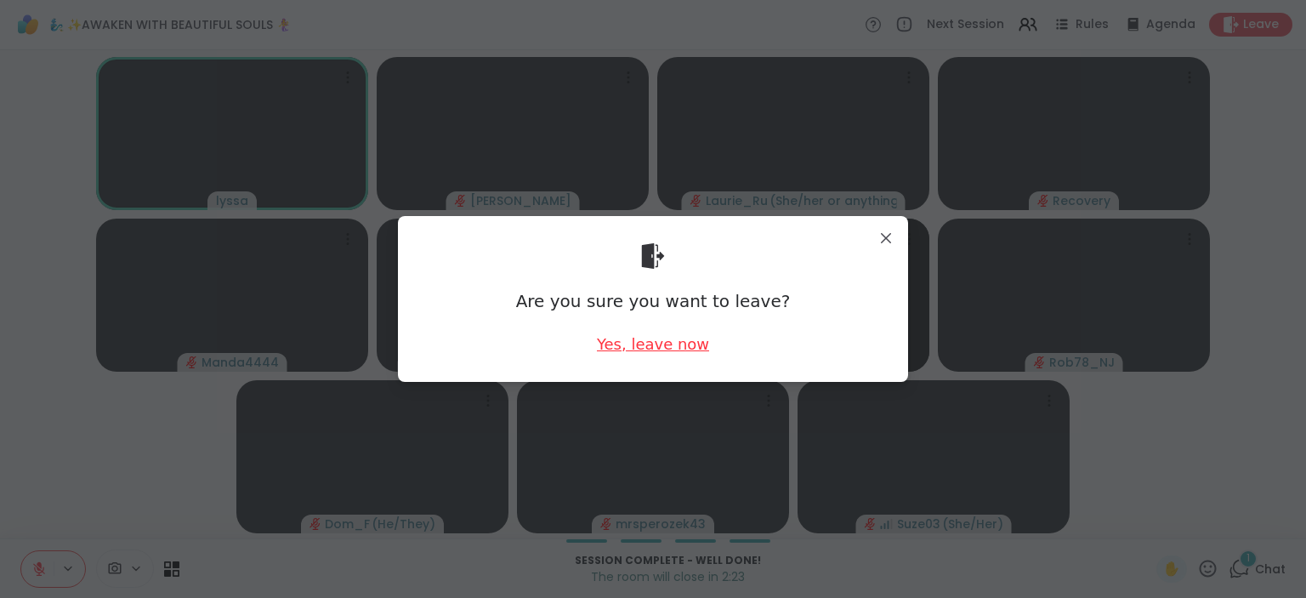
click at [691, 339] on div "Yes, leave now" at bounding box center [653, 343] width 112 height 21
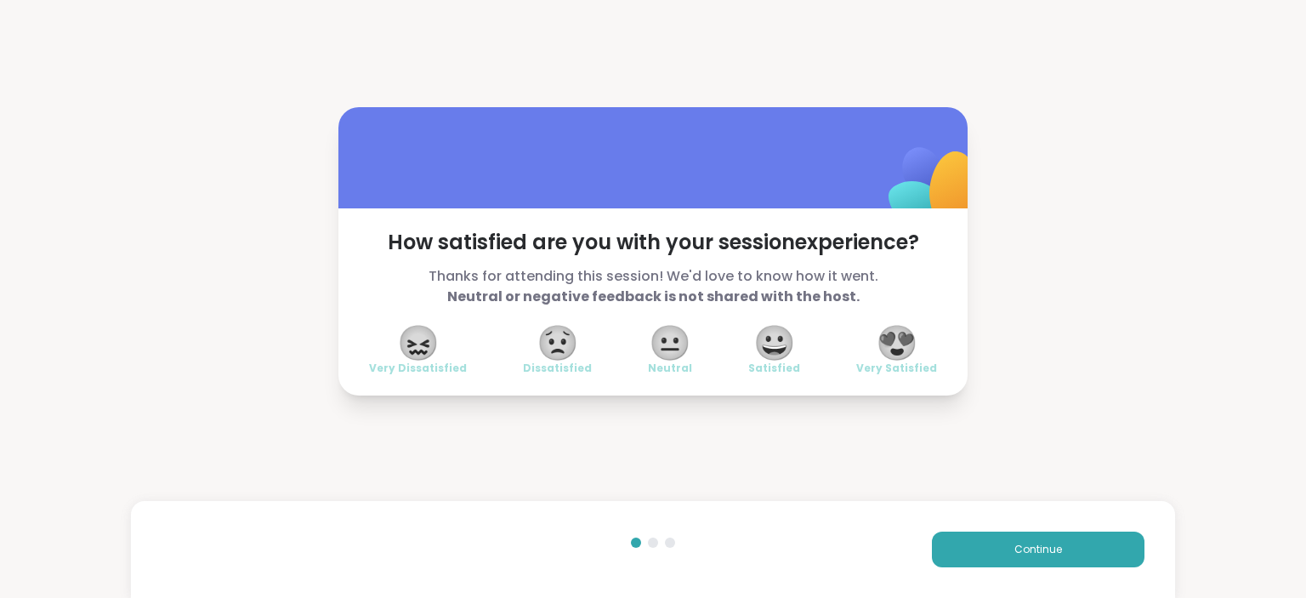
click at [908, 349] on span "😍" at bounding box center [897, 342] width 43 height 31
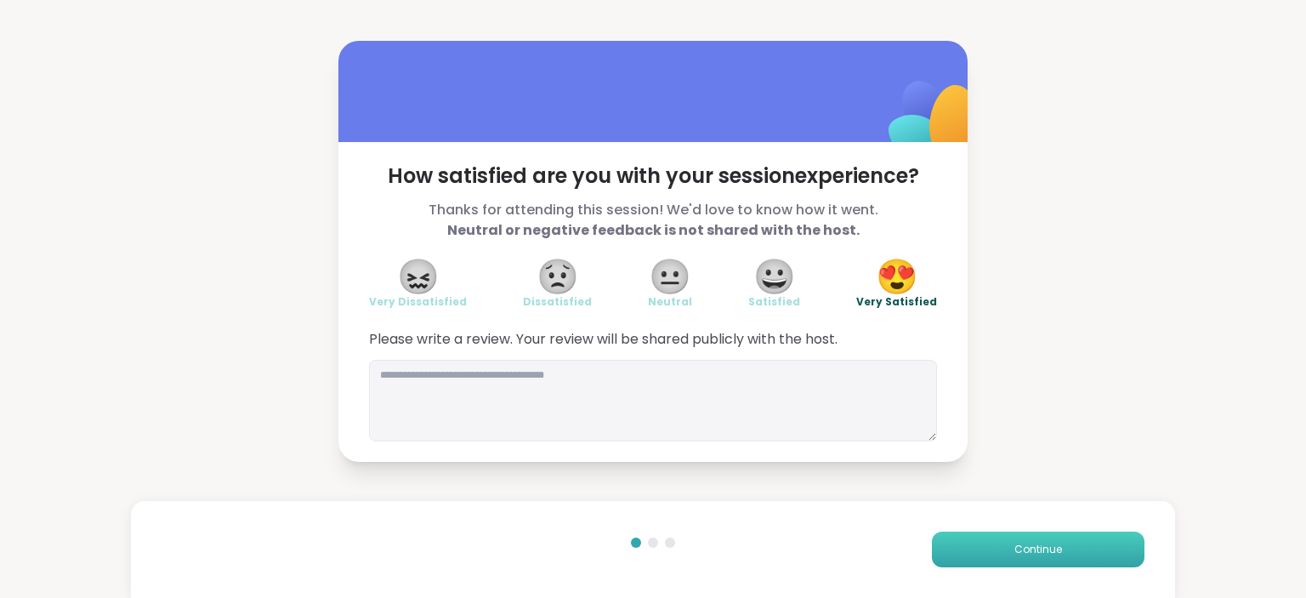
click at [1100, 542] on button "Continue" at bounding box center [1038, 550] width 213 height 36
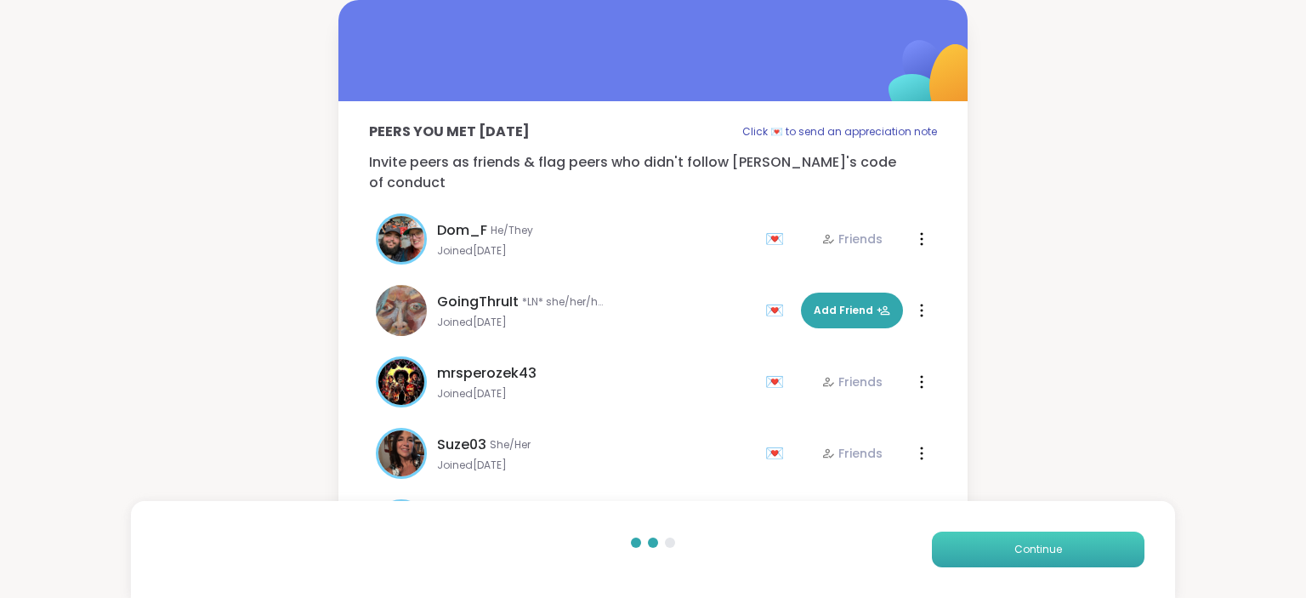
click at [1100, 542] on button "Continue" at bounding box center [1038, 550] width 213 height 36
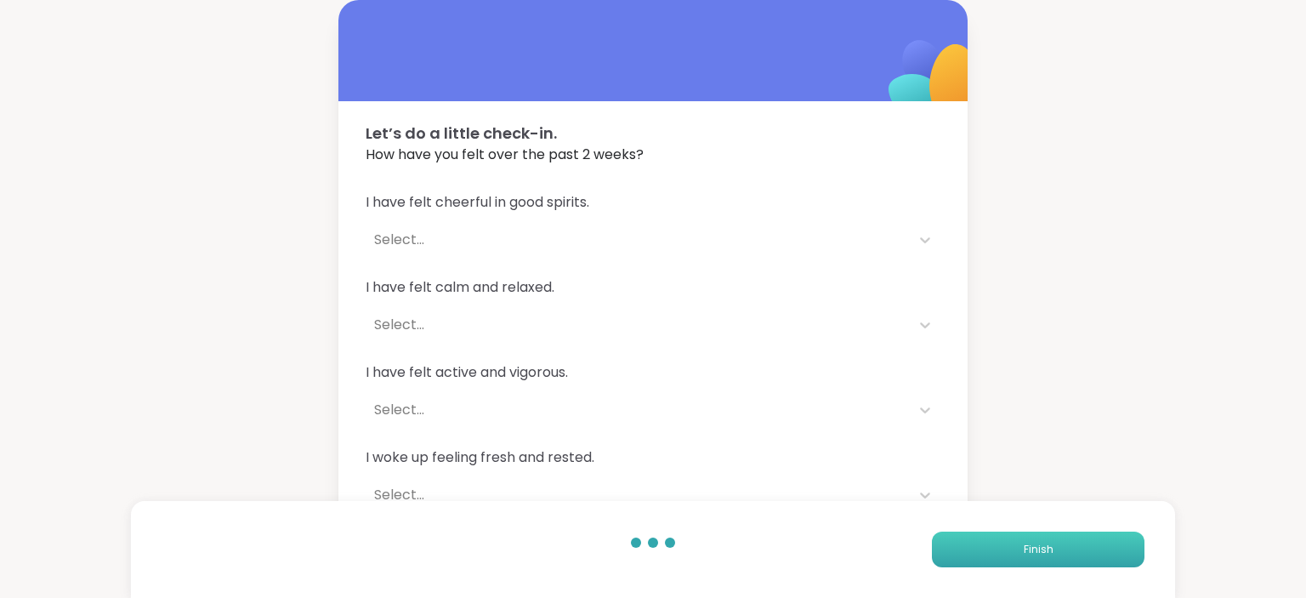
click at [1100, 542] on button "Finish" at bounding box center [1038, 550] width 213 height 36
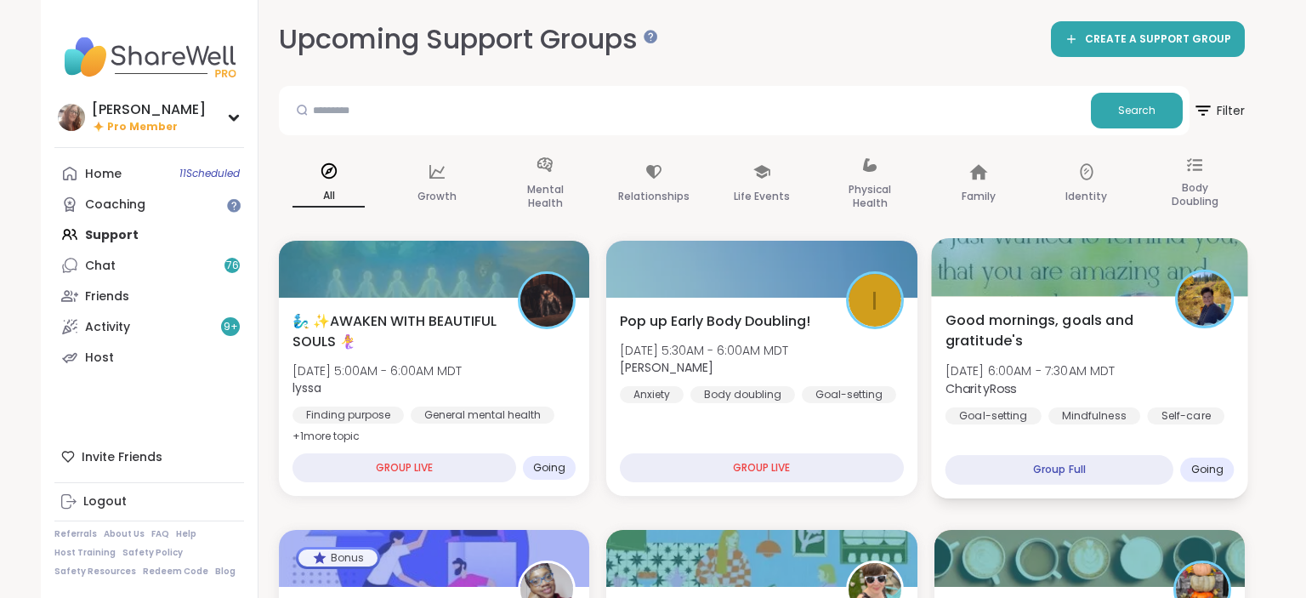
click at [1027, 309] on div "Good mornings, goals and gratitude's Wed, Oct 08 | 6:00AM - 7:30AM MDT CharityR…" at bounding box center [1089, 397] width 317 height 202
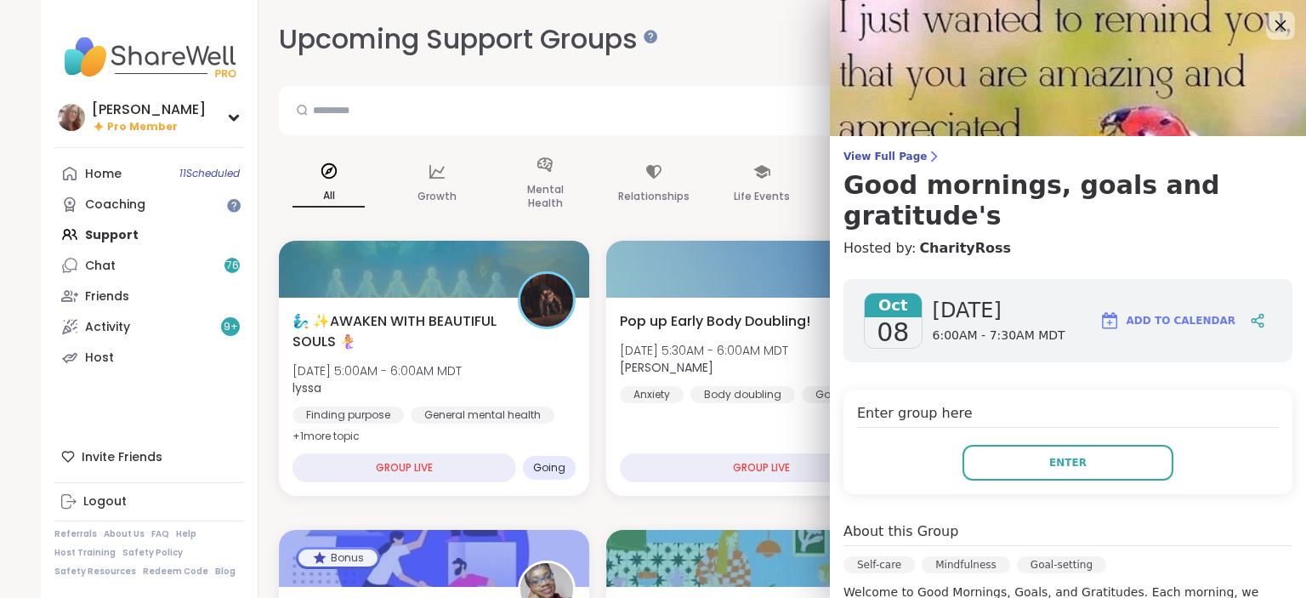
click at [1282, 14] on div at bounding box center [1281, 25] width 29 height 29
click at [1294, 20] on div at bounding box center [1281, 25] width 29 height 29
click at [1283, 29] on icon at bounding box center [1280, 24] width 21 height 21
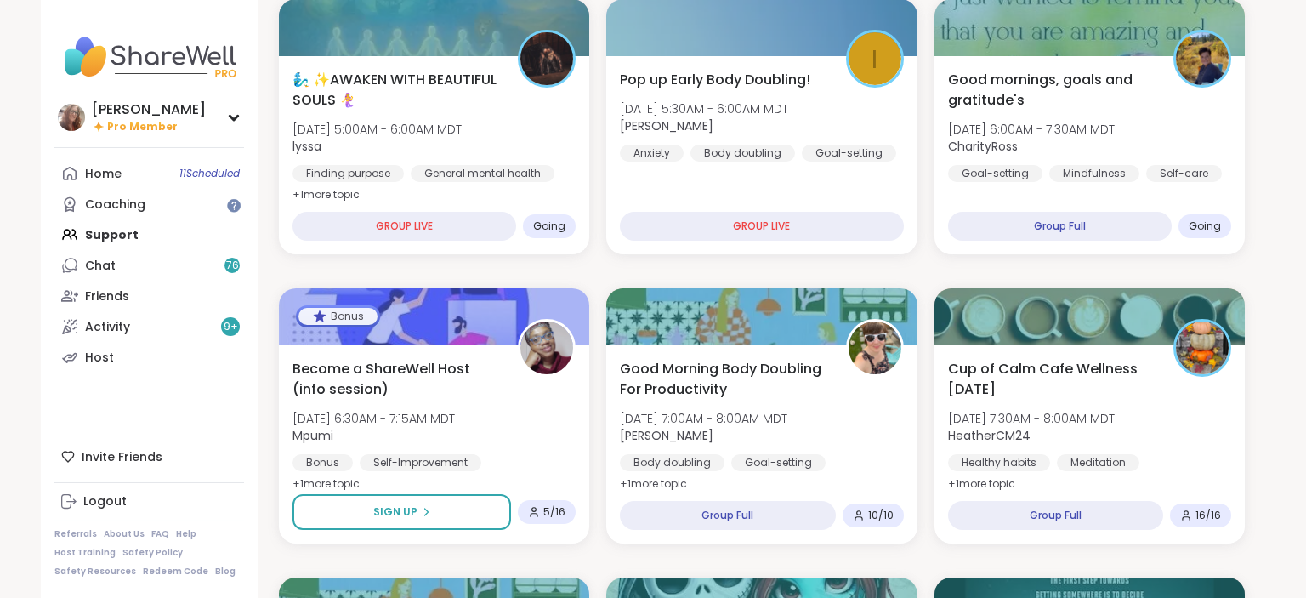
scroll to position [269, 0]
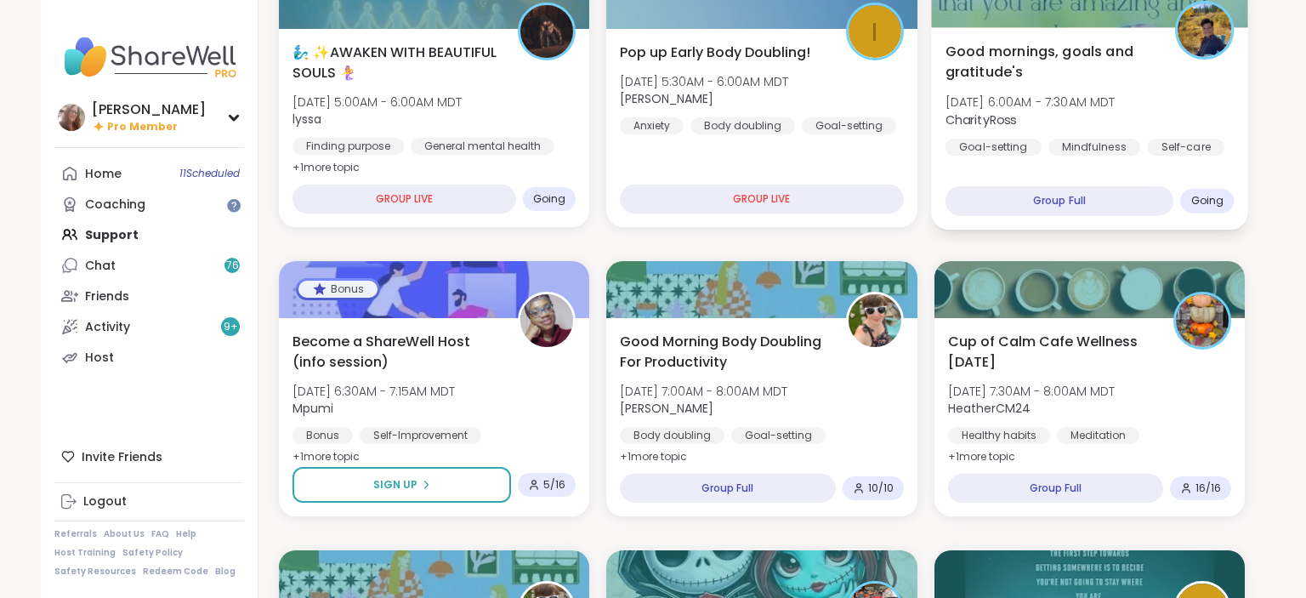
click at [1160, 85] on div "Good mornings, goals and gratitude's Wed, Oct 08 | 6:00AM - 7:30AM MDT CharityR…" at bounding box center [1089, 98] width 289 height 115
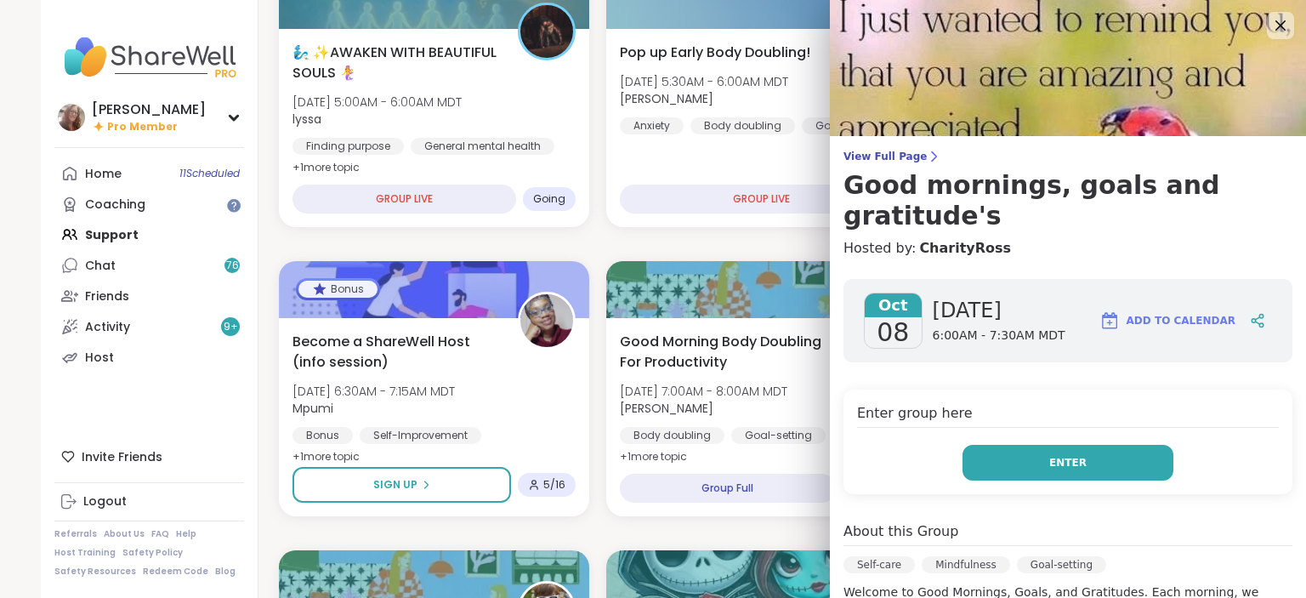
click at [1117, 445] on button "Enter" at bounding box center [1068, 463] width 211 height 36
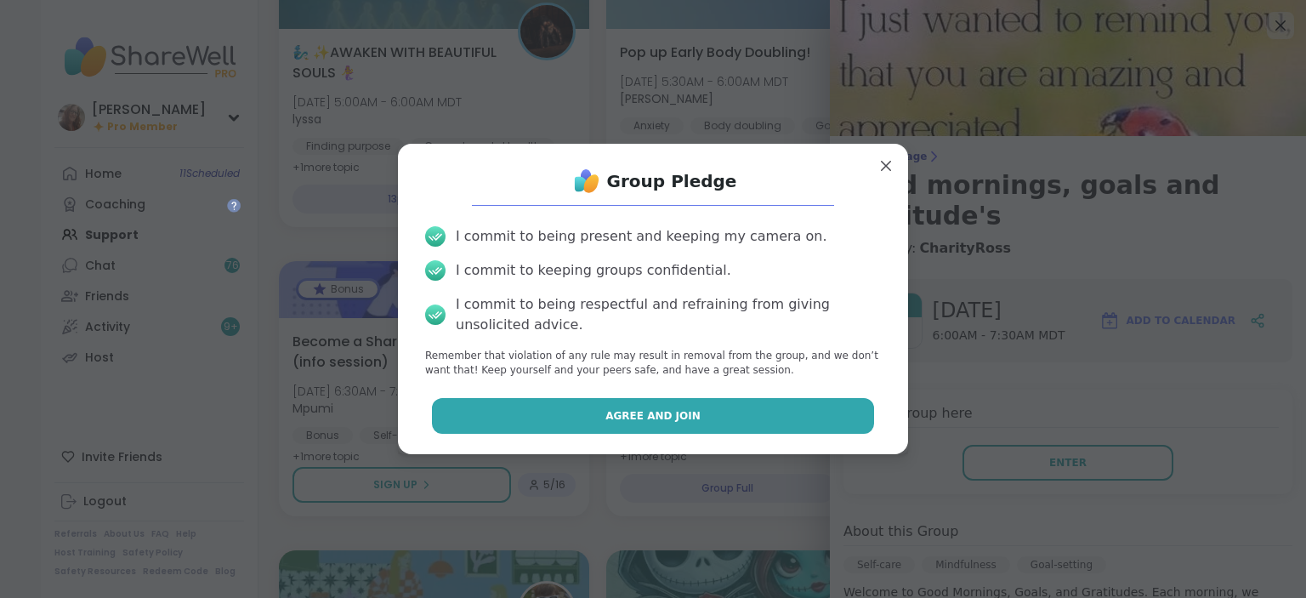
click at [826, 423] on button "Agree and Join" at bounding box center [653, 416] width 443 height 36
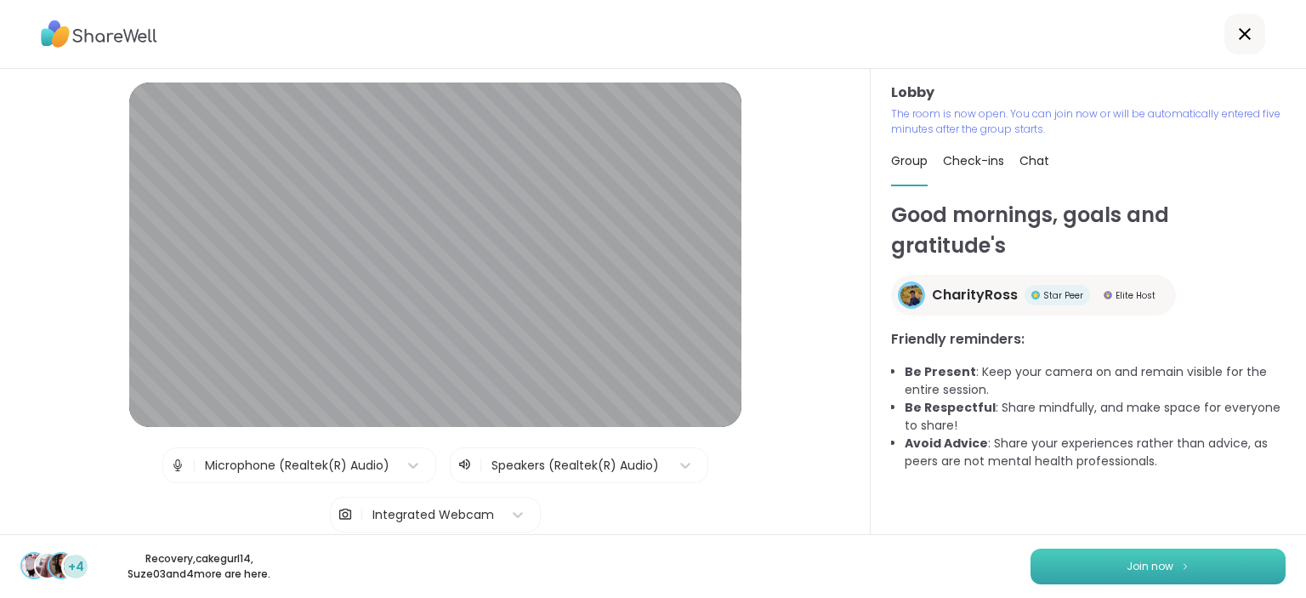
click at [1239, 561] on button "Join now" at bounding box center [1158, 567] width 255 height 36
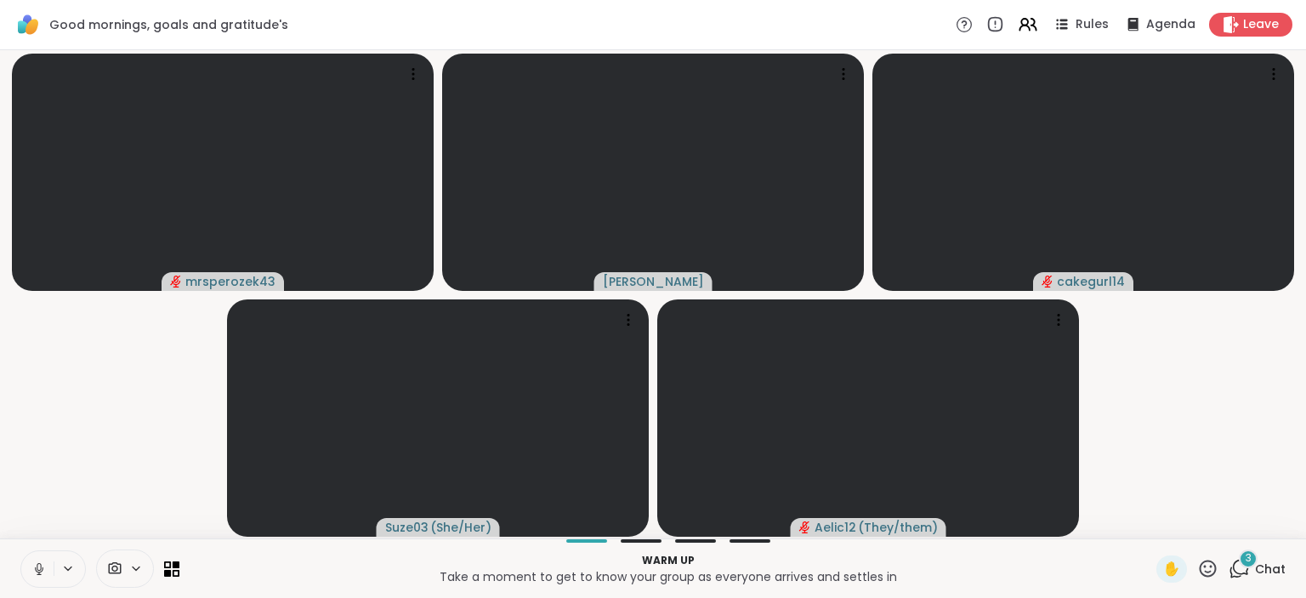
click at [45, 560] on button at bounding box center [37, 569] width 32 height 36
click at [1270, 572] on span "Chat" at bounding box center [1270, 569] width 31 height 17
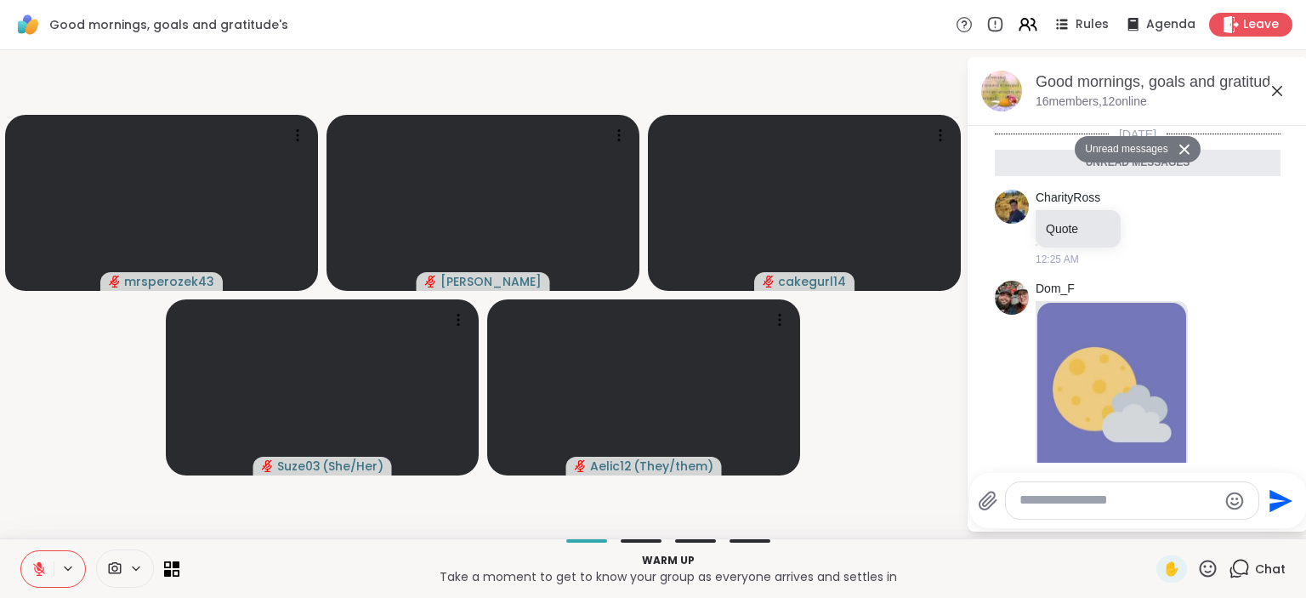
scroll to position [411, 0]
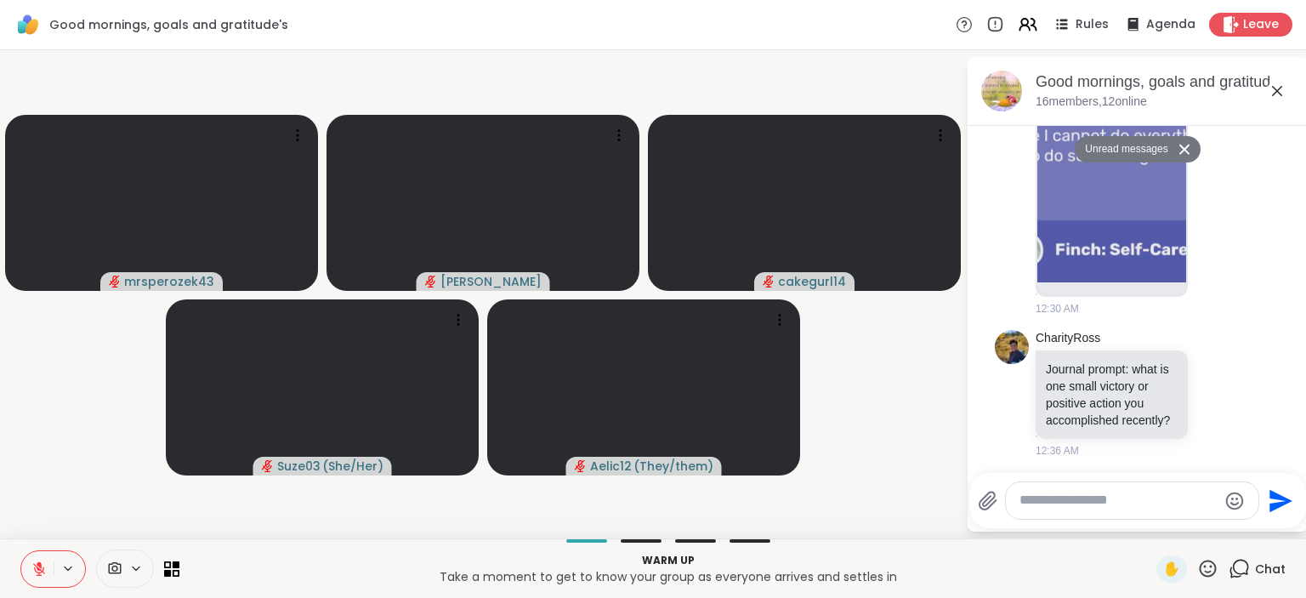
click at [1117, 508] on textarea "Type your message" at bounding box center [1119, 501] width 198 height 18
type textarea "***"
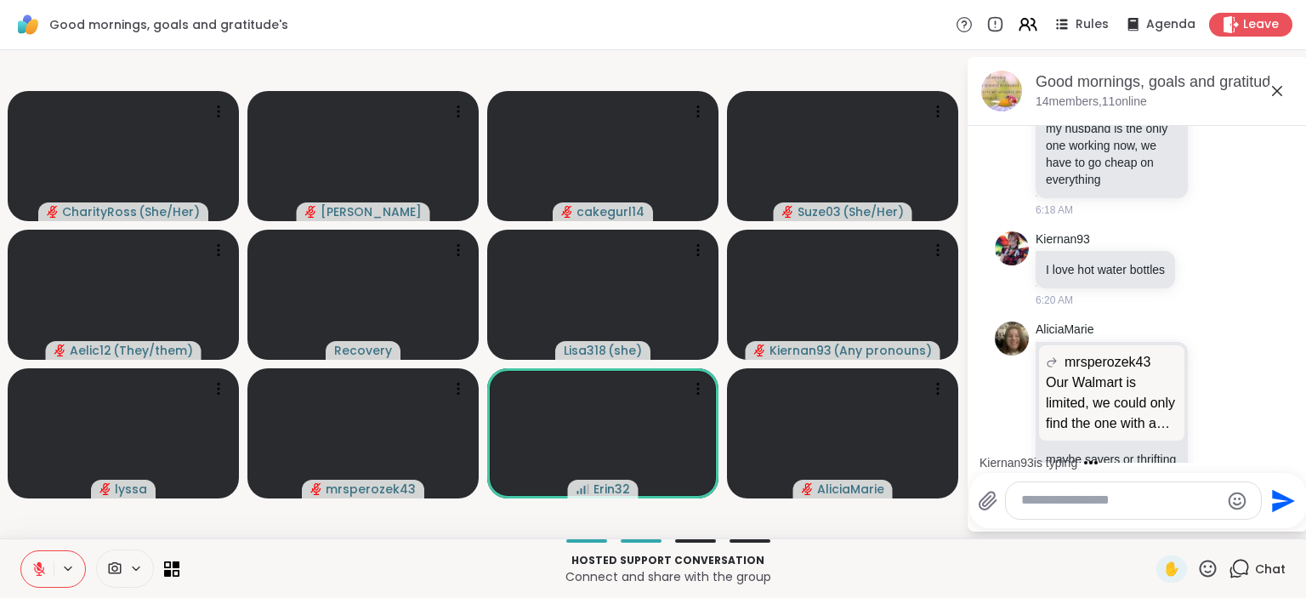
scroll to position [2468, 0]
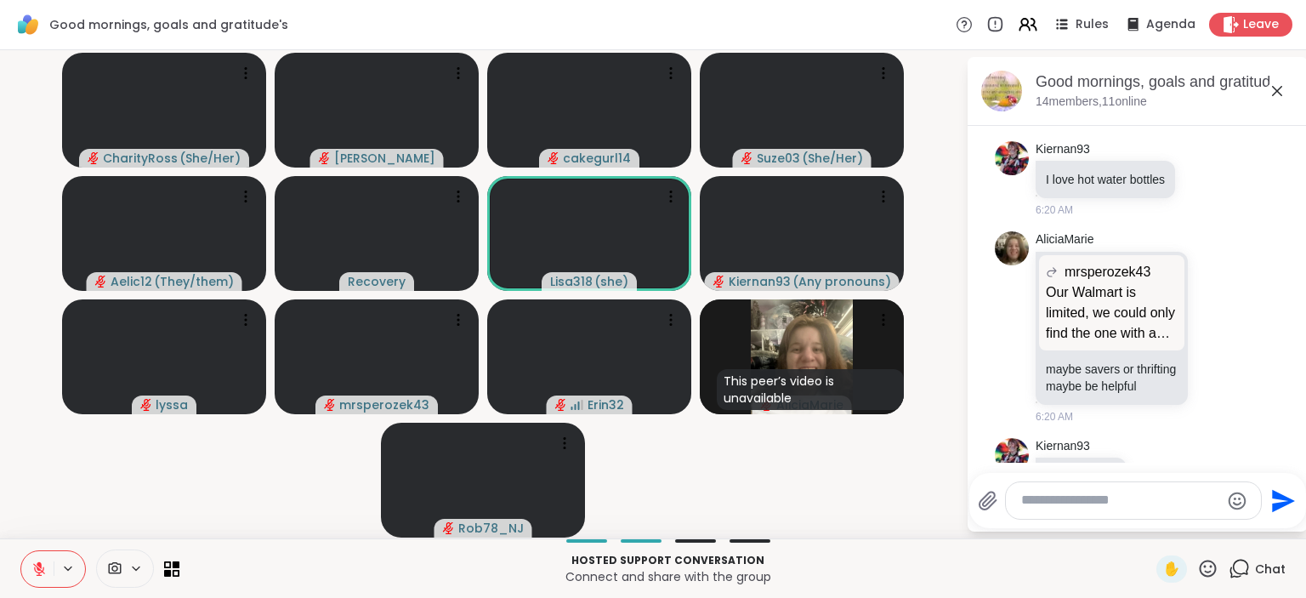
click at [36, 565] on icon at bounding box center [38, 568] width 15 height 15
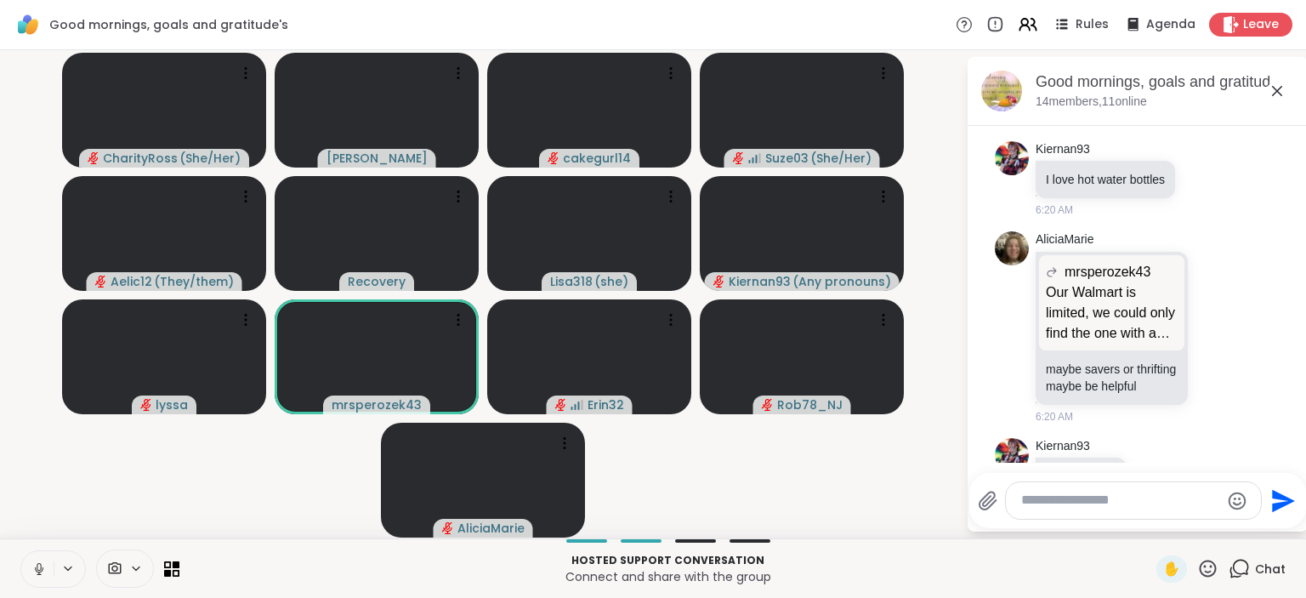
click at [37, 571] on icon at bounding box center [38, 568] width 15 height 15
click at [1242, 32] on div "Leave" at bounding box center [1252, 24] width 88 height 25
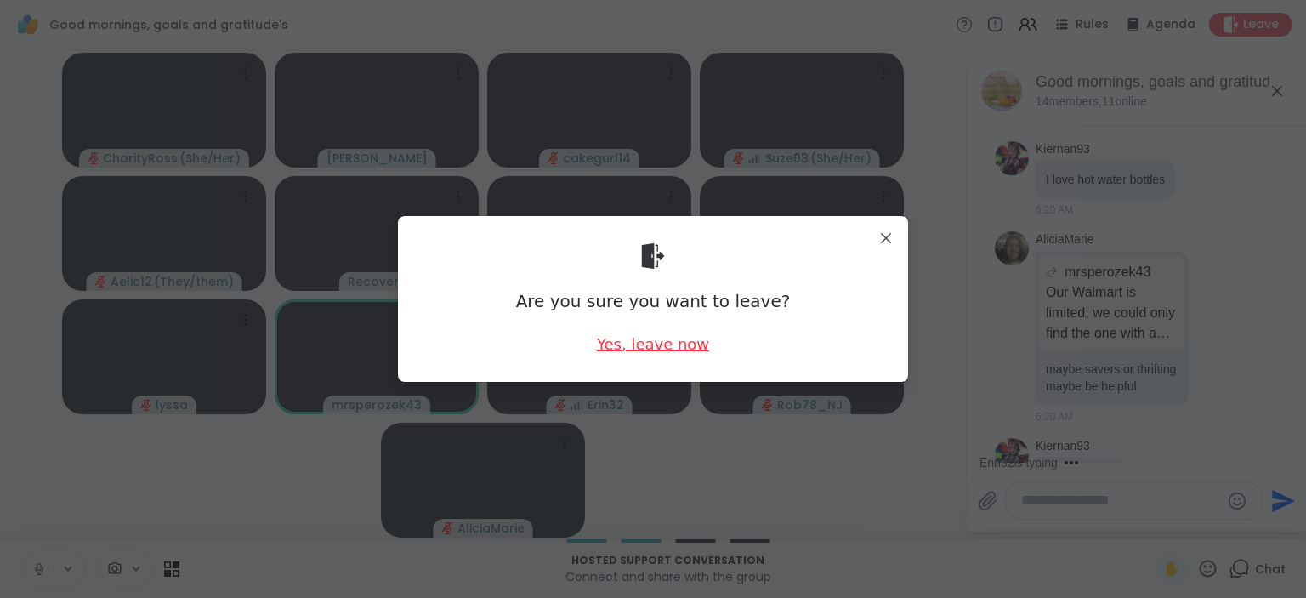
click at [635, 348] on div "Yes, leave now" at bounding box center [653, 343] width 112 height 21
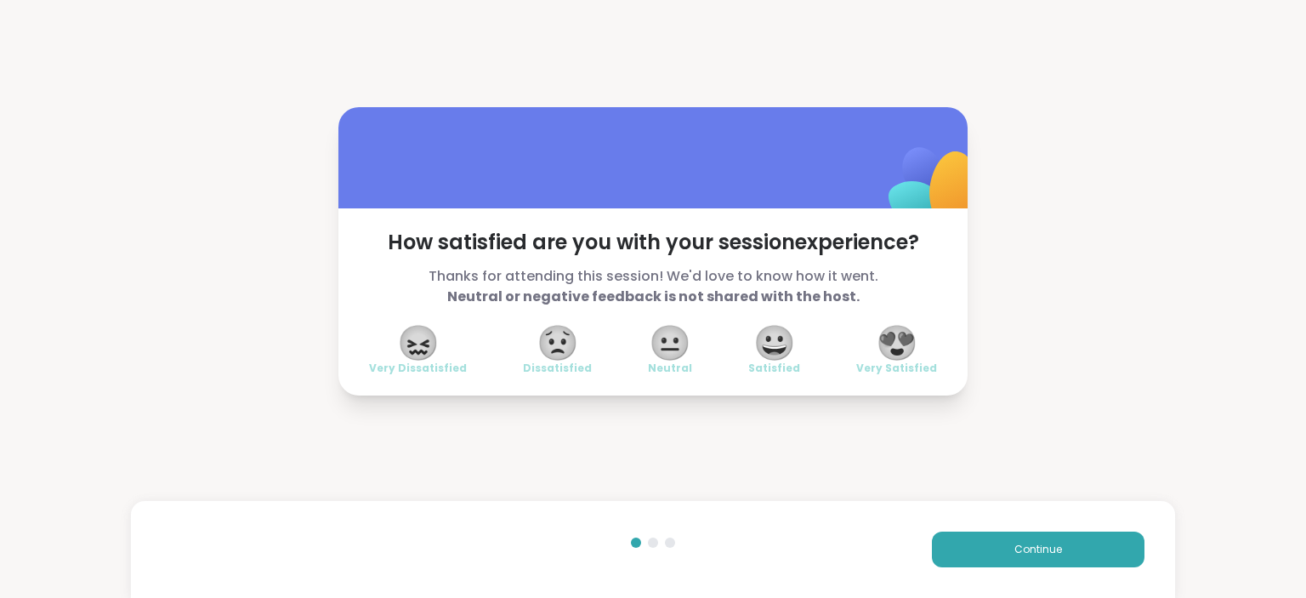
click at [907, 343] on span "😍" at bounding box center [897, 342] width 43 height 31
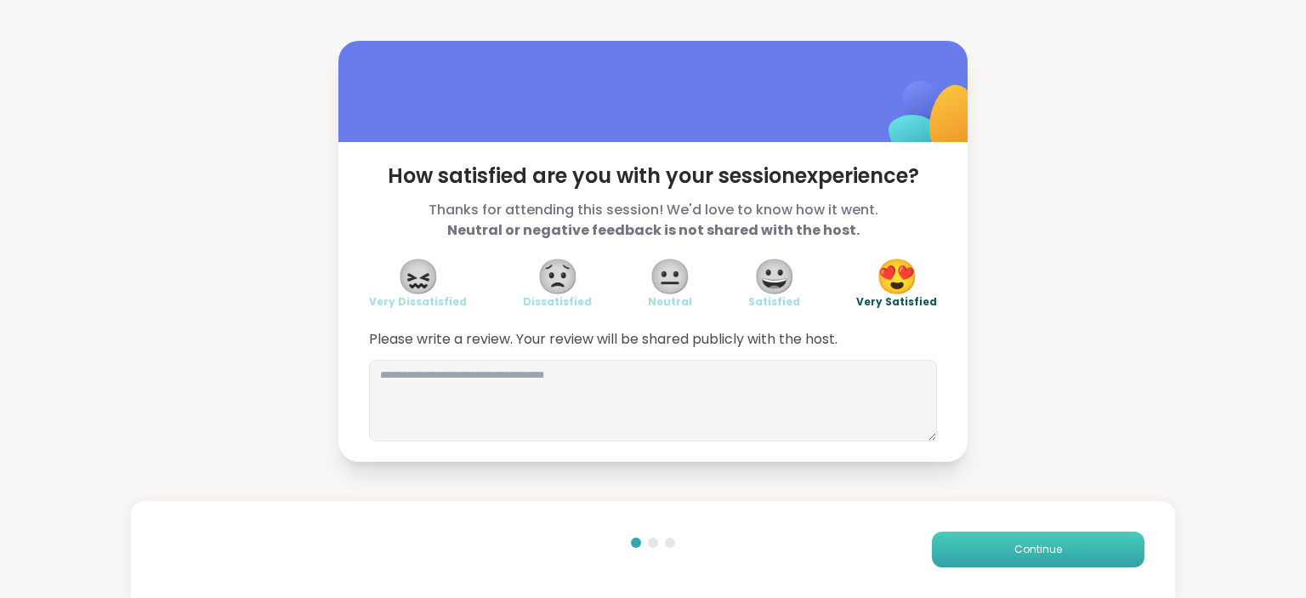
click at [1036, 556] on span "Continue" at bounding box center [1039, 549] width 48 height 15
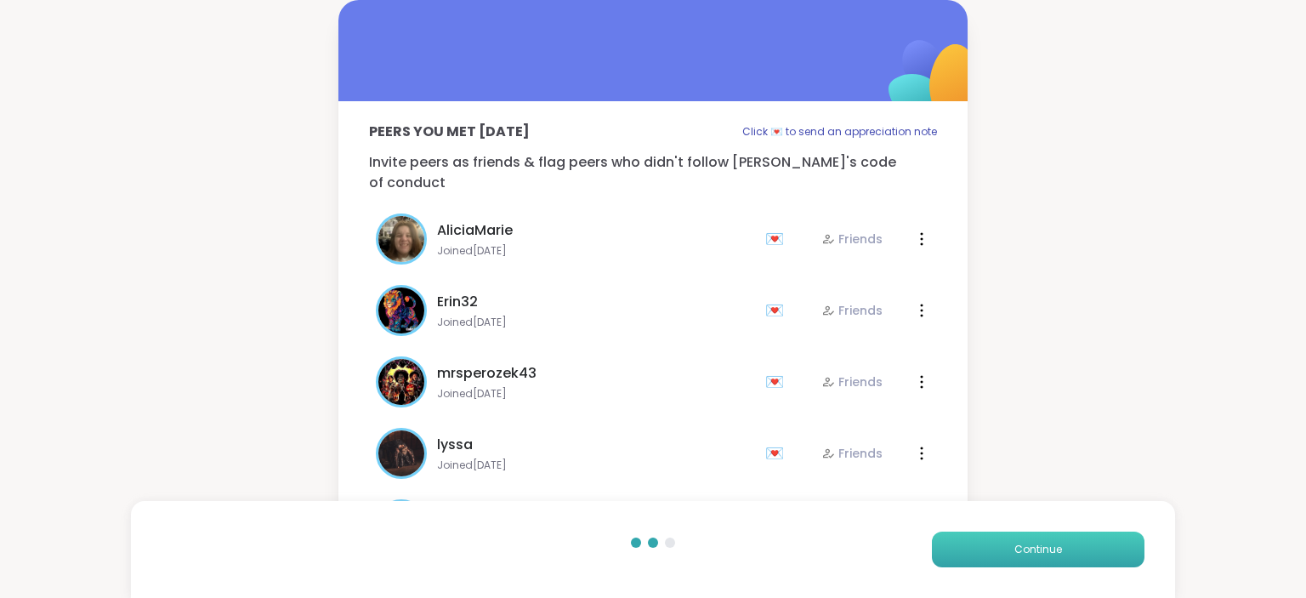
click at [1036, 556] on span "Continue" at bounding box center [1039, 549] width 48 height 15
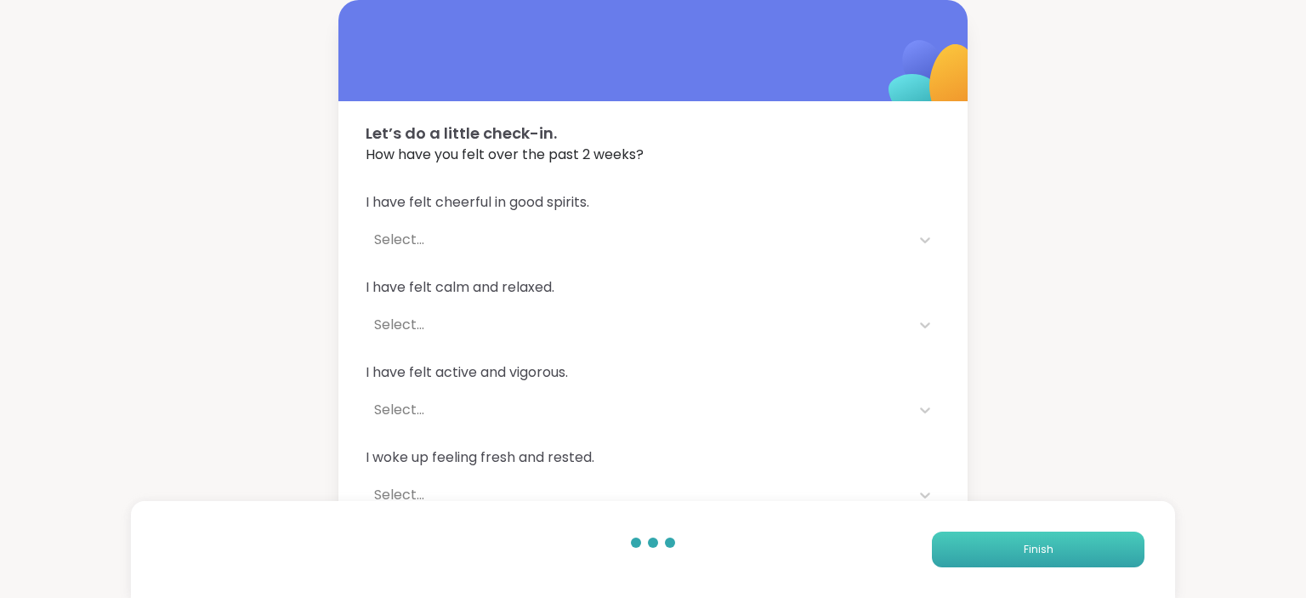
click at [1036, 556] on span "Finish" at bounding box center [1039, 549] width 30 height 15
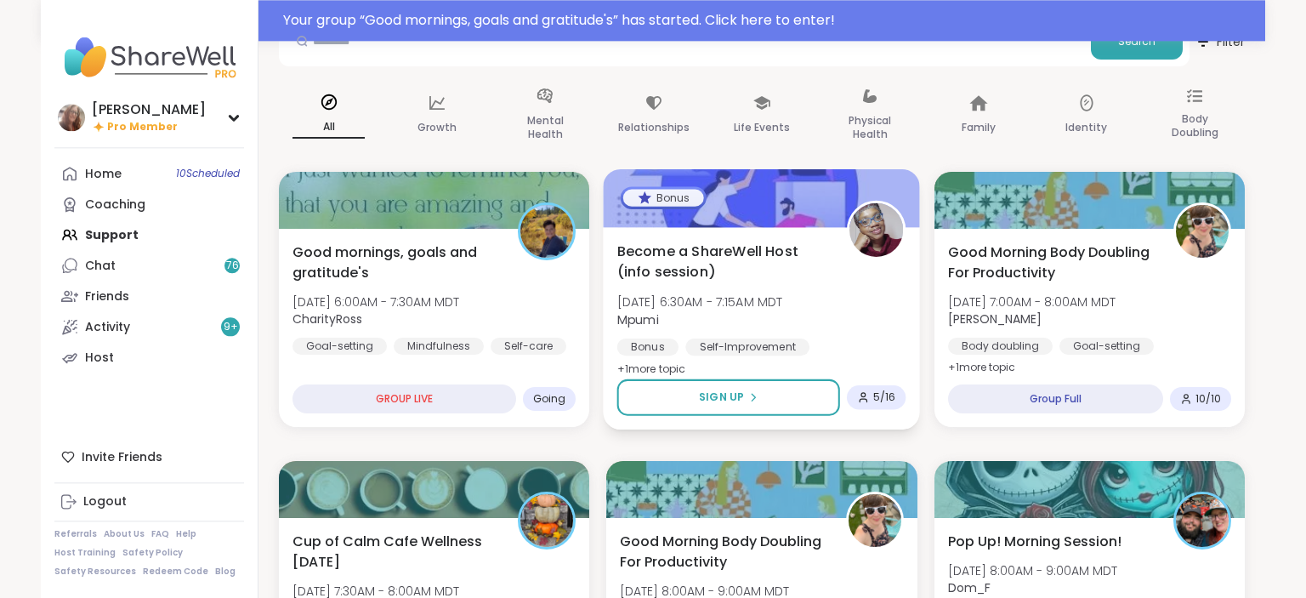
scroll to position [89, 0]
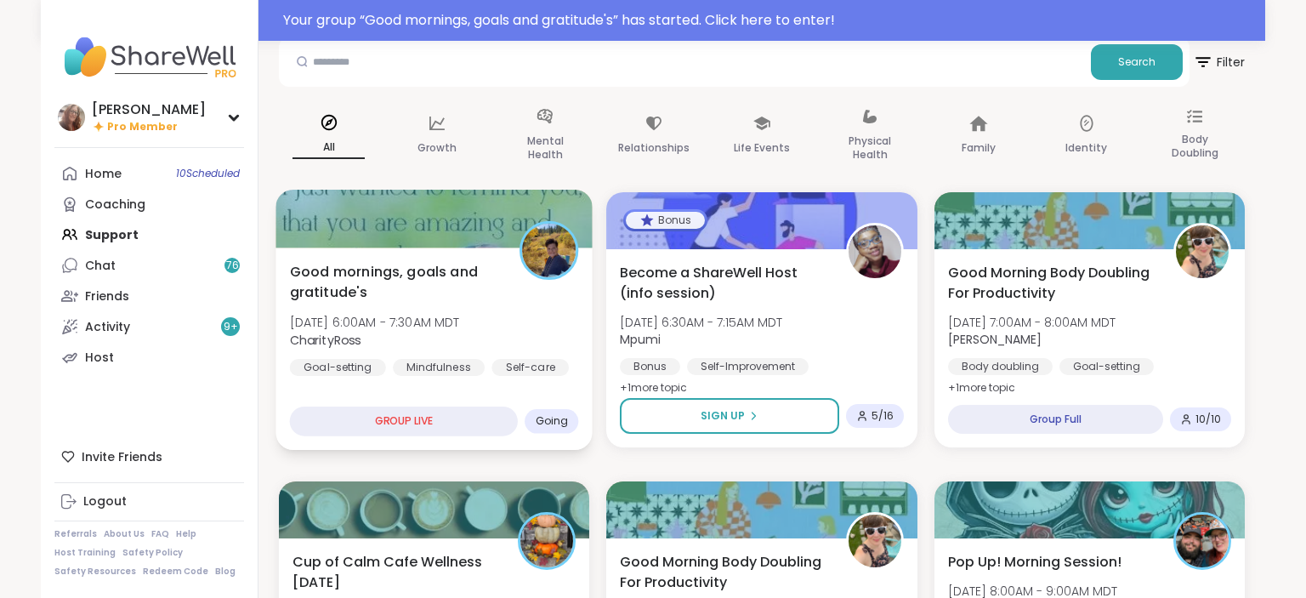
click at [514, 290] on div "Good mornings, goals and gratitude's Wed, Oct 08 | 6:00AM - 7:30AM MDT CharityR…" at bounding box center [434, 318] width 289 height 115
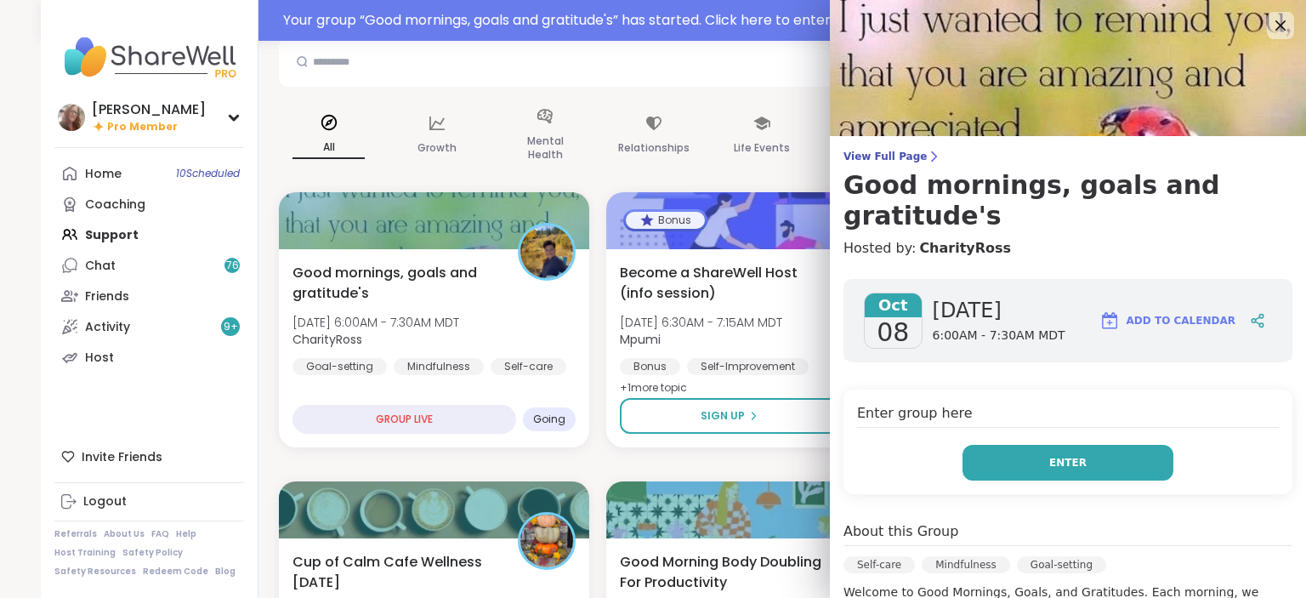
click at [1112, 445] on button "Enter" at bounding box center [1068, 463] width 211 height 36
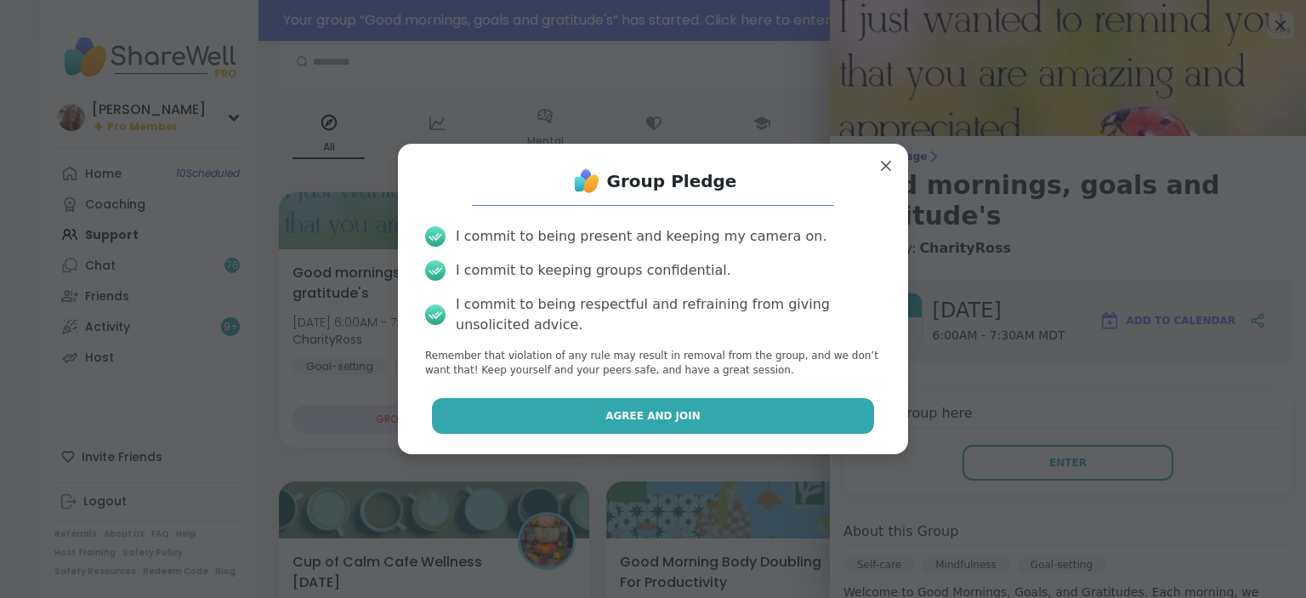
click at [808, 424] on button "Agree and Join" at bounding box center [653, 416] width 443 height 36
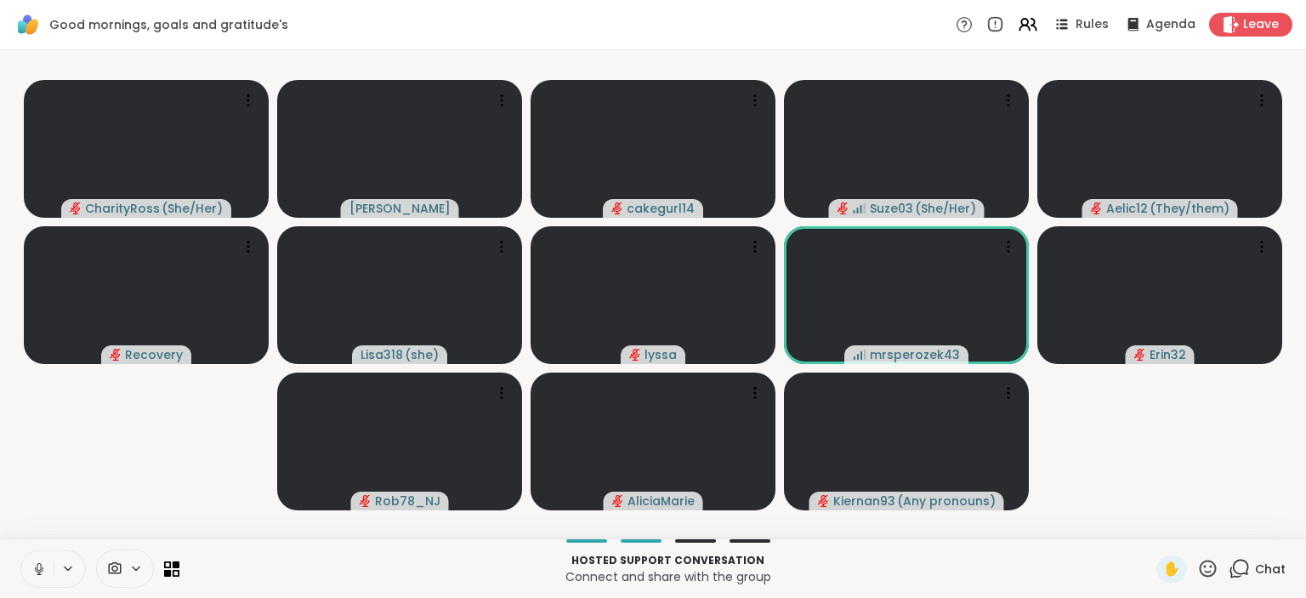
click at [43, 569] on icon at bounding box center [39, 568] width 9 height 5
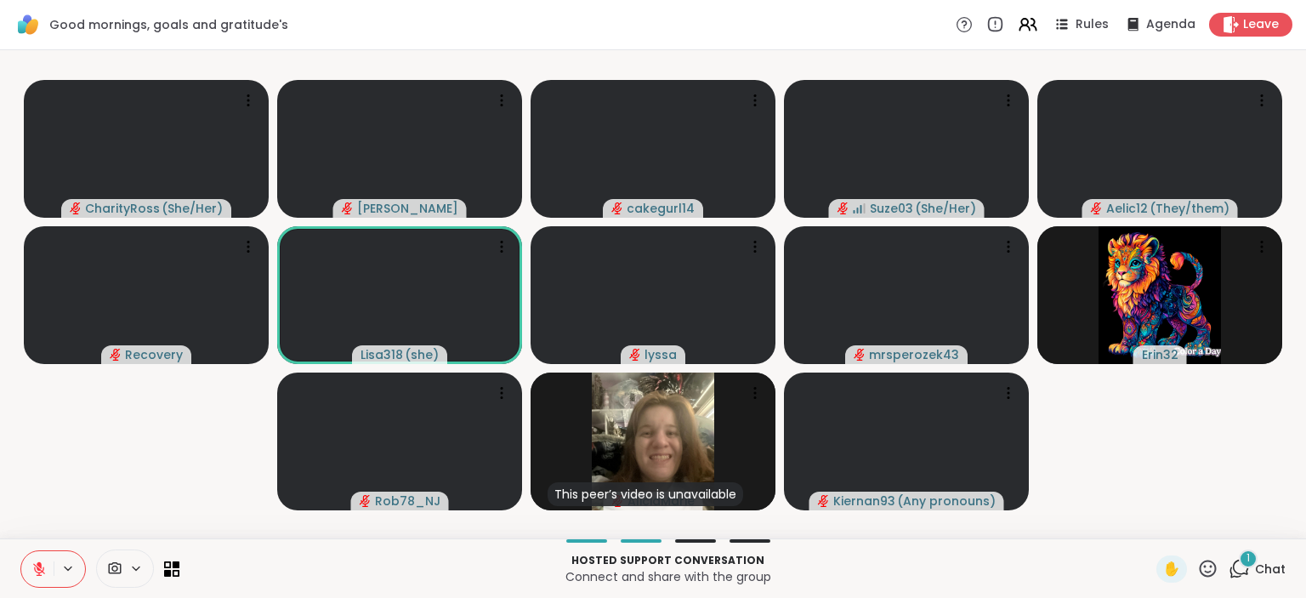
click at [30, 558] on button at bounding box center [37, 569] width 32 height 36
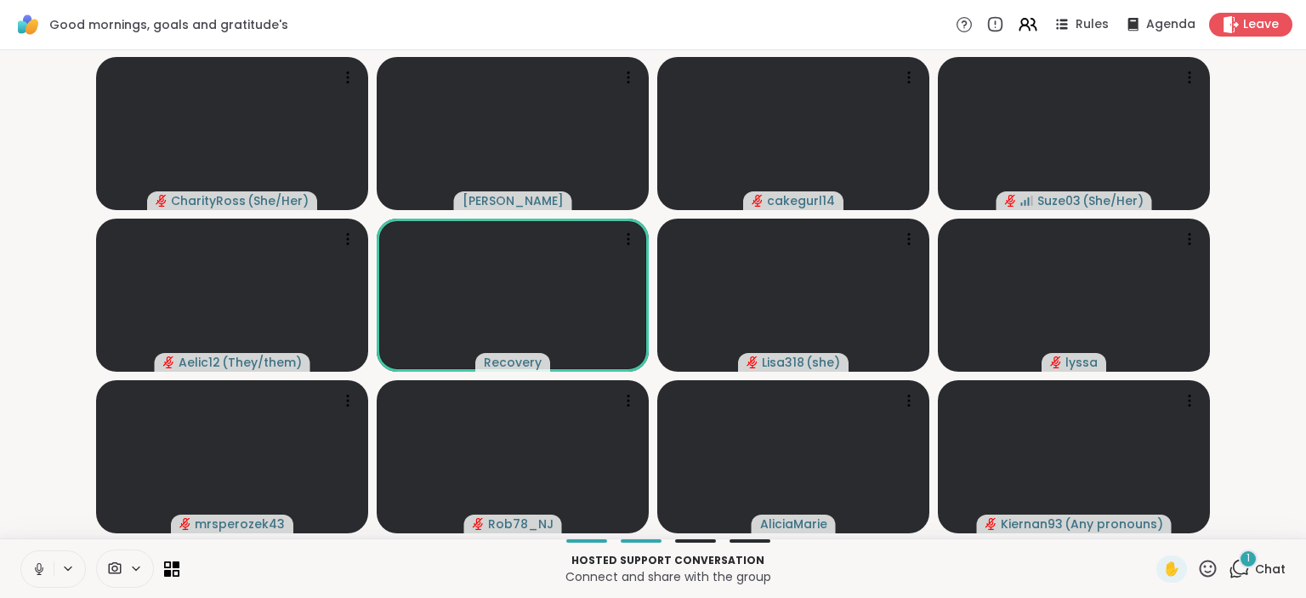
click at [44, 569] on icon at bounding box center [38, 568] width 15 height 15
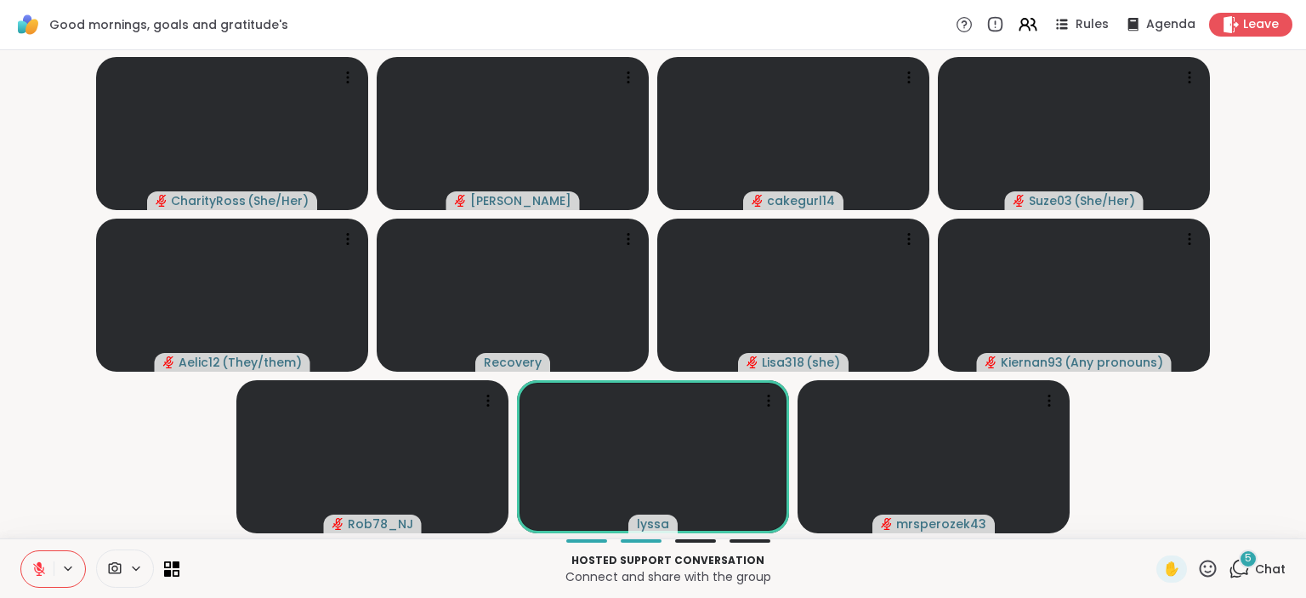
click at [1276, 559] on div "5 Chat" at bounding box center [1257, 568] width 57 height 27
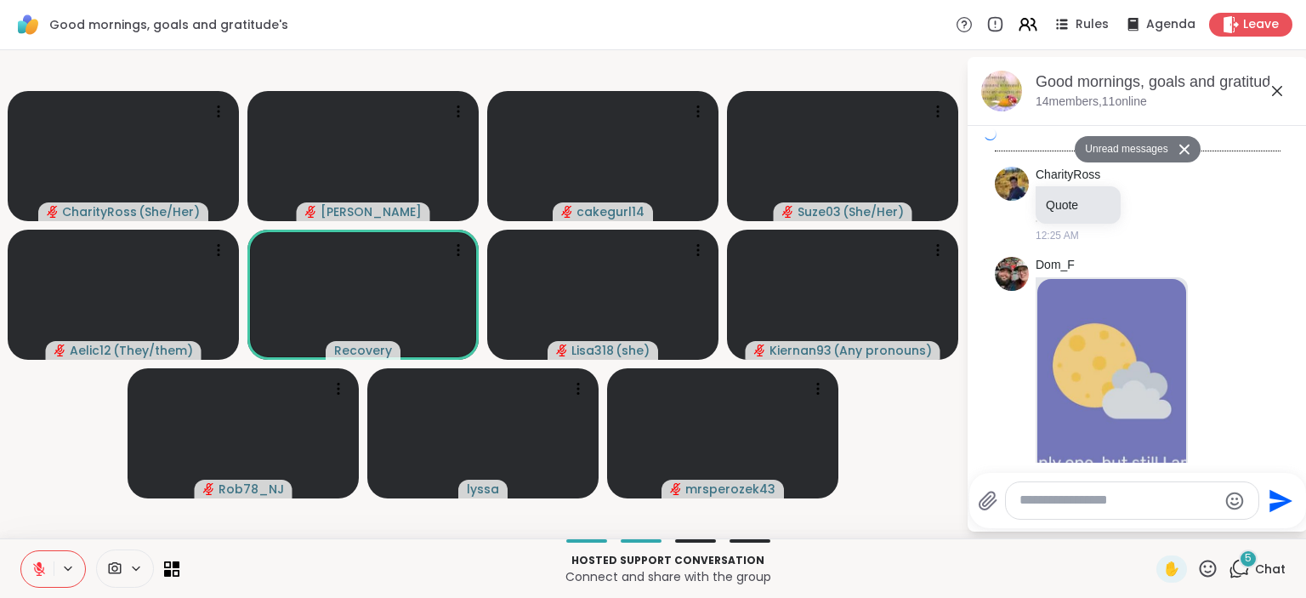
click at [1198, 499] on textarea "Type your message" at bounding box center [1119, 501] width 198 height 18
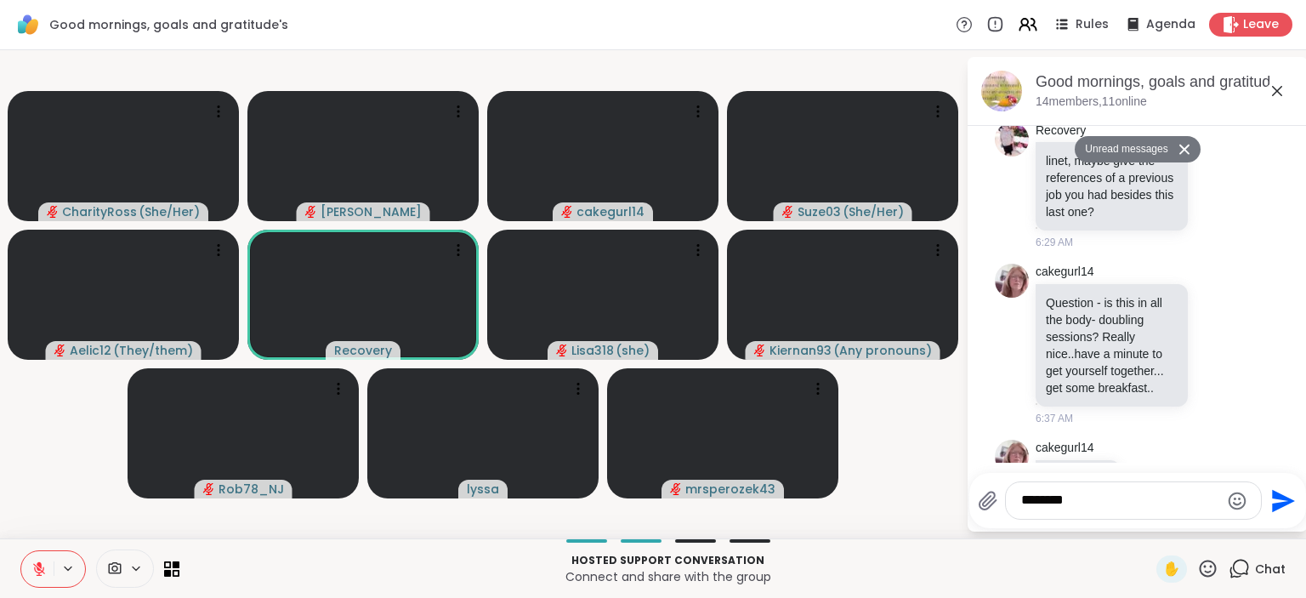
type textarea "*********"
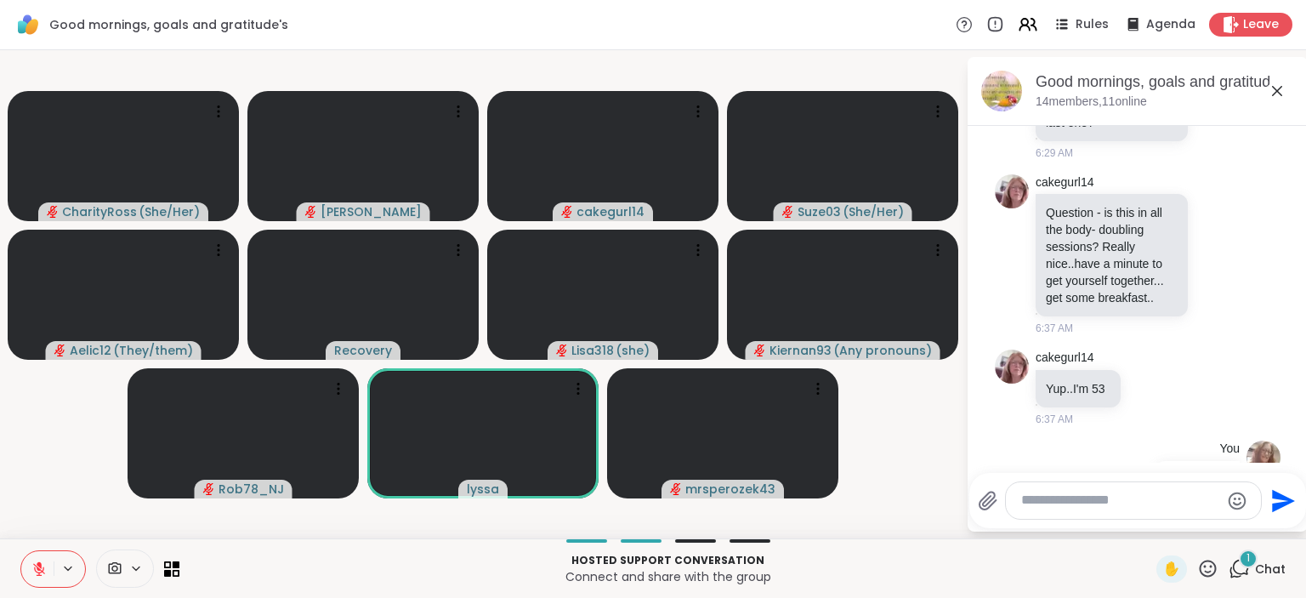
scroll to position [3363, 0]
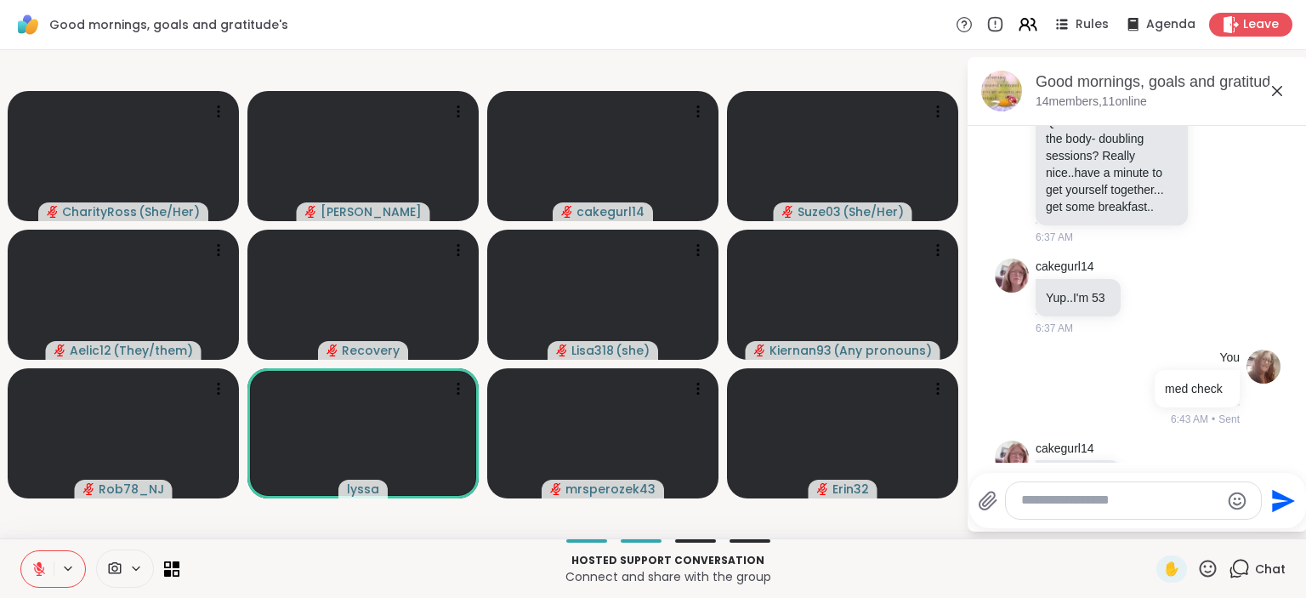
type textarea "*"
click at [40, 575] on icon at bounding box center [39, 569] width 12 height 12
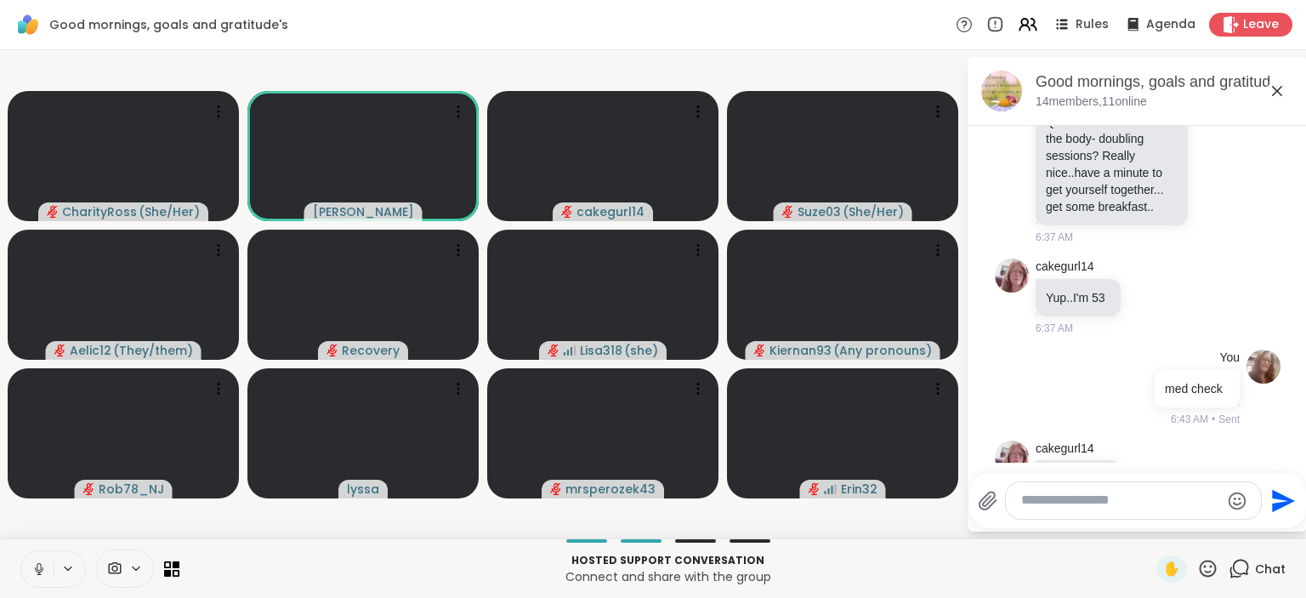
click at [35, 566] on icon at bounding box center [38, 568] width 15 height 15
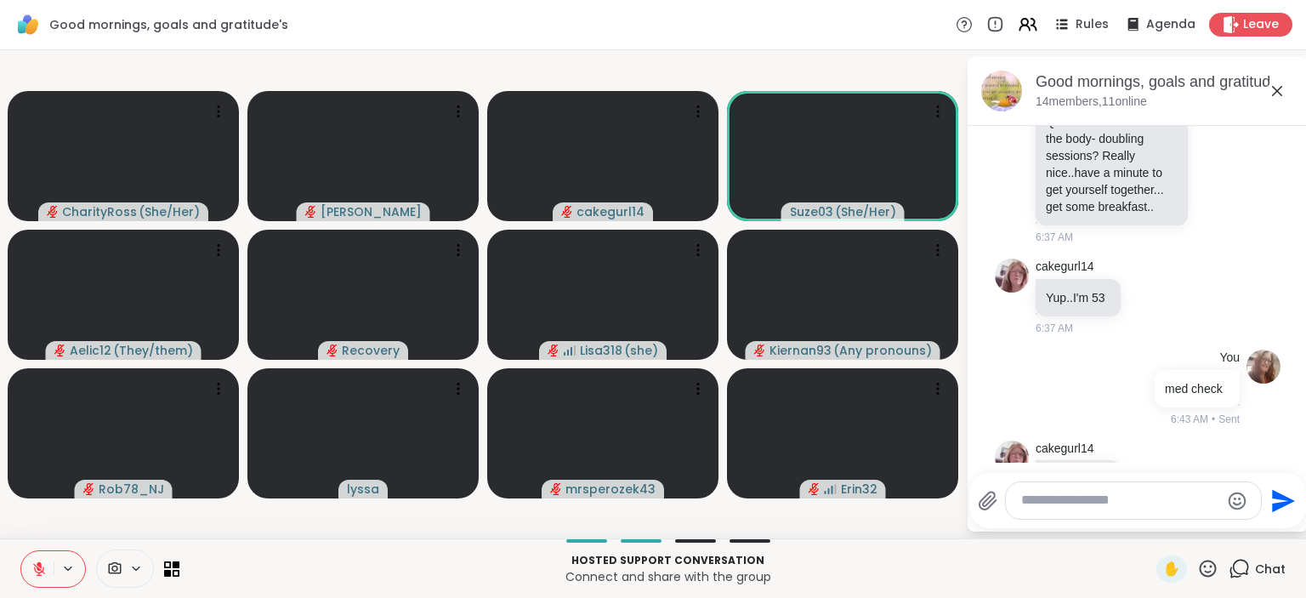
click at [34, 566] on icon at bounding box center [38, 568] width 15 height 15
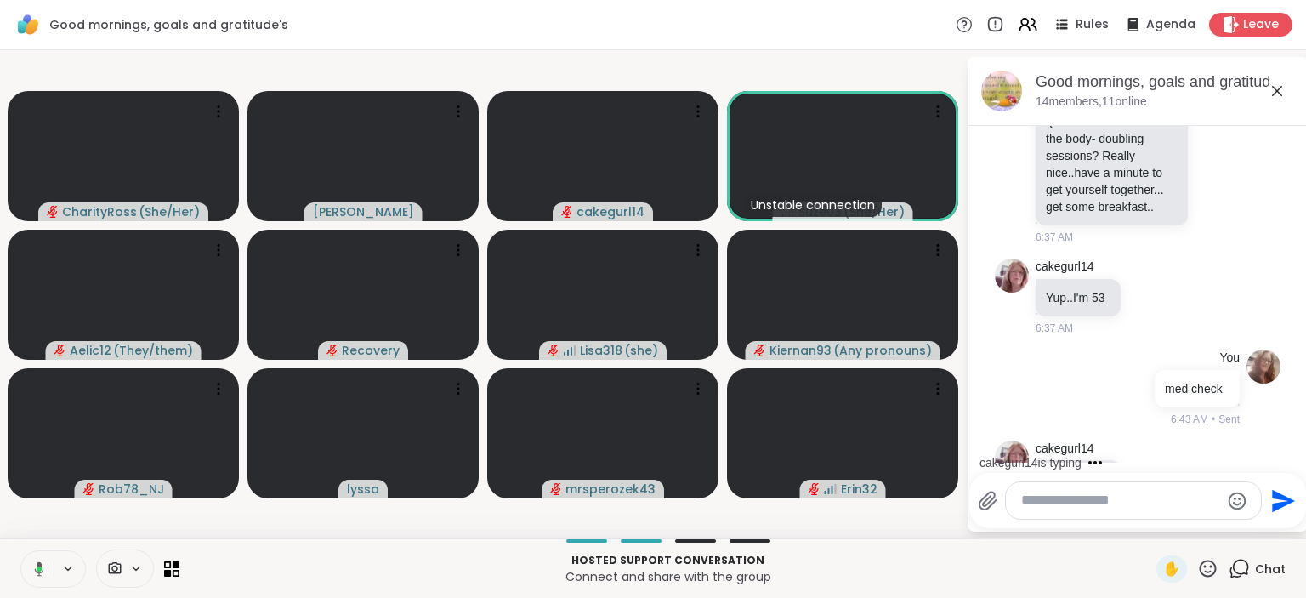
click at [37, 563] on icon at bounding box center [39, 568] width 9 height 14
click at [34, 567] on icon at bounding box center [36, 568] width 15 height 15
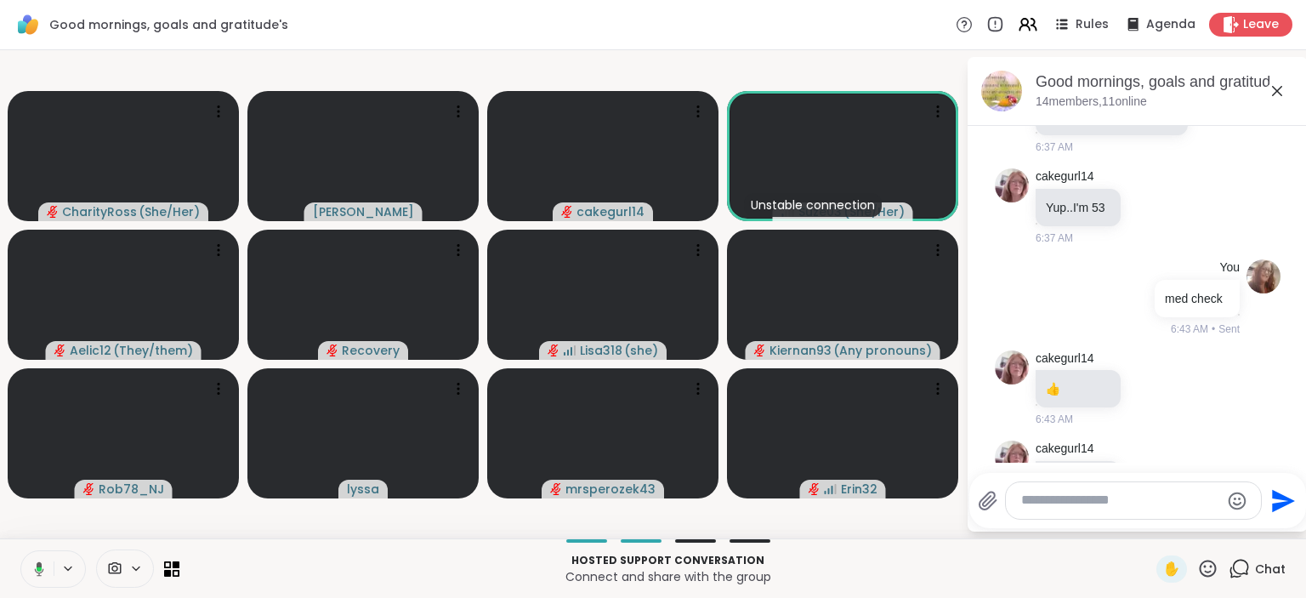
click at [39, 566] on icon at bounding box center [39, 568] width 9 height 14
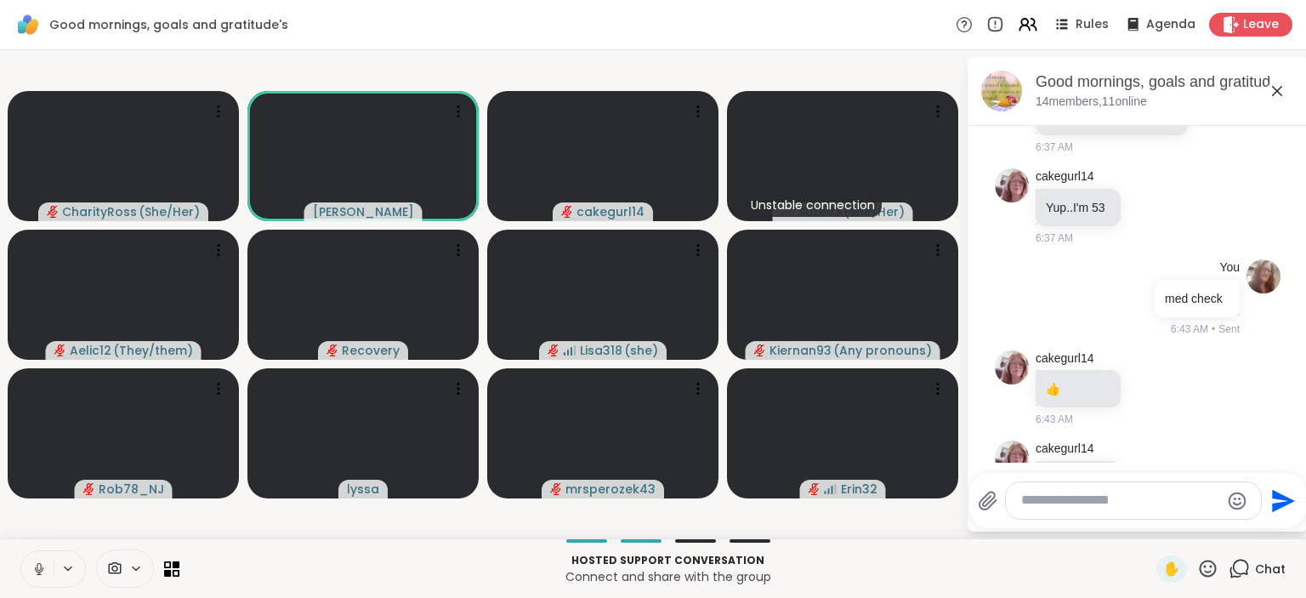
click at [41, 566] on icon at bounding box center [39, 567] width 4 height 8
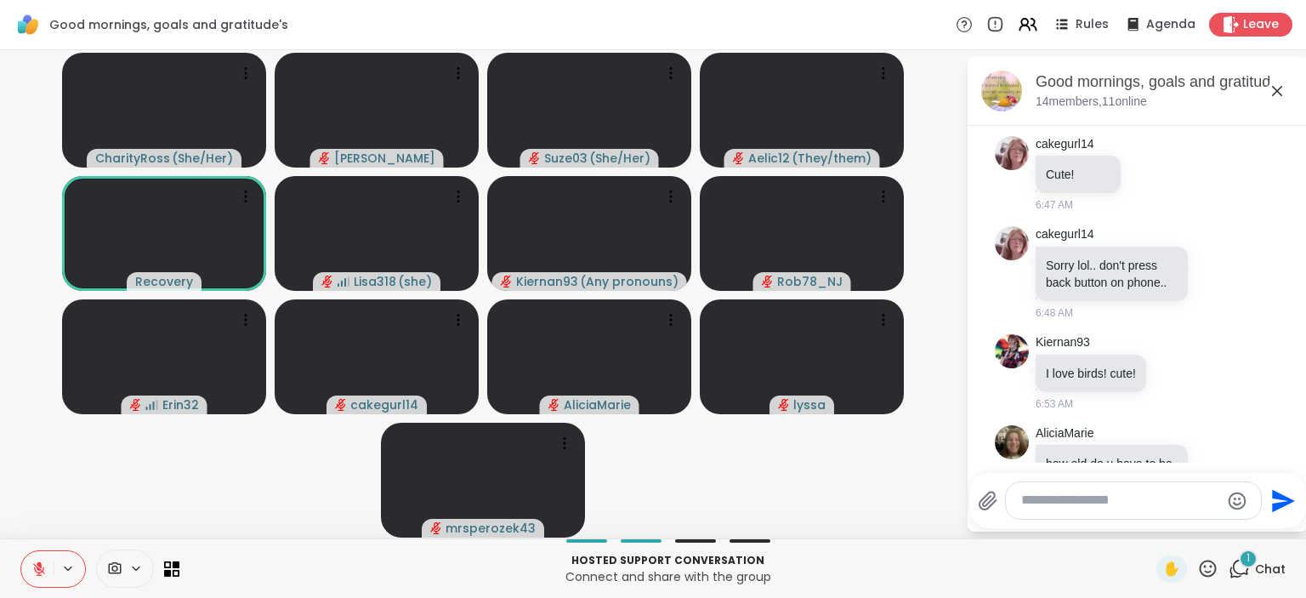
scroll to position [3873, 0]
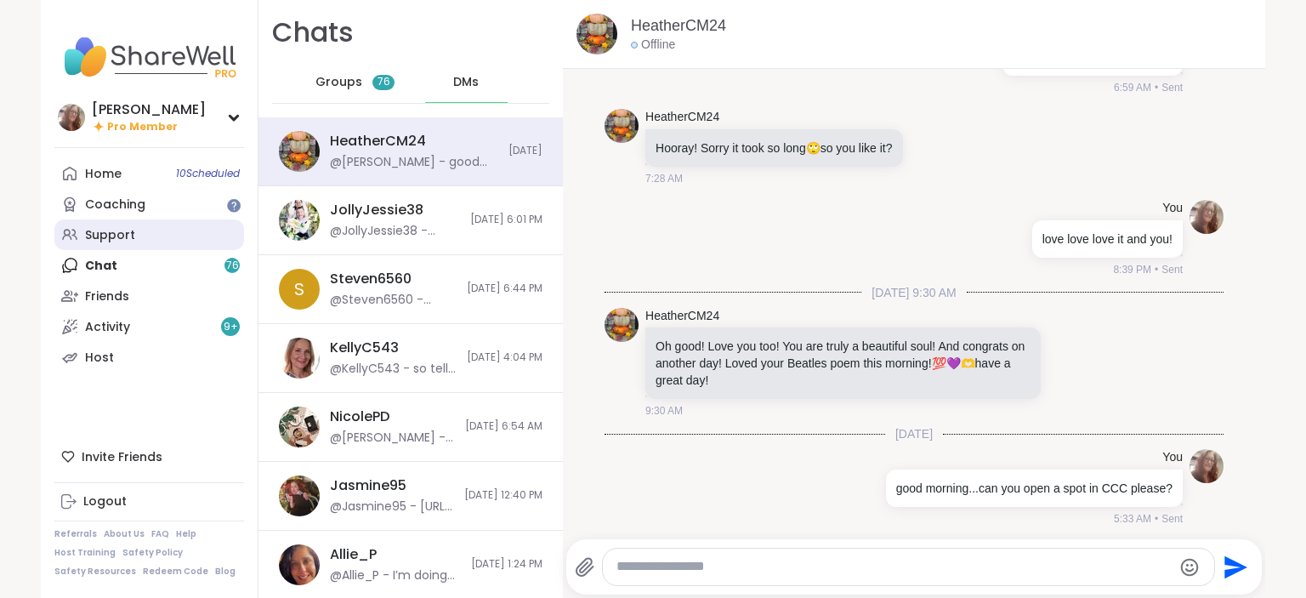
click at [159, 241] on link "Support" at bounding box center [149, 234] width 190 height 31
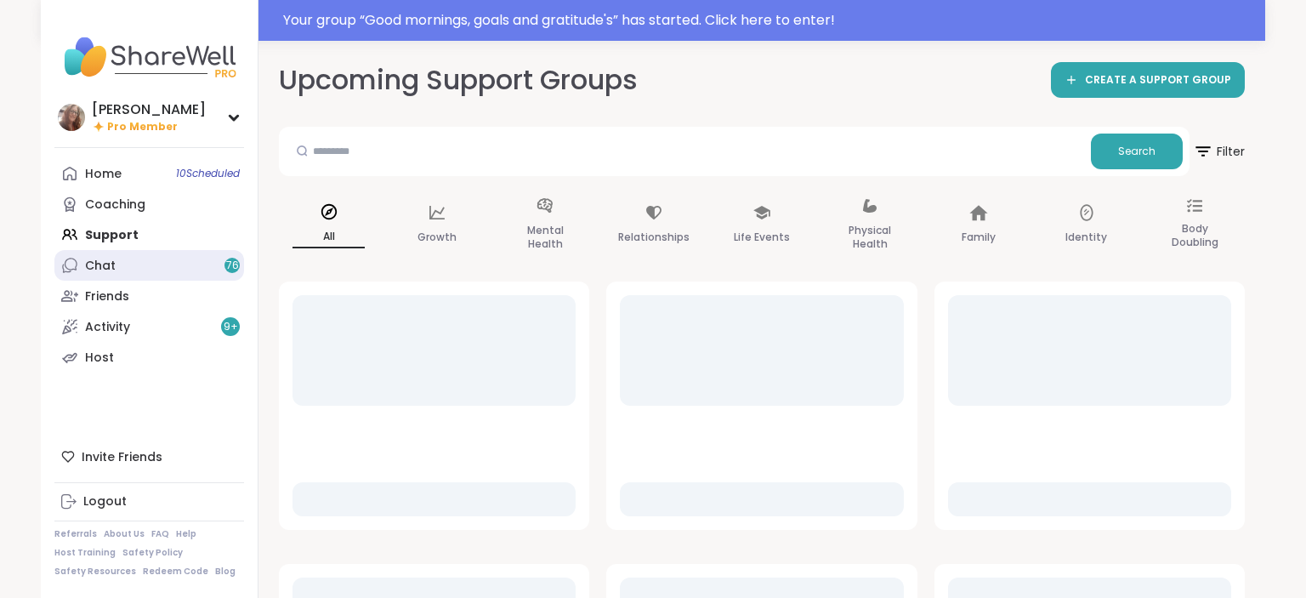
click at [151, 261] on link "Chat 76" at bounding box center [149, 265] width 190 height 31
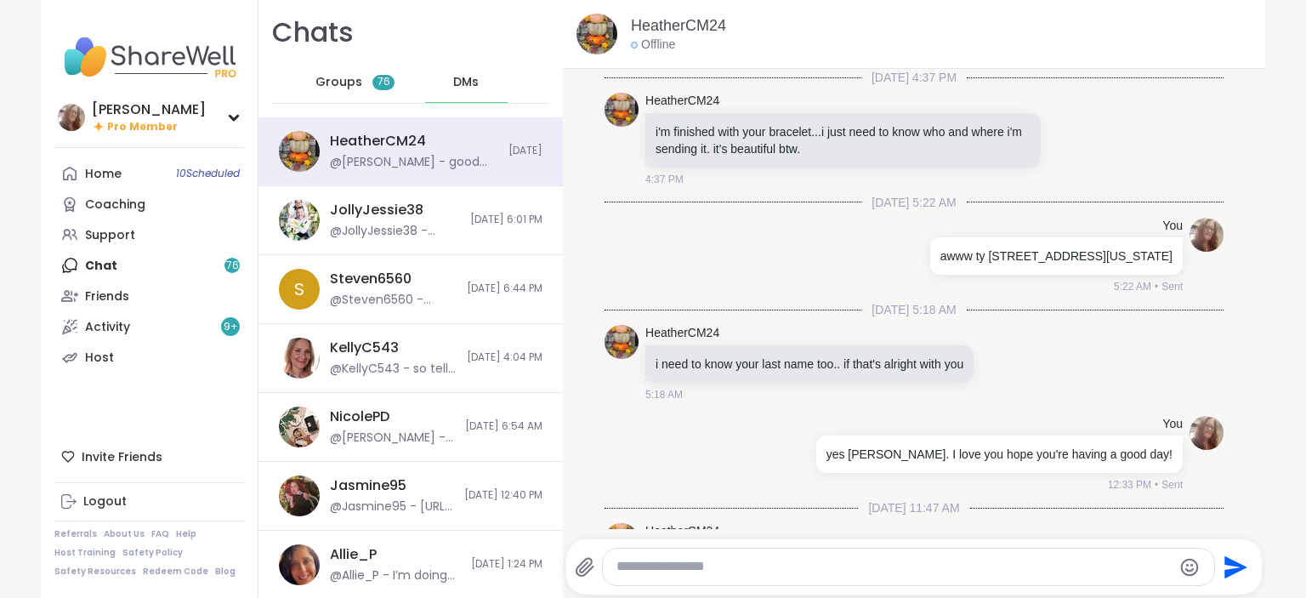
scroll to position [1310, 0]
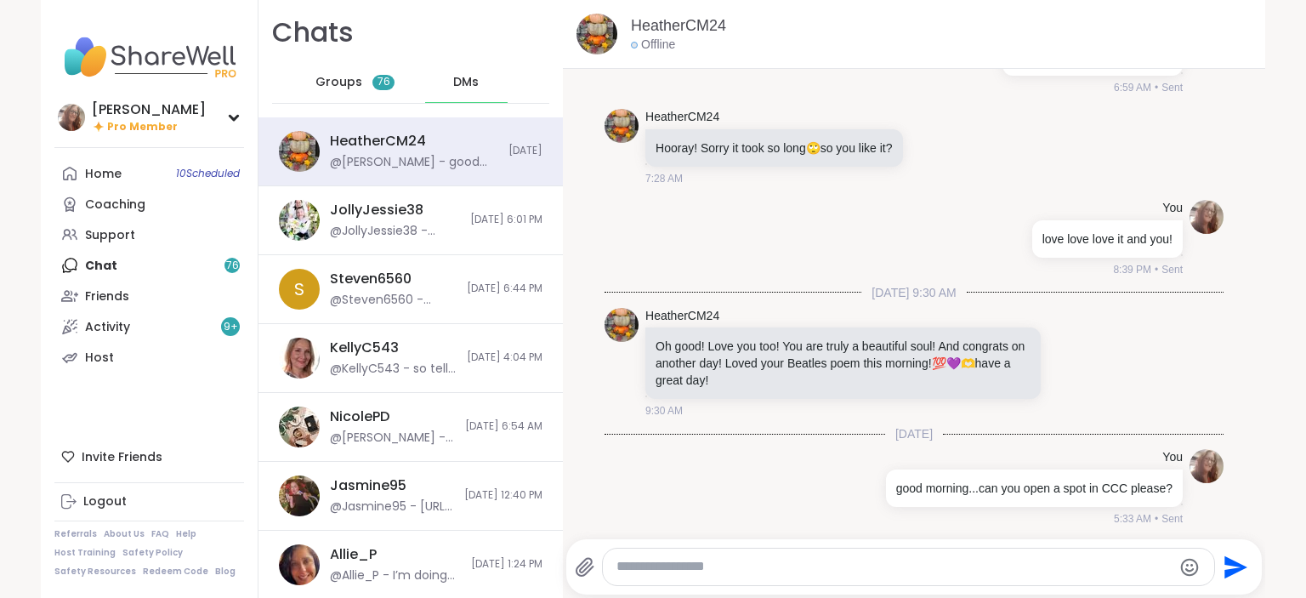
click at [469, 86] on span "DMs" at bounding box center [466, 82] width 26 height 17
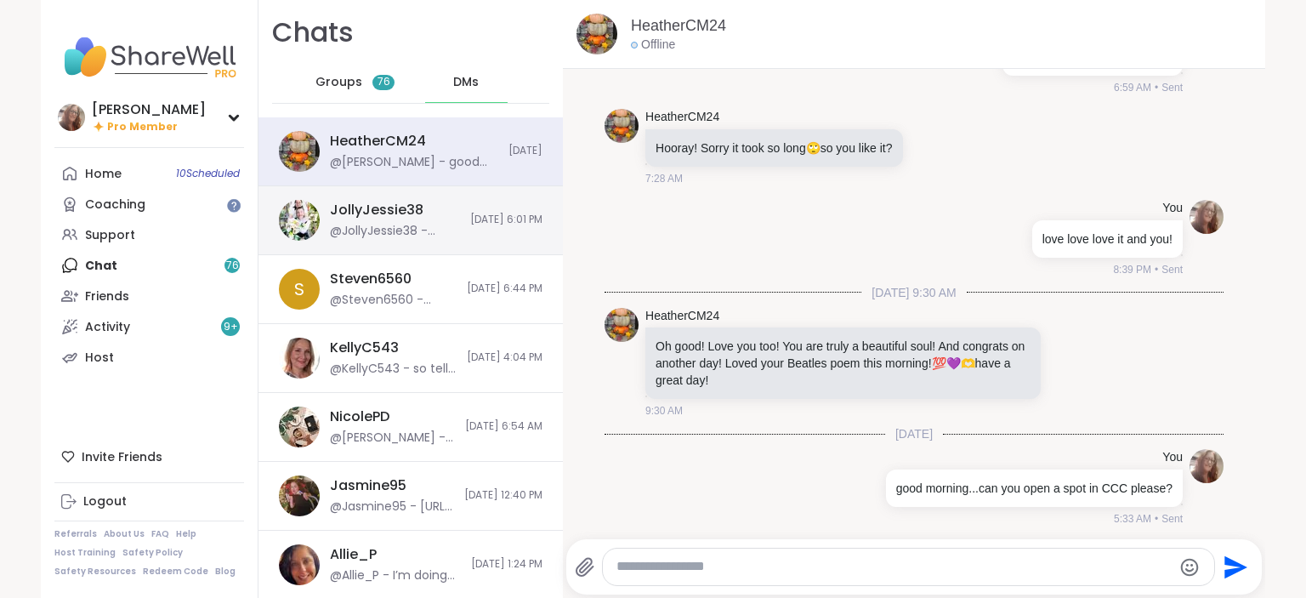
scroll to position [0, 0]
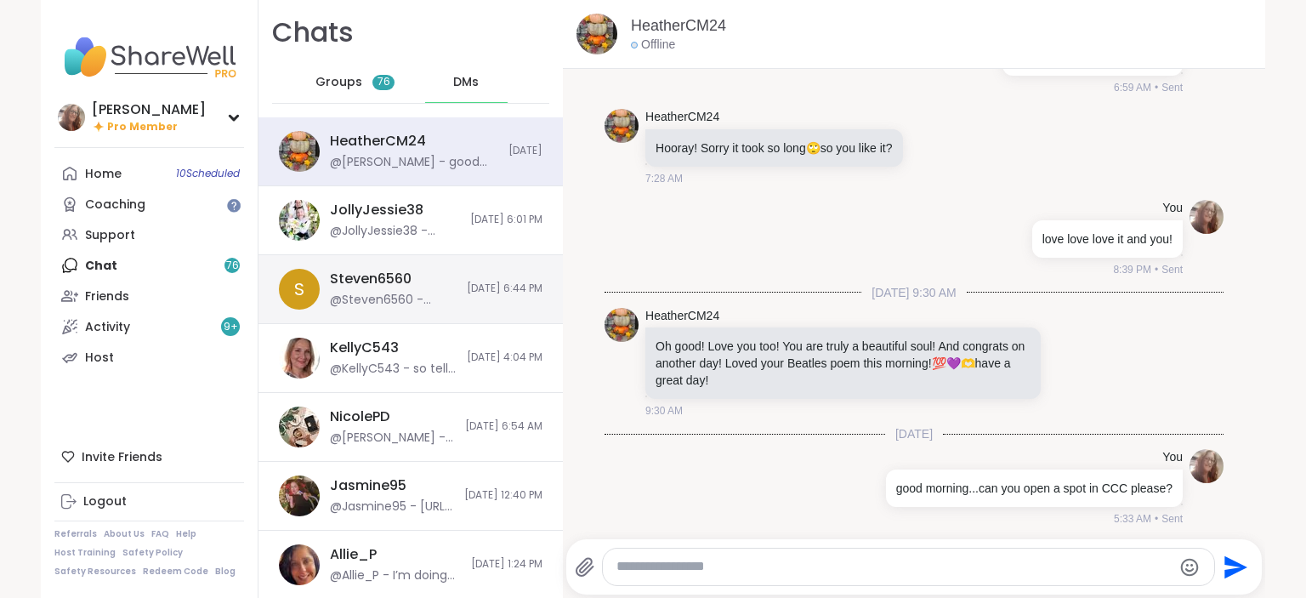
drag, startPoint x: 465, startPoint y: 305, endPoint x: 454, endPoint y: 310, distance: 12.6
click at [465, 307] on div "S Steven6560 @Steven6560 - Thank you [PERSON_NAME] [DATE] 6:44 PM" at bounding box center [411, 289] width 305 height 69
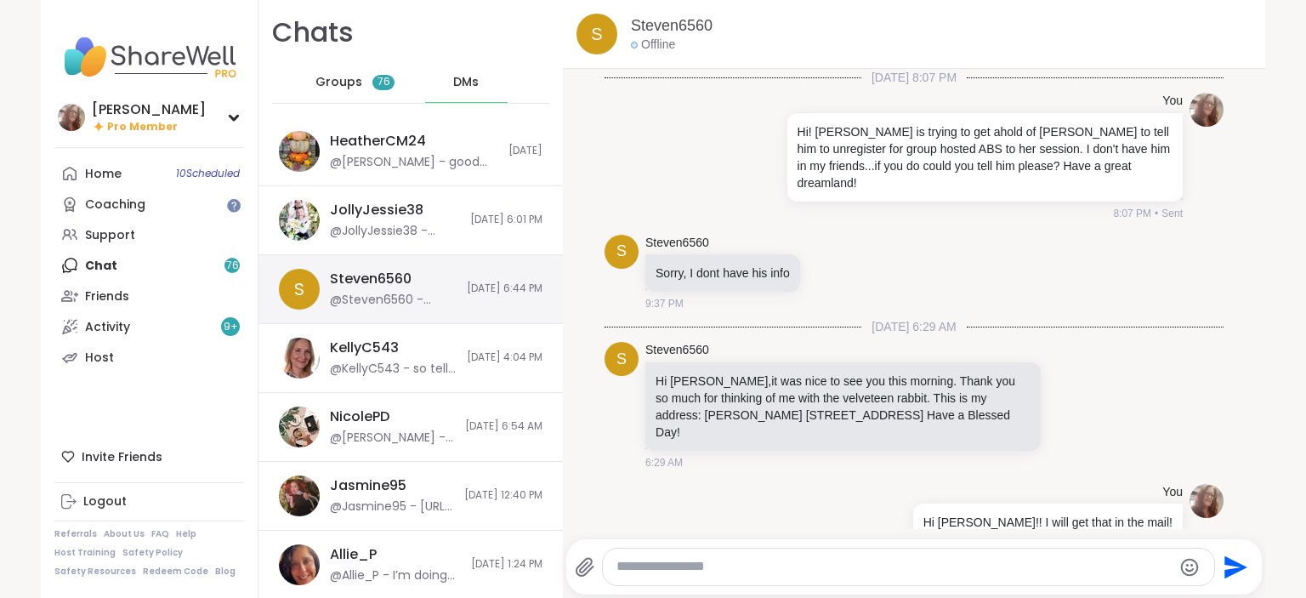
scroll to position [110, 0]
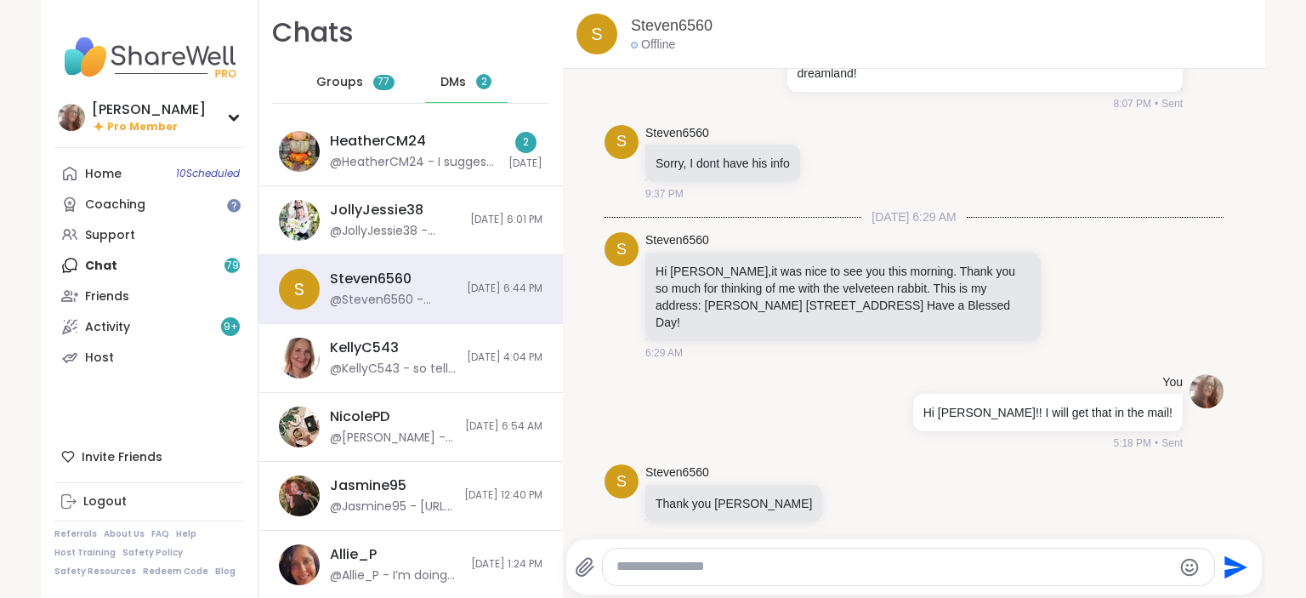
click at [447, 86] on span "DMs" at bounding box center [454, 82] width 26 height 17
click at [454, 80] on span "DMs" at bounding box center [454, 82] width 26 height 17
click at [447, 135] on div "HeatherCM24 @HeatherCM24 - I suggest just keep watching for anybody to duck out" at bounding box center [414, 151] width 168 height 39
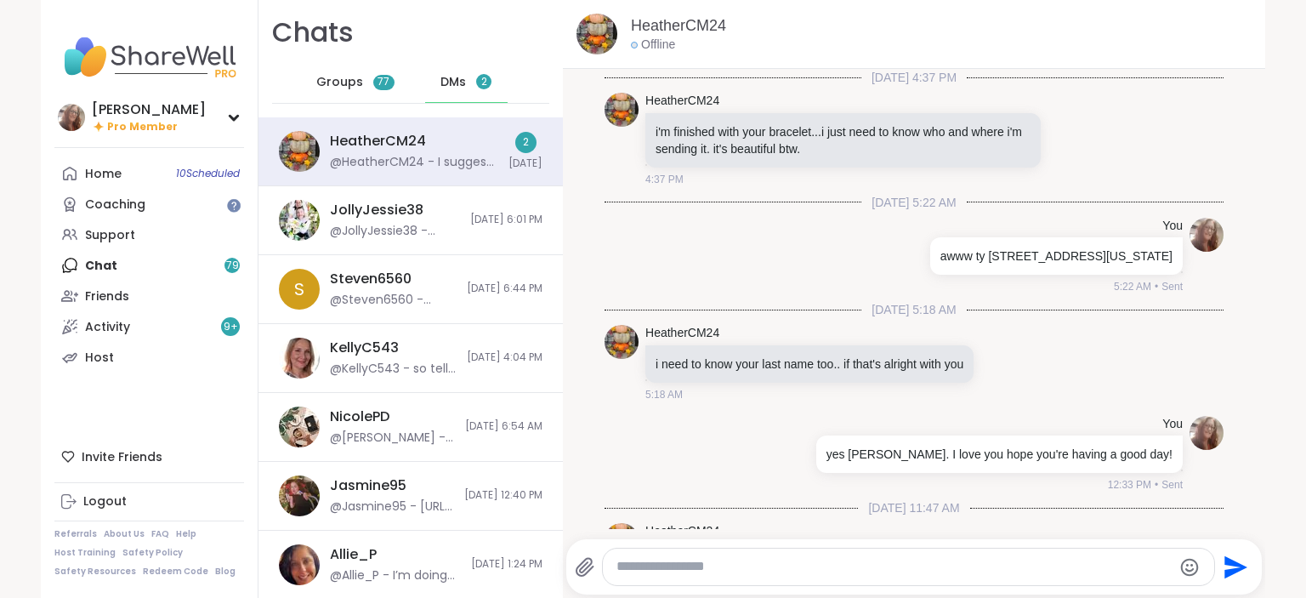
scroll to position [1548, 0]
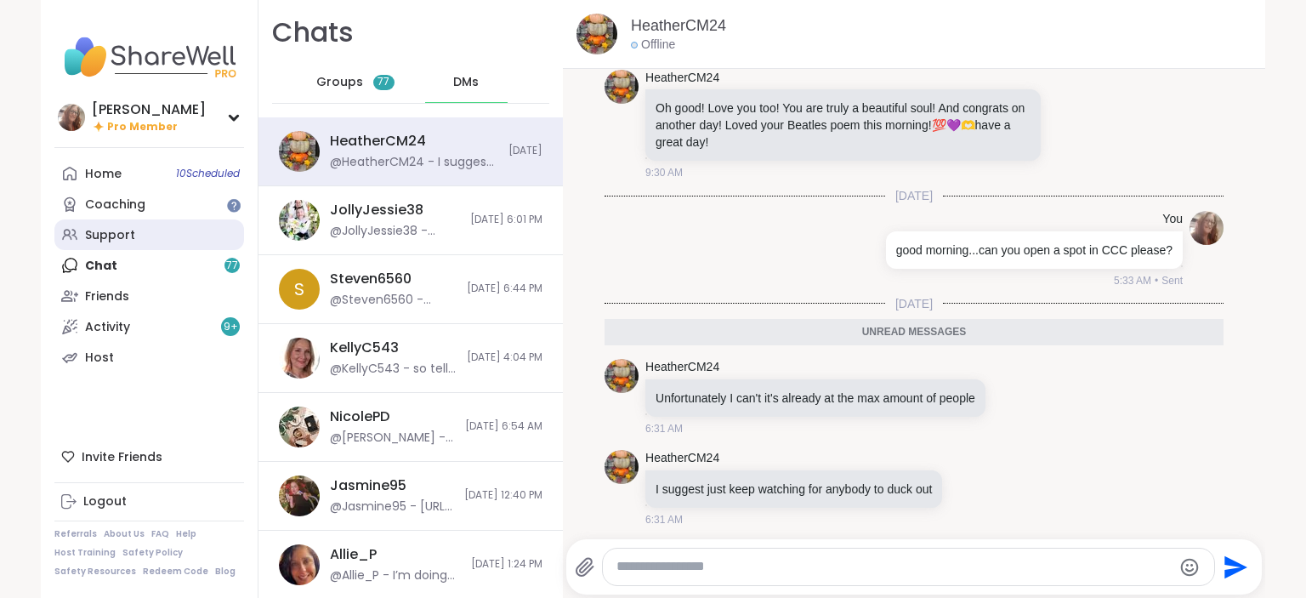
click at [146, 226] on link "Support" at bounding box center [149, 234] width 190 height 31
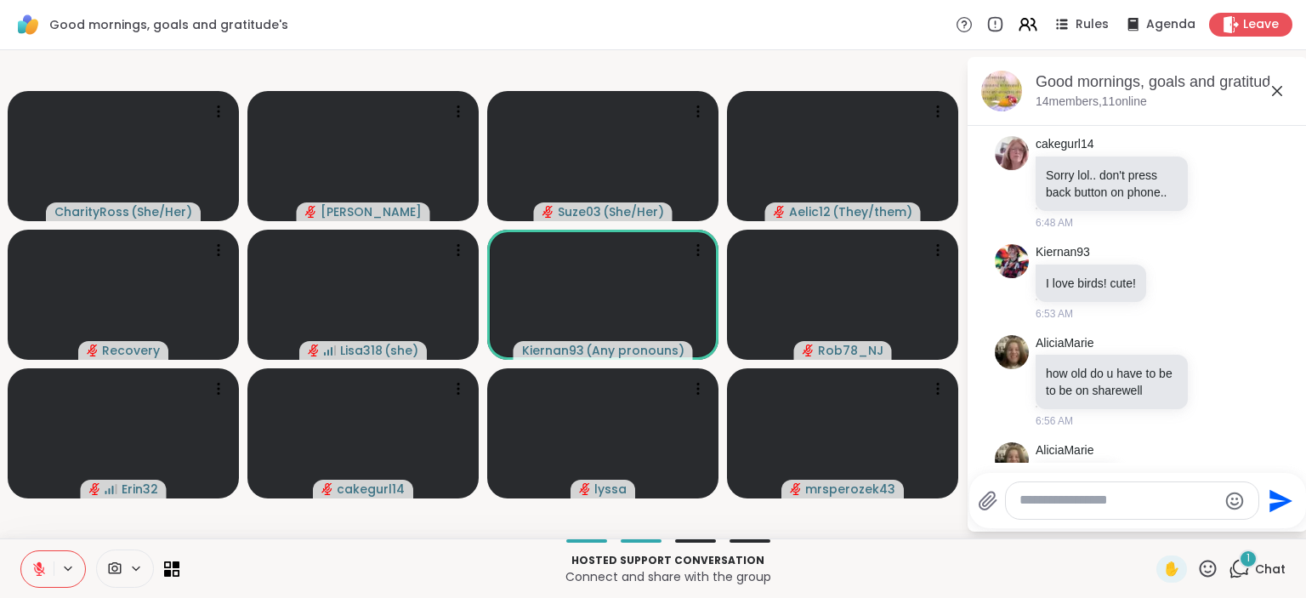
scroll to position [3964, 0]
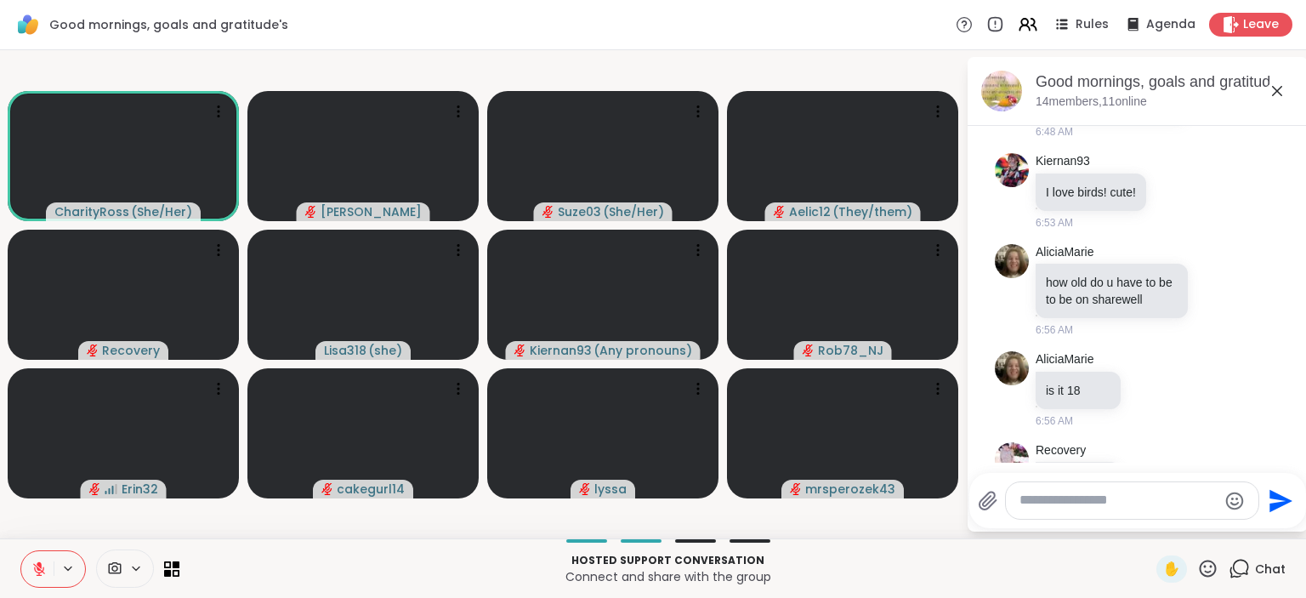
click at [35, 566] on icon at bounding box center [39, 569] width 12 height 12
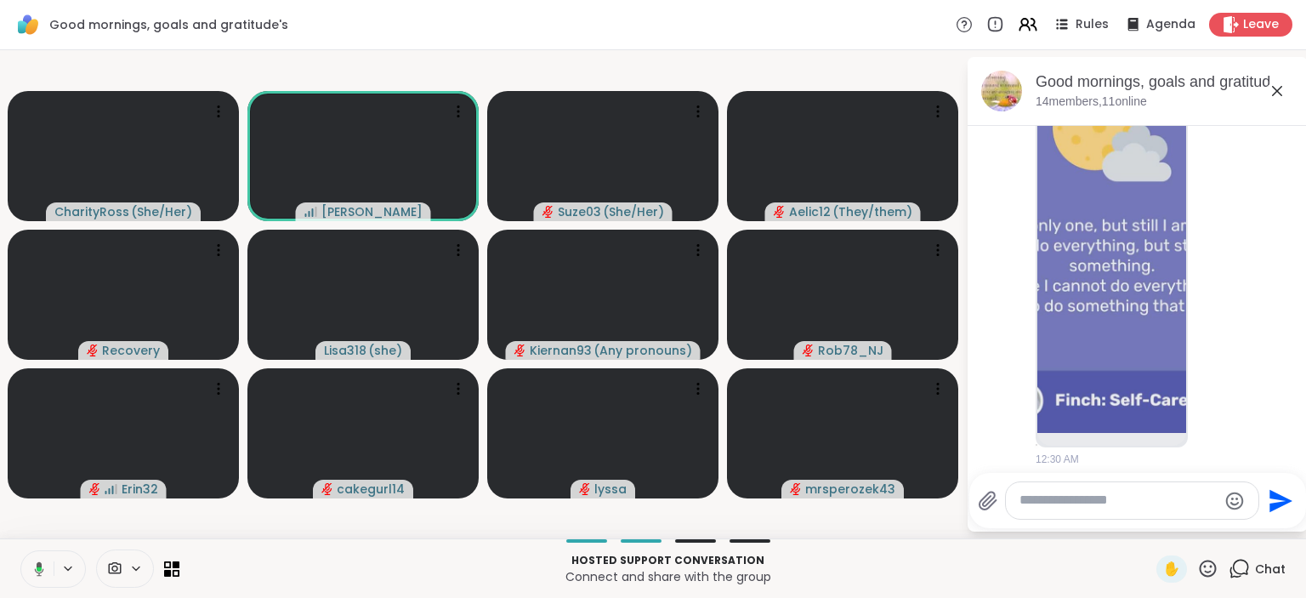
scroll to position [551, 0]
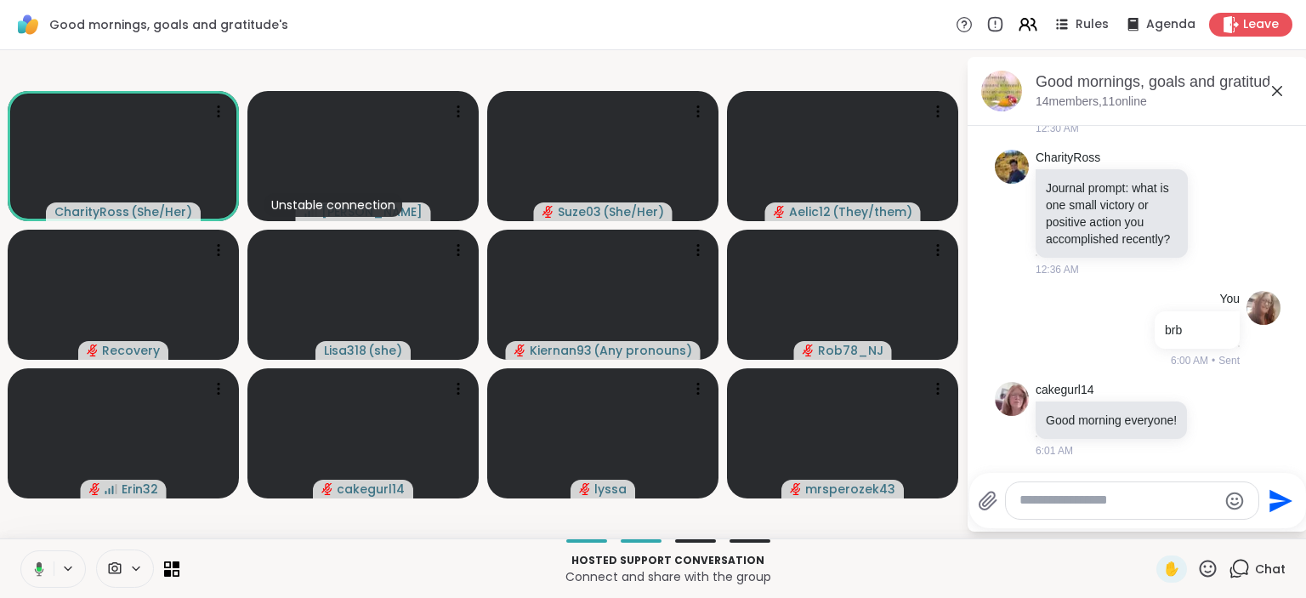
click at [34, 569] on icon at bounding box center [36, 568] width 15 height 15
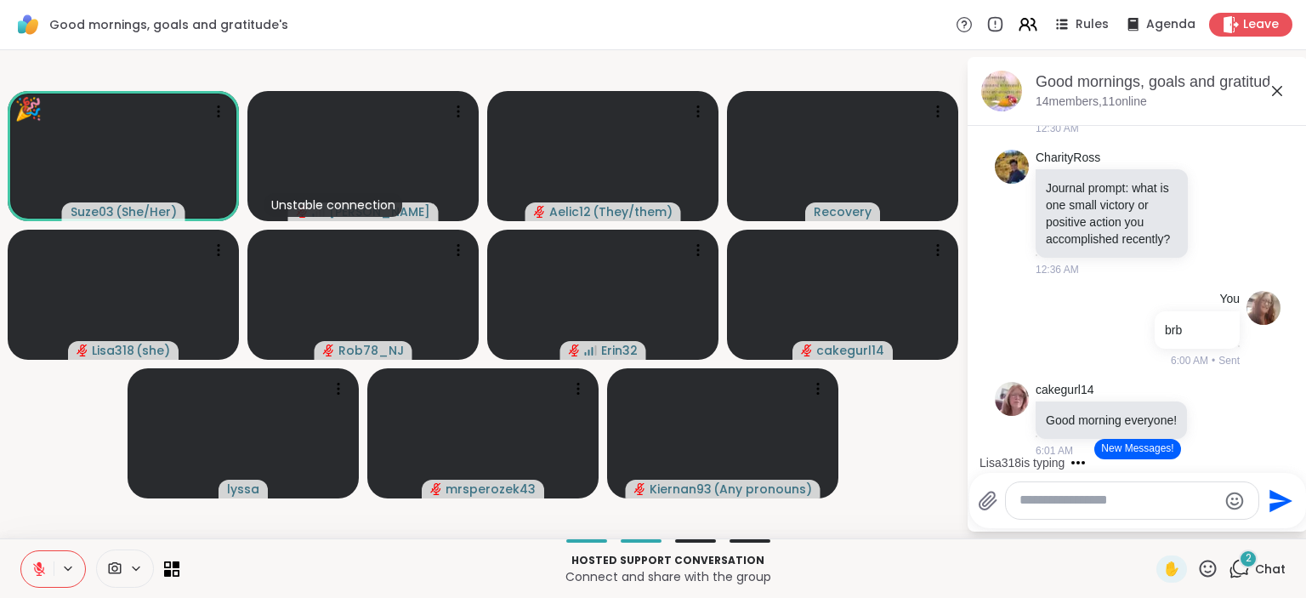
click at [34, 566] on icon at bounding box center [38, 568] width 15 height 15
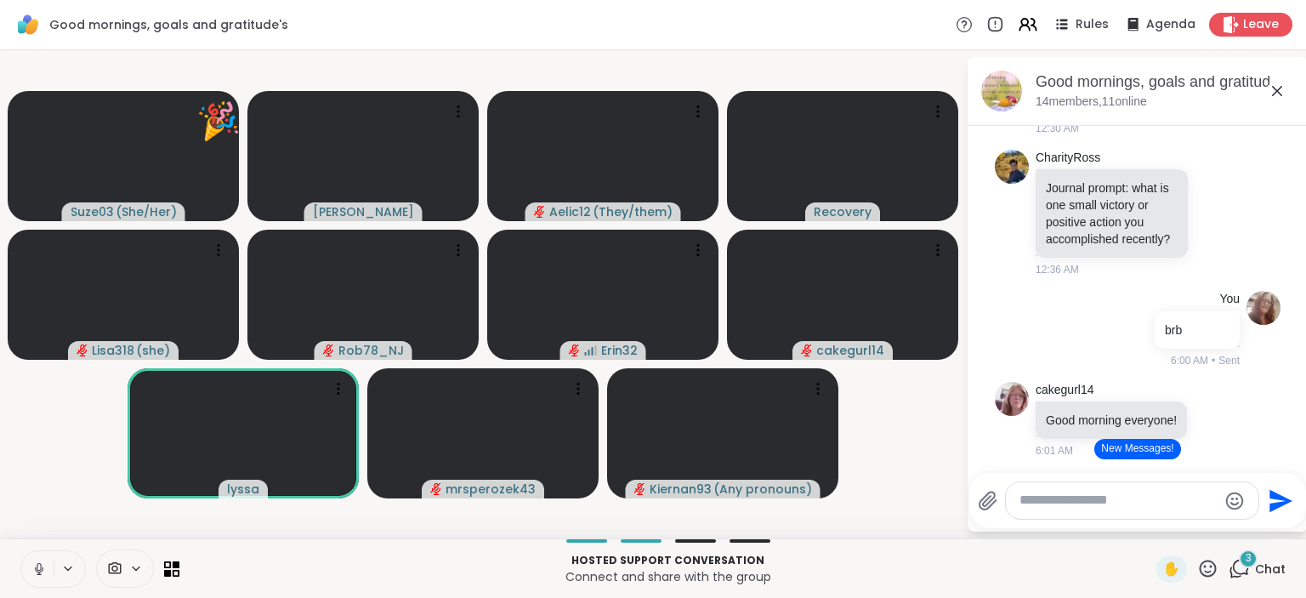
click at [37, 570] on icon at bounding box center [38, 568] width 15 height 15
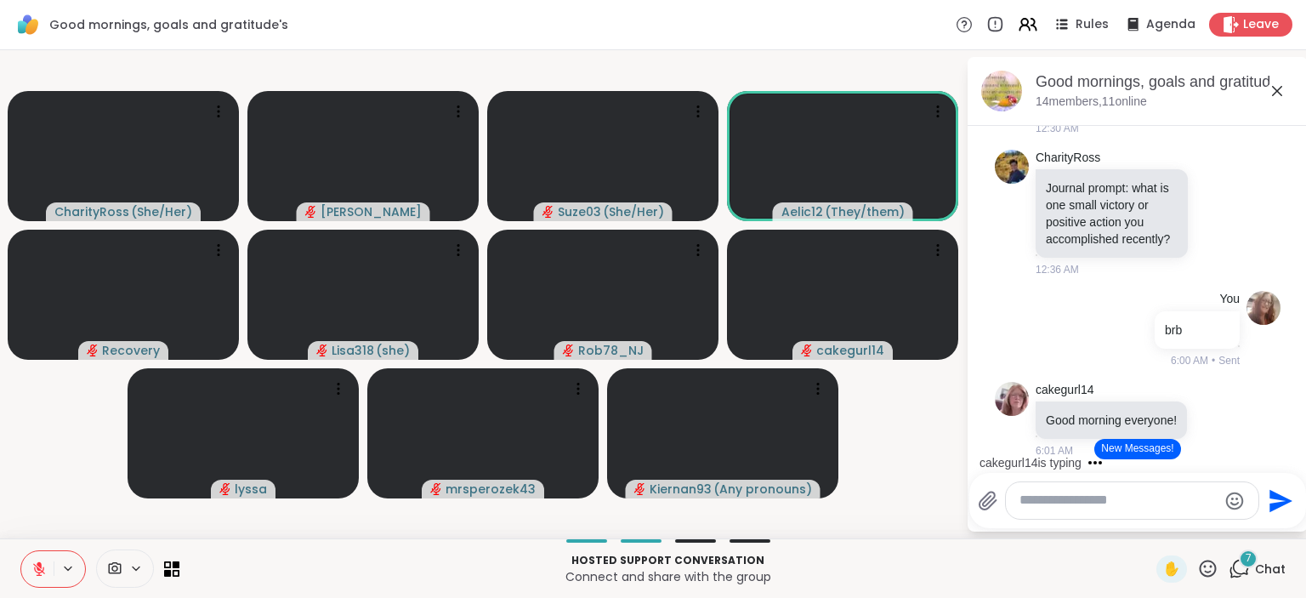
click at [37, 570] on icon at bounding box center [38, 568] width 15 height 15
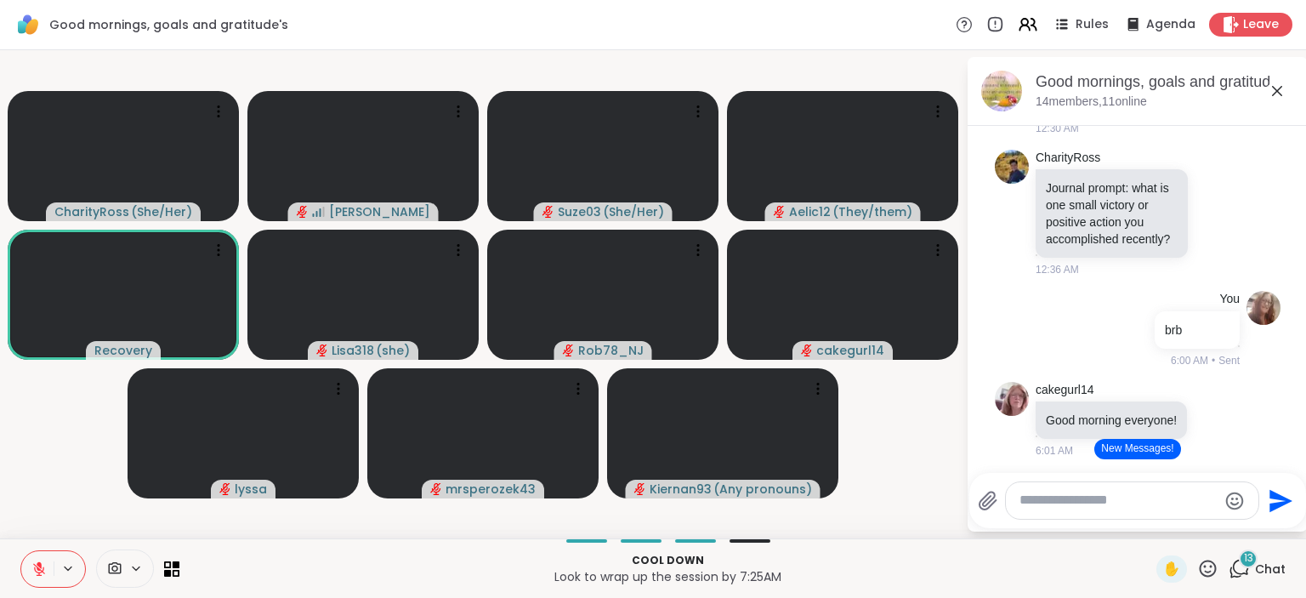
drag, startPoint x: 1228, startPoint y: 25, endPoint x: 1049, endPoint y: 498, distance: 505.8
click at [1227, 25] on icon at bounding box center [1231, 24] width 15 height 17
click at [1048, 498] on textarea "Type your message" at bounding box center [1119, 501] width 198 height 18
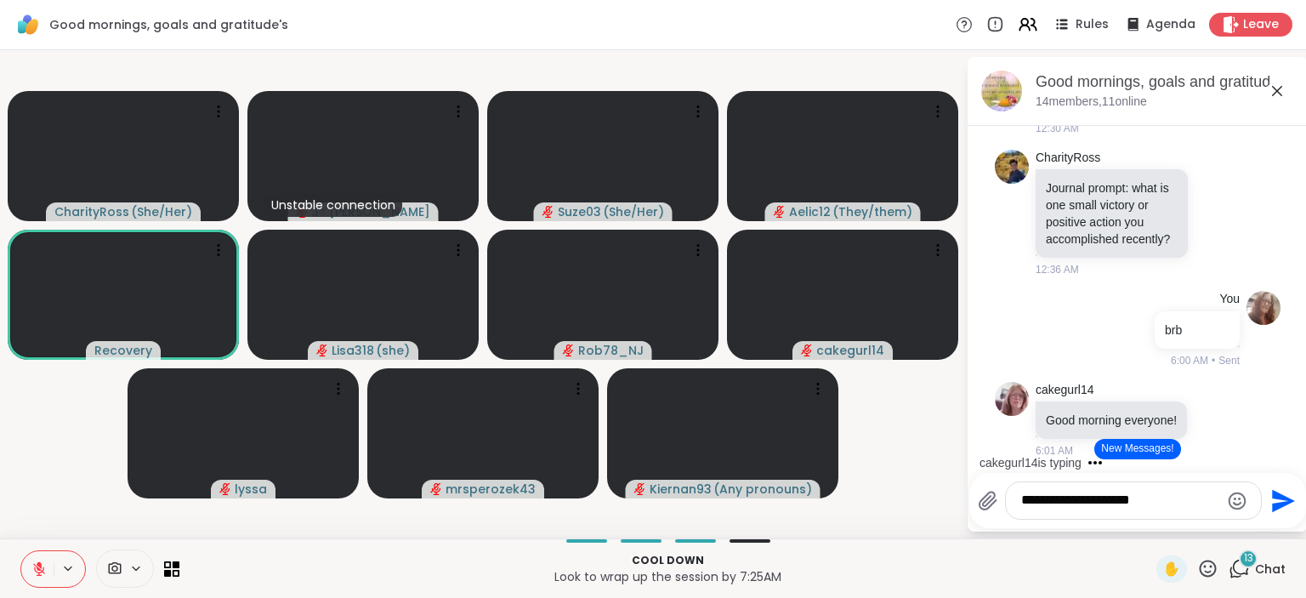
type textarea "**********"
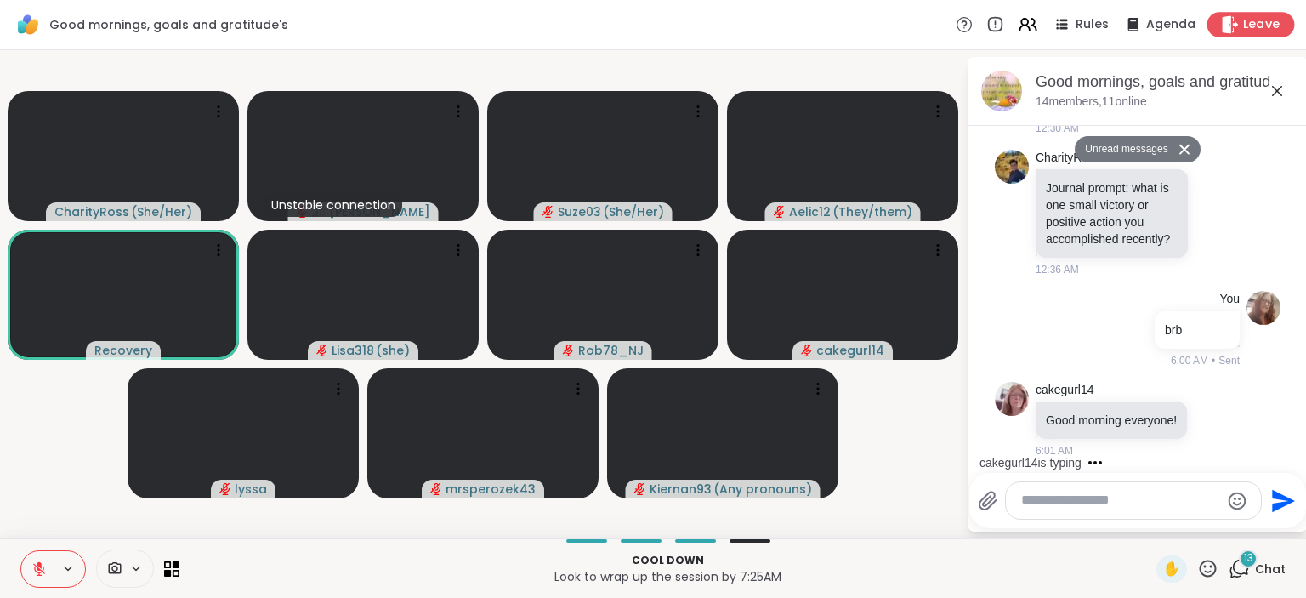
click at [1273, 31] on span "Leave" at bounding box center [1262, 25] width 37 height 18
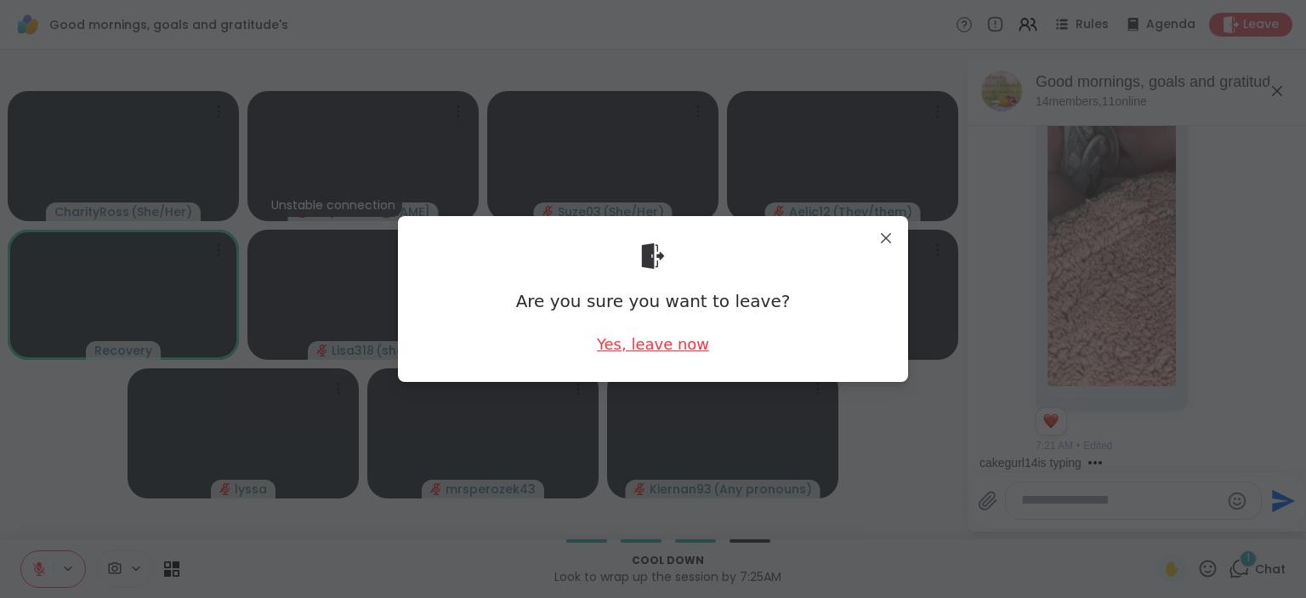
scroll to position [6580, 0]
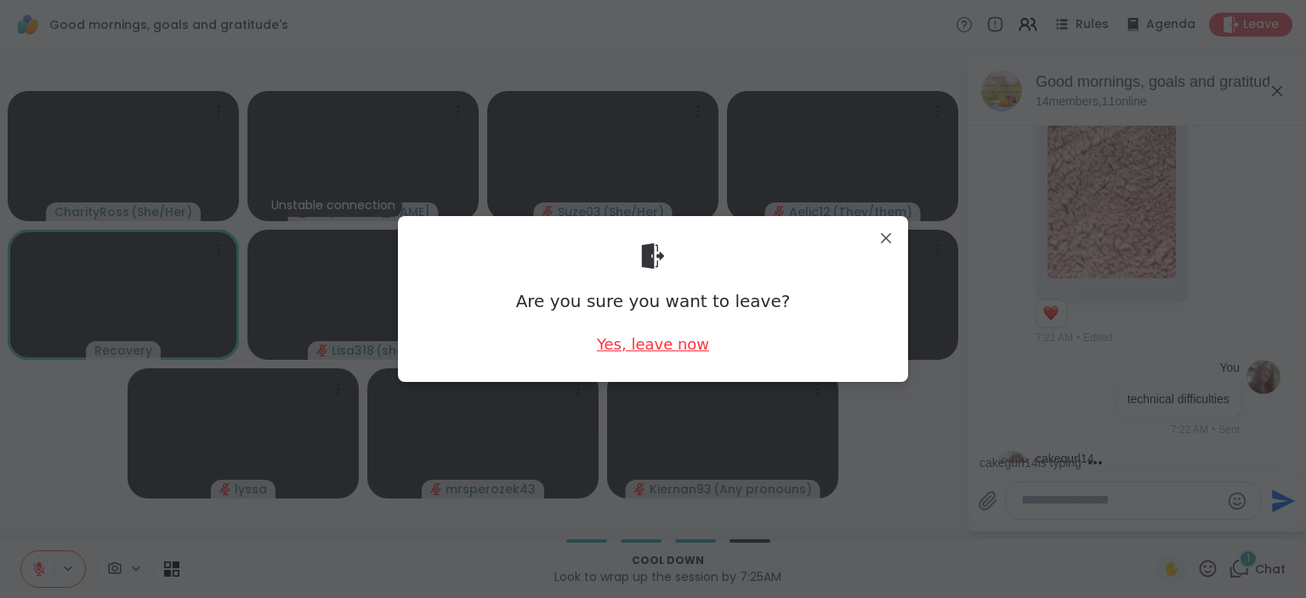
click at [657, 342] on div "Yes, leave now" at bounding box center [653, 343] width 112 height 21
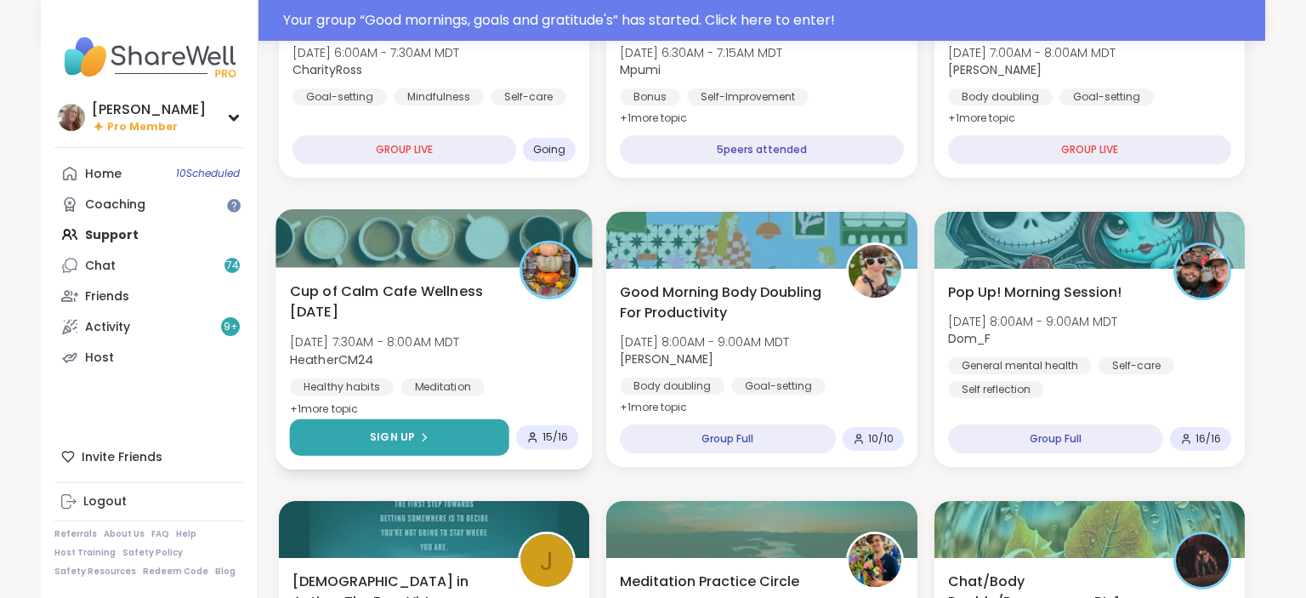
click at [458, 433] on button "Sign Up" at bounding box center [399, 437] width 219 height 37
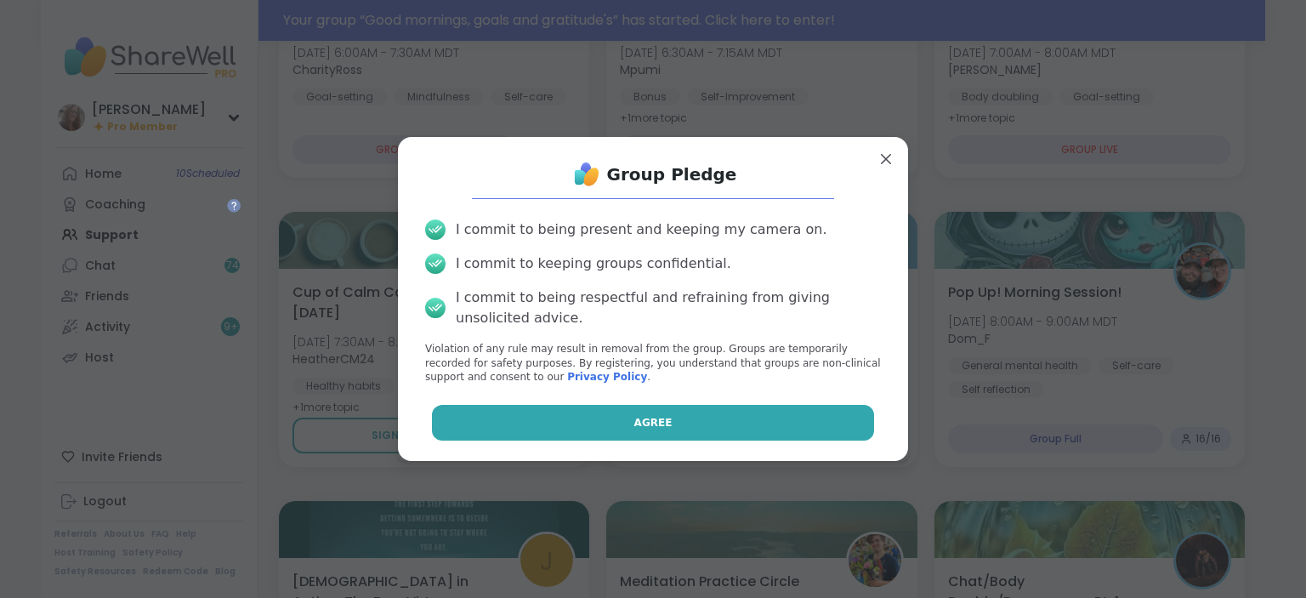
click at [620, 418] on button "Agree" at bounding box center [653, 423] width 443 height 36
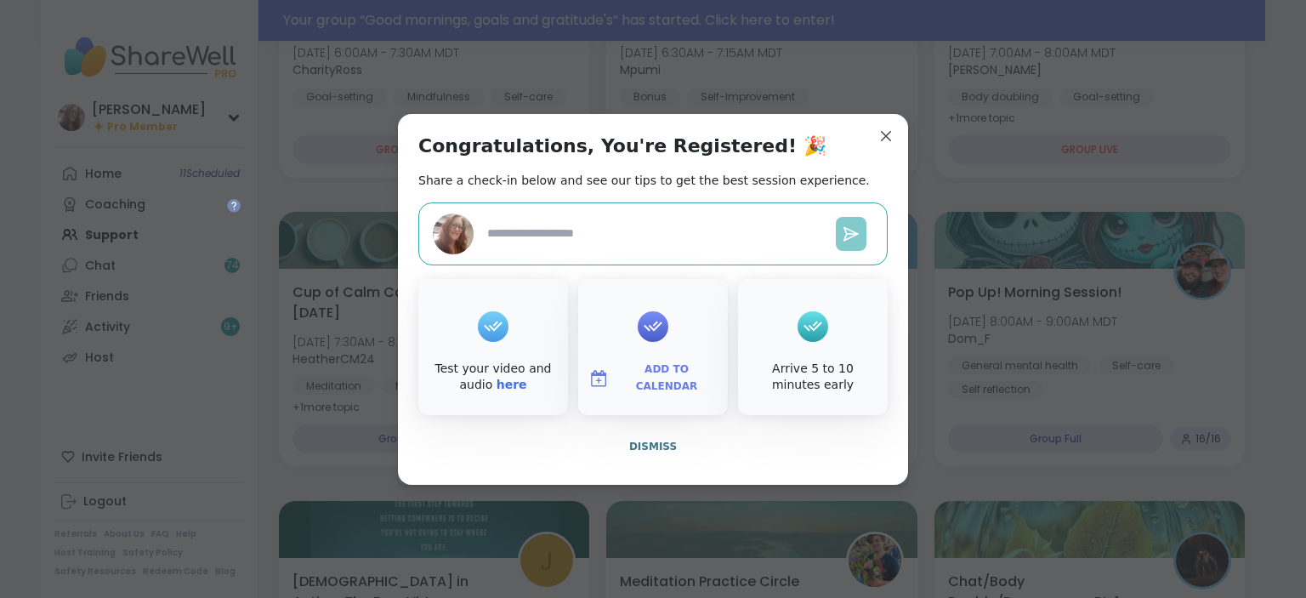
type textarea "*"
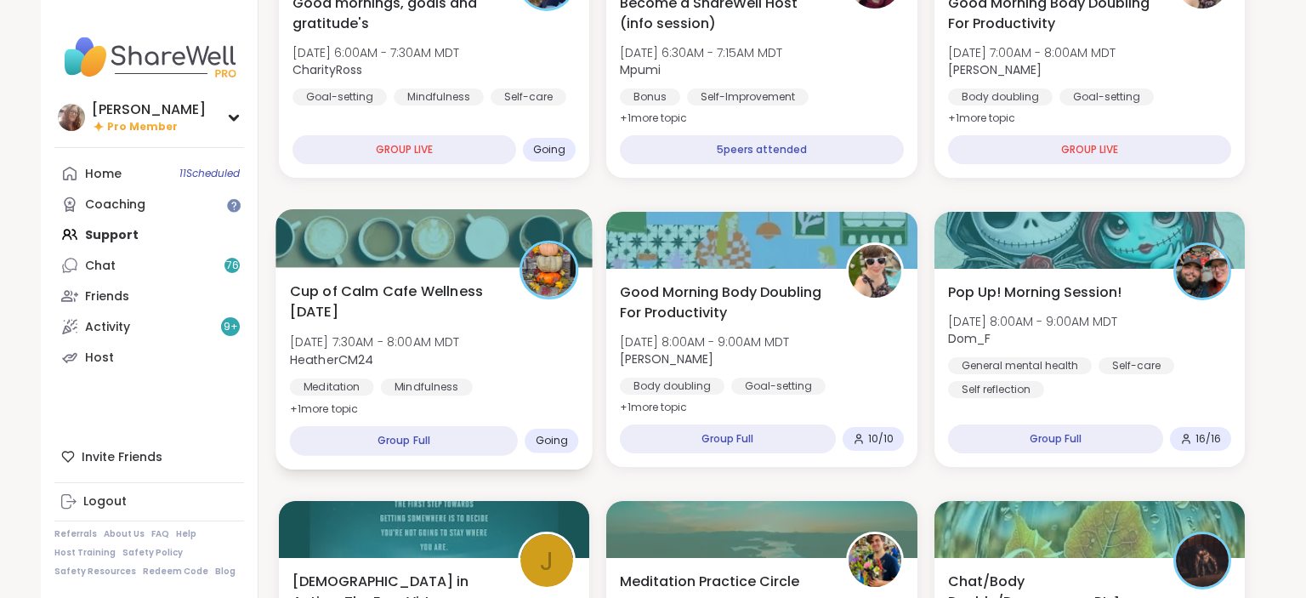
click at [470, 293] on span "Cup of Calm Cafe Wellness [DATE]" at bounding box center [395, 302] width 211 height 42
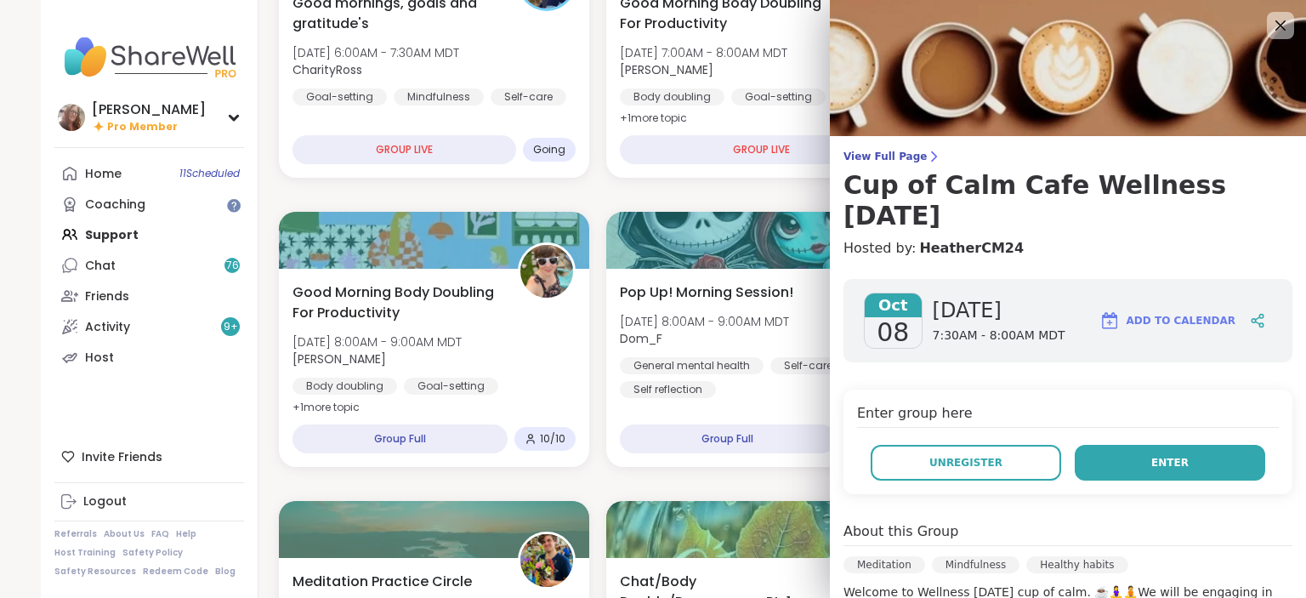
click at [1184, 449] on button "Enter" at bounding box center [1170, 463] width 191 height 36
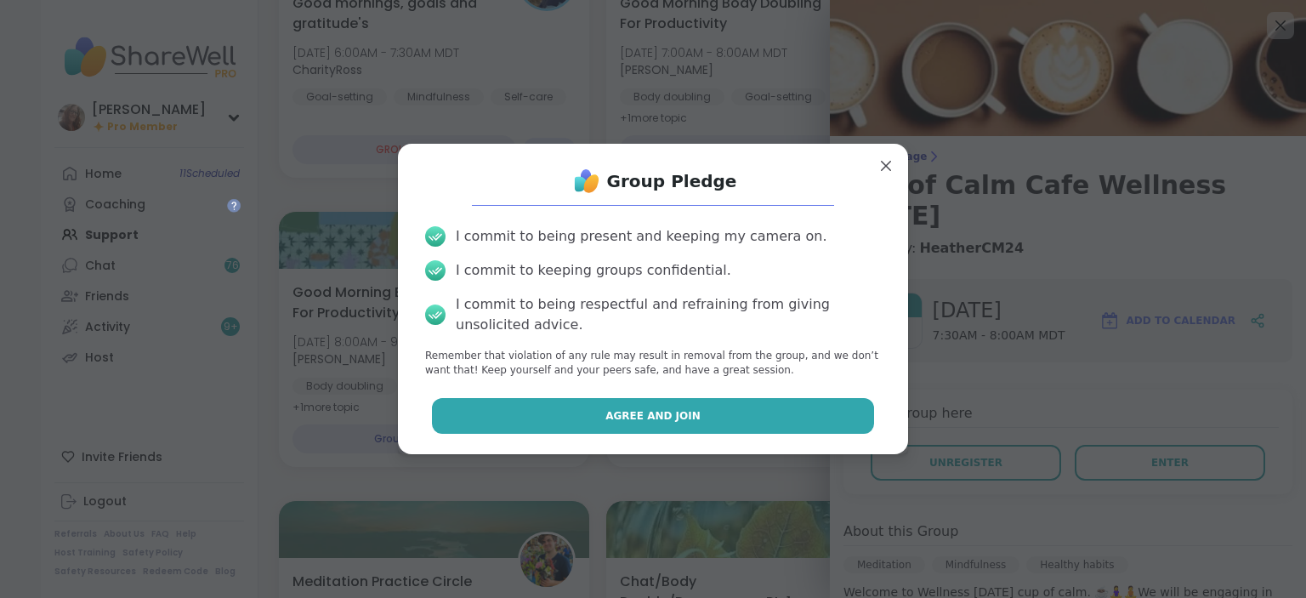
click at [788, 415] on button "Agree and Join" at bounding box center [653, 416] width 443 height 36
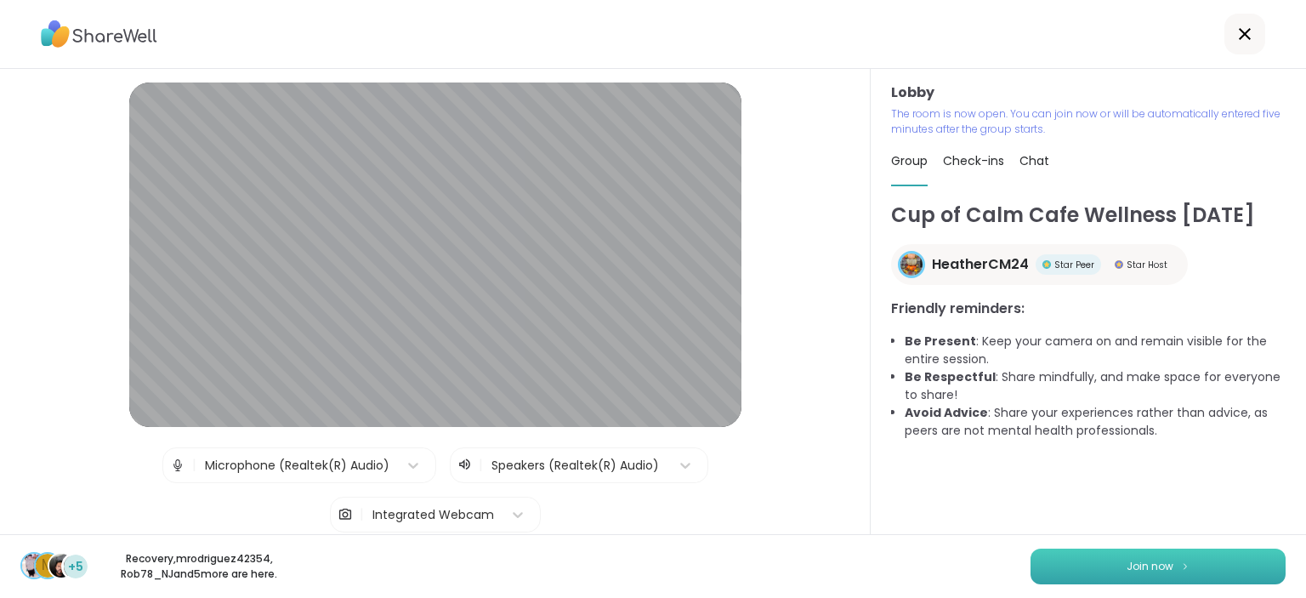
click at [1084, 555] on button "Join now" at bounding box center [1158, 567] width 255 height 36
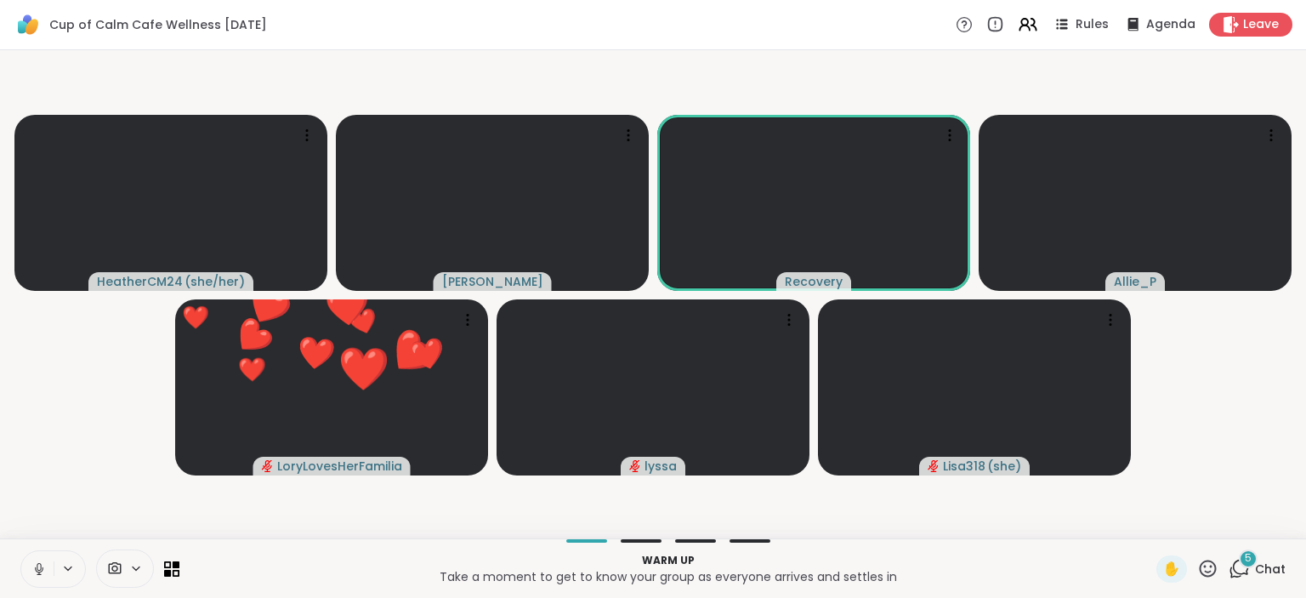
click at [36, 562] on icon at bounding box center [38, 568] width 15 height 15
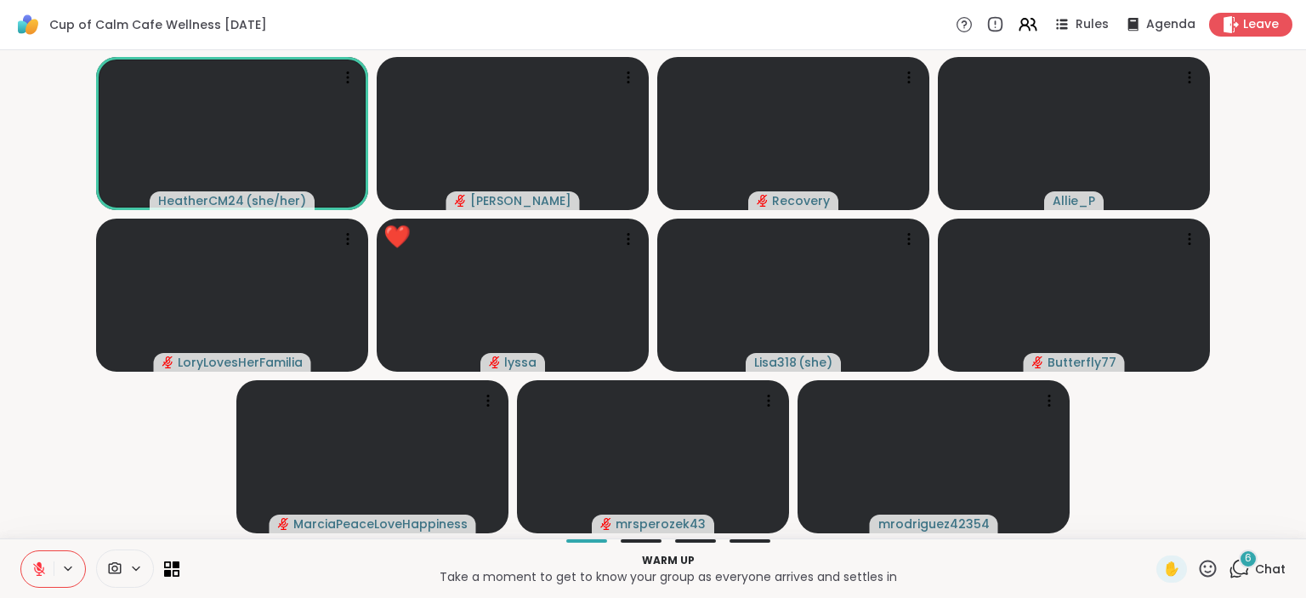
click at [1211, 568] on icon at bounding box center [1208, 568] width 21 height 21
click at [1226, 522] on span "🌟" at bounding box center [1233, 524] width 17 height 20
click at [1203, 564] on icon at bounding box center [1208, 568] width 21 height 21
click at [1161, 522] on span "❤️" at bounding box center [1158, 524] width 17 height 20
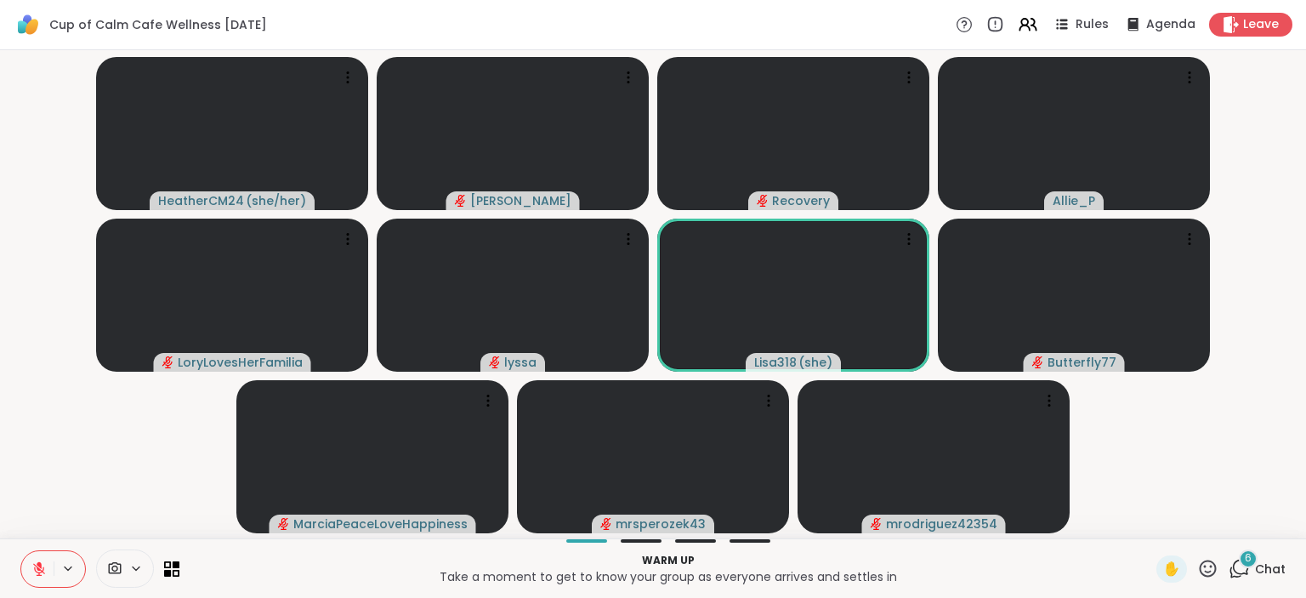
click at [1247, 568] on icon at bounding box center [1239, 568] width 21 height 21
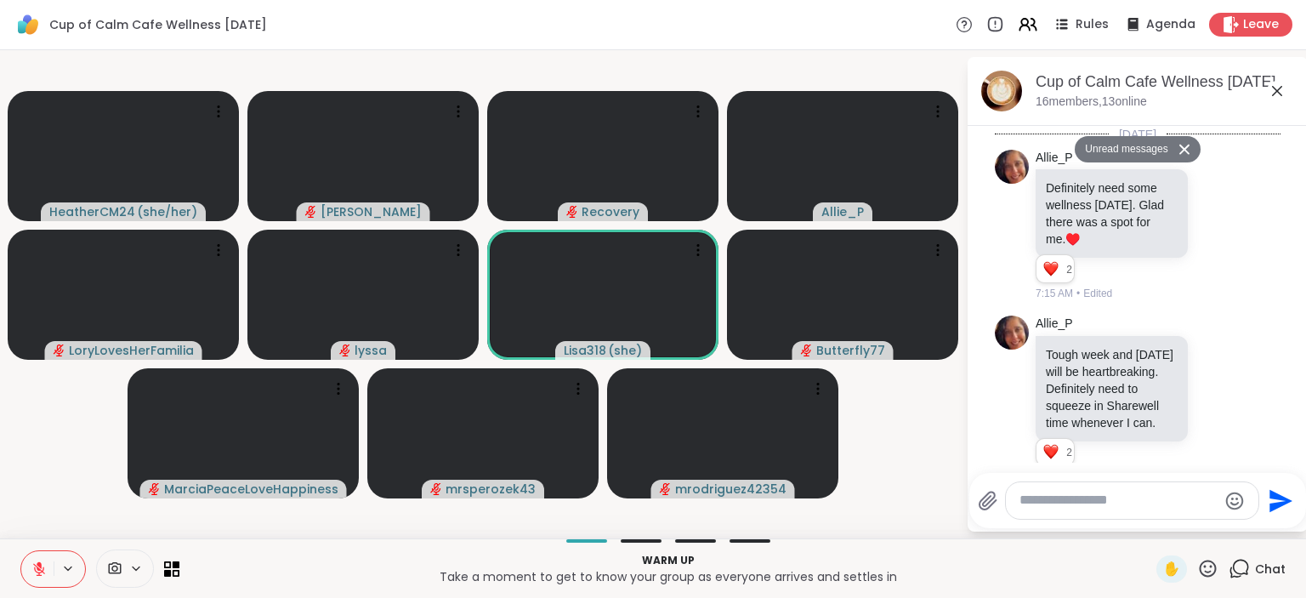
scroll to position [2174, 0]
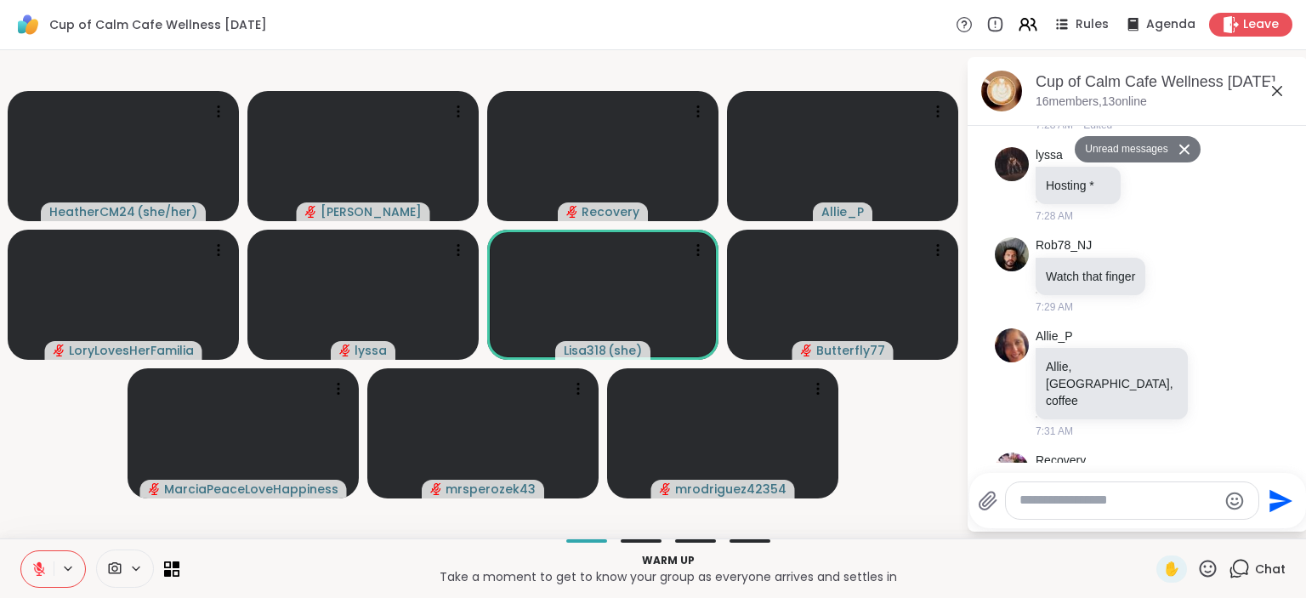
click at [1140, 503] on textarea "Type your message" at bounding box center [1119, 501] width 198 height 18
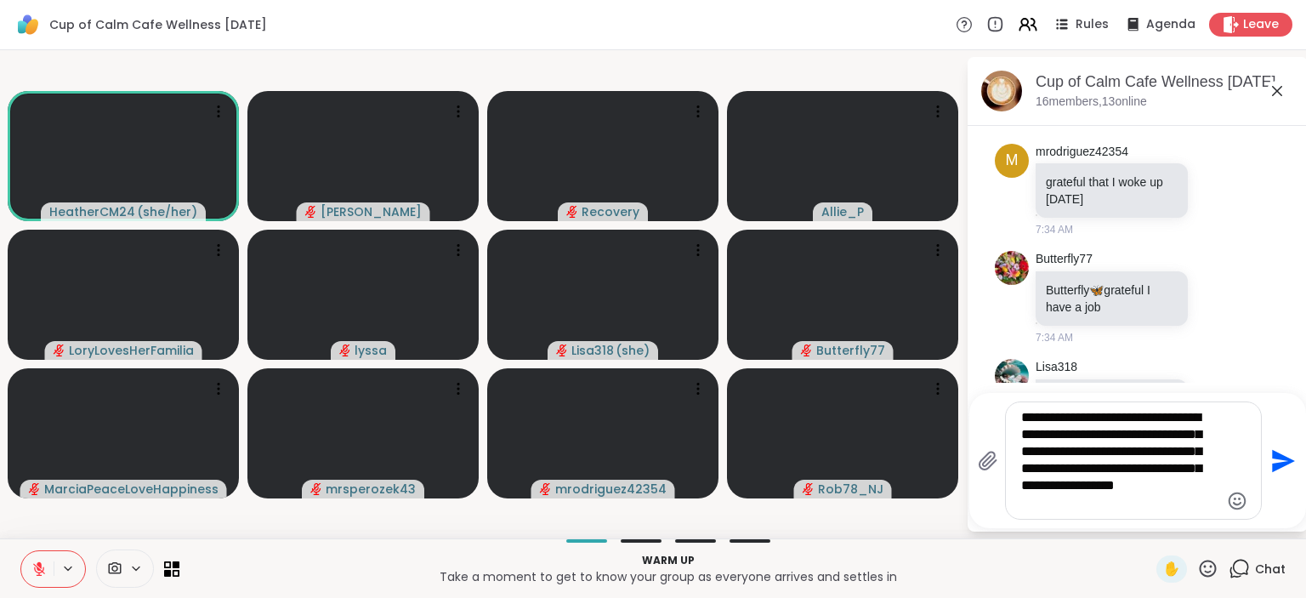
scroll to position [2956, 0]
type textarea "**********"
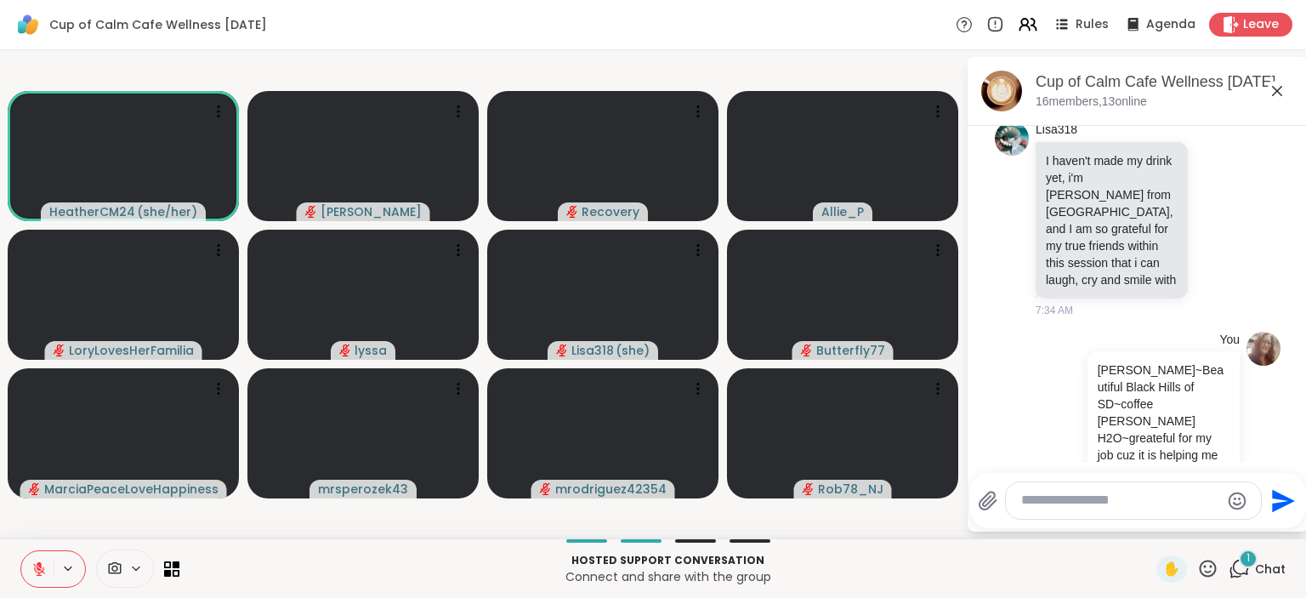
scroll to position [3333, 0]
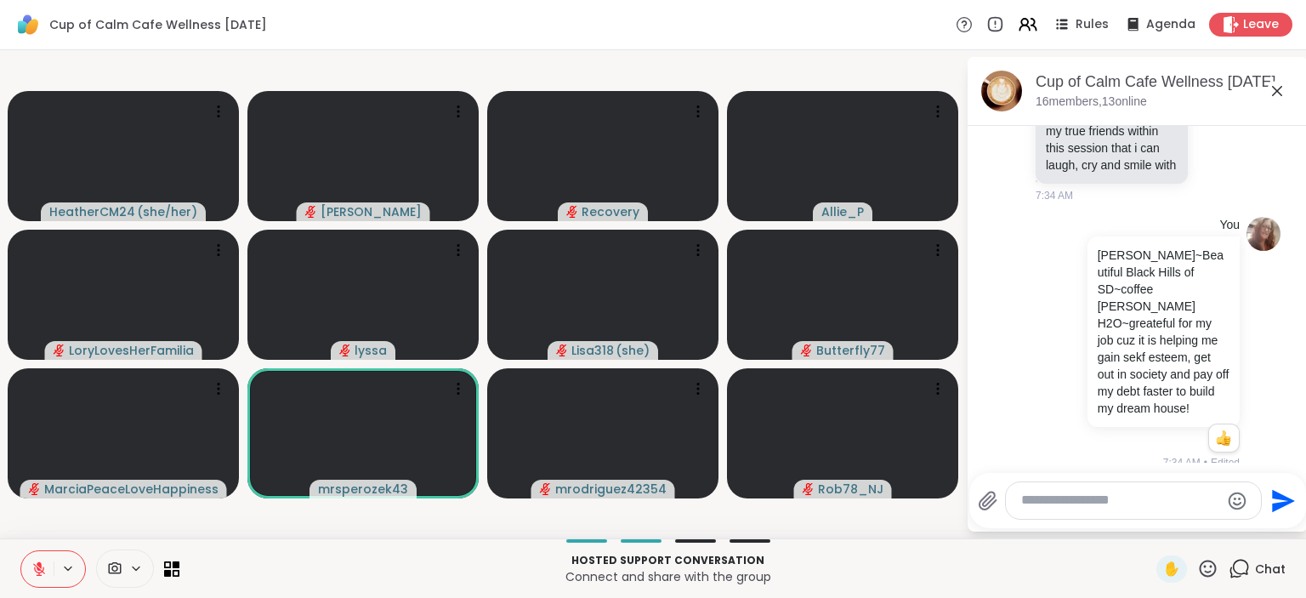
click at [1198, 536] on icon at bounding box center [1195, 537] width 5 height 2
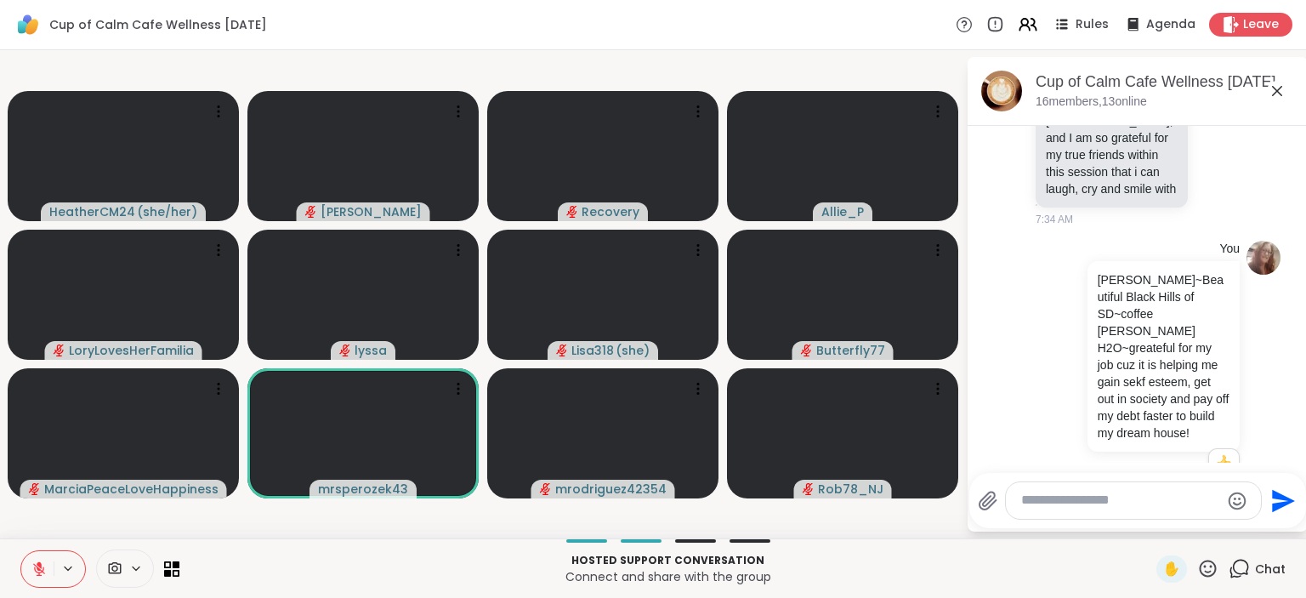
scroll to position [3357, 0]
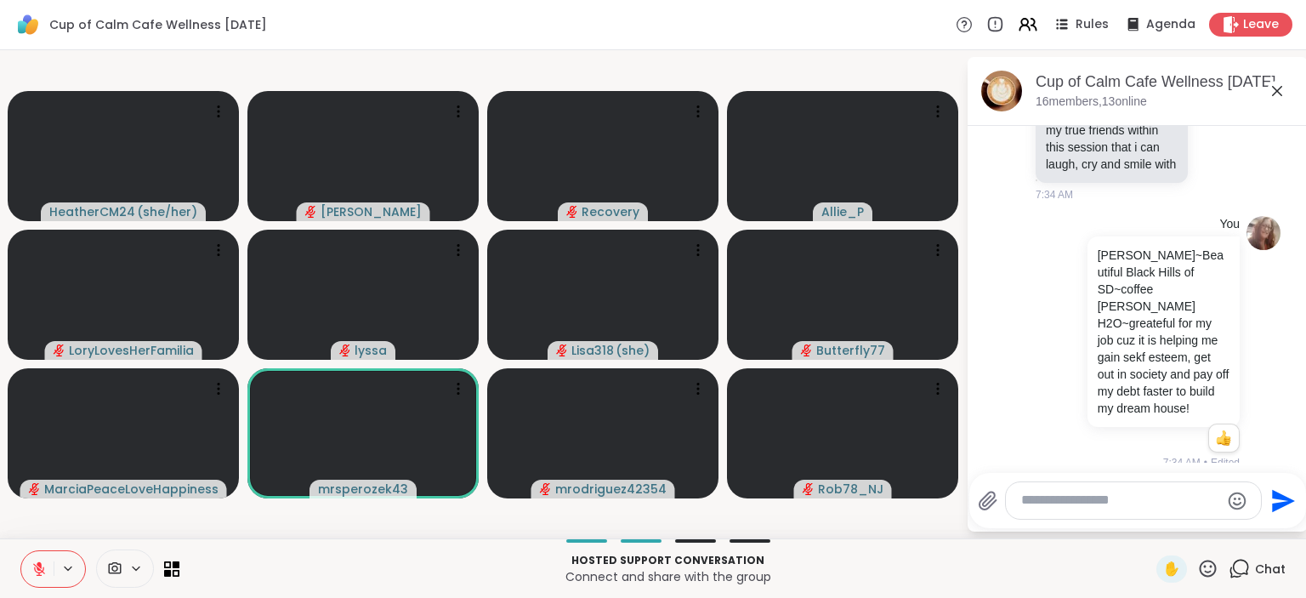
click at [1122, 499] on div "Select Reaction: Joy" at bounding box center [1120, 506] width 15 height 15
click at [1111, 499] on textarea "Type your message" at bounding box center [1121, 501] width 198 height 18
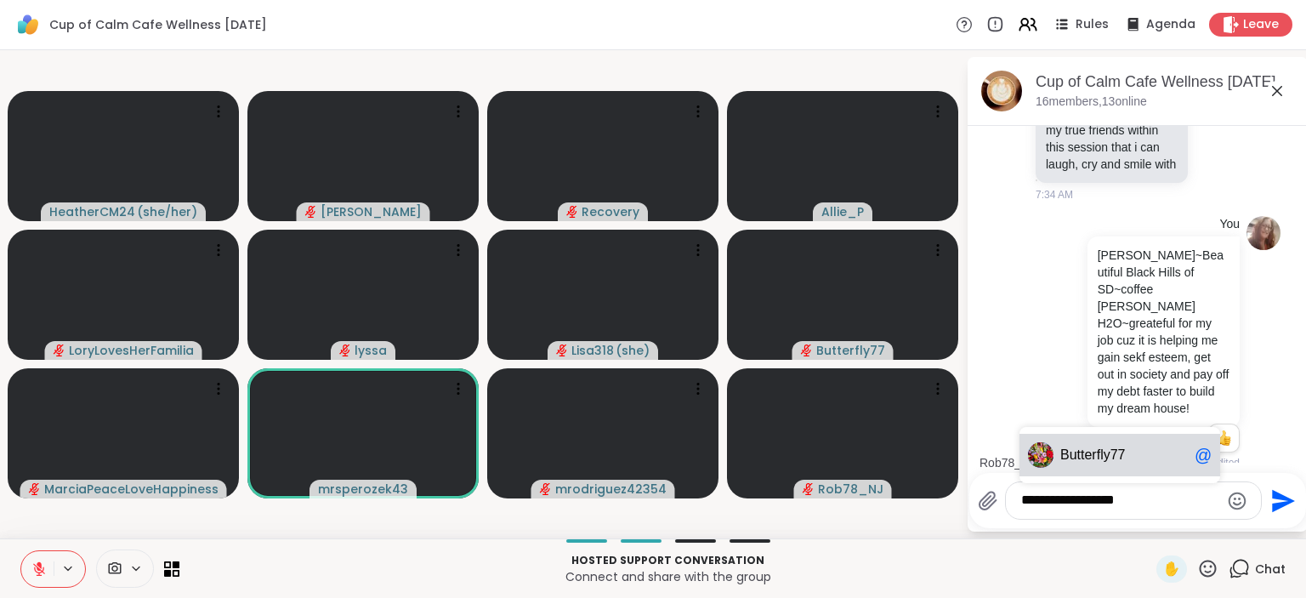
click at [1113, 453] on span "erfly77" at bounding box center [1104, 455] width 41 height 17
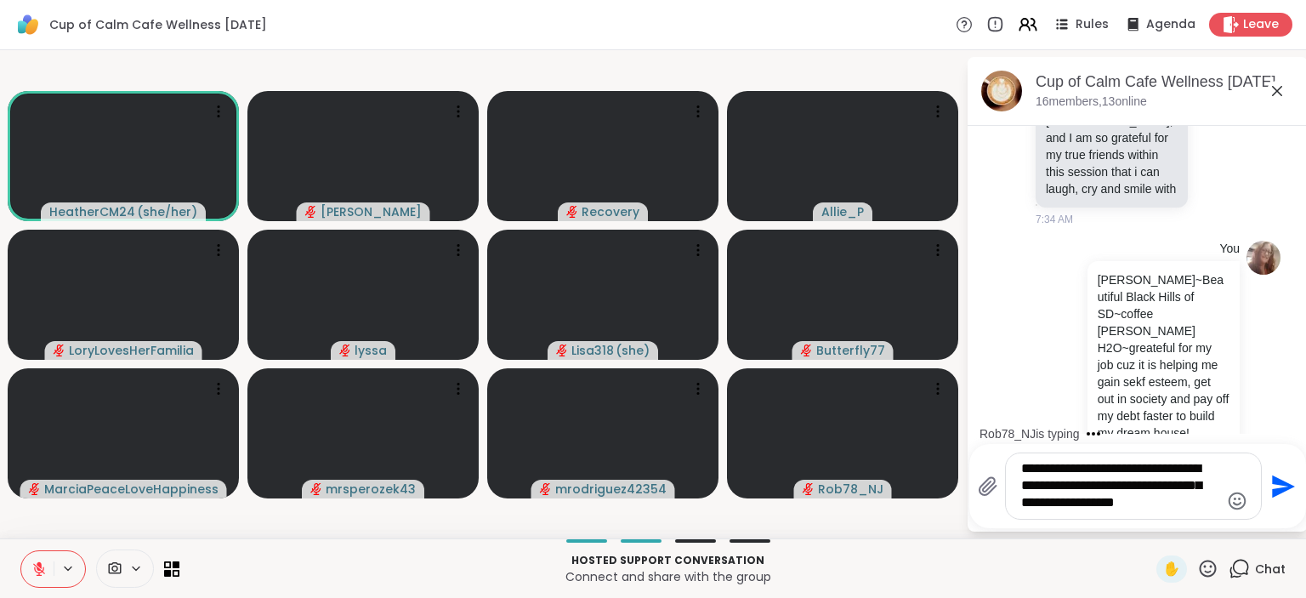
scroll to position [3430, 0]
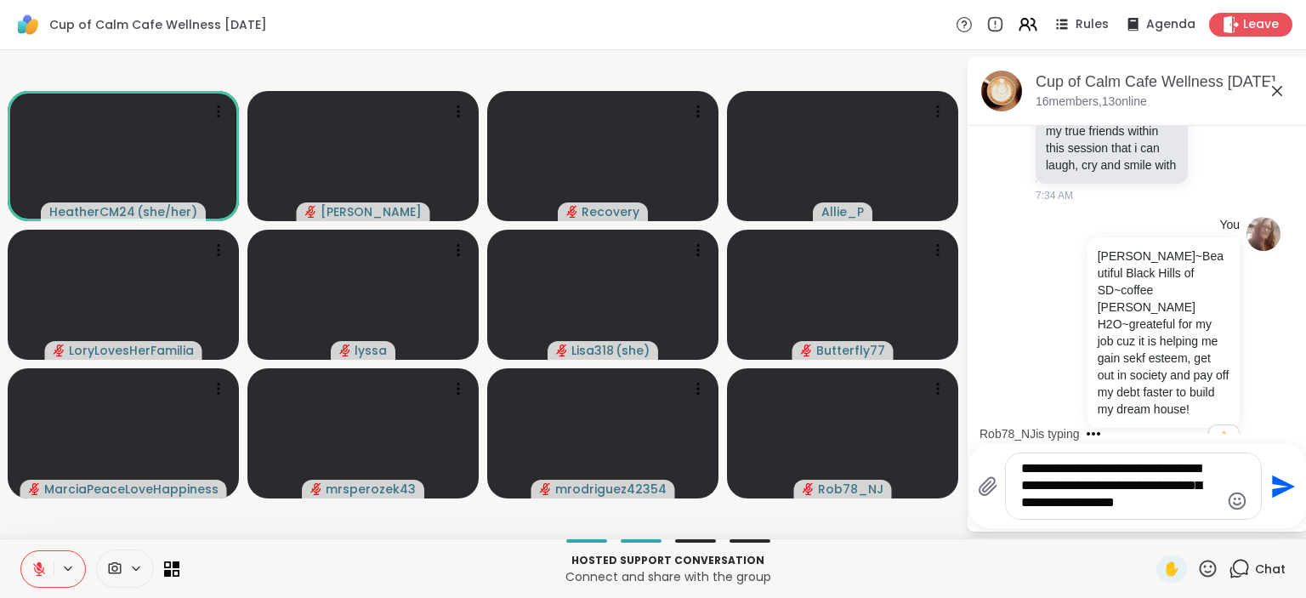
type textarea "**********"
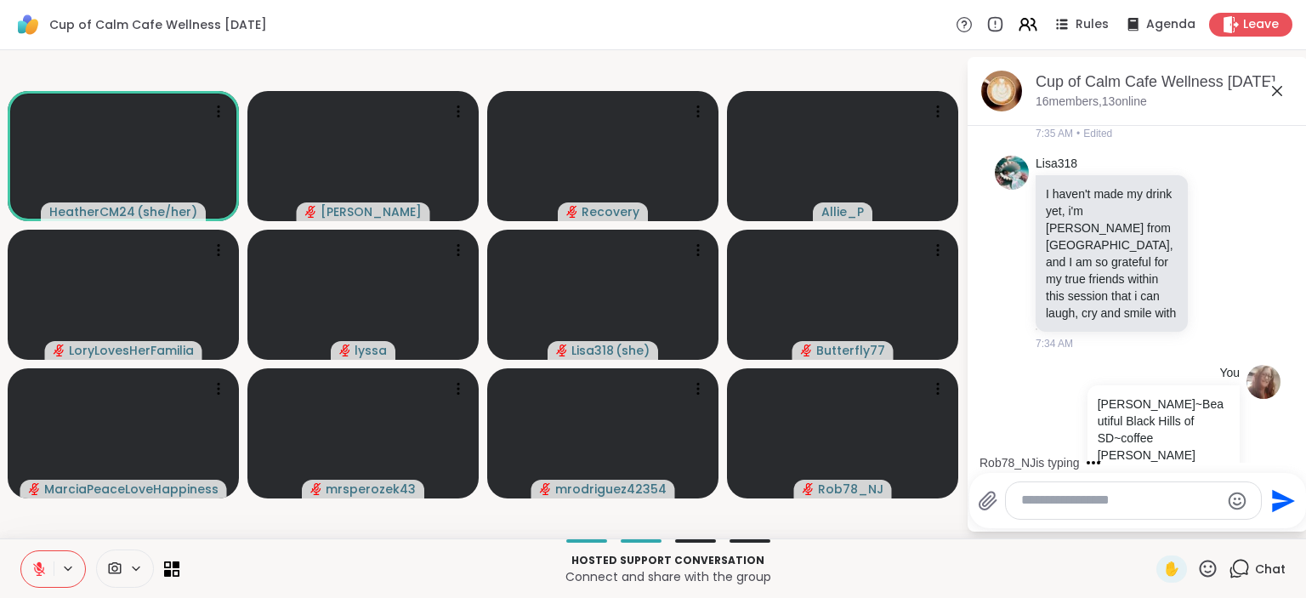
scroll to position [3171, 0]
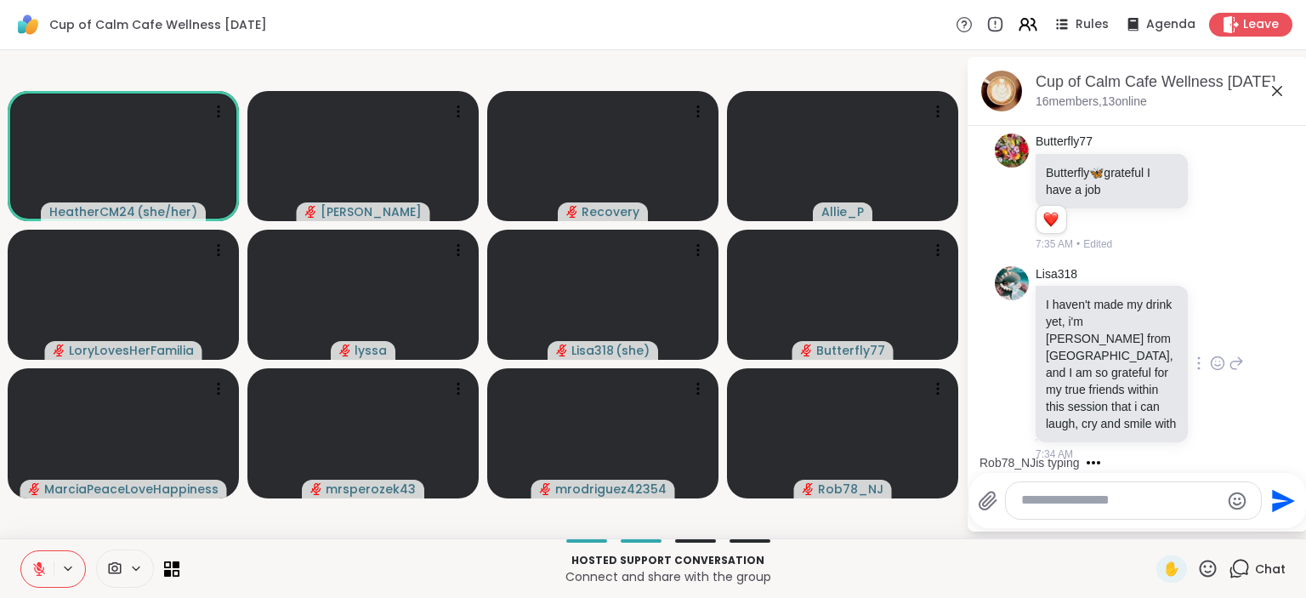
click at [1216, 364] on icon at bounding box center [1217, 365] width 5 height 2
click at [1075, 319] on button "Select Reaction: Heart" at bounding box center [1083, 336] width 34 height 34
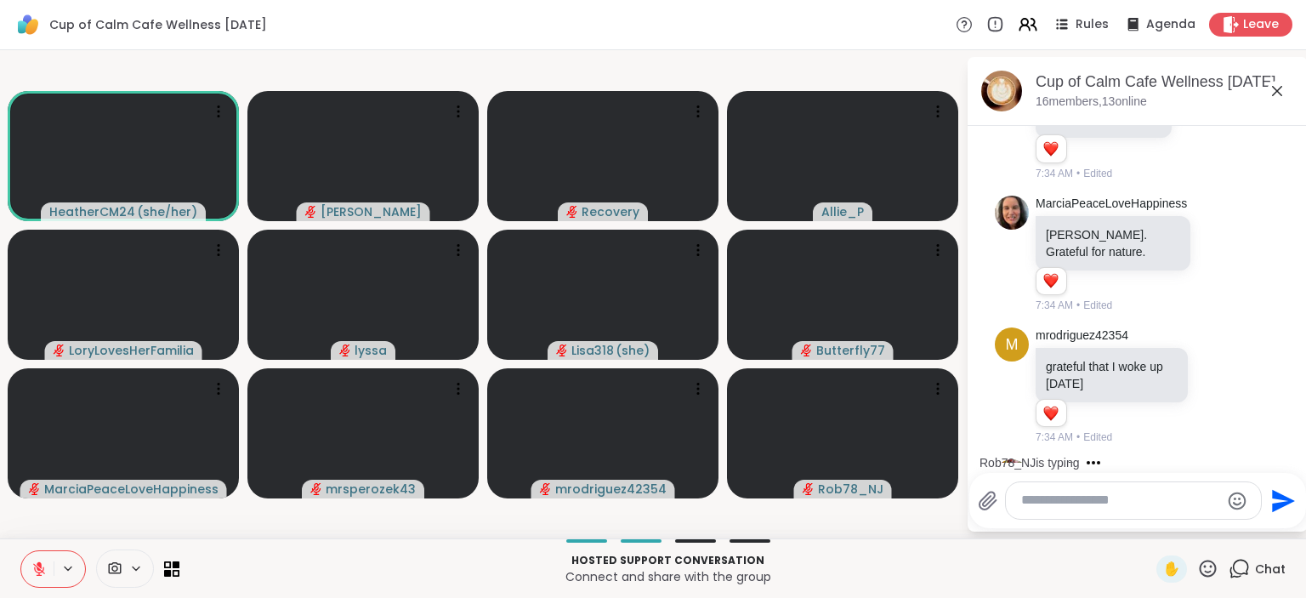
scroll to position [2841, 0]
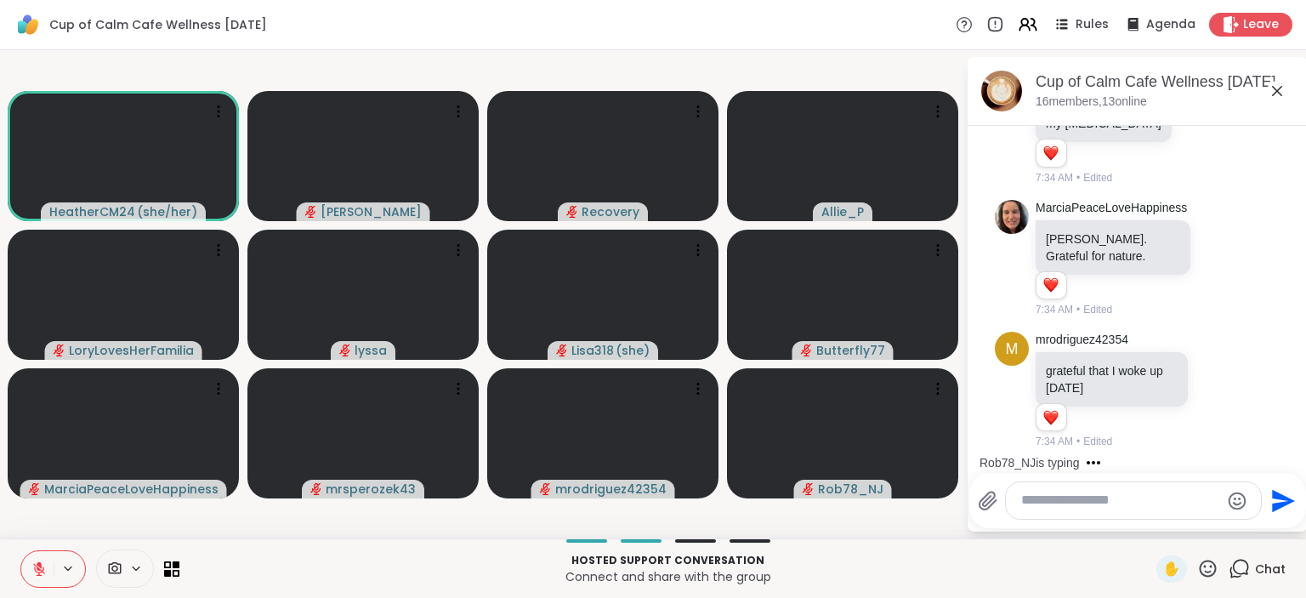
click at [1223, 514] on icon at bounding box center [1217, 522] width 15 height 17
click at [1084, 487] on div "Select Reaction: Heart" at bounding box center [1082, 494] width 15 height 15
click at [1223, 382] on icon at bounding box center [1217, 390] width 15 height 17
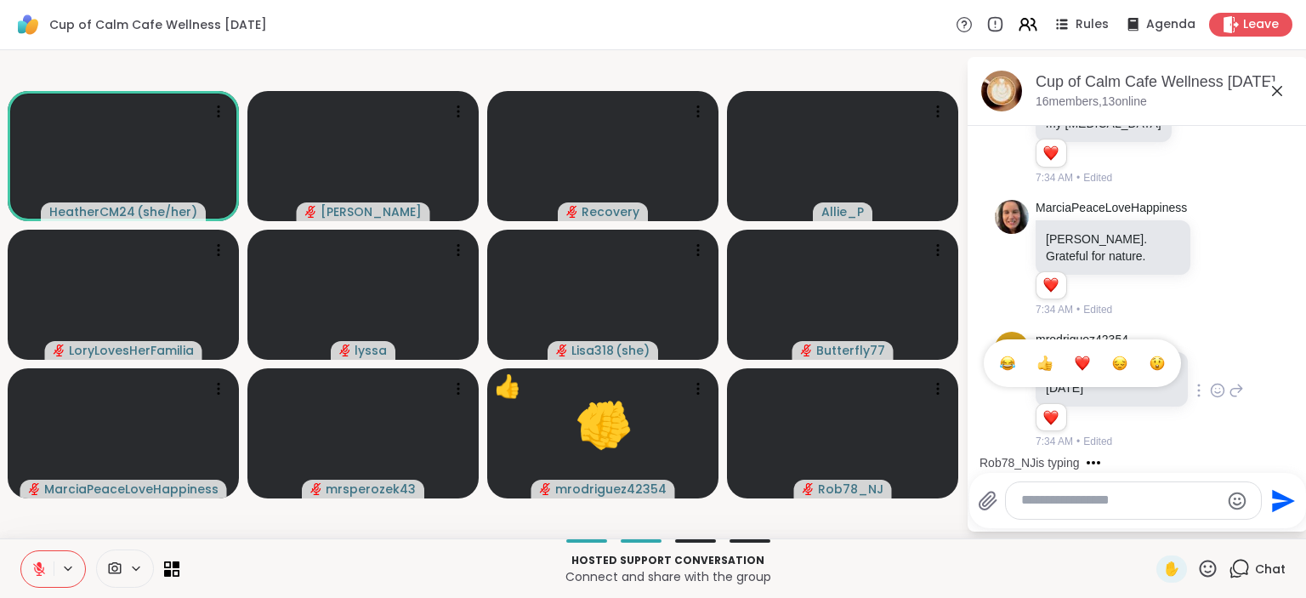
click at [1070, 346] on button "Select Reaction: Heart" at bounding box center [1083, 363] width 34 height 34
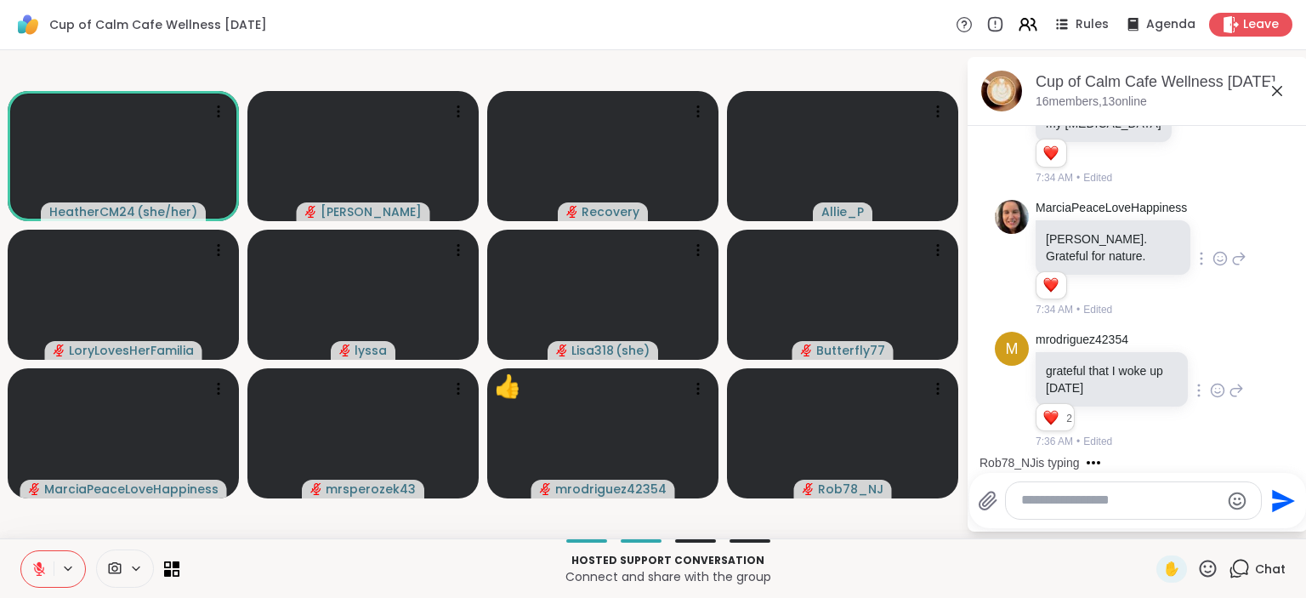
scroll to position [2620, 0]
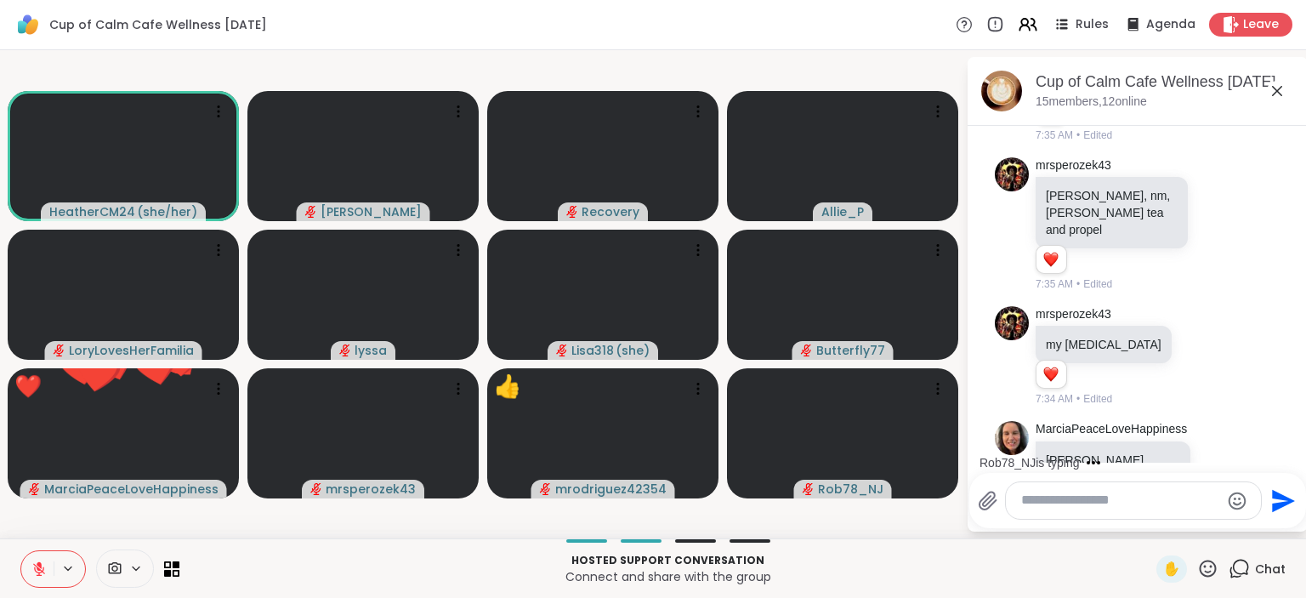
click at [1216, 471] on icon at bounding box center [1220, 479] width 15 height 17
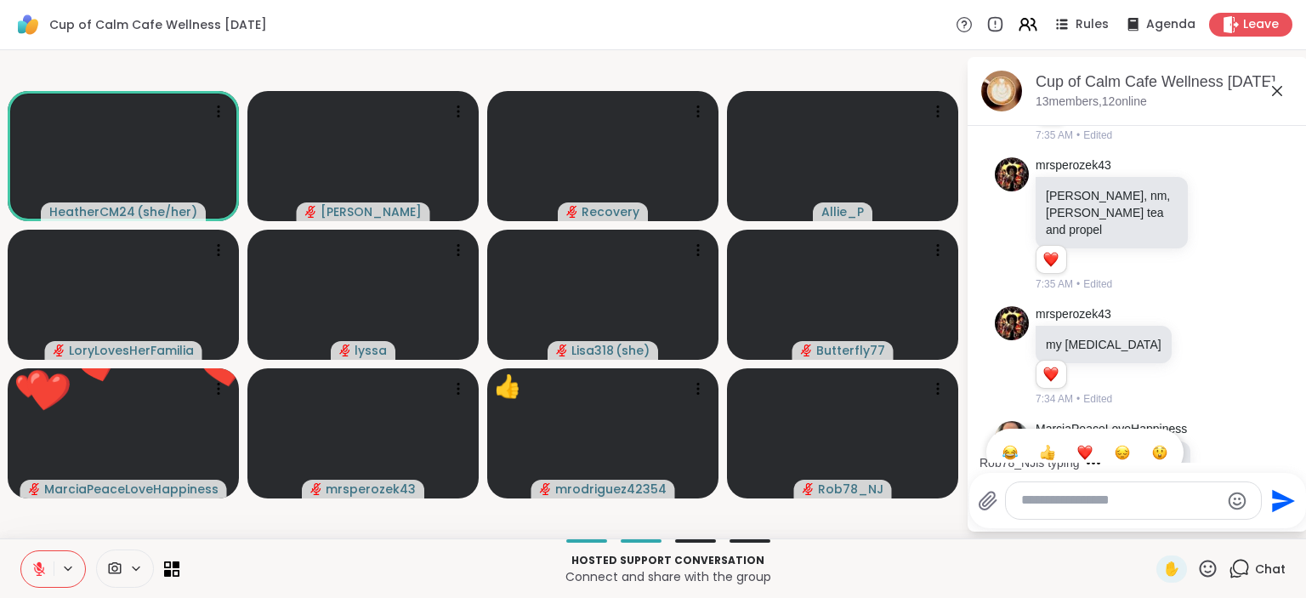
click at [1093, 435] on button "Select Reaction: Heart" at bounding box center [1085, 452] width 34 height 34
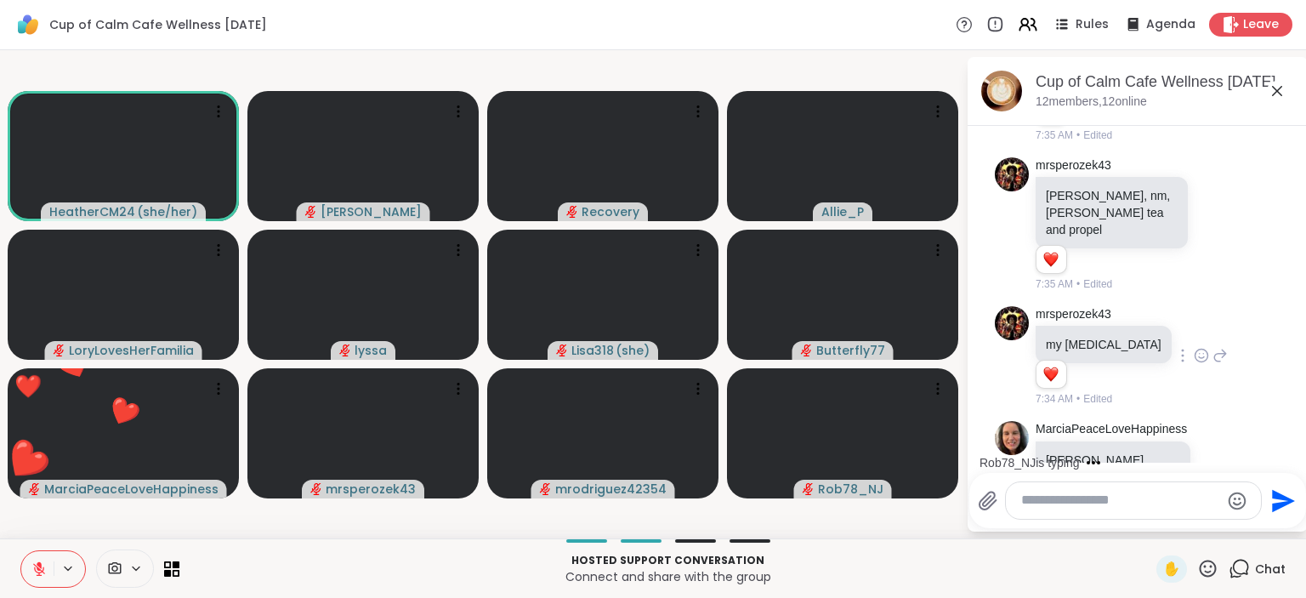
click at [1195, 350] on icon at bounding box center [1201, 356] width 13 height 13
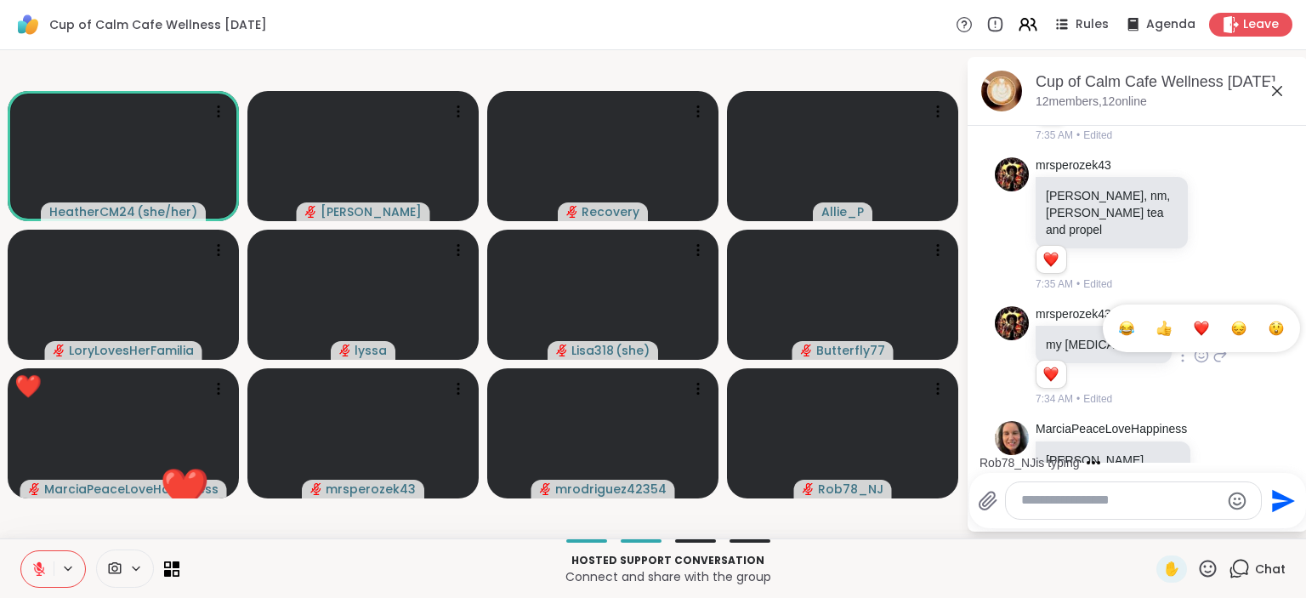
click at [1194, 321] on div "Select Reaction: Heart" at bounding box center [1201, 328] width 15 height 15
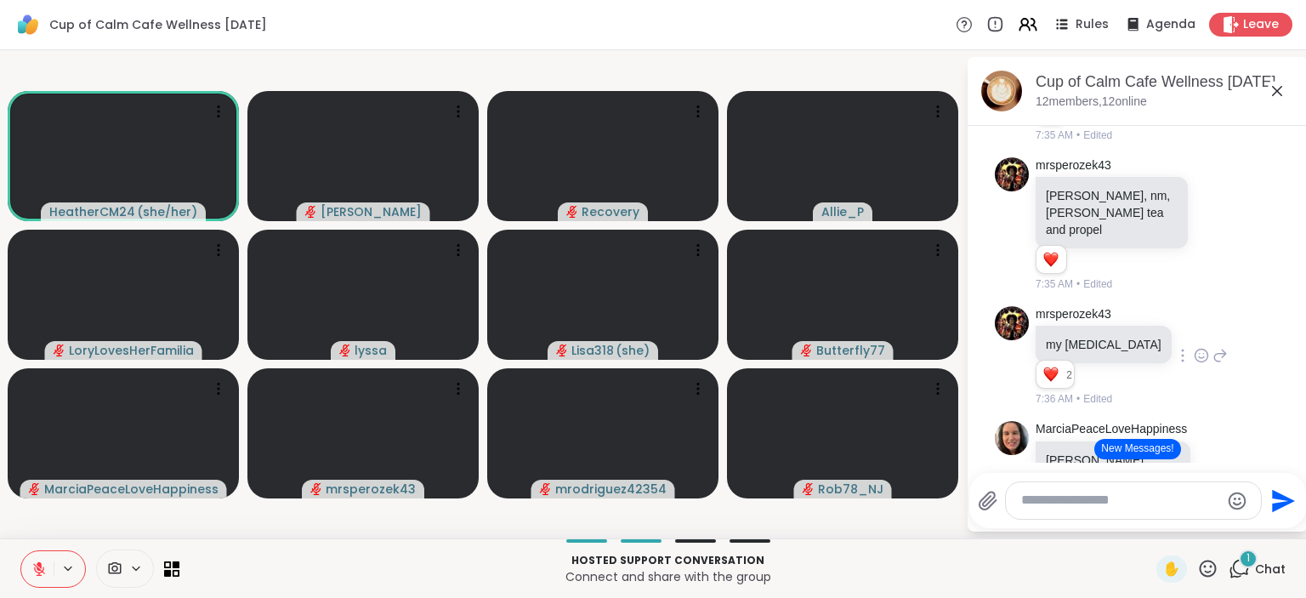
scroll to position [2399, 0]
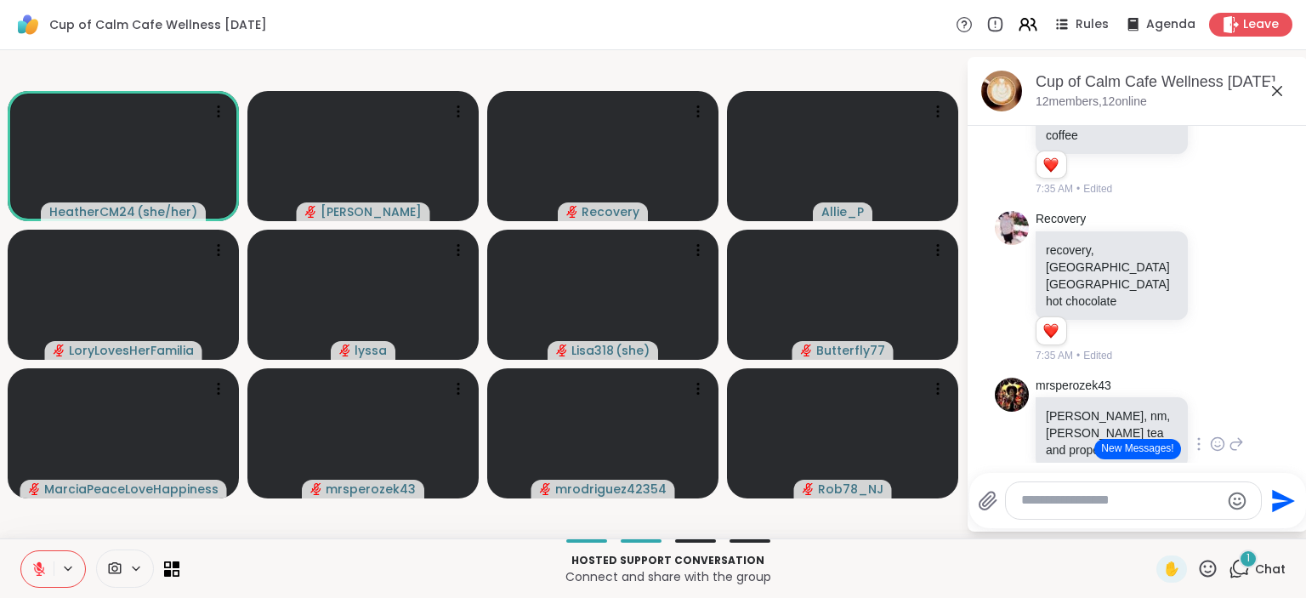
click at [1216, 446] on icon at bounding box center [1217, 447] width 5 height 2
click at [1079, 408] on span "Select Reaction: Heart" at bounding box center [1082, 416] width 15 height 17
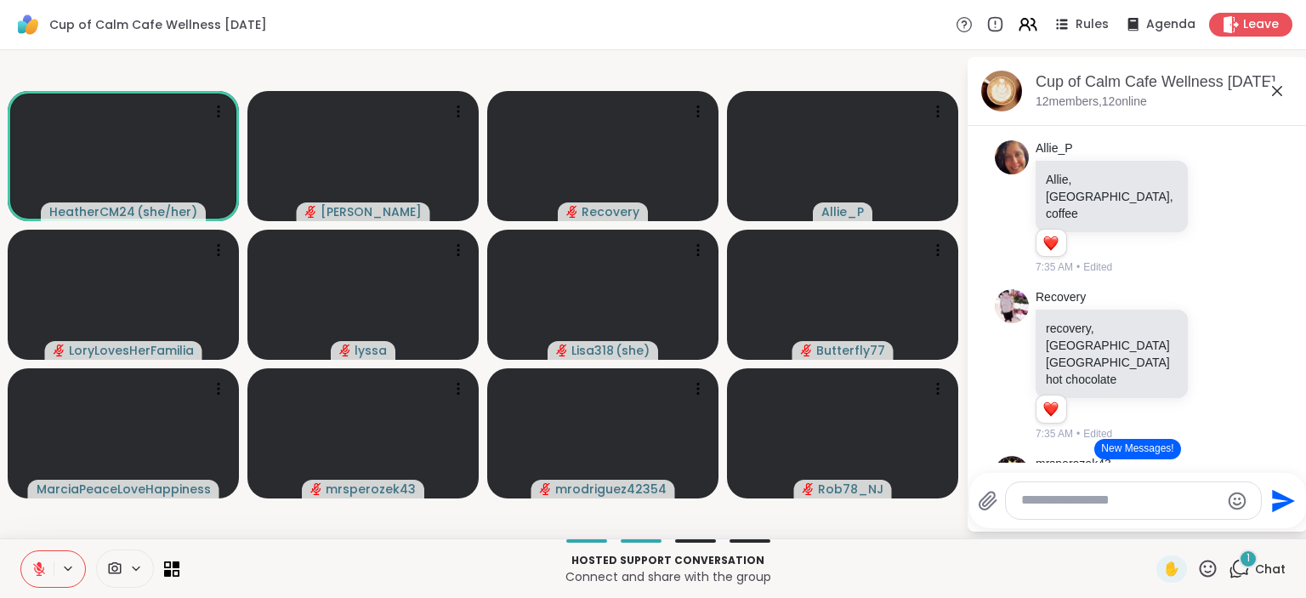
scroll to position [2290, 0]
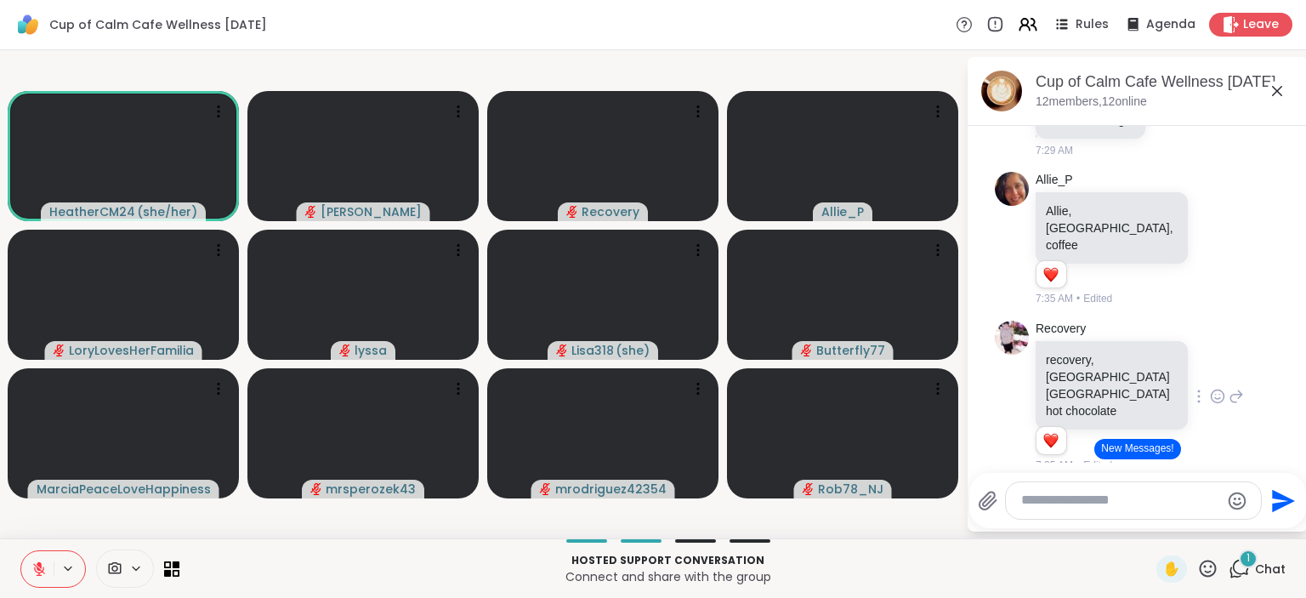
click at [1217, 390] on icon at bounding box center [1218, 396] width 13 height 13
click at [1080, 361] on div "Select Reaction: Heart" at bounding box center [1082, 368] width 15 height 15
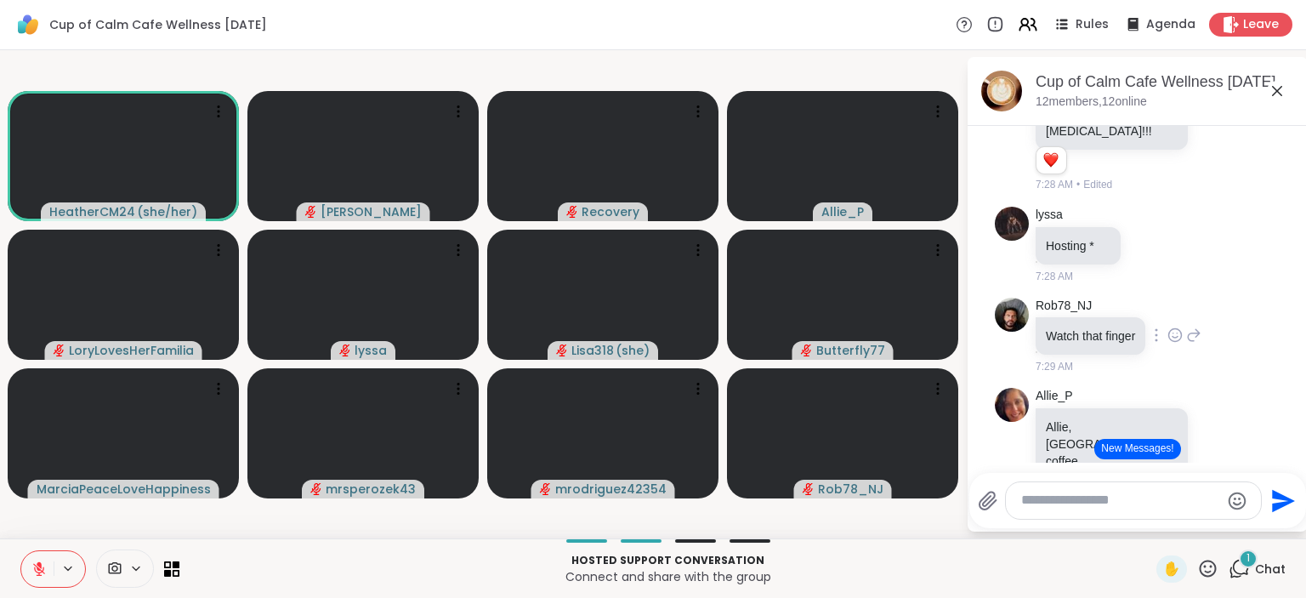
scroll to position [2069, 0]
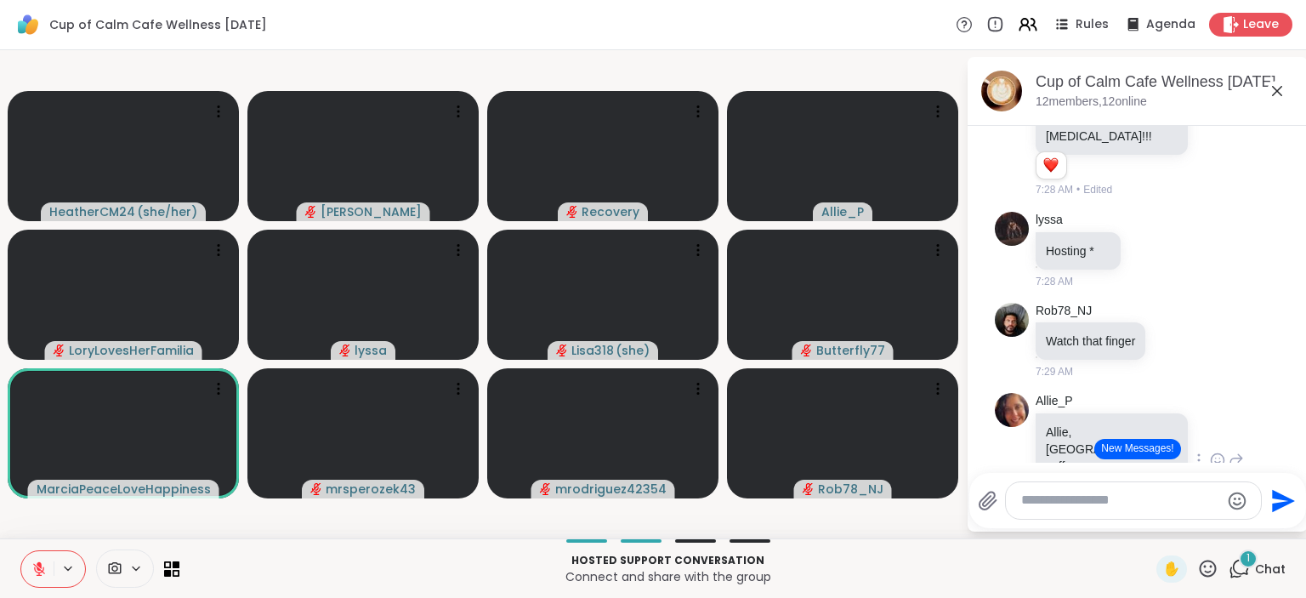
click at [1210, 452] on icon at bounding box center [1217, 460] width 15 height 17
click at [1210, 425] on div "Select Reaction: Heart" at bounding box center [1217, 432] width 15 height 15
click at [1180, 332] on icon at bounding box center [1175, 340] width 15 height 17
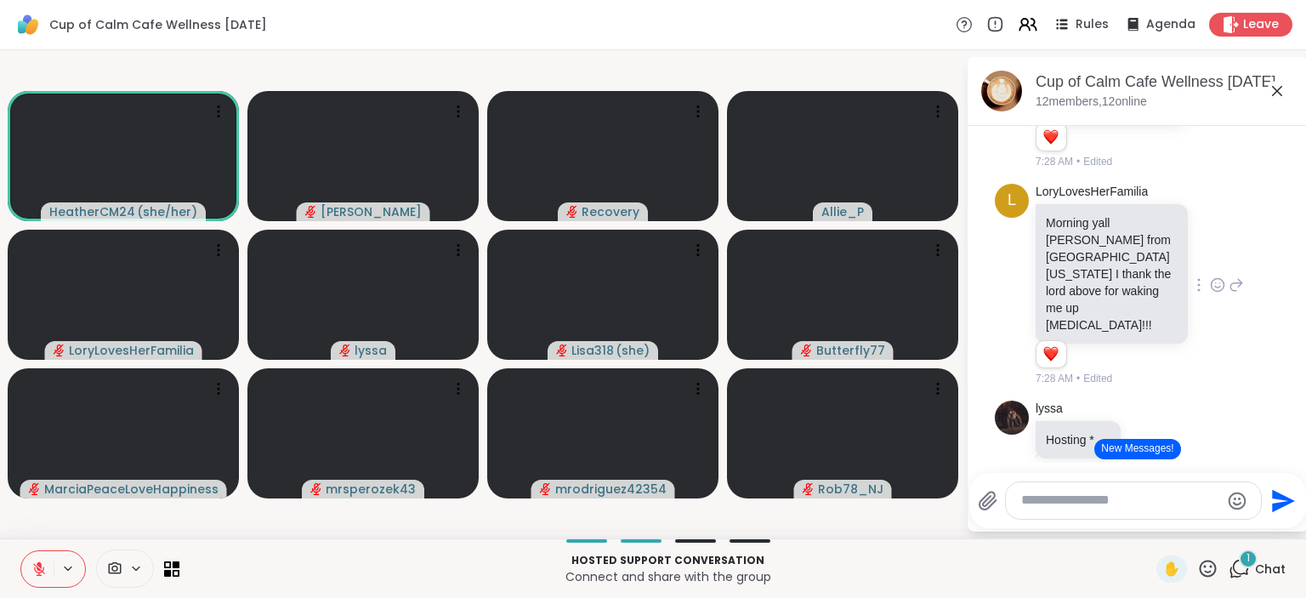
scroll to position [1848, 0]
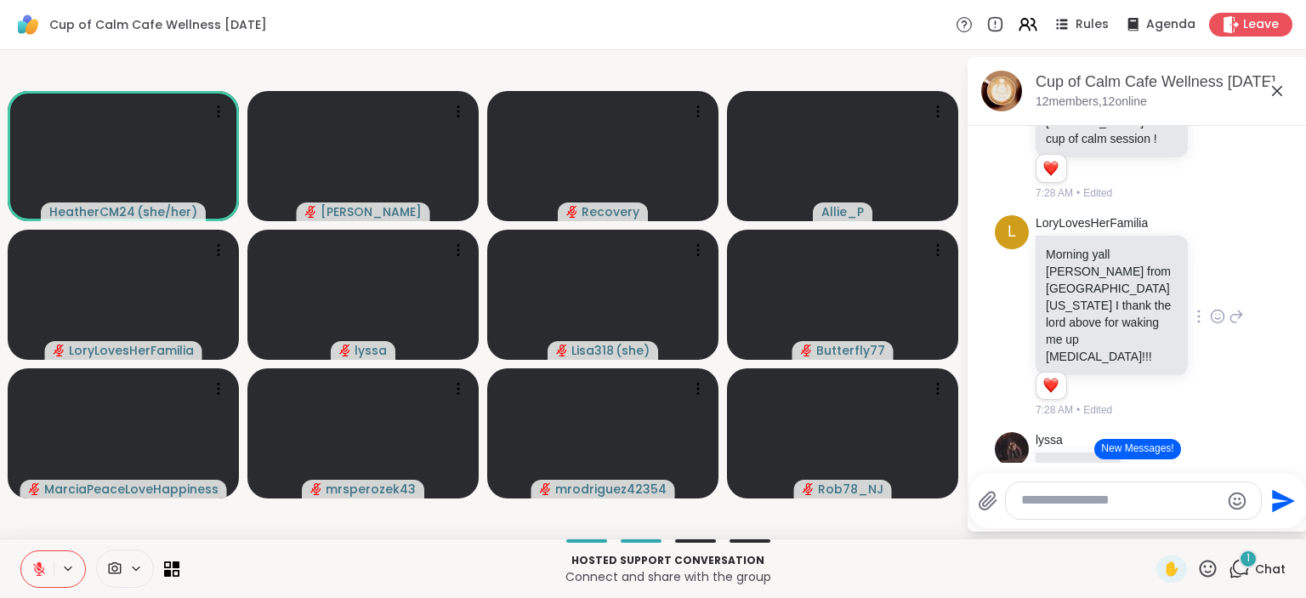
click at [1220, 308] on icon at bounding box center [1217, 316] width 15 height 17
click at [1090, 272] on button "Select Reaction: Heart" at bounding box center [1083, 289] width 34 height 34
click at [1238, 310] on icon at bounding box center [1238, 316] width 12 height 12
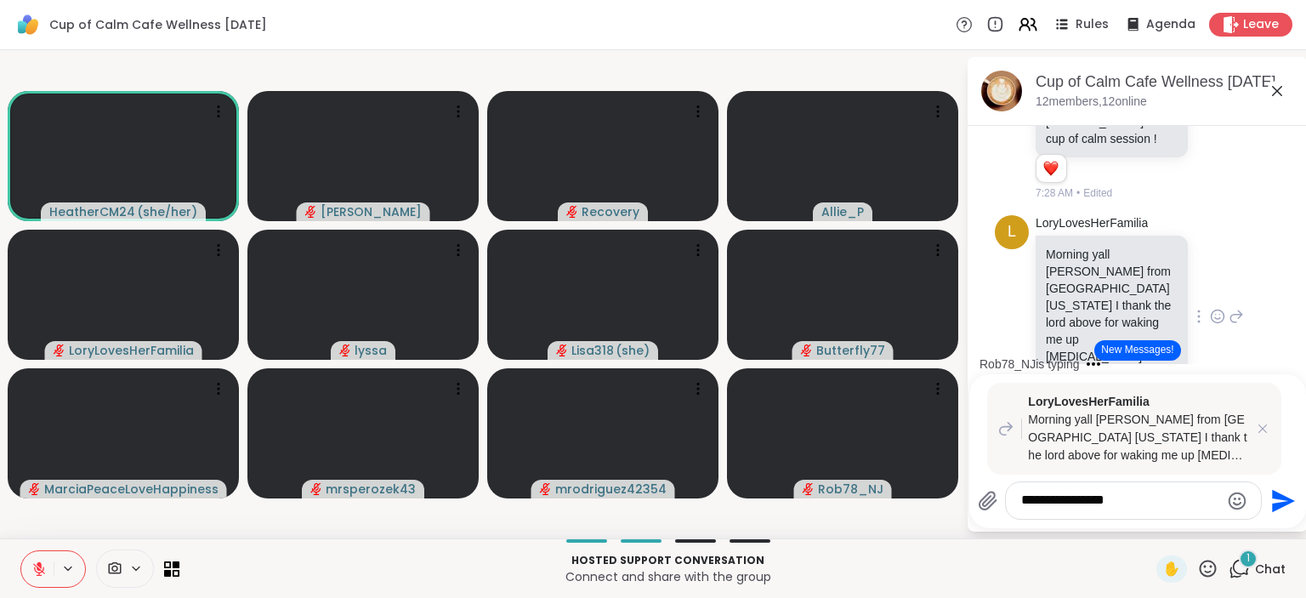
type textarea "**********"
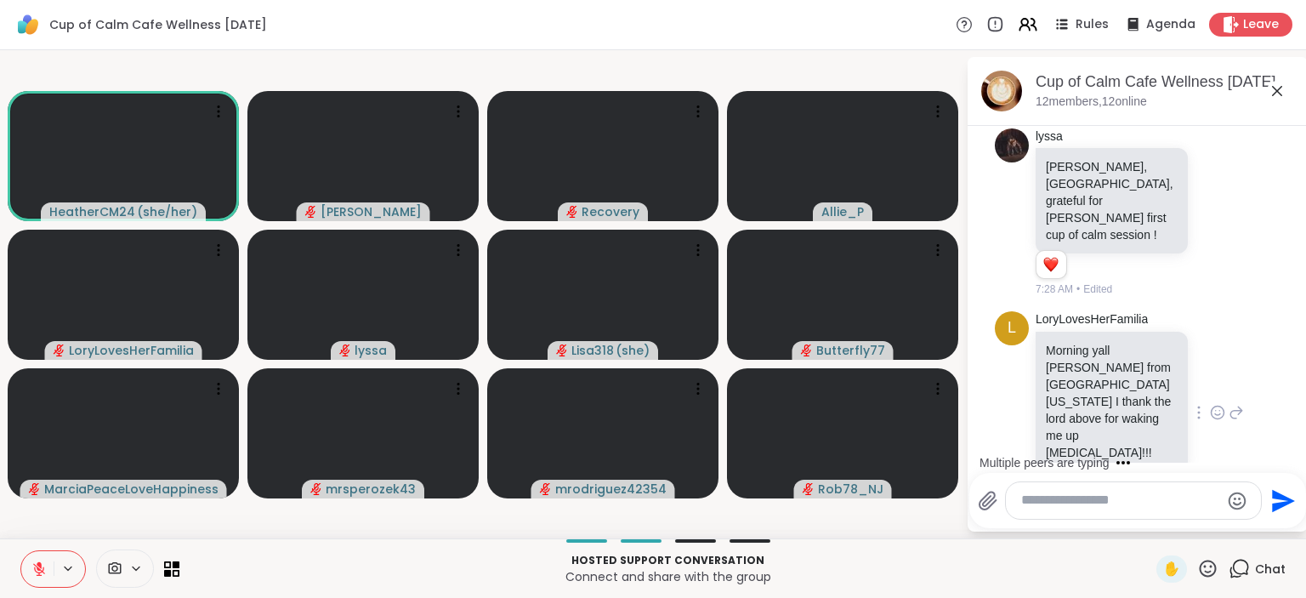
scroll to position [1642, 0]
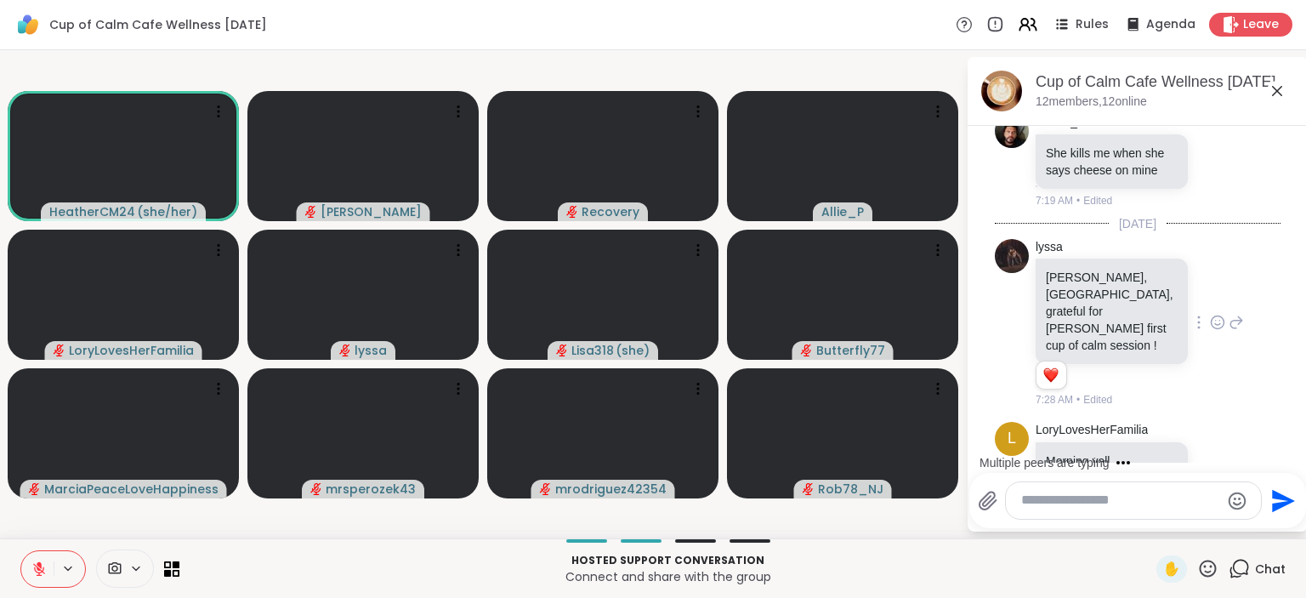
click at [1216, 331] on icon at bounding box center [1217, 322] width 15 height 17
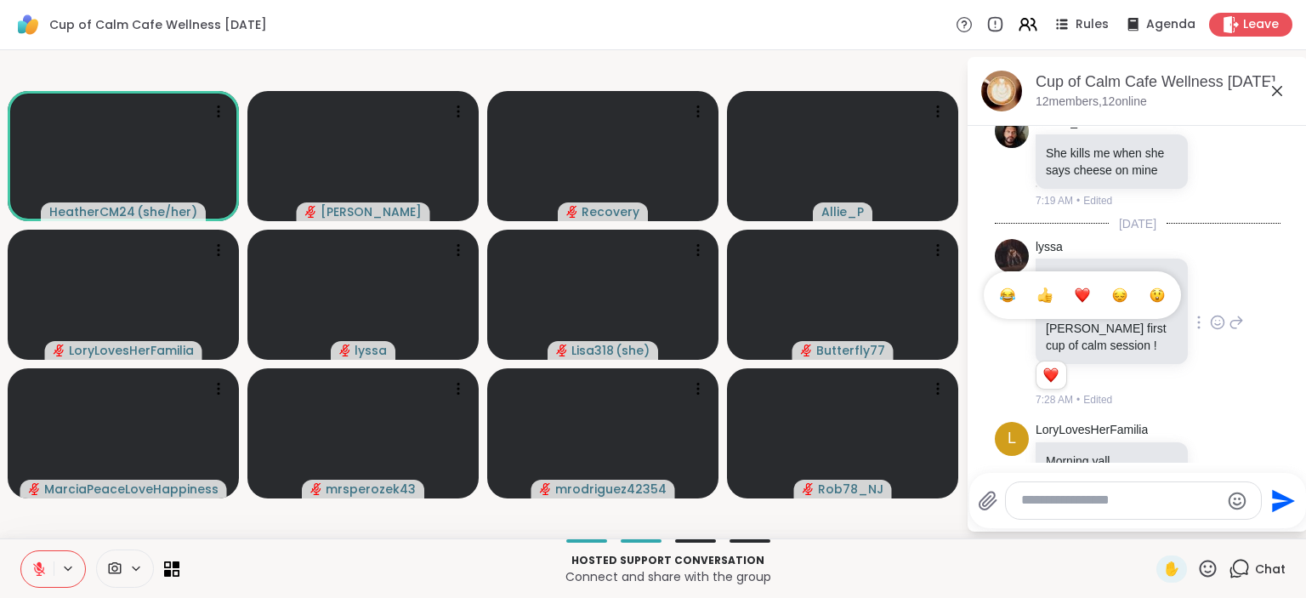
click at [1094, 308] on button "Select Reaction: Heart" at bounding box center [1083, 295] width 34 height 34
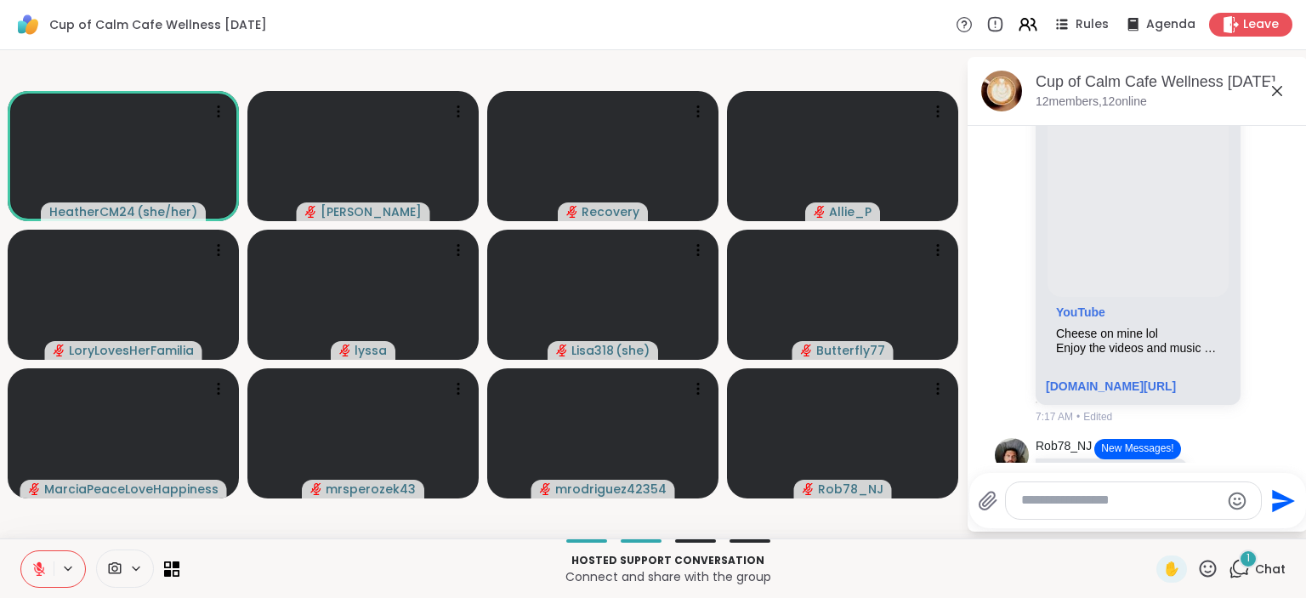
scroll to position [980, 0]
click at [1265, 185] on icon at bounding box center [1271, 178] width 13 height 13
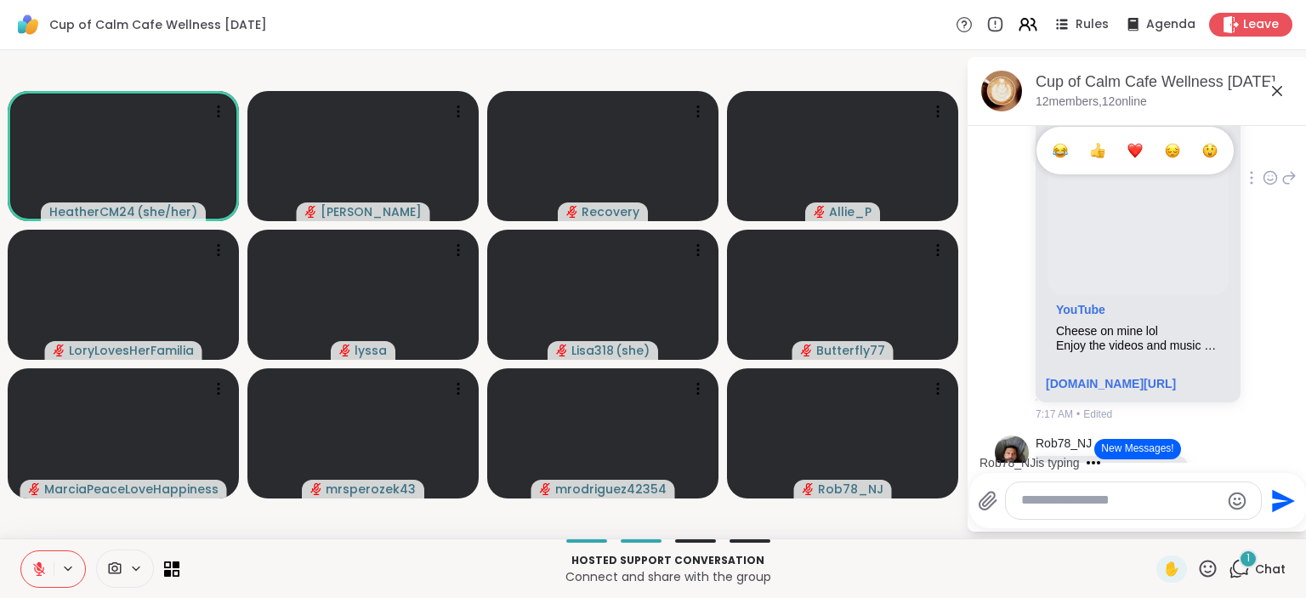
click at [1134, 157] on span "Select Reaction: Heart" at bounding box center [1135, 150] width 15 height 17
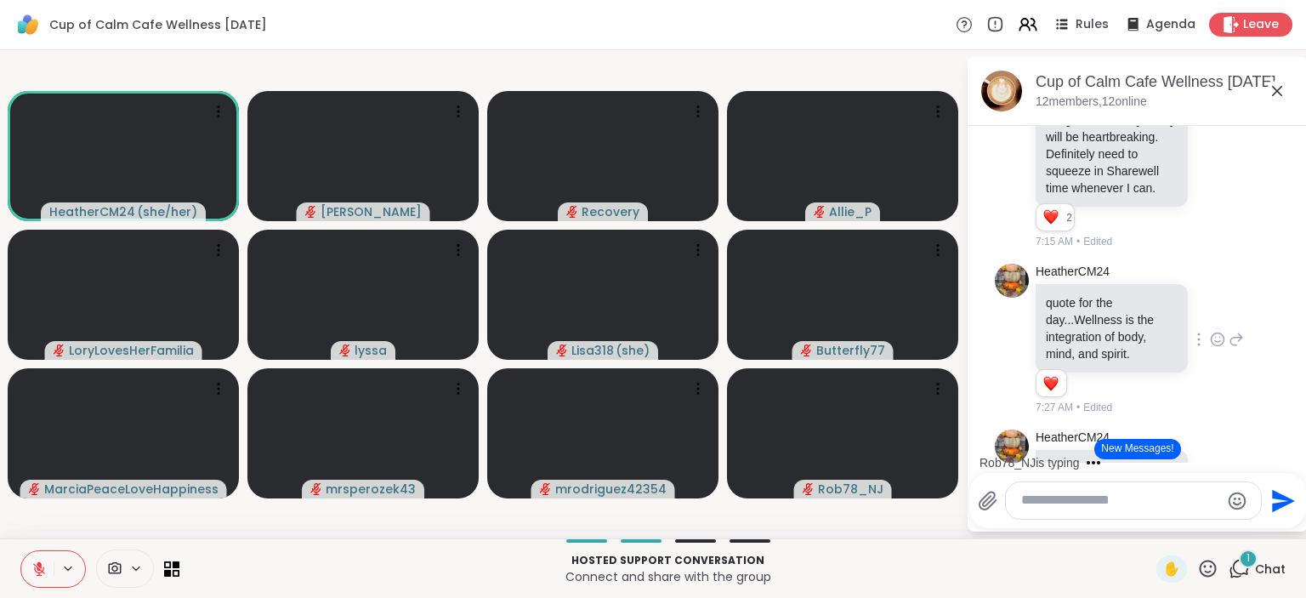
scroll to position [208, 0]
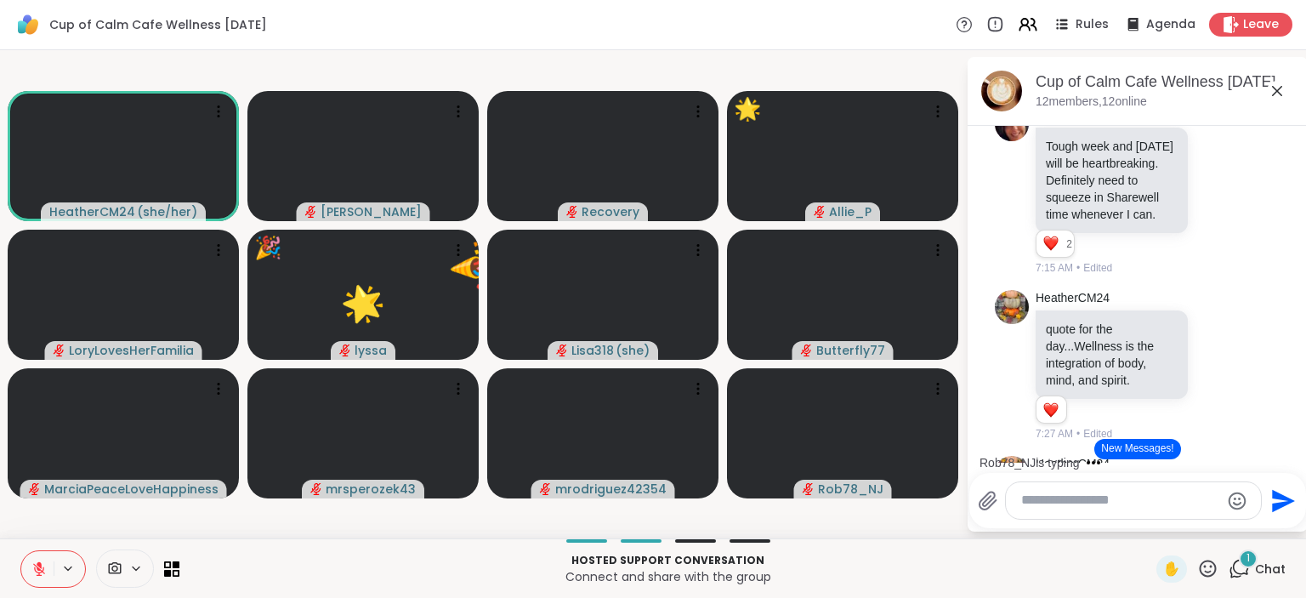
click at [1204, 572] on icon at bounding box center [1208, 568] width 21 height 21
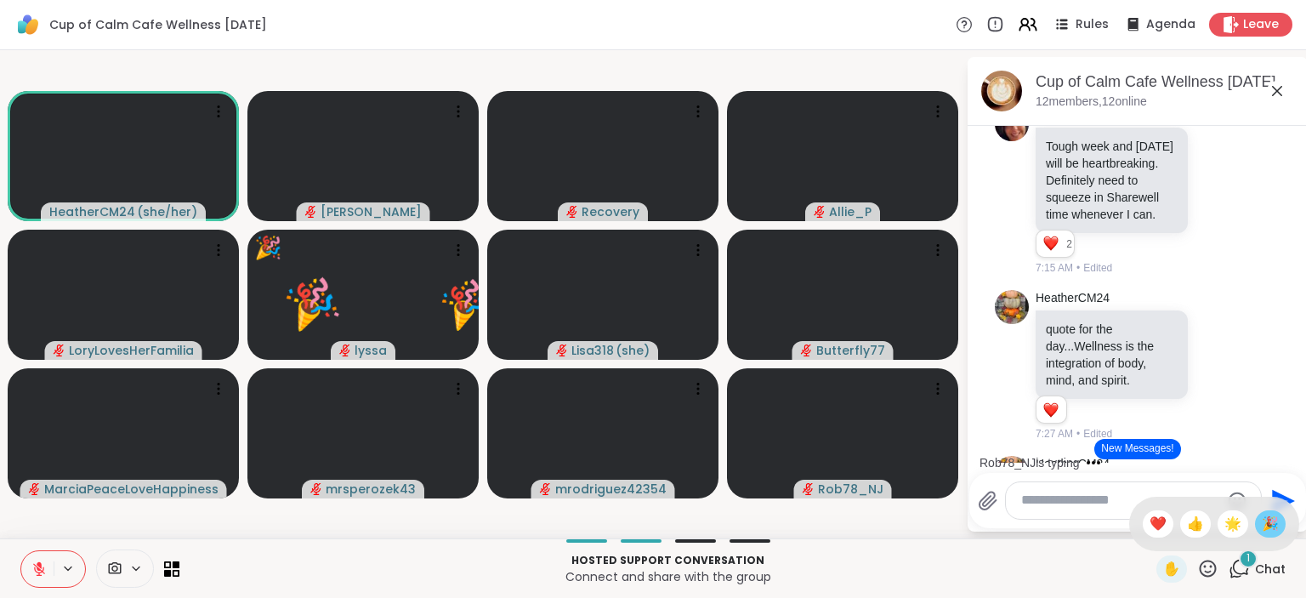
click at [1267, 522] on span "🎉" at bounding box center [1270, 524] width 17 height 20
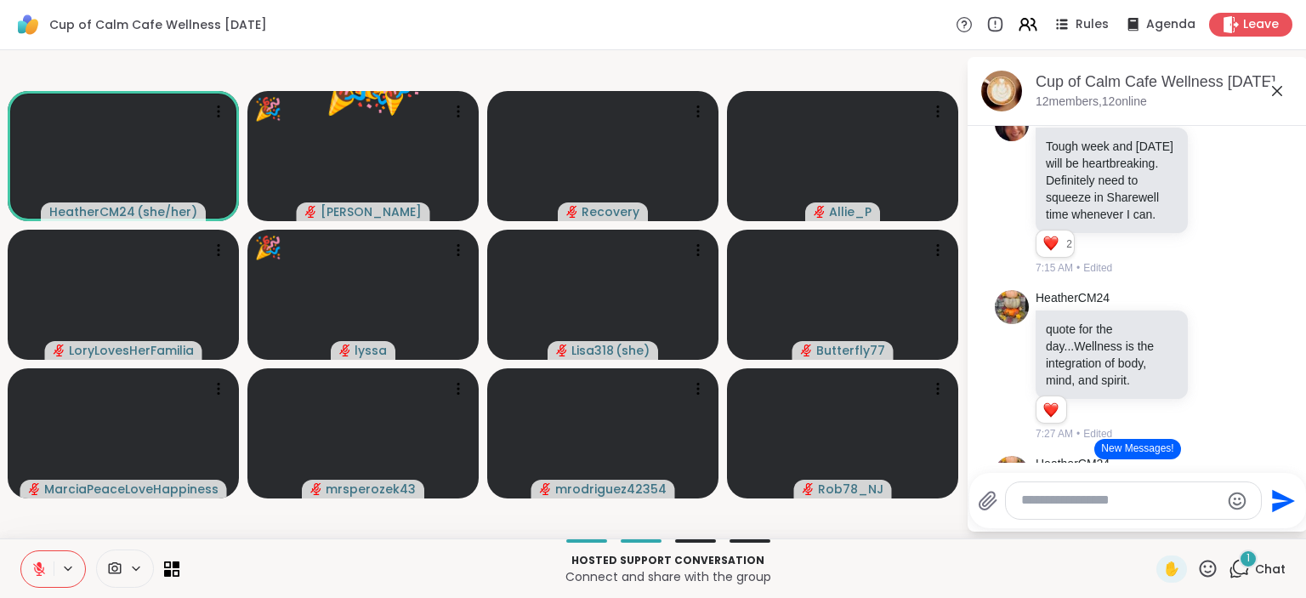
click at [1211, 571] on icon at bounding box center [1208, 568] width 21 height 21
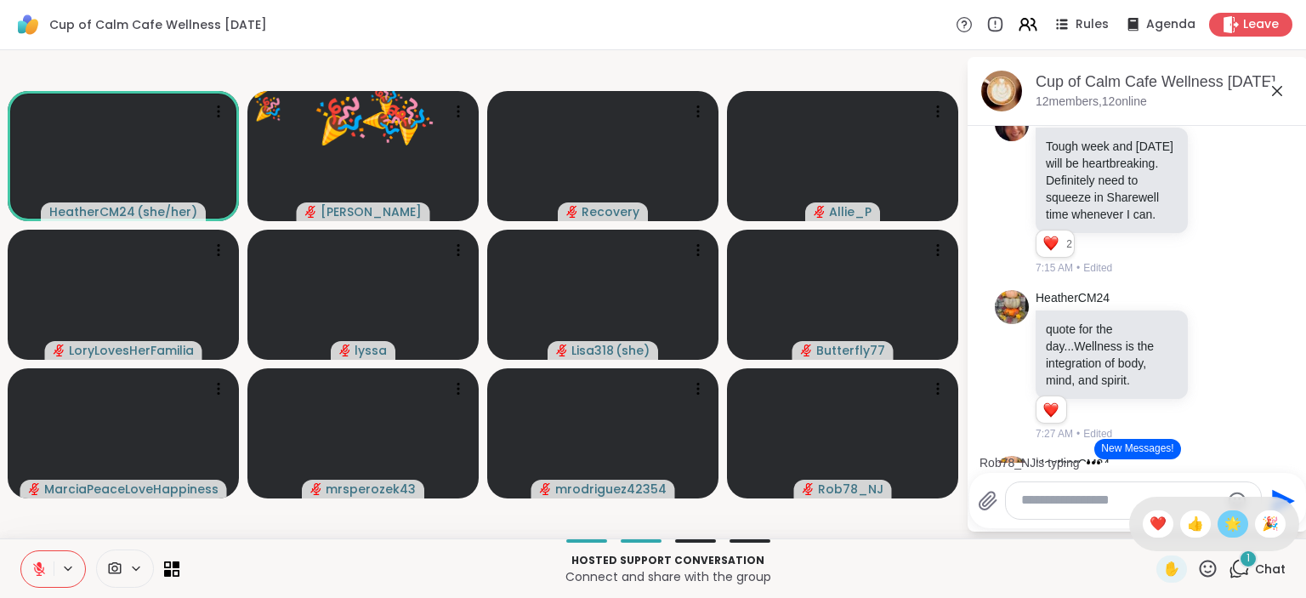
click at [1242, 532] on div "🌟" at bounding box center [1233, 523] width 31 height 27
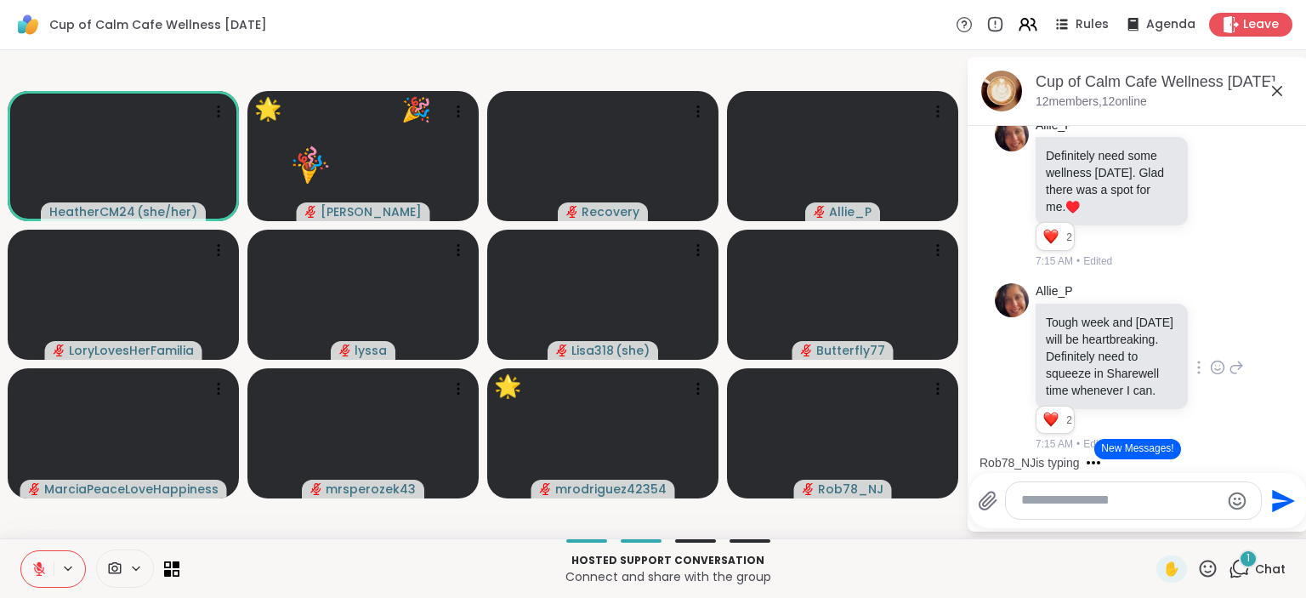
scroll to position [0, 0]
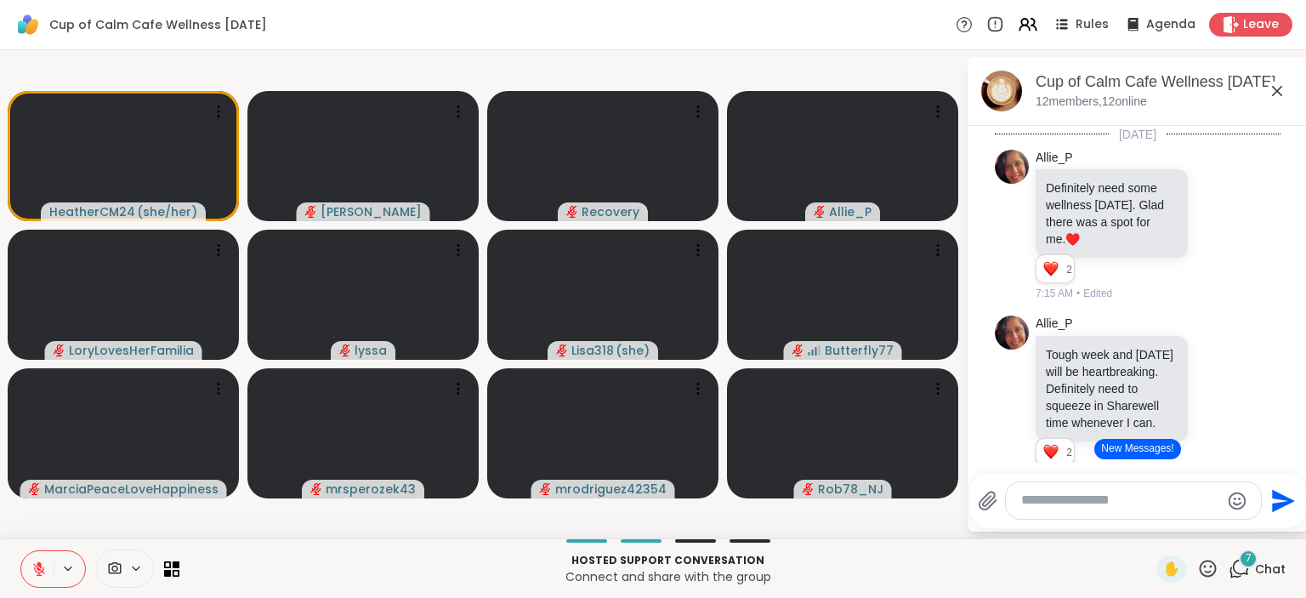
click at [1128, 494] on div at bounding box center [1133, 500] width 255 height 37
click at [1124, 498] on textarea "Type your message" at bounding box center [1121, 501] width 198 height 18
type textarea "*"
type textarea "*********"
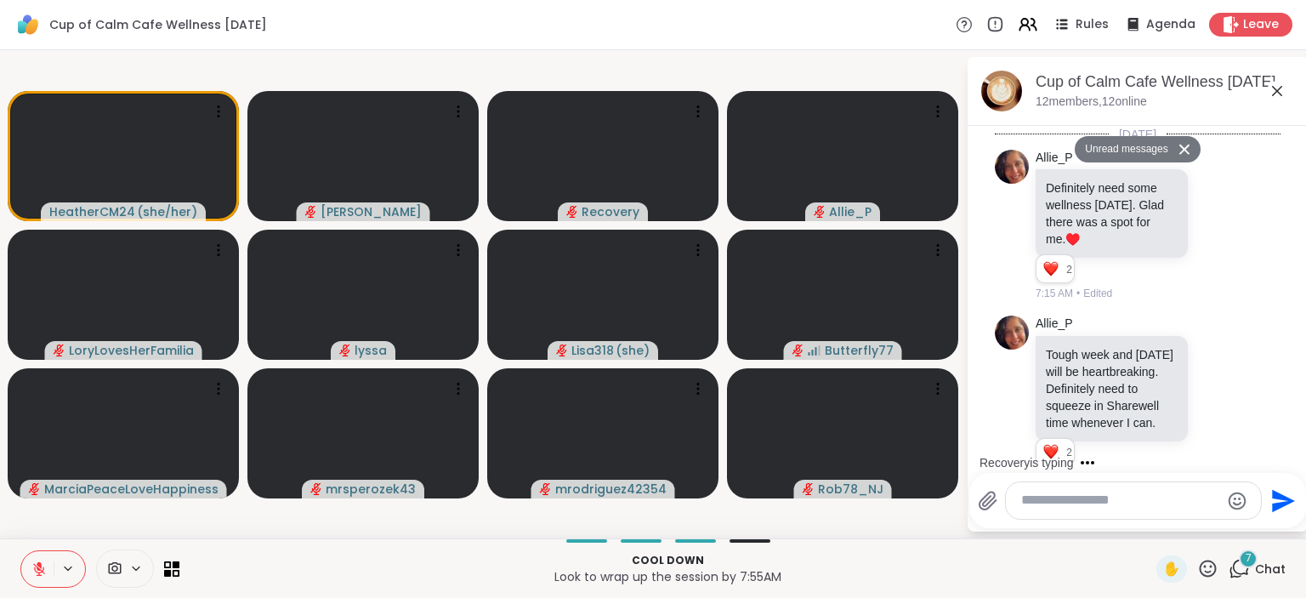
scroll to position [5114, 0]
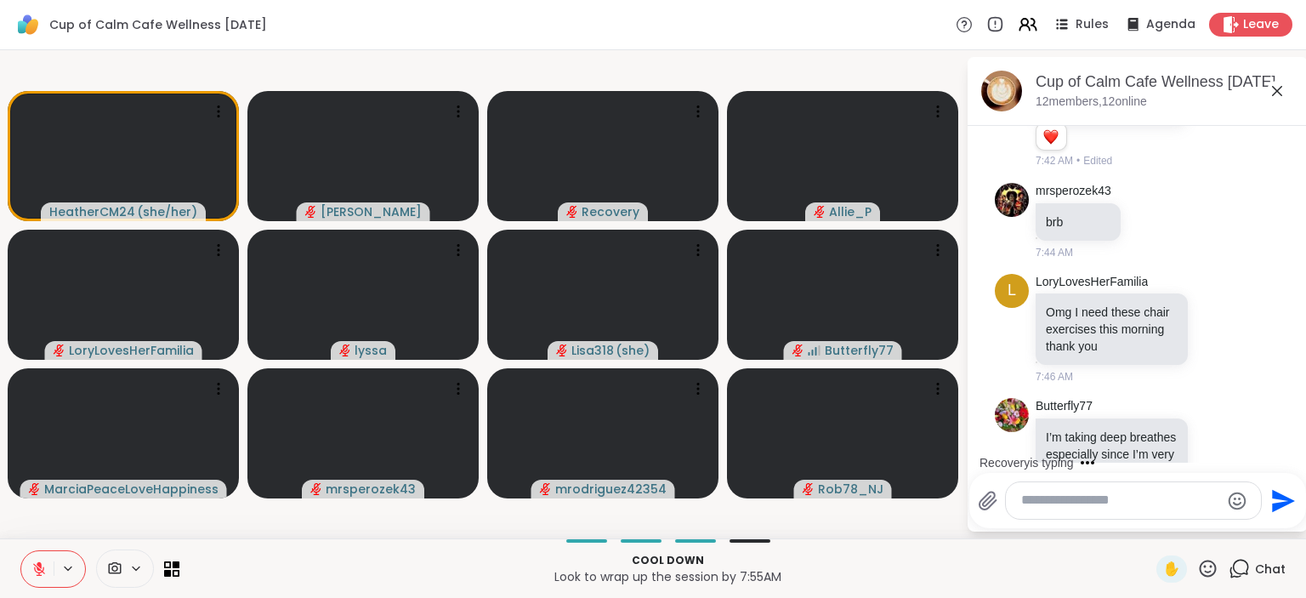
click at [1223, 563] on icon at bounding box center [1218, 569] width 13 height 13
click at [1090, 534] on div "Select Reaction: Heart" at bounding box center [1082, 541] width 15 height 15
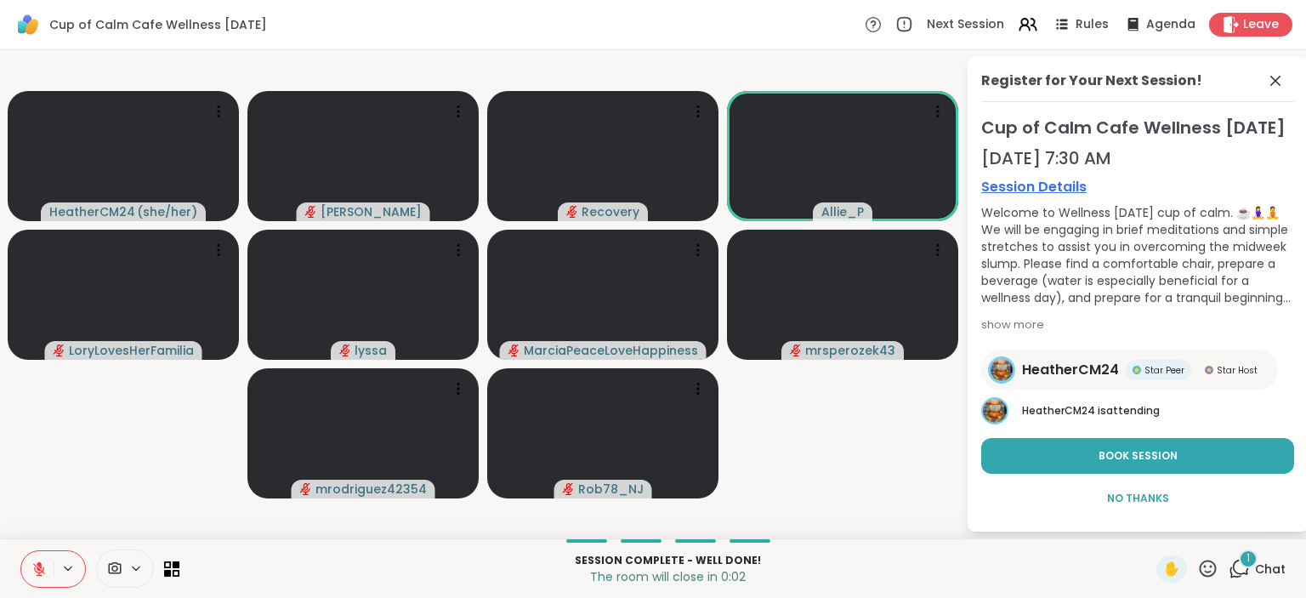
click at [45, 561] on icon at bounding box center [38, 568] width 15 height 15
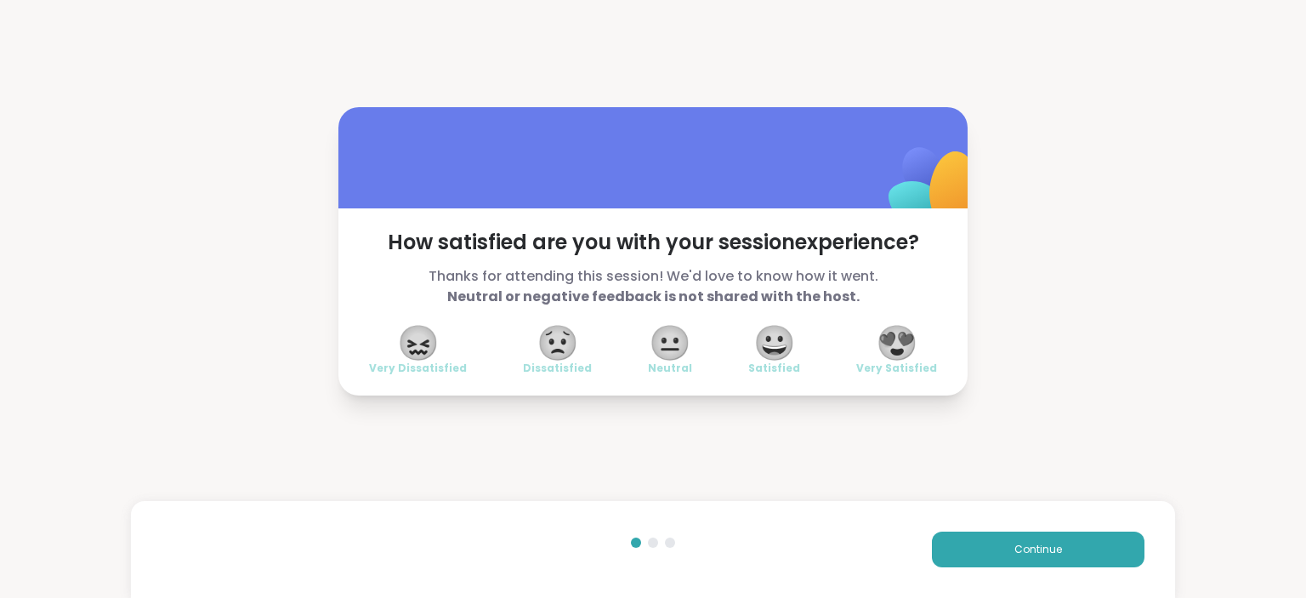
drag, startPoint x: 883, startPoint y: 331, endPoint x: 885, endPoint y: 344, distance: 13.7
click at [885, 344] on span "😍" at bounding box center [897, 342] width 43 height 31
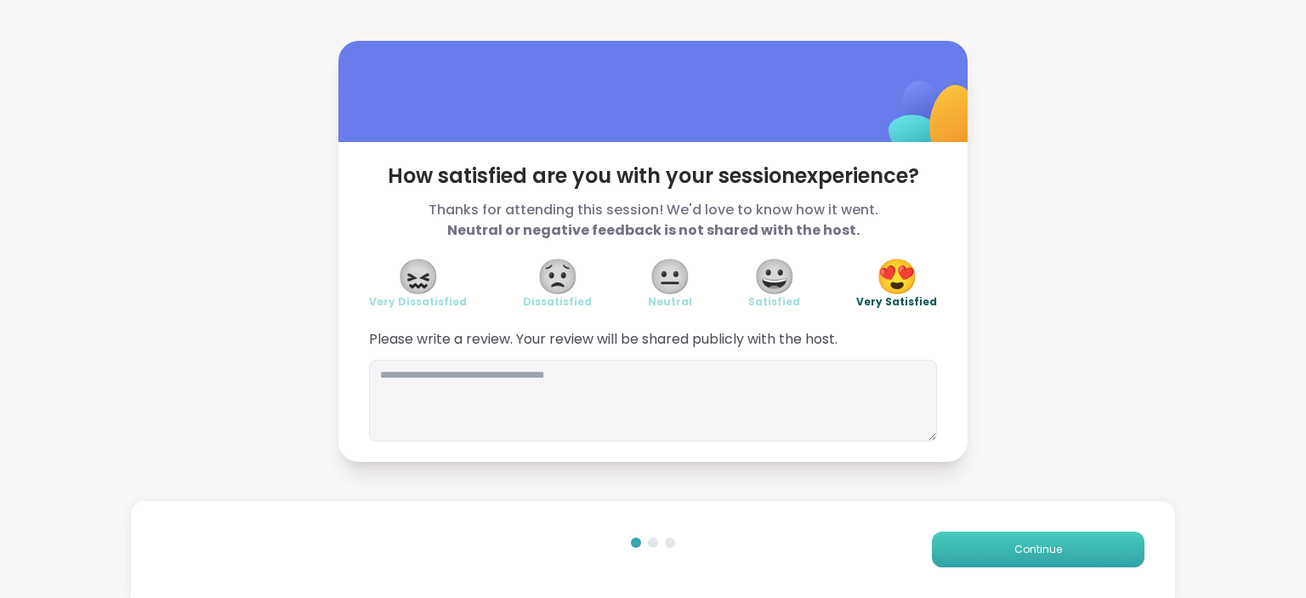
click at [989, 549] on button "Continue" at bounding box center [1038, 550] width 213 height 36
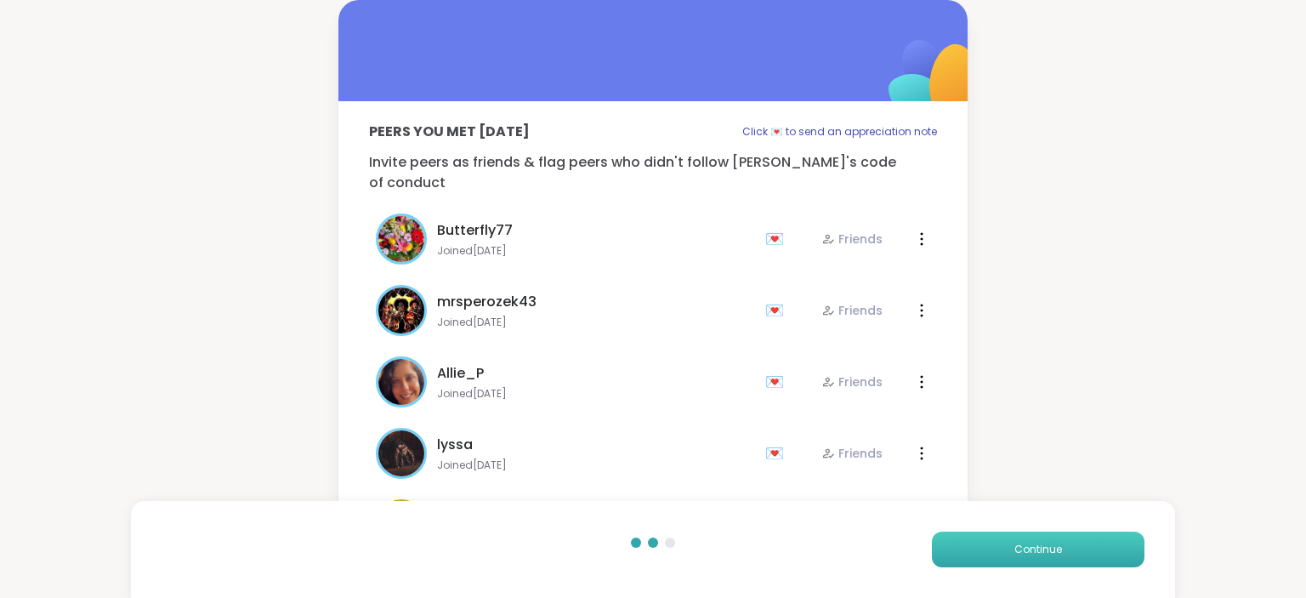
click at [989, 549] on button "Continue" at bounding box center [1038, 550] width 213 height 36
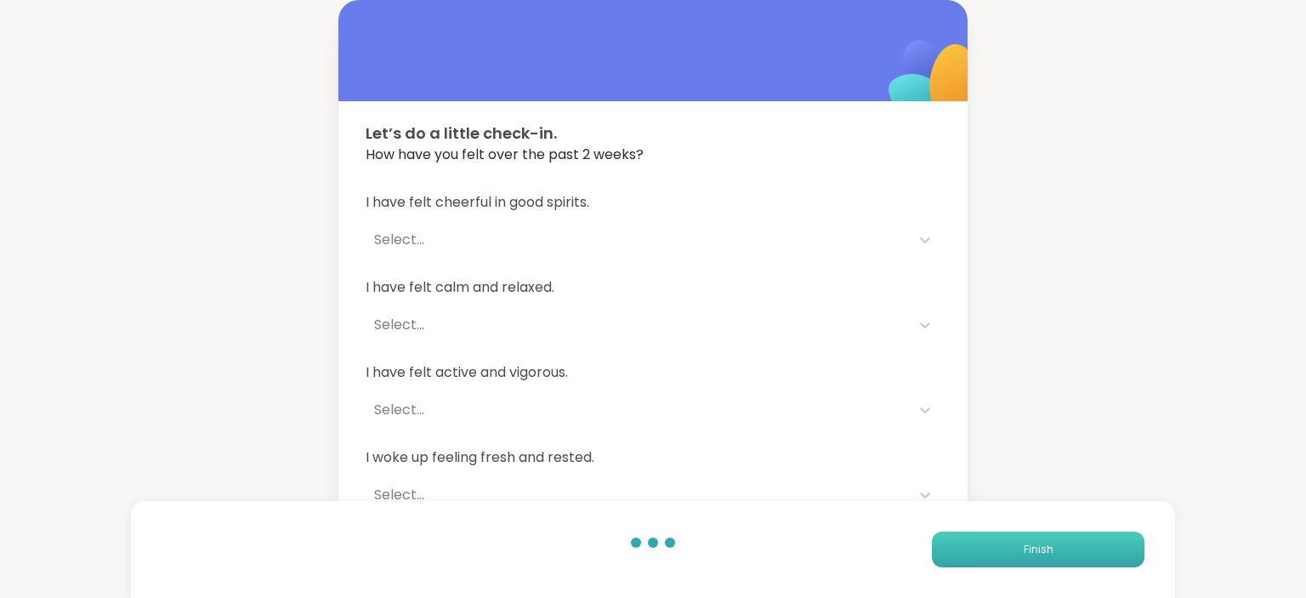
click at [989, 549] on button "Finish" at bounding box center [1038, 550] width 213 height 36
